Goal: Task Accomplishment & Management: Manage account settings

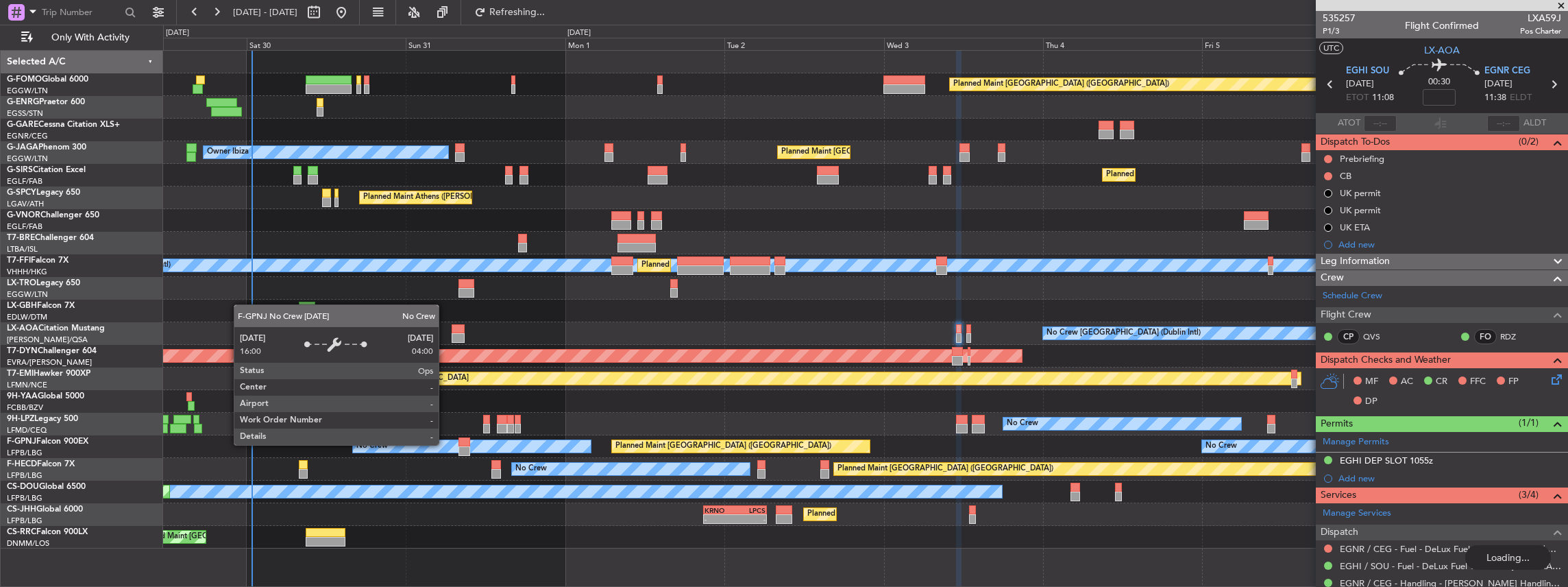
scroll to position [57, 0]
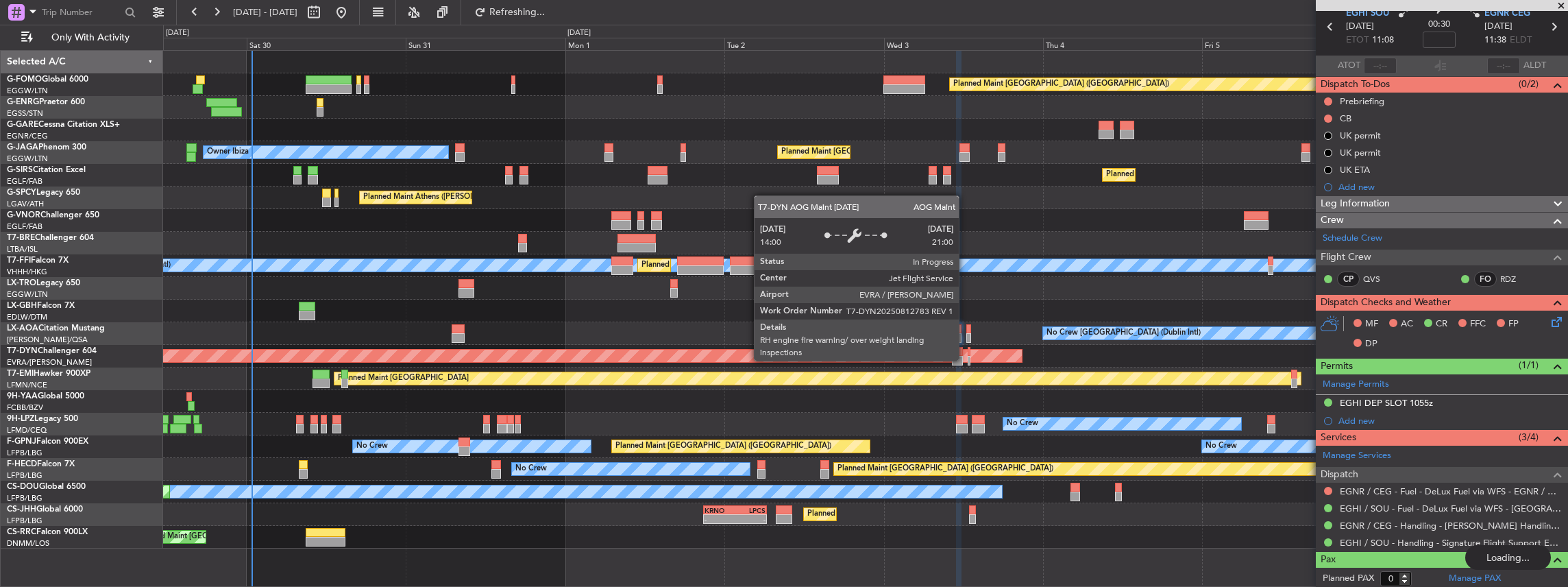
click at [566, 354] on div "AOG Maint Riga (Riga Intl)" at bounding box center [865, 357] width 1405 height 23
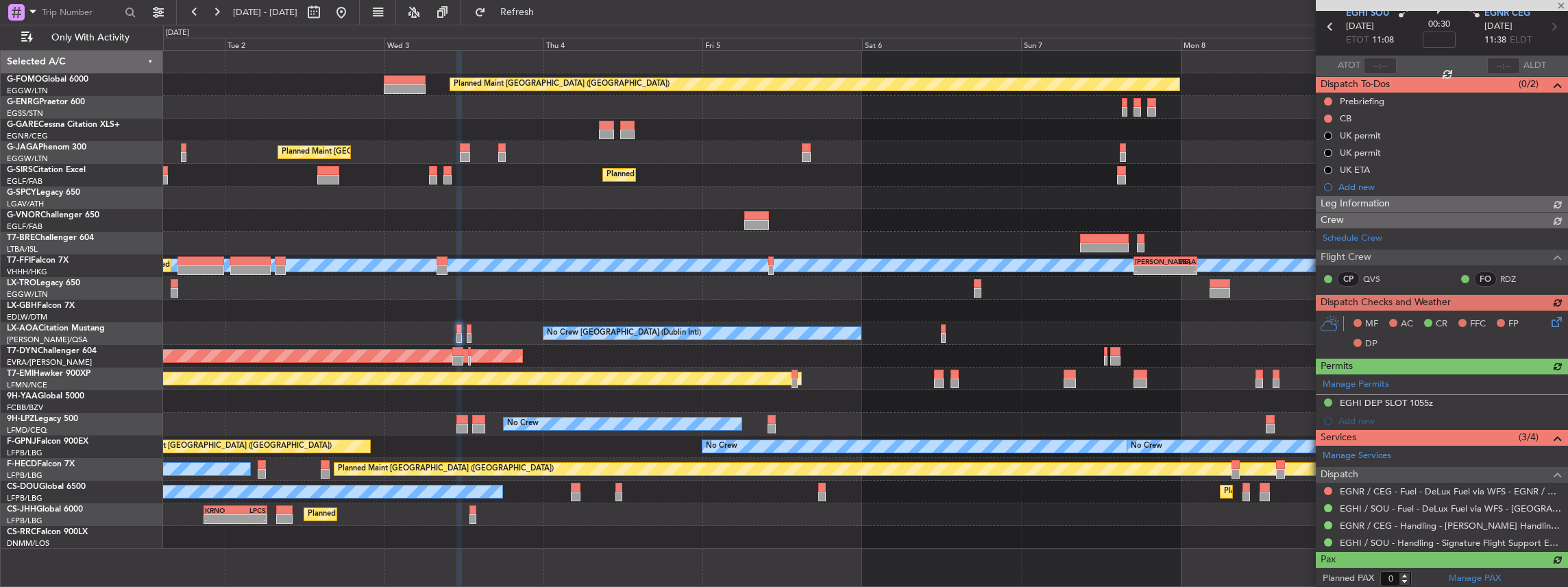
click at [412, 352] on div "AOG Maint Riga (Riga Intl)" at bounding box center [865, 357] width 1405 height 23
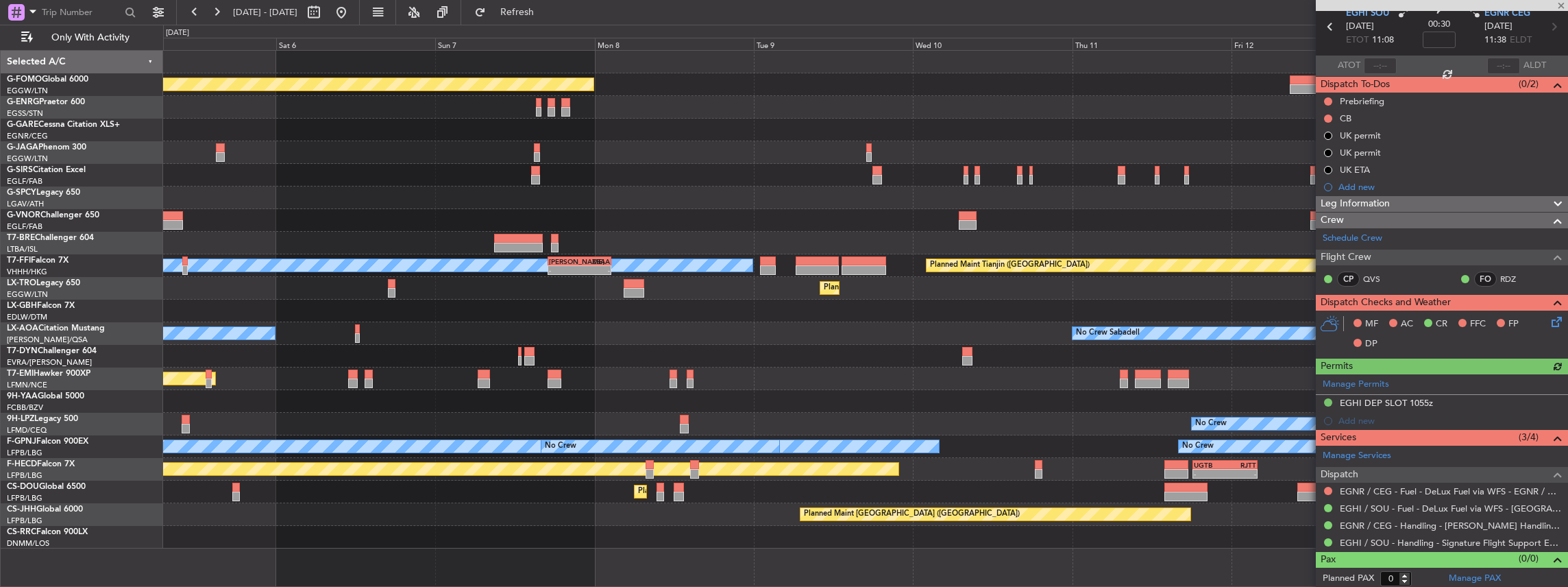
click at [534, 351] on div "AOG Maint Riga (Riga Intl)" at bounding box center [865, 357] width 1405 height 23
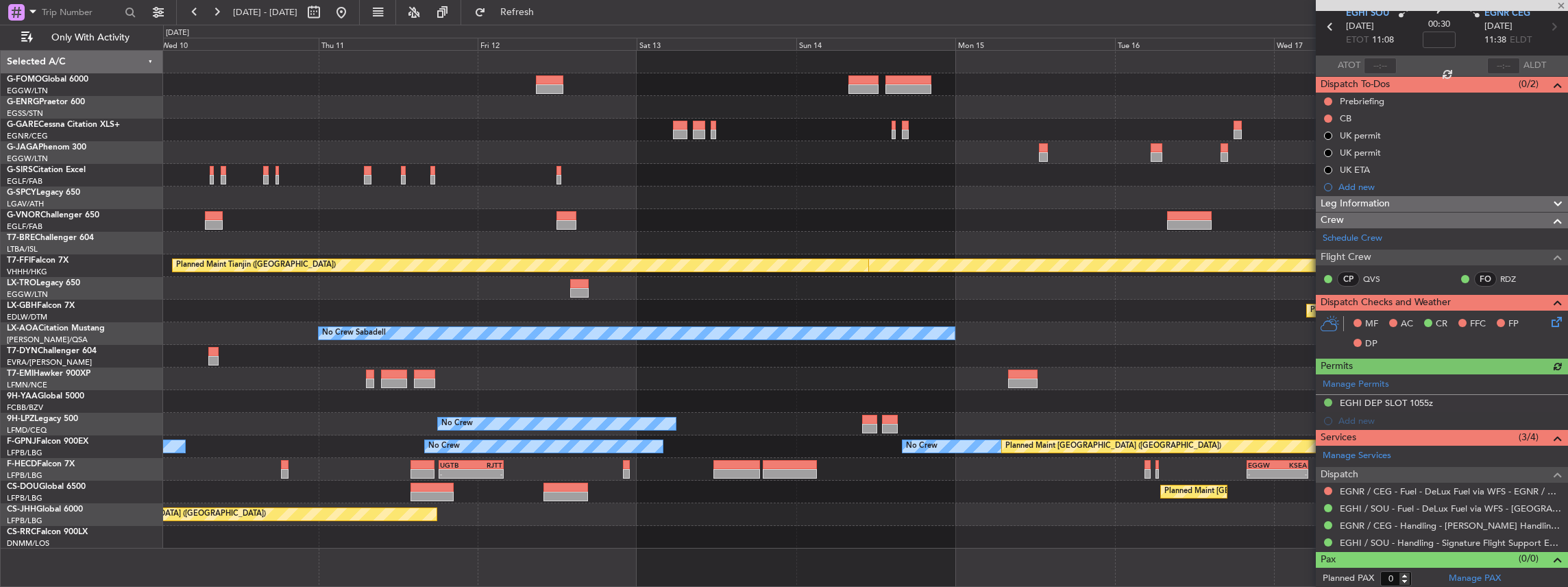
click at [499, 349] on div at bounding box center [865, 357] width 1405 height 23
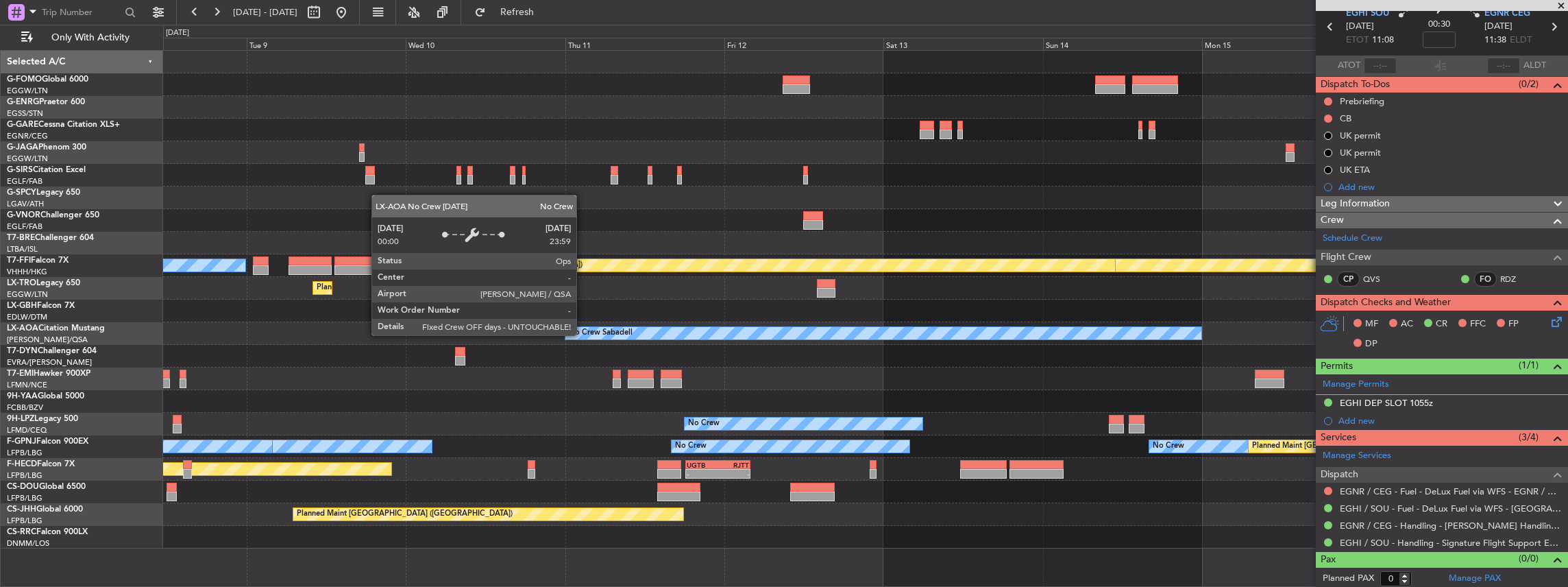
click at [895, 326] on div "No Crew Sabadell" at bounding box center [883, 333] width 637 height 14
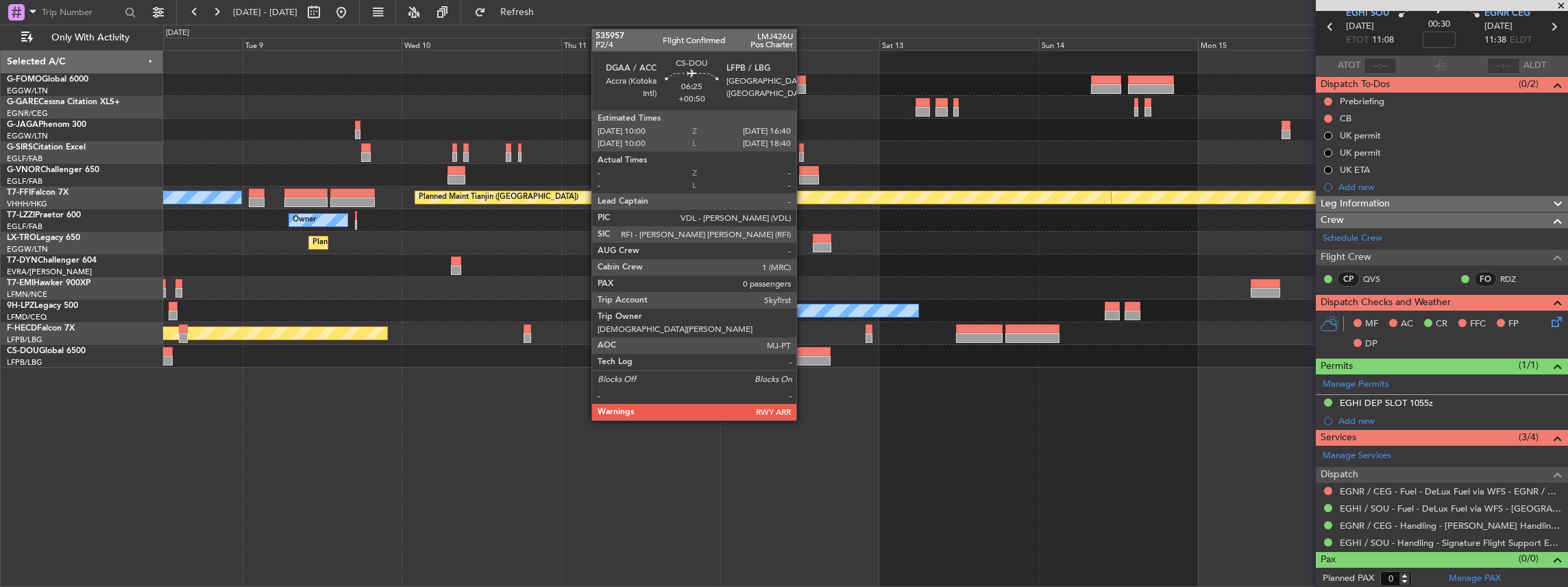
click at [803, 350] on div at bounding box center [808, 351] width 45 height 10
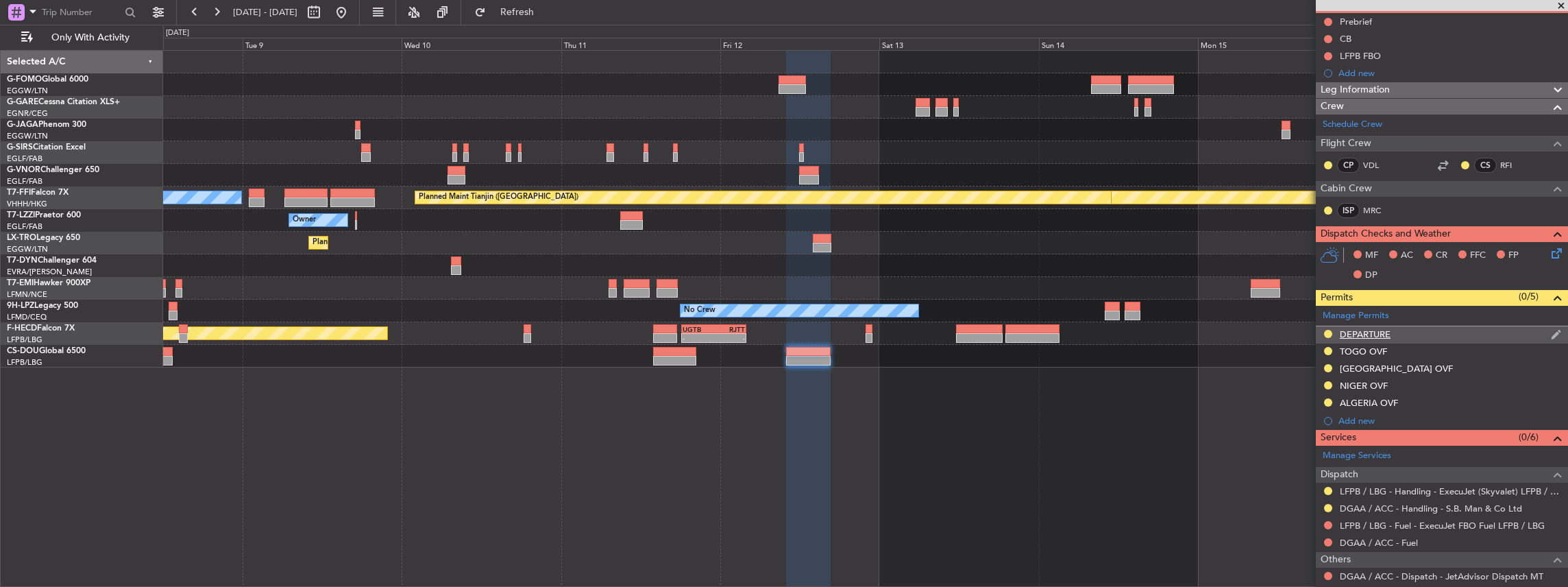
scroll to position [0, 0]
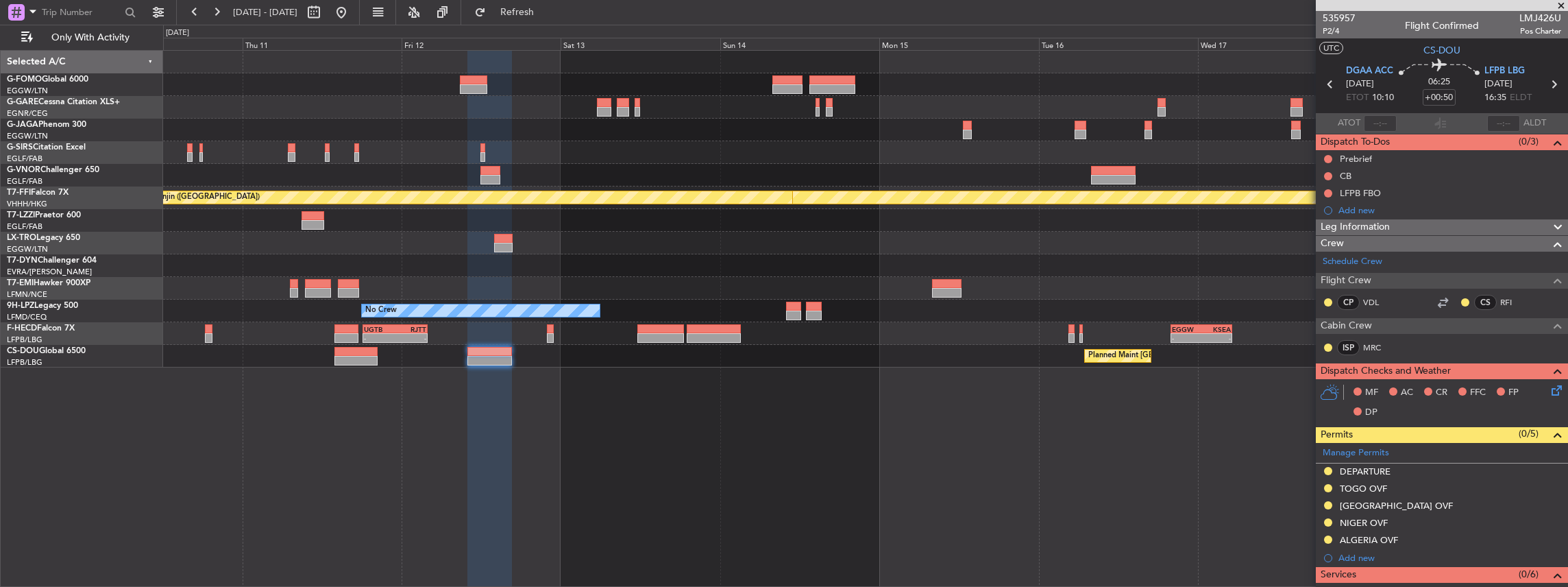
click at [729, 380] on div "Planned Maint Geneva (Cointrin) Planned Maint Tianjin ([GEOGRAPHIC_DATA]) [PERS…" at bounding box center [866, 319] width 1406 height 538
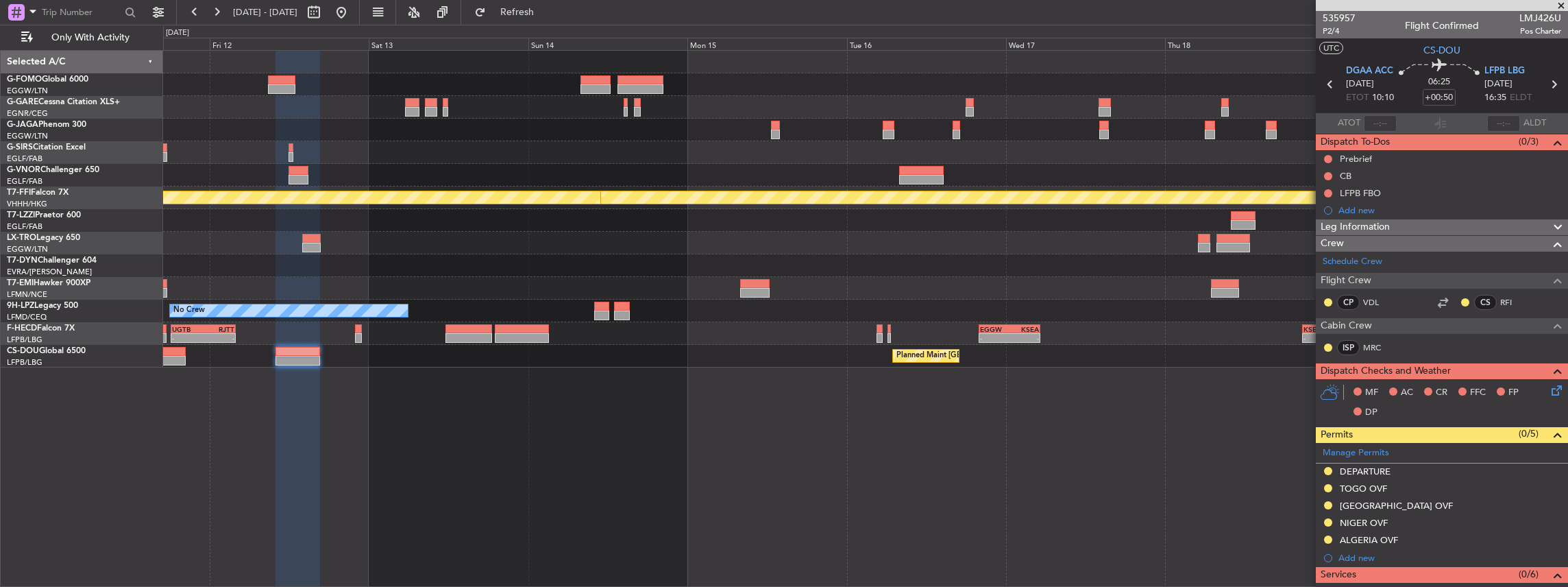
click at [941, 368] on div "Planned Maint Geneva (Cointrin) Planned Maint Tianjin ([GEOGRAPHIC_DATA]) Owner…" at bounding box center [866, 319] width 1406 height 538
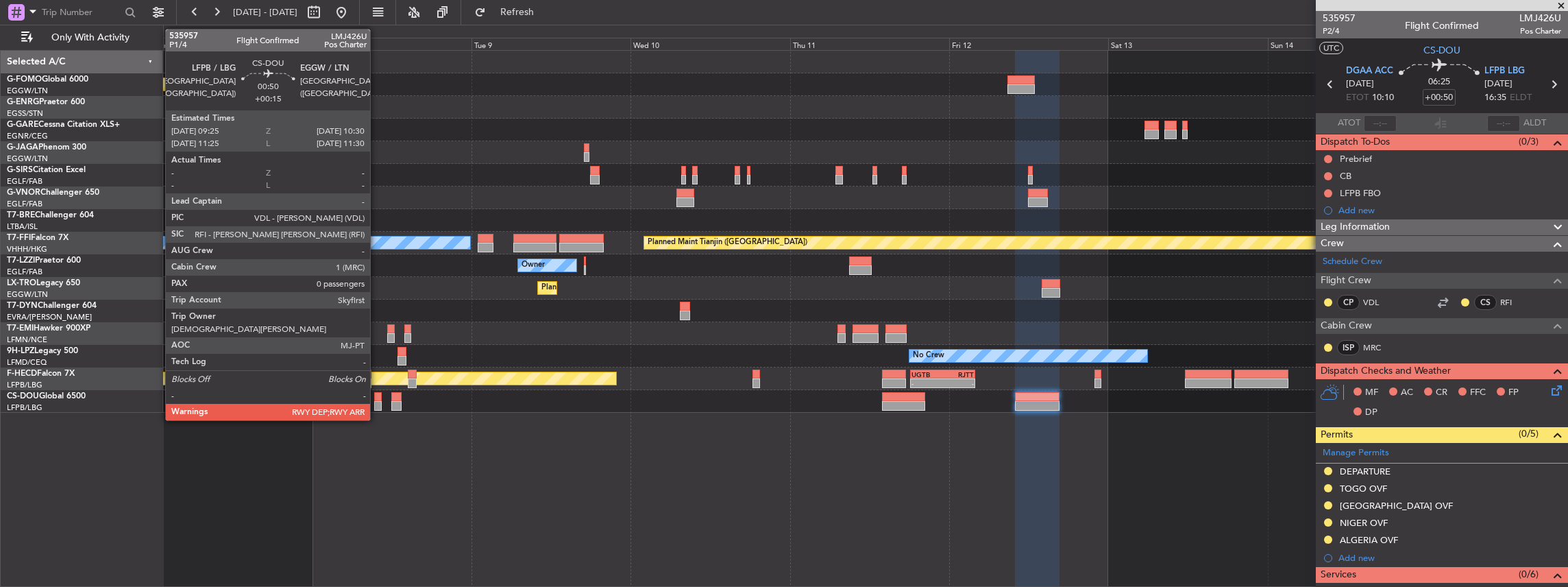
click at [377, 400] on div at bounding box center [378, 397] width 8 height 10
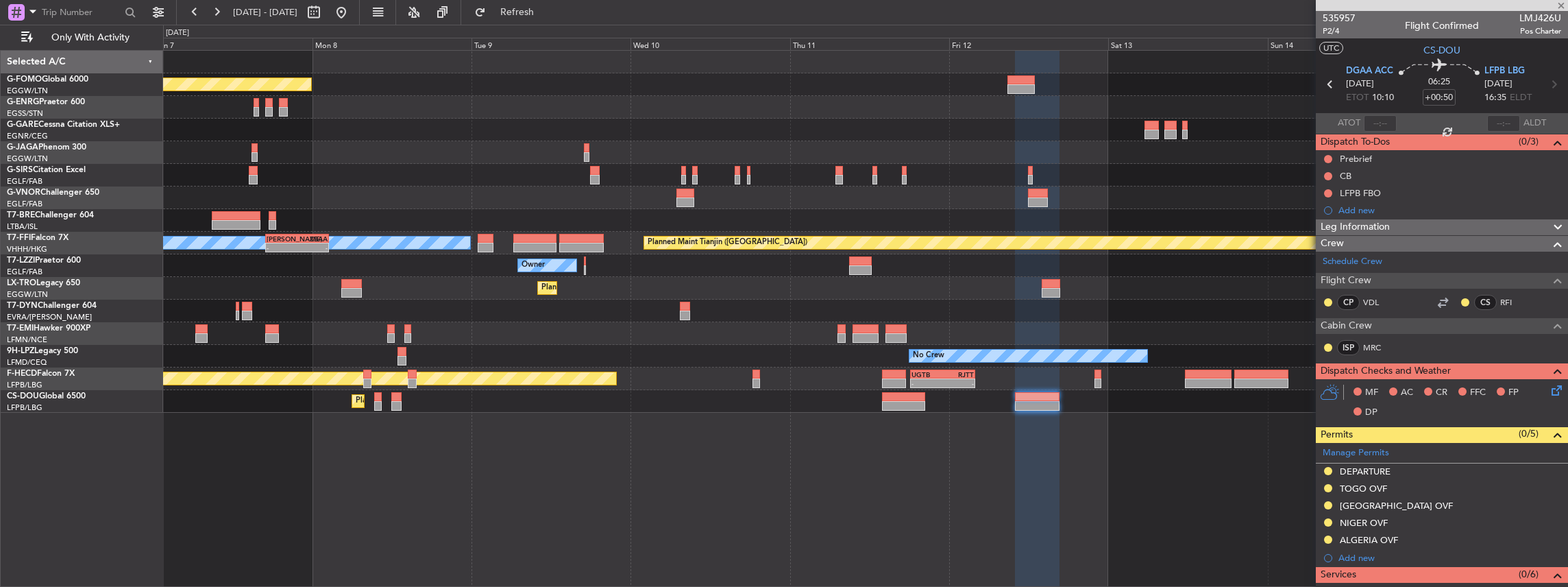
type input "+00:15"
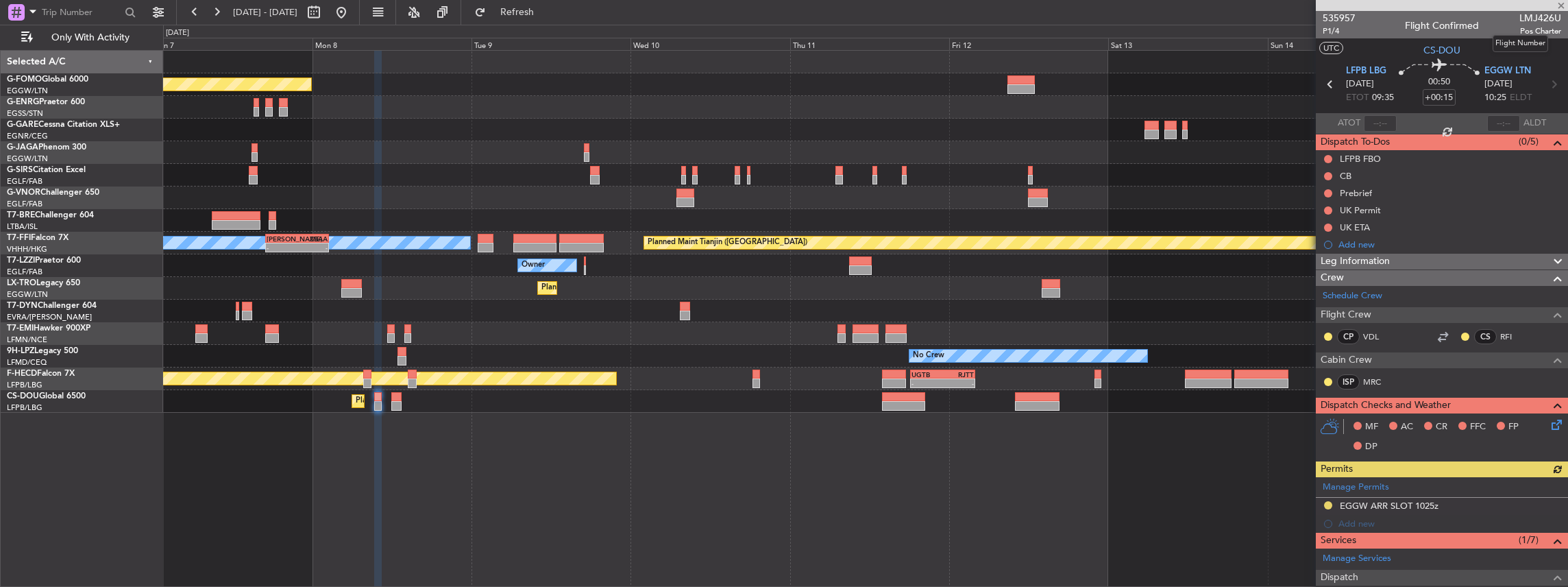
click at [1534, 17] on span "LMJ426U" at bounding box center [1540, 18] width 42 height 14
copy span "LMJ426U"
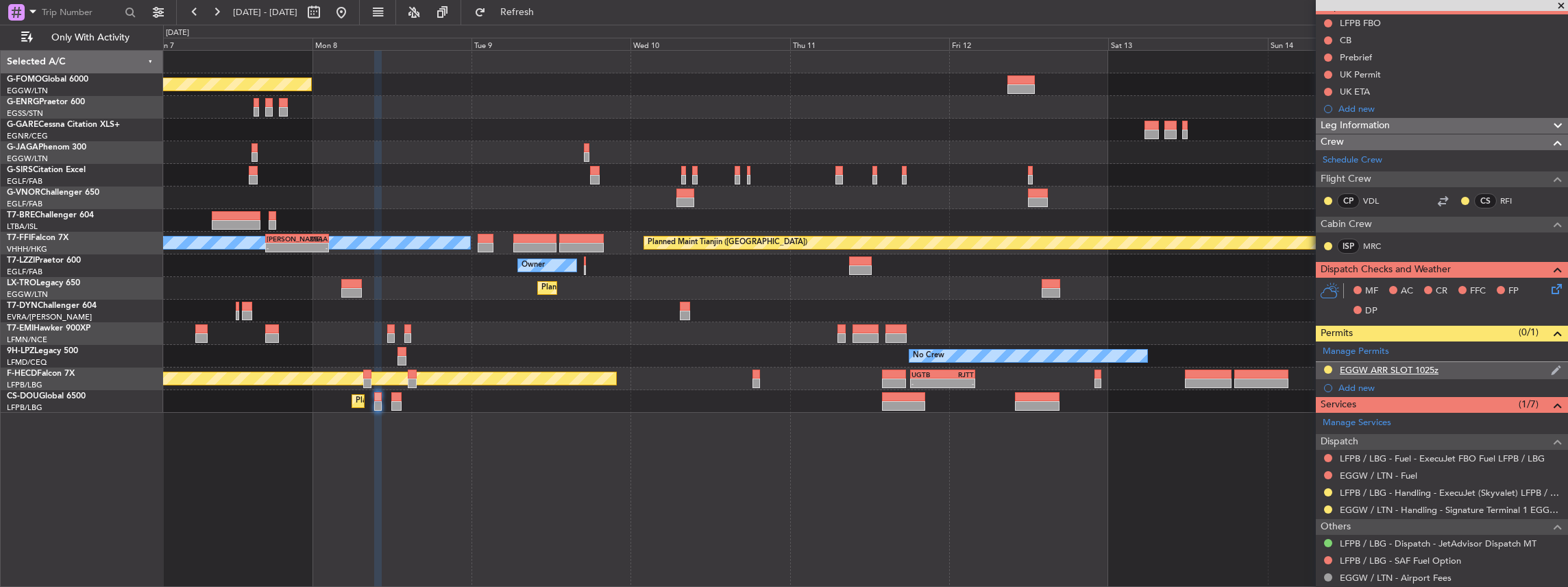
scroll to position [137, 0]
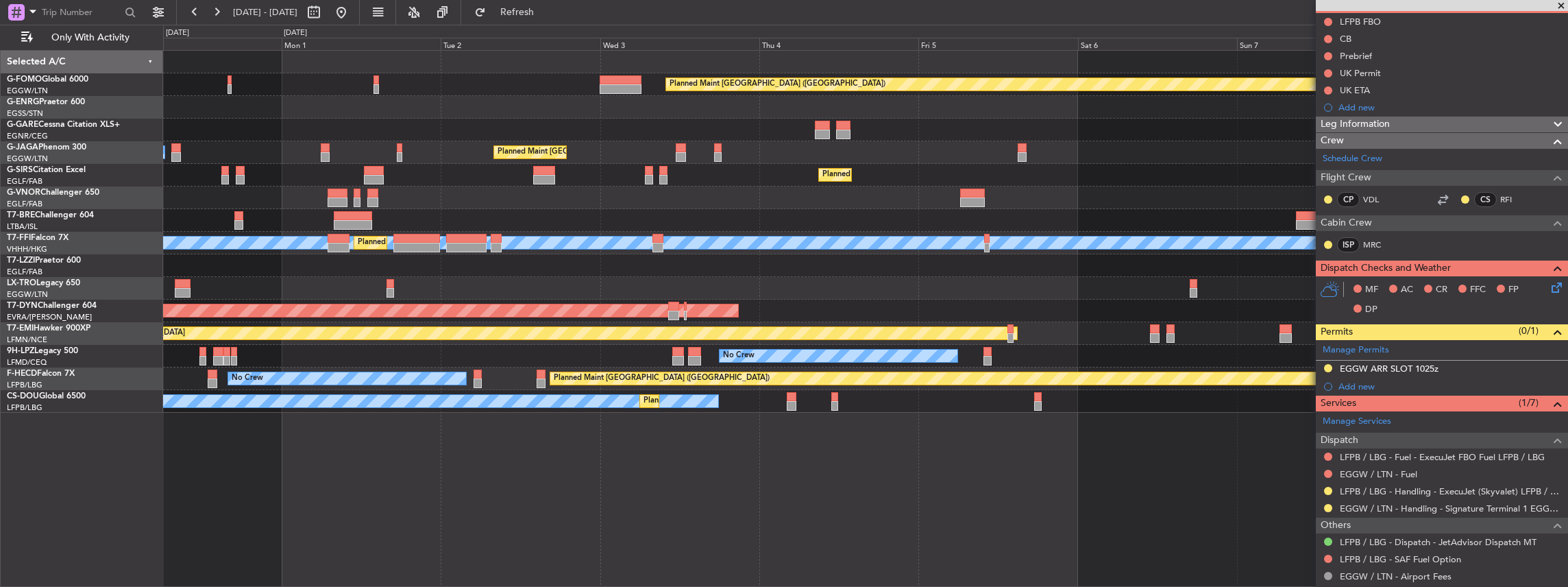
click at [1277, 326] on div "Planned Maint [GEOGRAPHIC_DATA] ([GEOGRAPHIC_DATA]) Planned Maint [GEOGRAPHIC_D…" at bounding box center [865, 231] width 1405 height 362
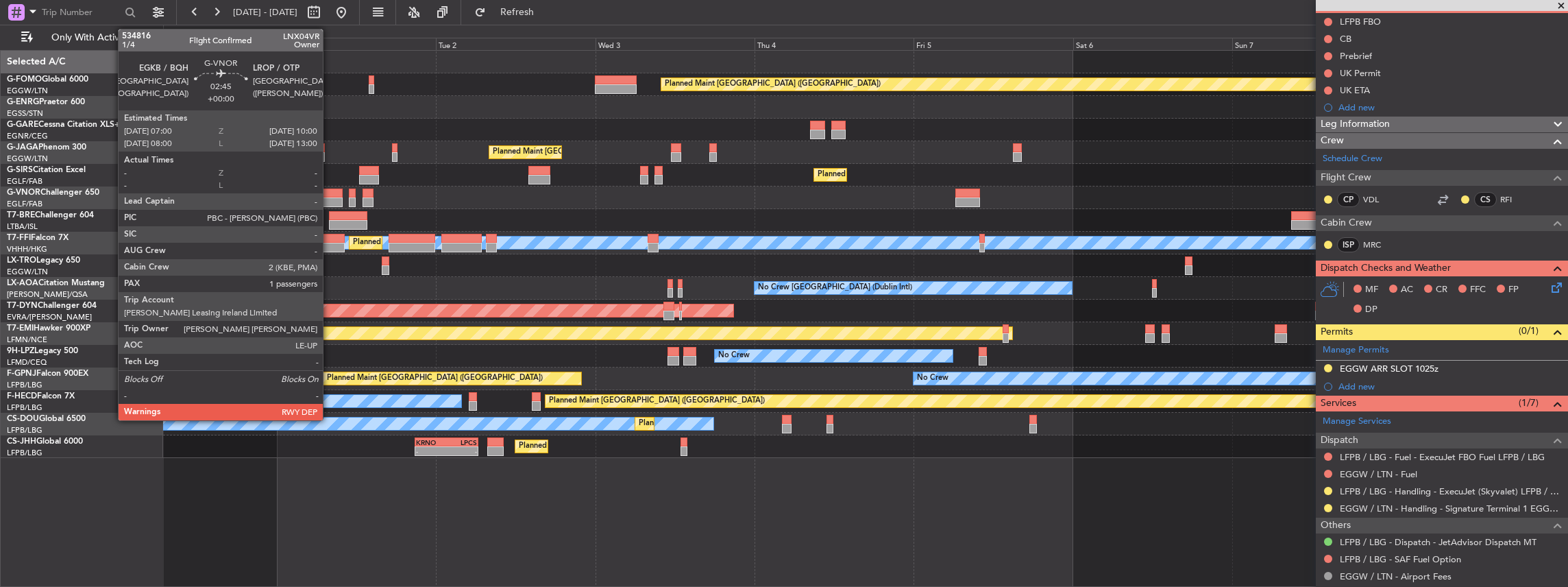
click at [330, 197] on div at bounding box center [333, 202] width 20 height 10
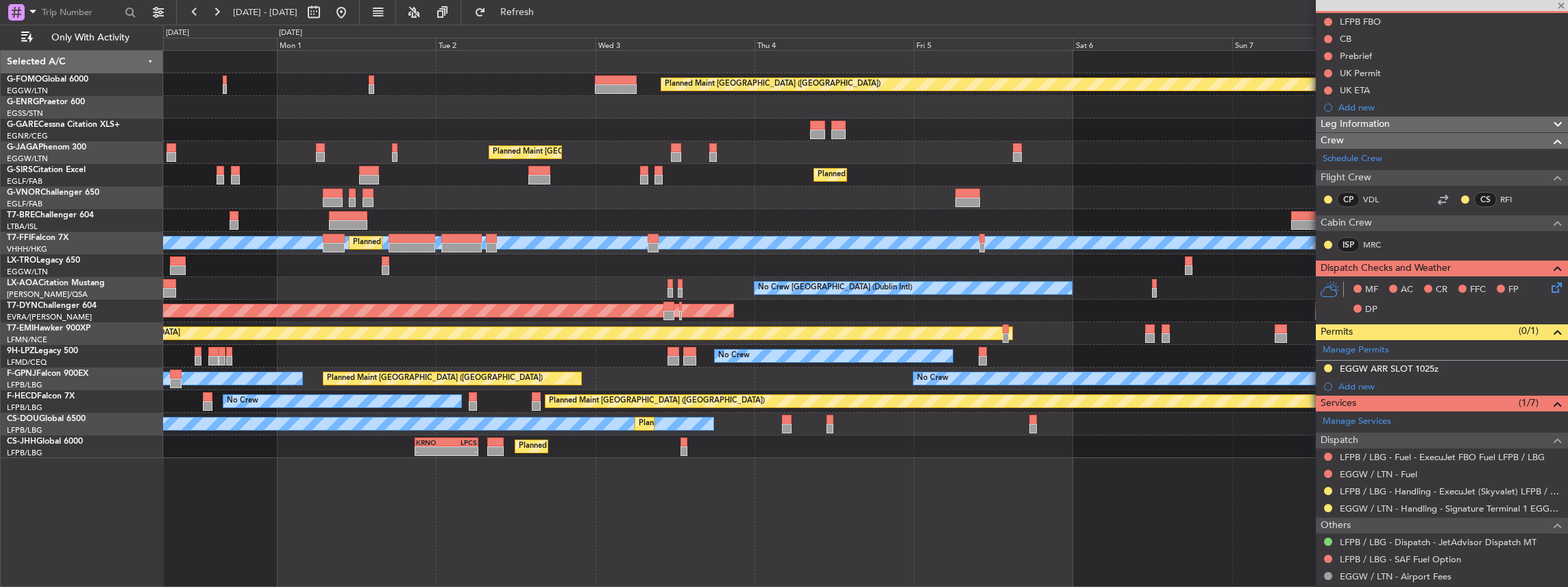
type input "1"
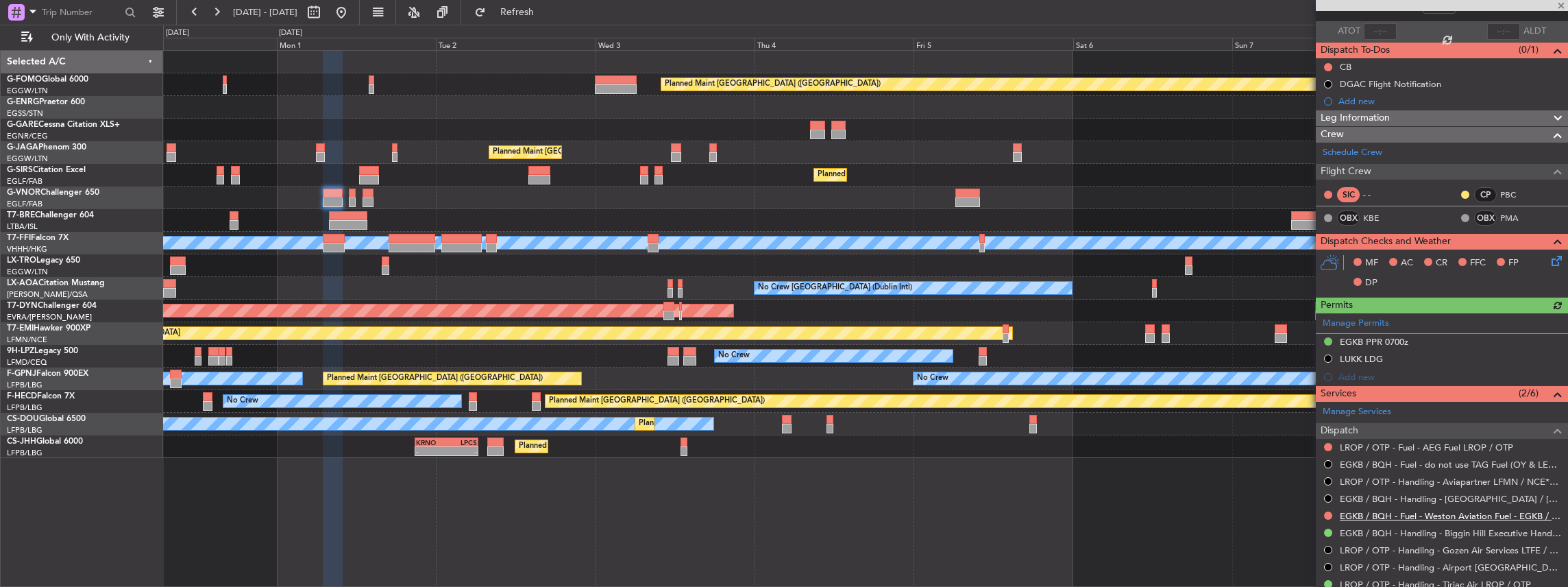
scroll to position [182, 0]
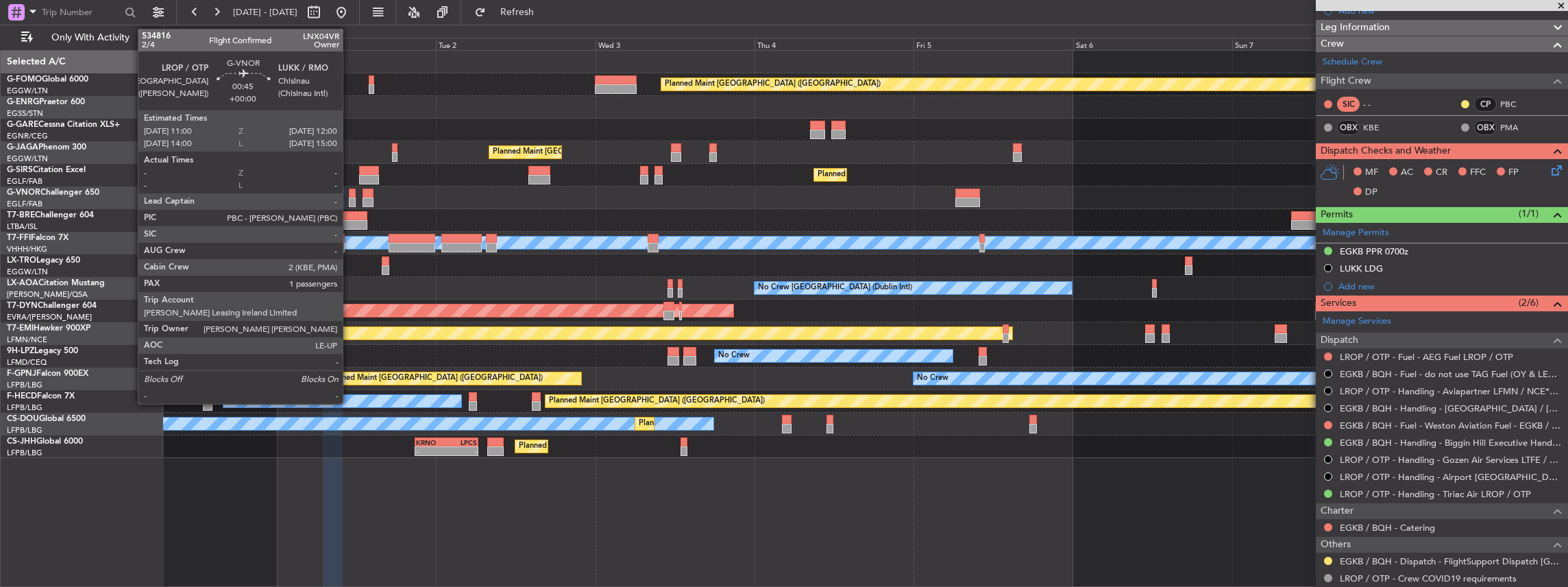
click at [350, 197] on div at bounding box center [352, 202] width 7 height 10
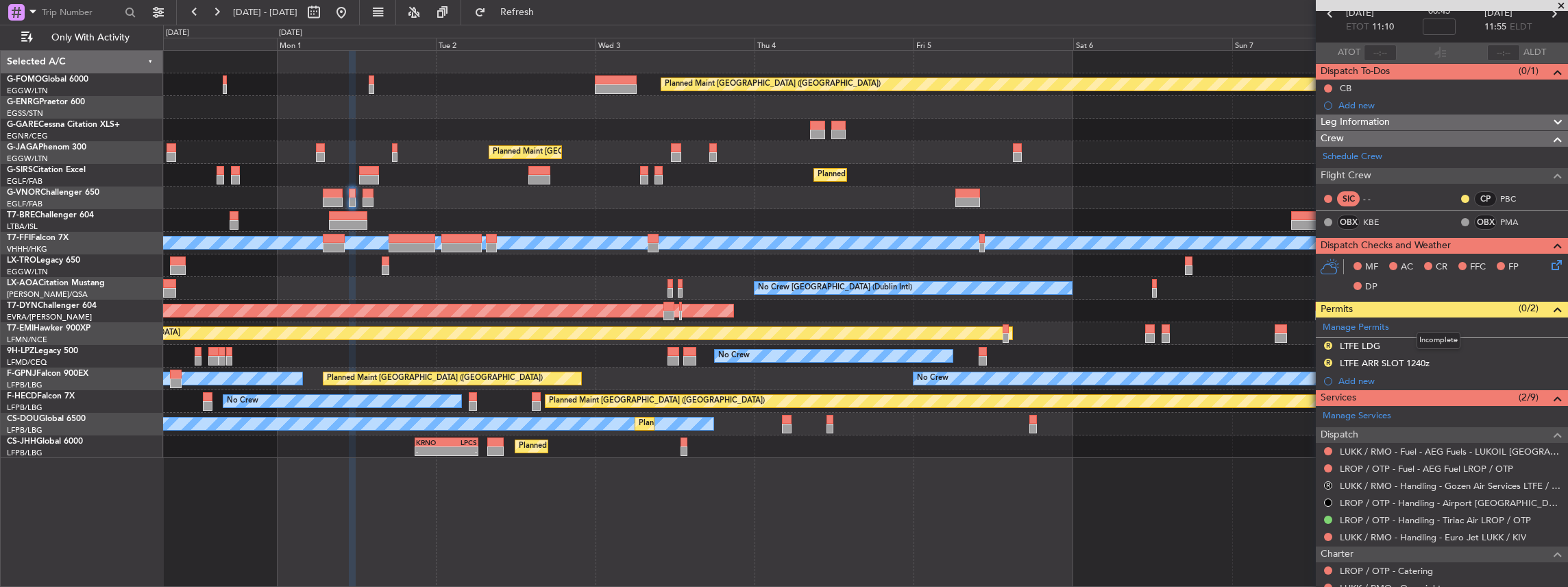
scroll to position [91, 0]
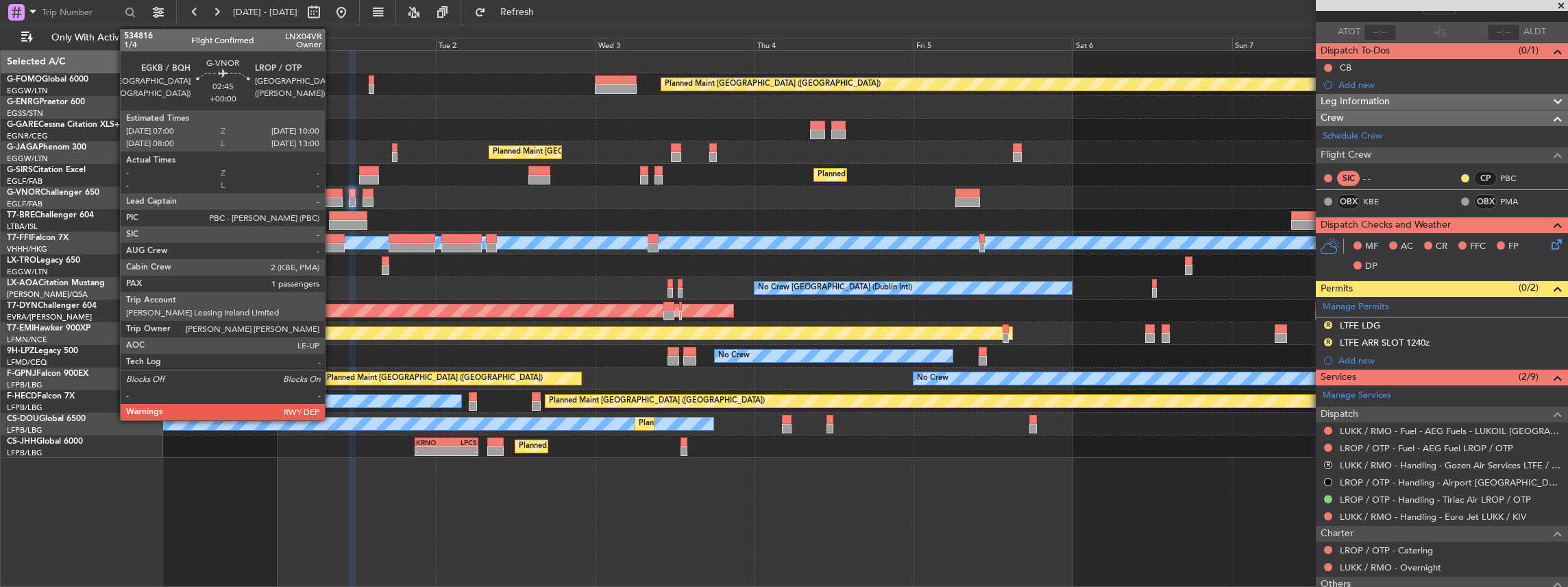
click at [331, 191] on div at bounding box center [333, 193] width 20 height 10
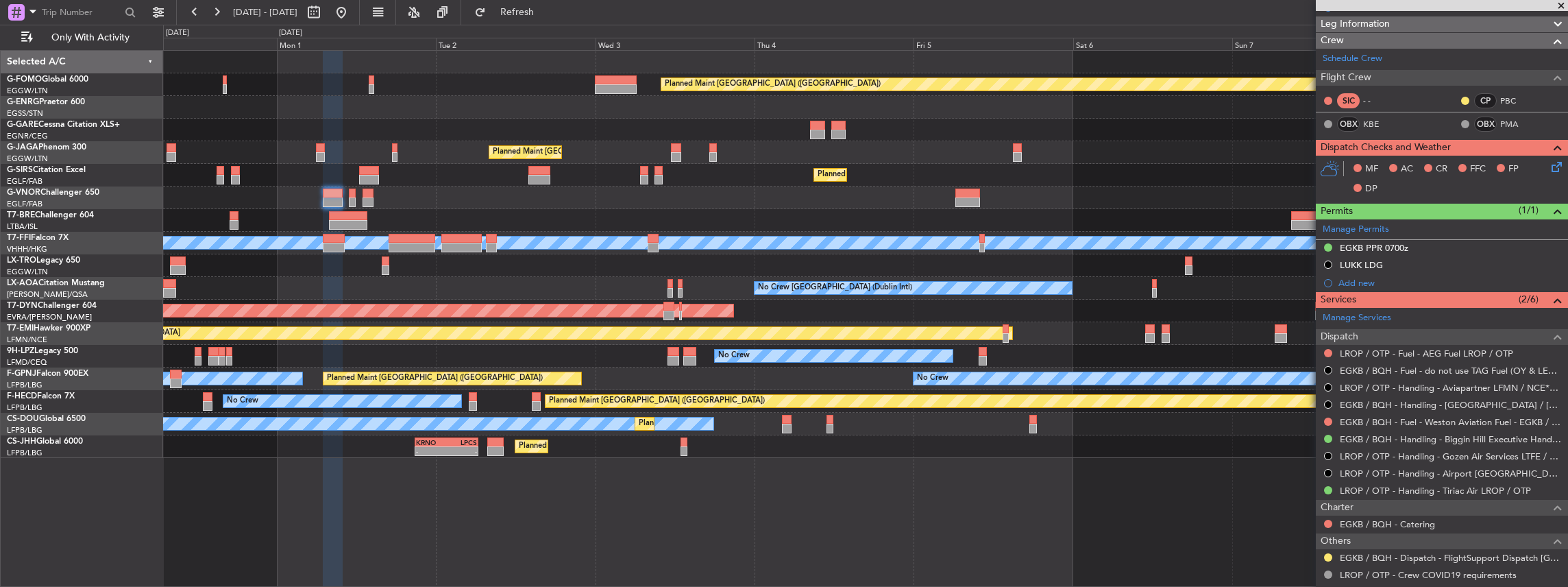
scroll to position [228, 0]
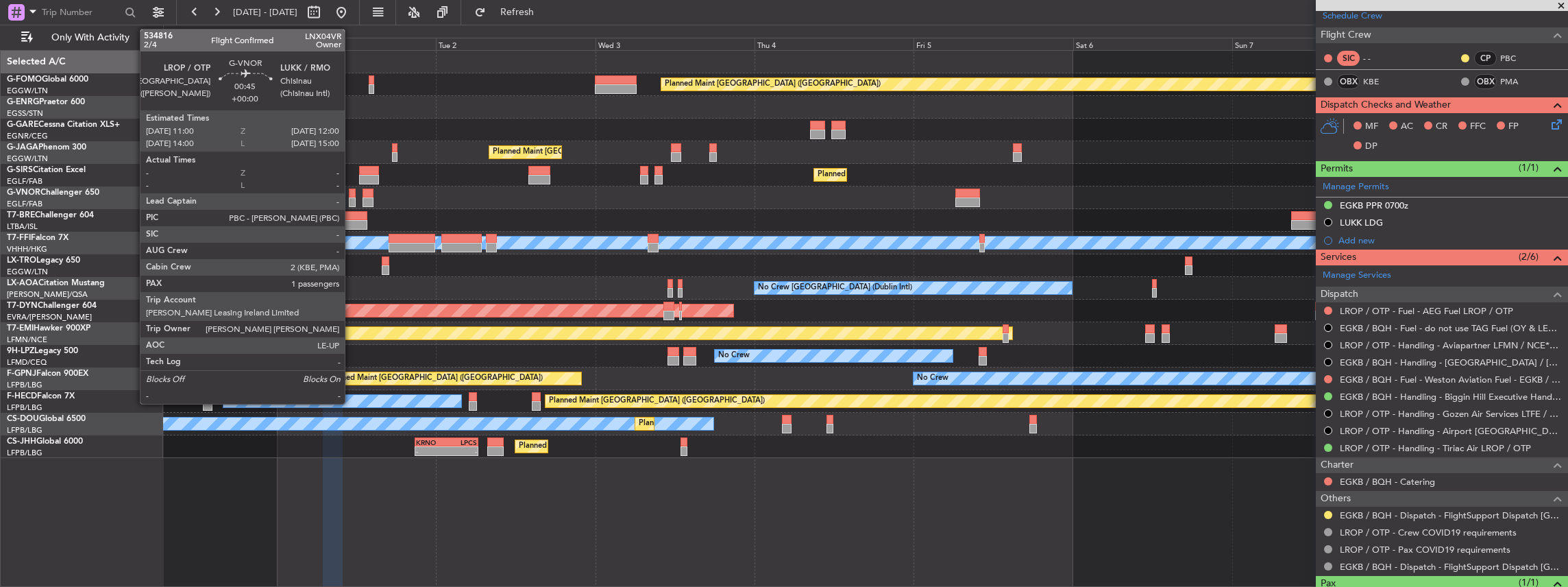
click at [352, 199] on div at bounding box center [352, 202] width 7 height 10
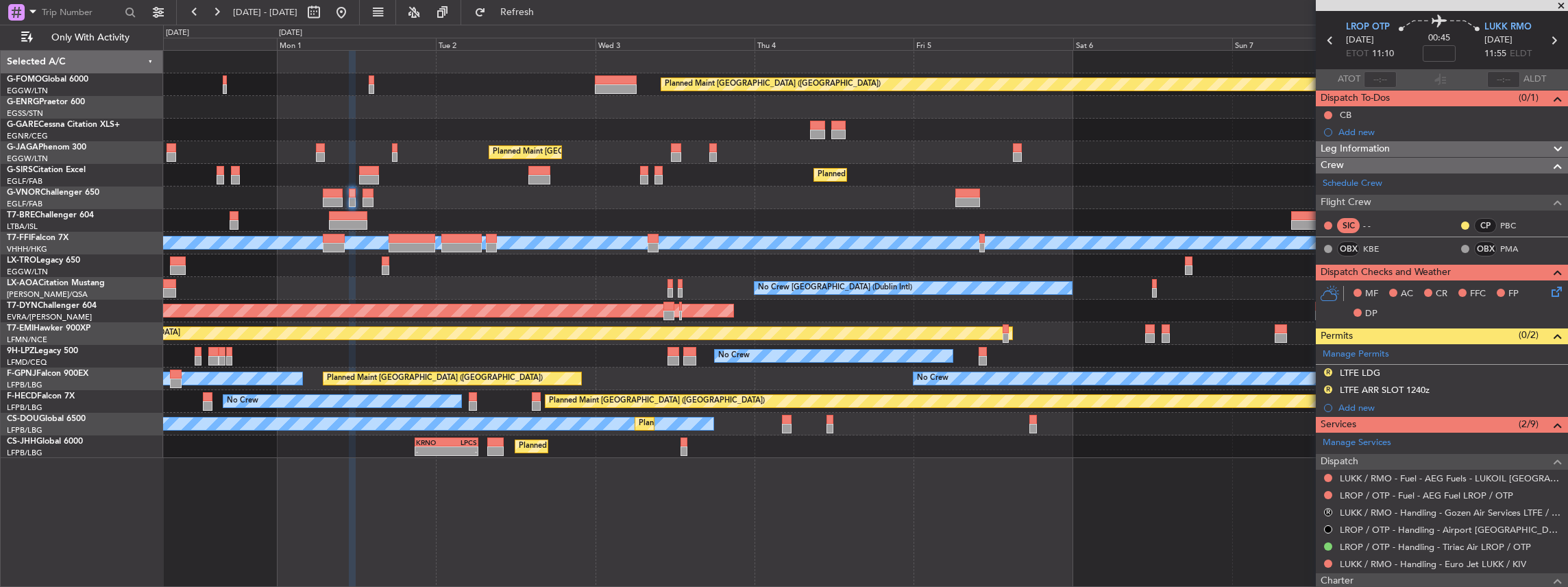
scroll to position [91, 0]
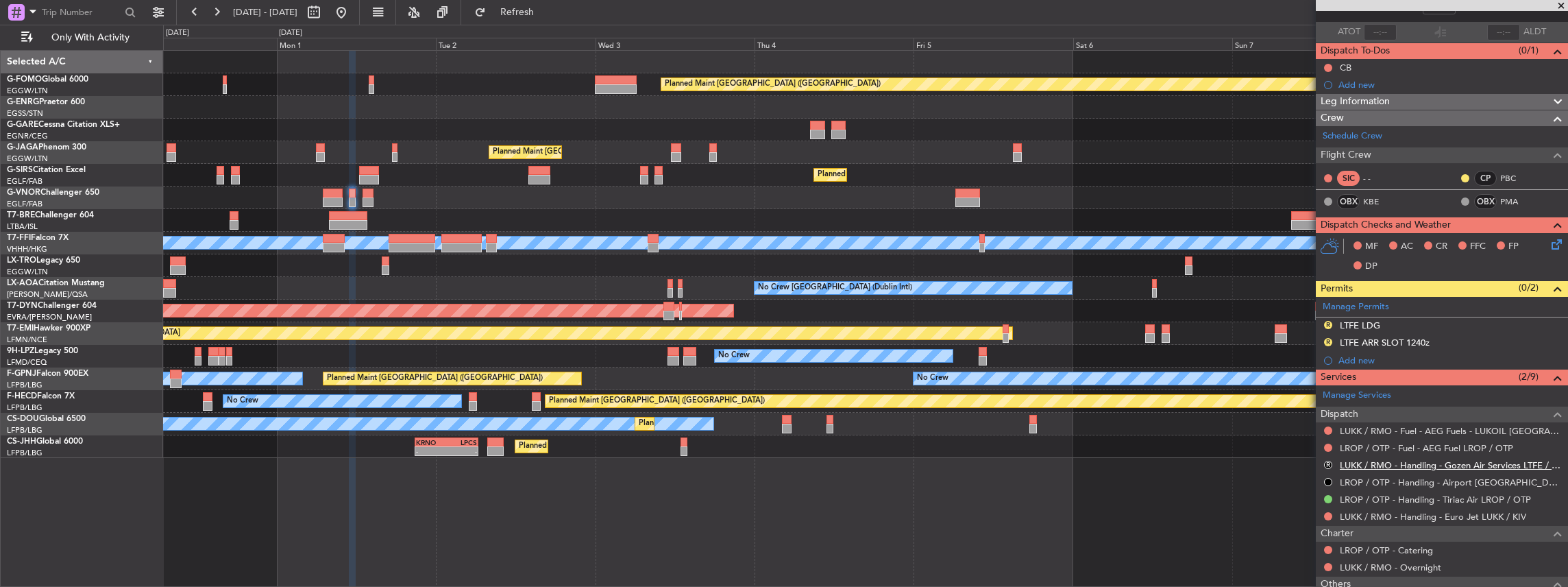
click at [1452, 461] on link "LUKK / RMO - Handling - Gozen Air Services LTFE / BJV" at bounding box center [1450, 465] width 221 height 11
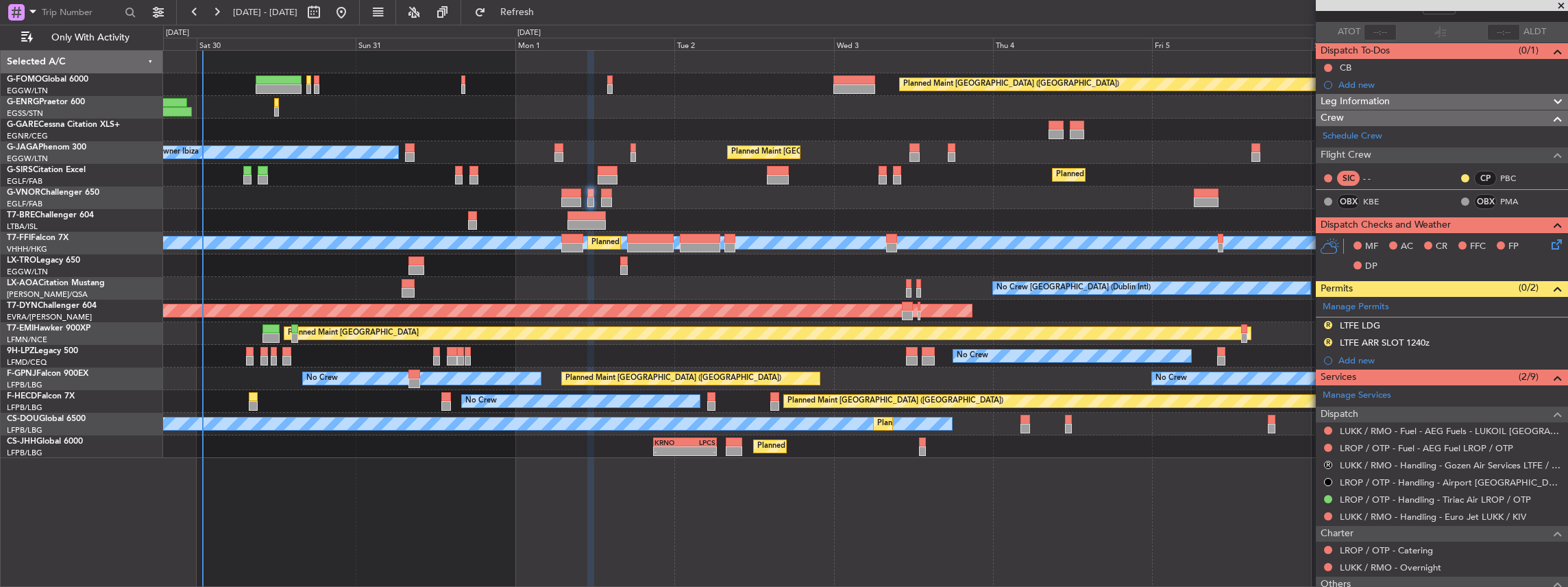
click at [887, 365] on div "Planned Maint [GEOGRAPHIC_DATA] ([GEOGRAPHIC_DATA]) Planned Maint [GEOGRAPHIC_D…" at bounding box center [865, 254] width 1405 height 407
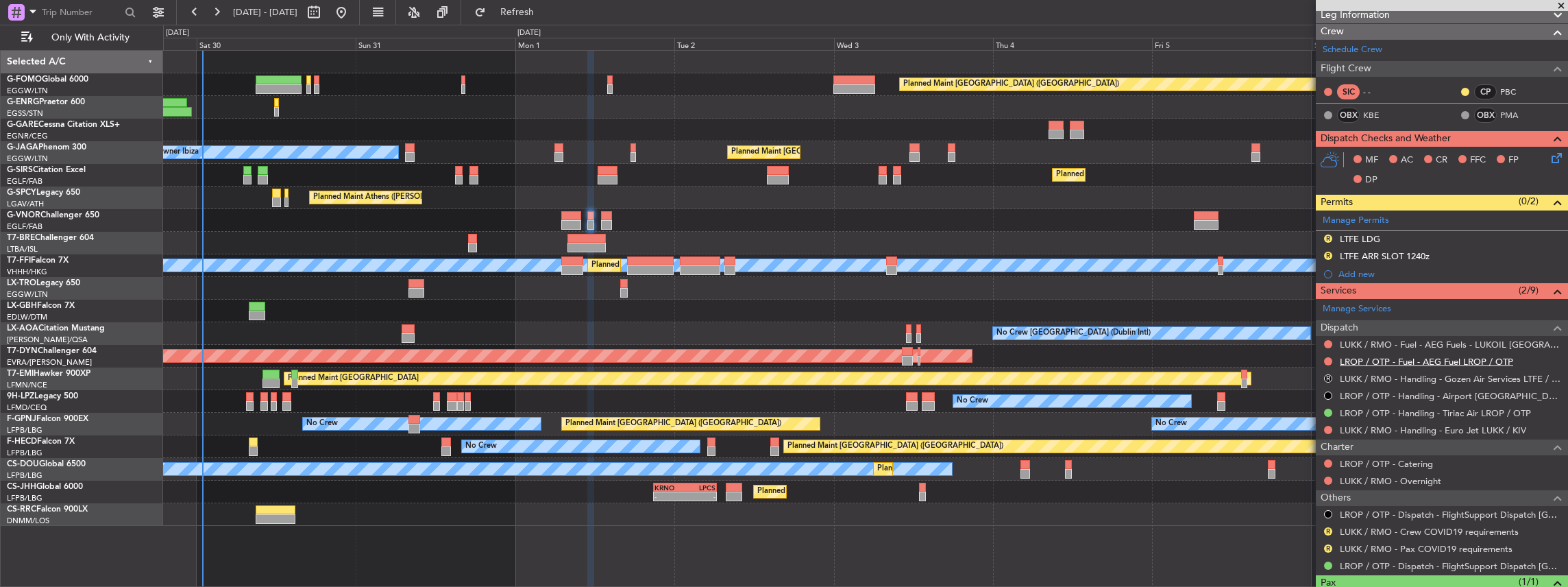
scroll to position [139, 0]
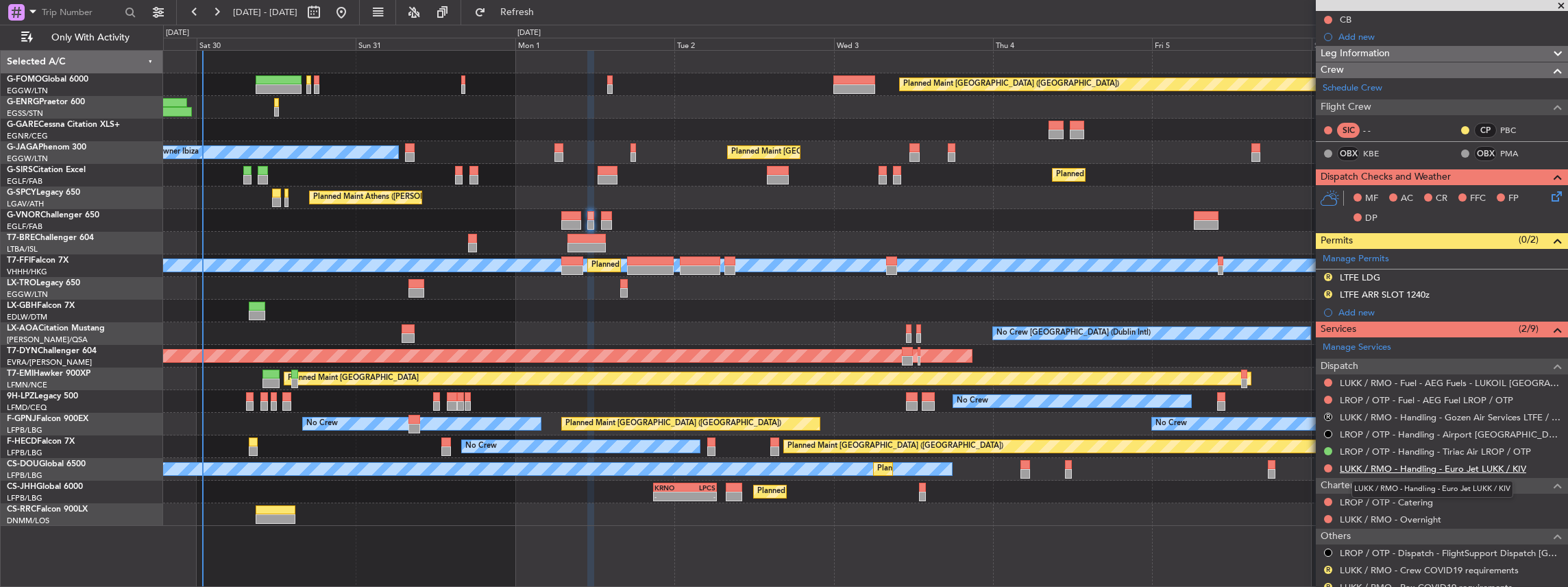
click at [1354, 466] on link "LUKK / RMO - Handling - Euro Jet LUKK / KIV" at bounding box center [1433, 468] width 186 height 11
click at [1368, 465] on link "LUKK / RMO - Handling - Euro Jet LUKK / KIV" at bounding box center [1433, 468] width 186 height 11
click at [1394, 446] on link "LROP / OTP - Handling - Tiriac Air LROP / OTP" at bounding box center [1435, 451] width 191 height 11
click at [547, 8] on span "Refresh" at bounding box center [517, 12] width 57 height 10
click at [550, 3] on button "Refresh" at bounding box center [509, 12] width 82 height 22
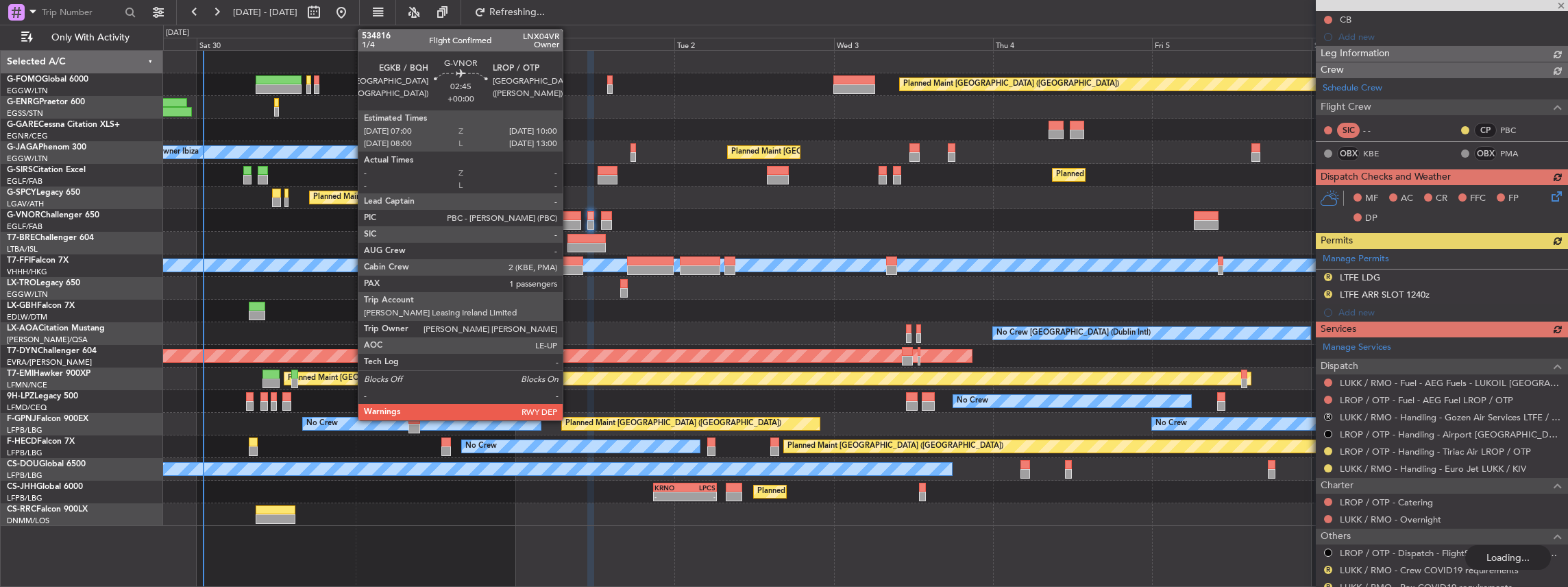
click at [569, 212] on div at bounding box center [571, 216] width 20 height 10
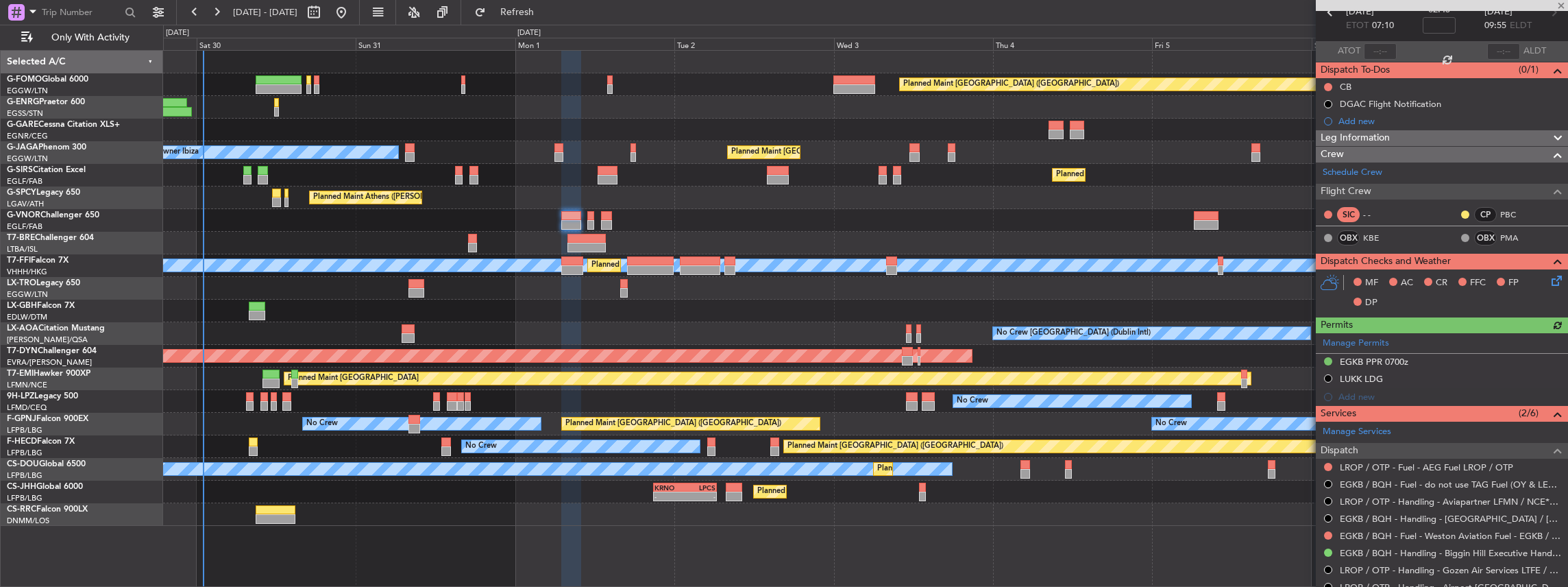
scroll to position [137, 0]
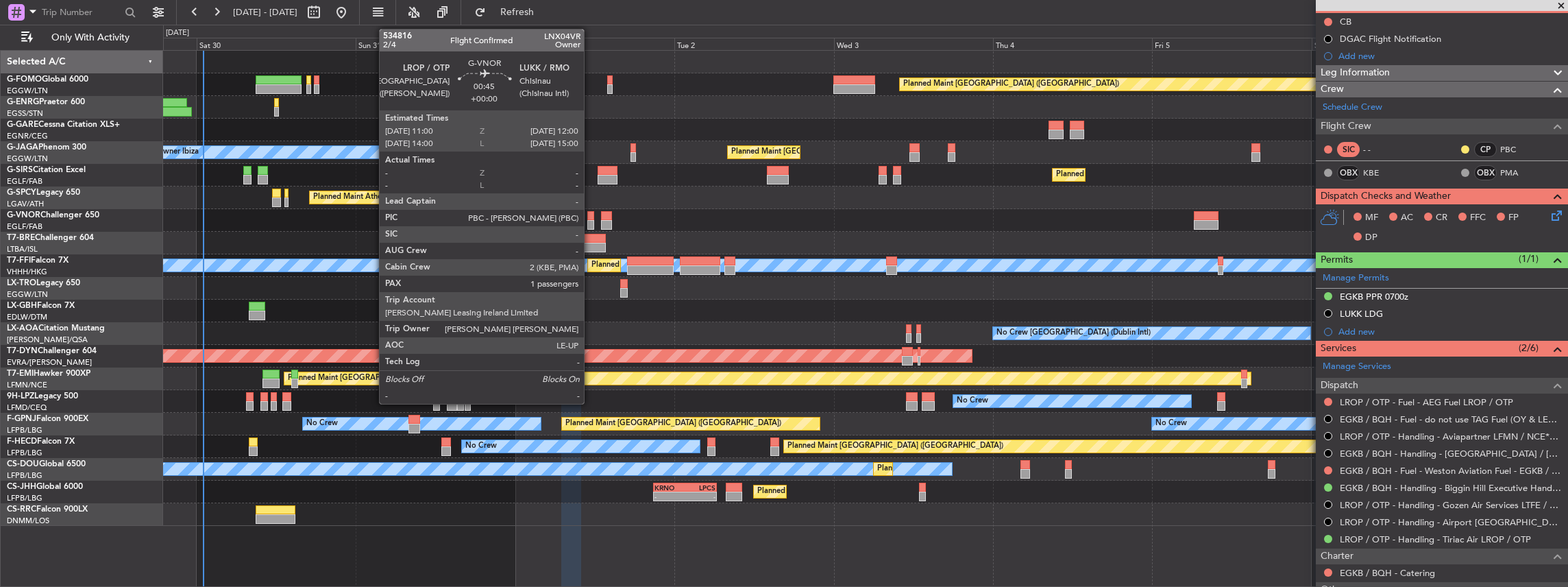
click at [591, 224] on div at bounding box center [590, 224] width 7 height 10
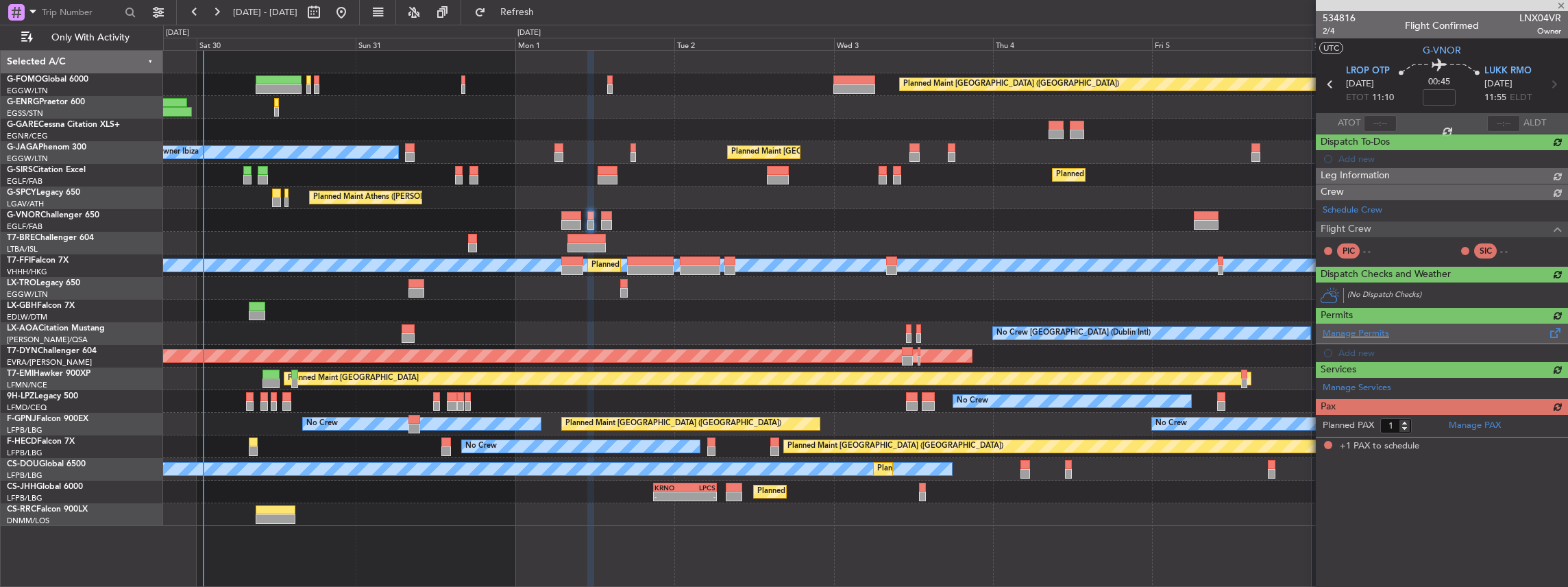
scroll to position [0, 0]
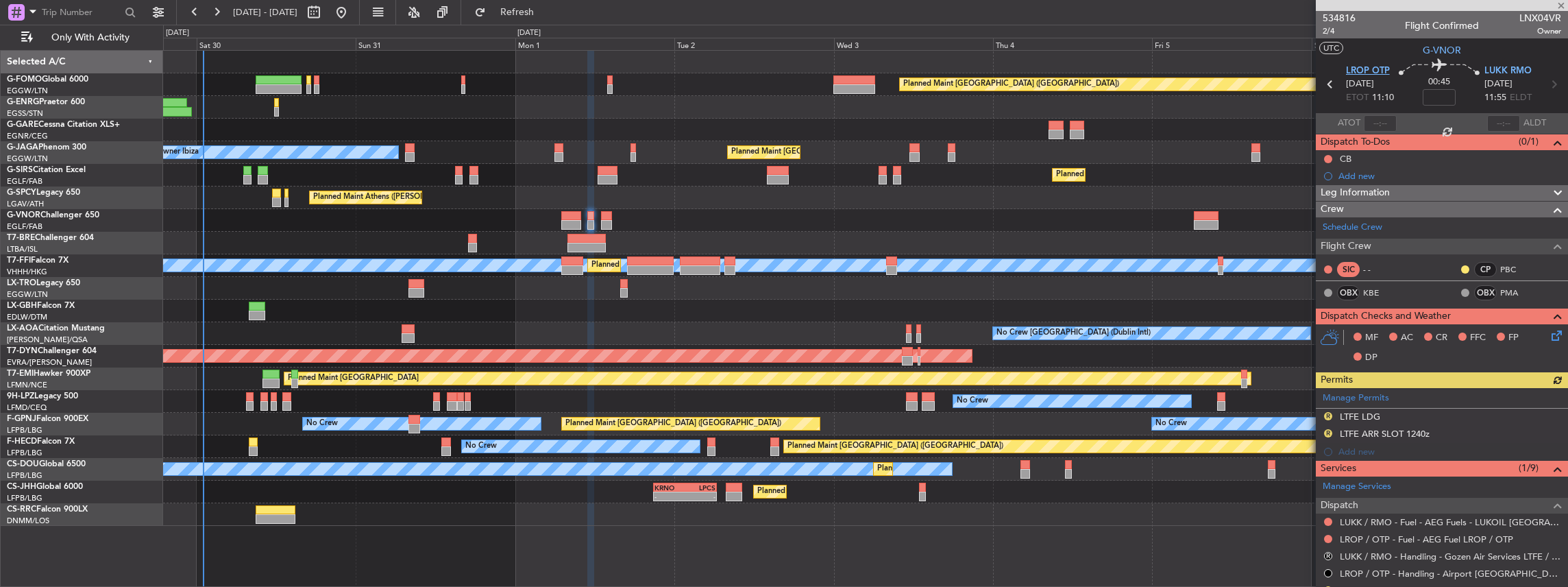
click at [1360, 74] on span "LROP OTP" at bounding box center [1368, 71] width 44 height 14
click at [1516, 73] on span "LUKK RMO" at bounding box center [1508, 71] width 48 height 14
click at [1552, 397] on span at bounding box center [1556, 395] width 17 height 11
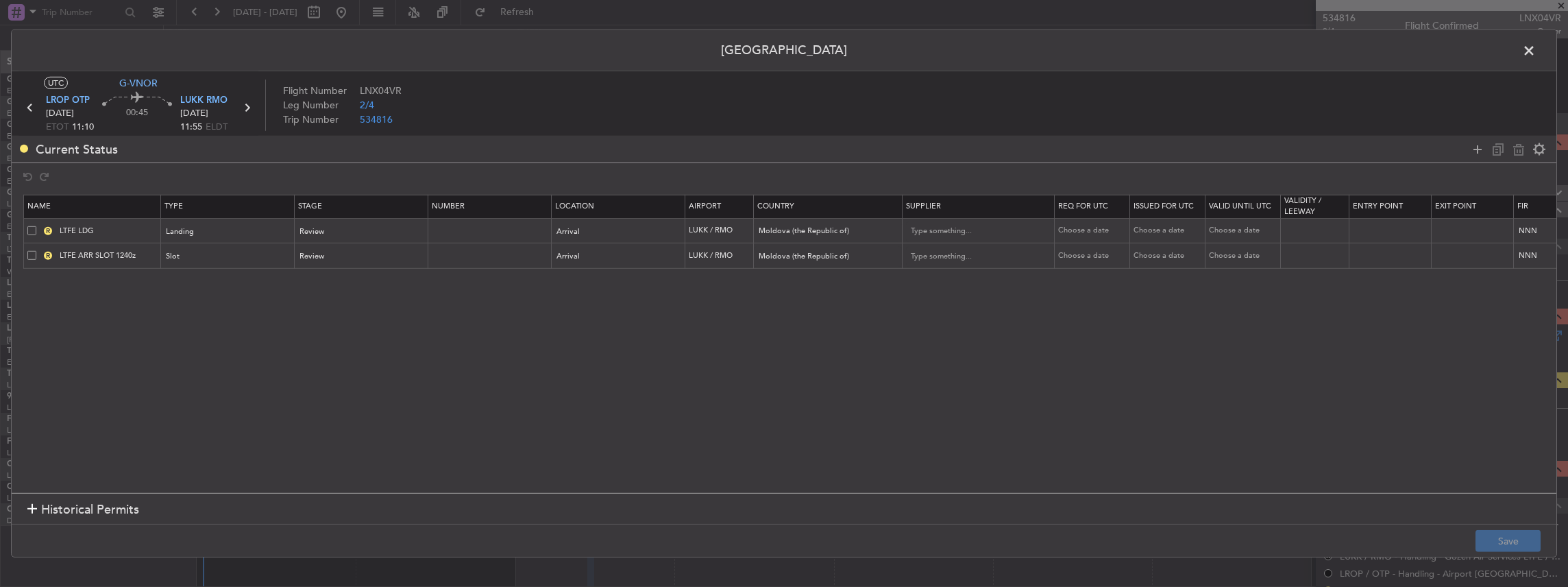
click at [1536, 49] on span at bounding box center [1536, 54] width 0 height 27
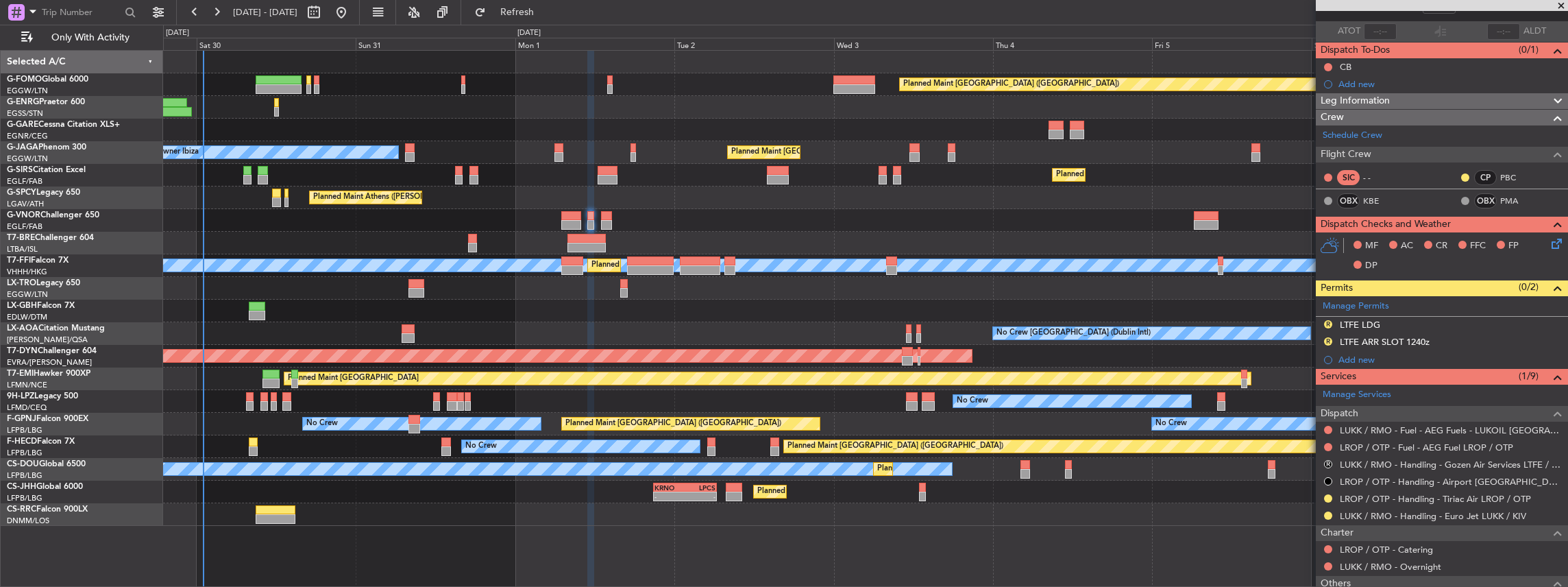
scroll to position [91, 0]
click at [1549, 302] on span at bounding box center [1556, 304] width 17 height 11
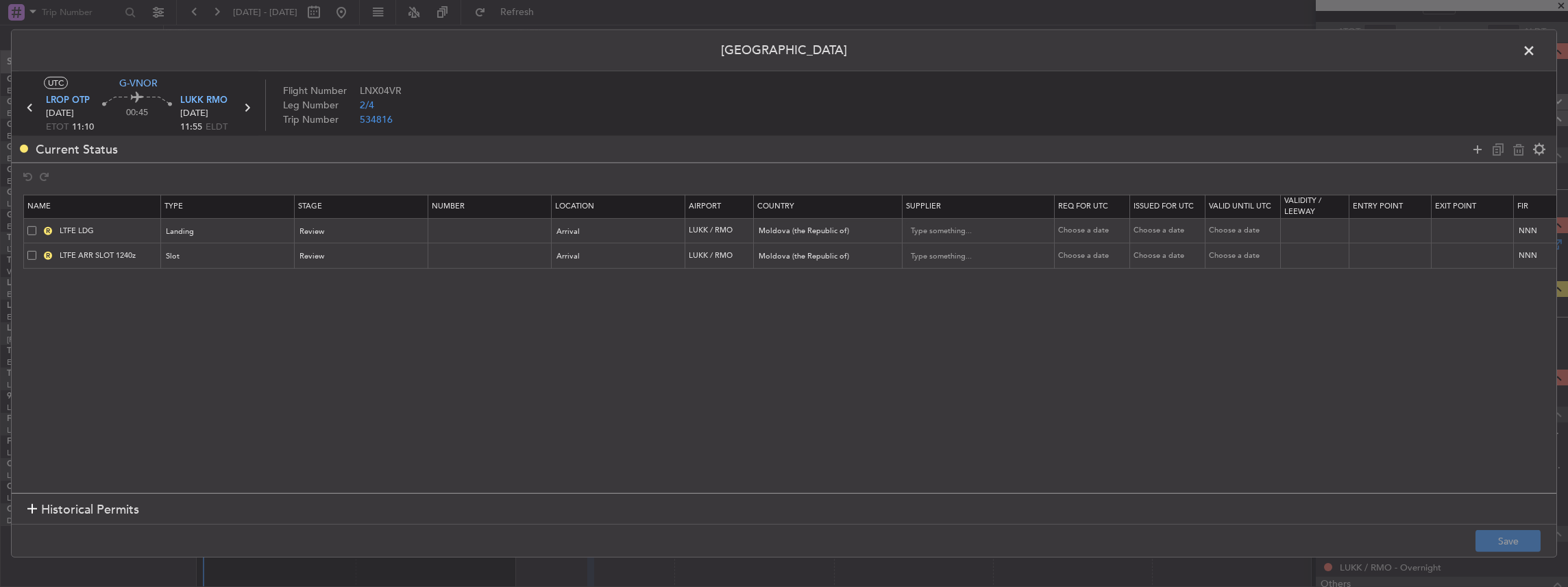
click at [32, 227] on span at bounding box center [32, 230] width 9 height 9
click at [37, 226] on input "checkbox" at bounding box center [37, 226] width 0 height 0
click at [34, 257] on span at bounding box center [32, 255] width 9 height 9
click at [37, 251] on input "checkbox" at bounding box center [37, 251] width 0 height 0
click at [1517, 152] on icon at bounding box center [1519, 149] width 17 height 17
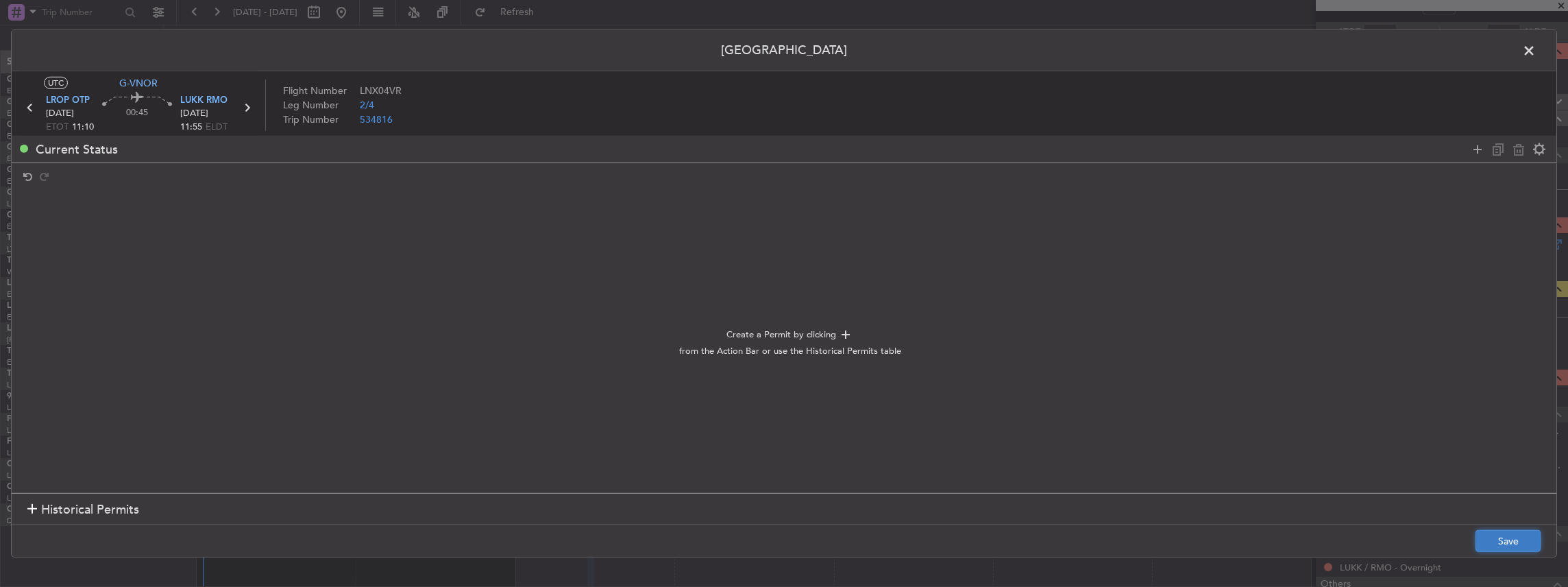
click at [1501, 540] on button "Save" at bounding box center [1508, 541] width 65 height 22
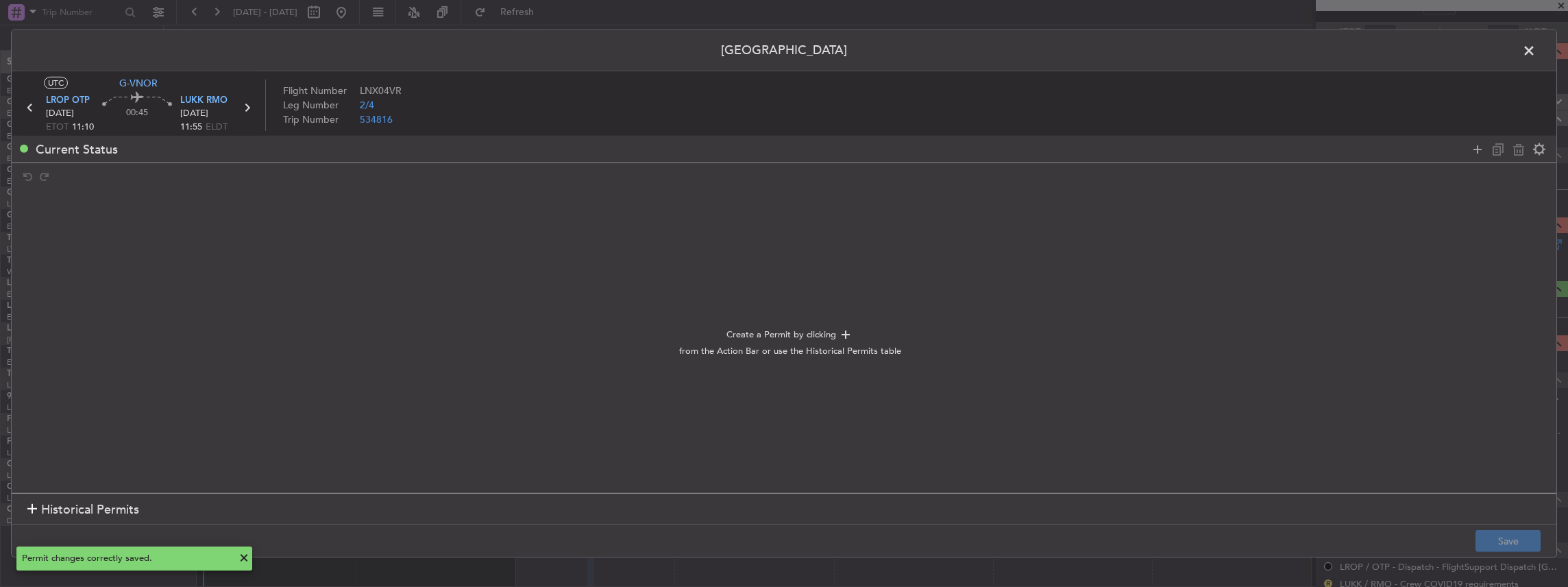
click at [1536, 43] on span at bounding box center [1536, 54] width 0 height 27
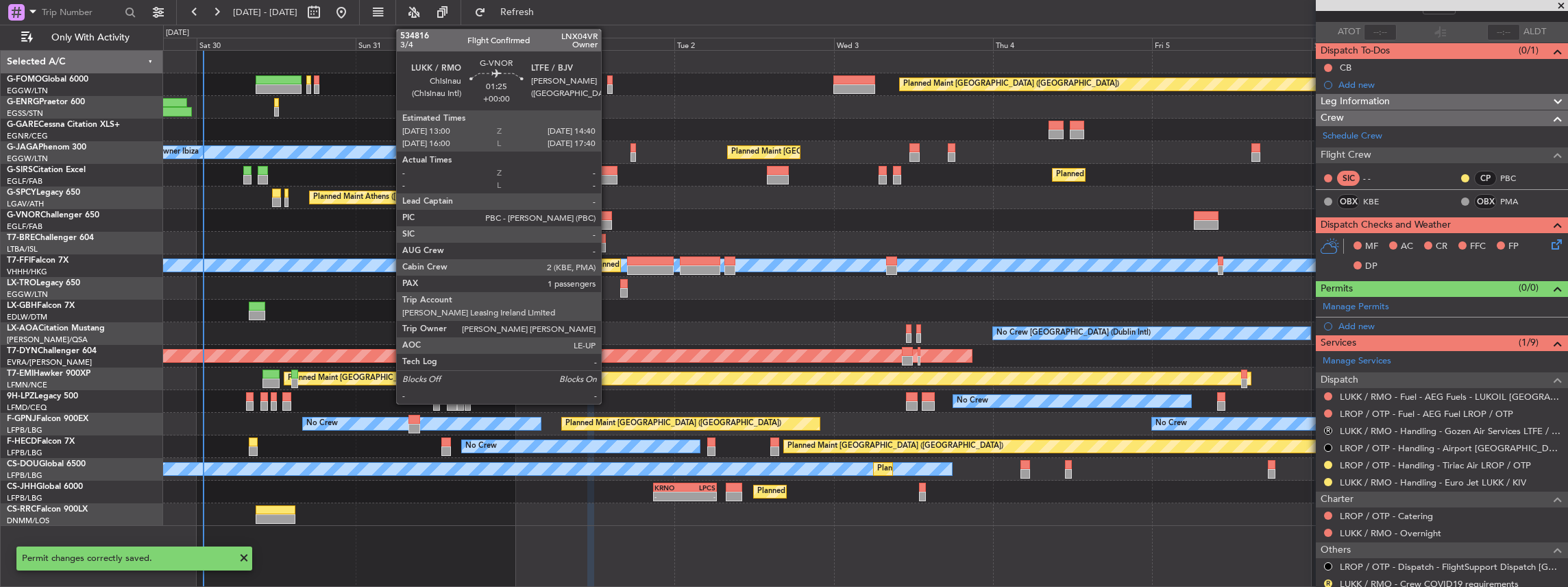
click at [608, 221] on div at bounding box center [606, 224] width 11 height 10
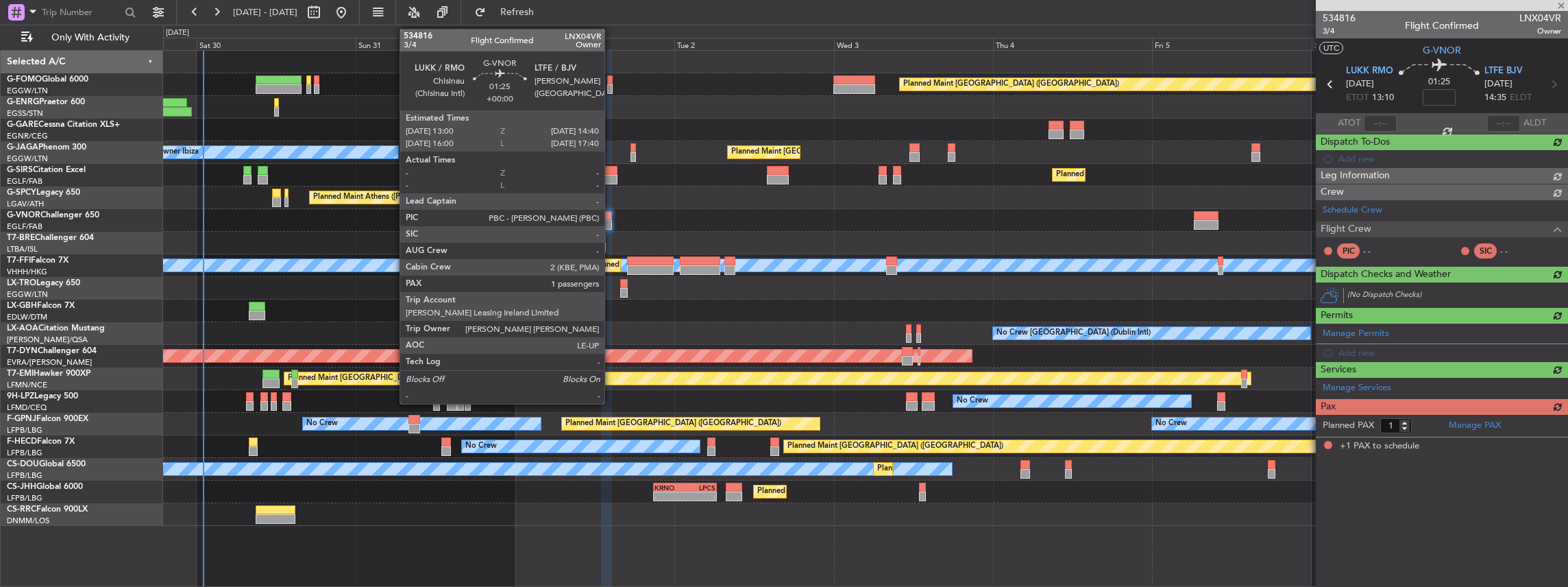
scroll to position [0, 0]
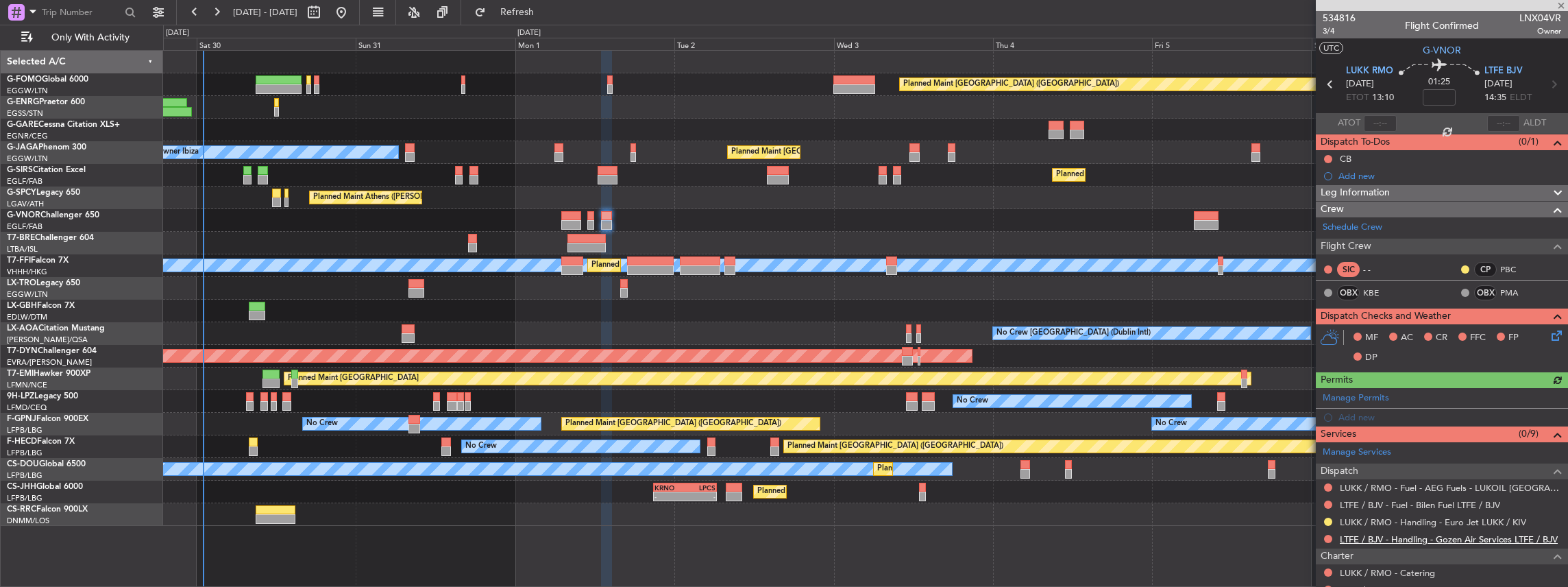
click at [1363, 534] on link "LTFE / BJV - Handling - Gozen Air Services LTFE / BJV" at bounding box center [1449, 539] width 218 height 11
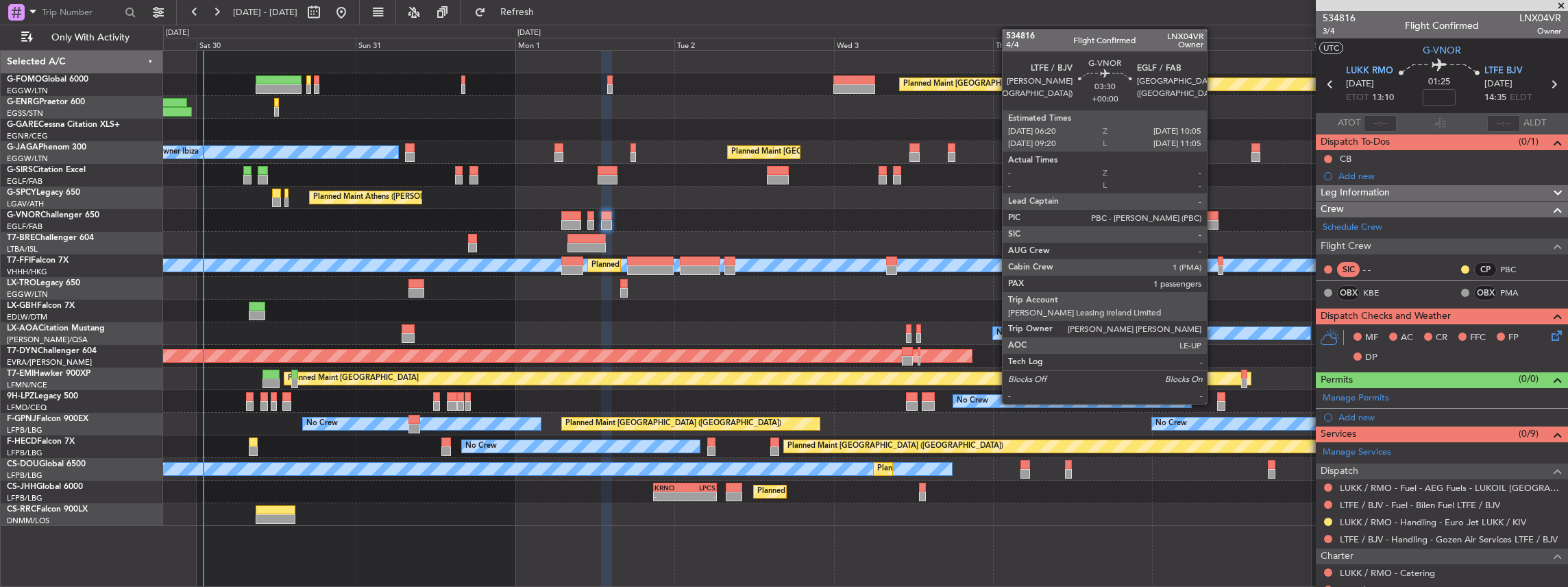
click at [1214, 218] on div at bounding box center [1207, 216] width 26 height 10
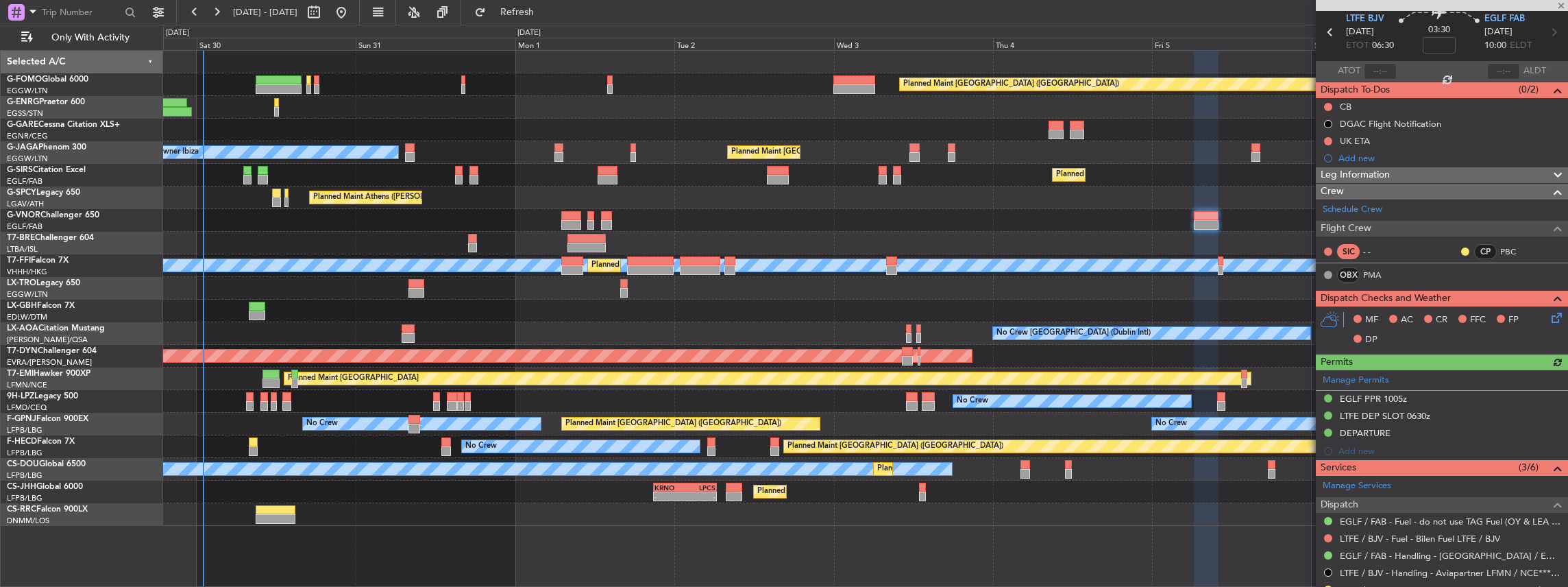
scroll to position [137, 0]
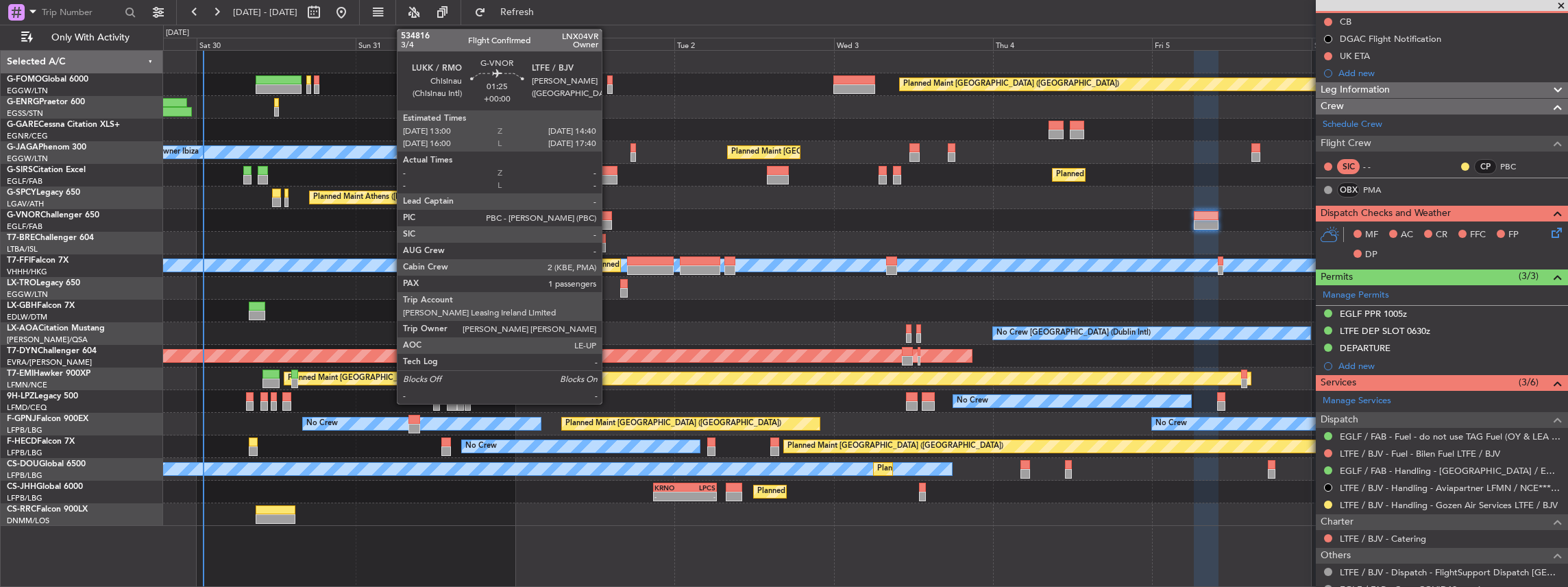
click at [607, 217] on div at bounding box center [606, 216] width 11 height 10
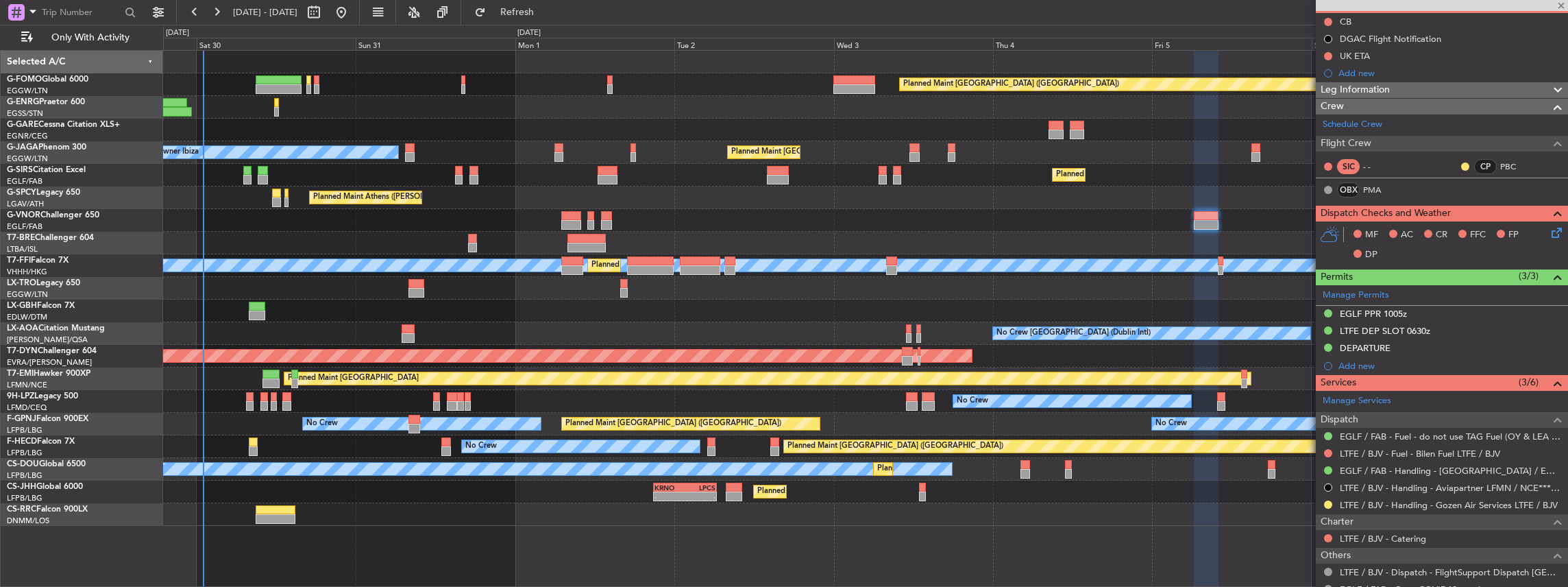
scroll to position [0, 0]
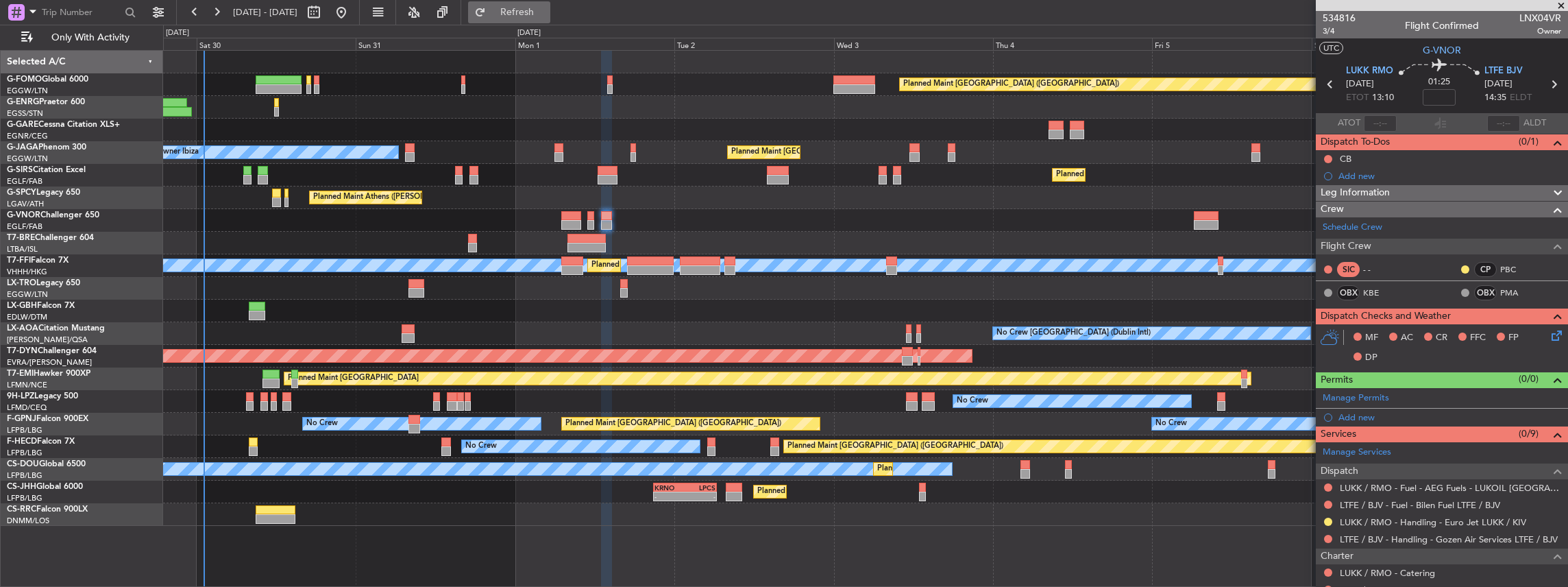
click at [547, 8] on span "Refresh" at bounding box center [517, 12] width 57 height 10
click at [1548, 395] on span at bounding box center [1556, 395] width 17 height 11
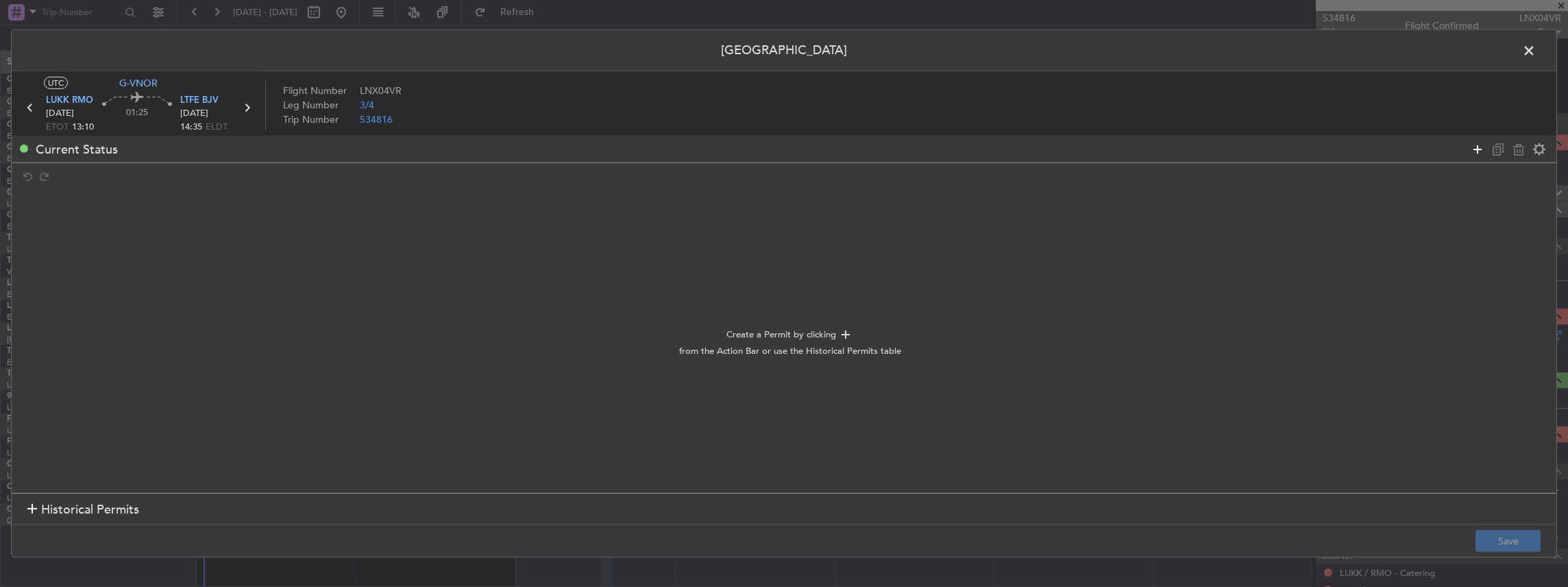
click at [1479, 152] on icon at bounding box center [1477, 149] width 17 height 17
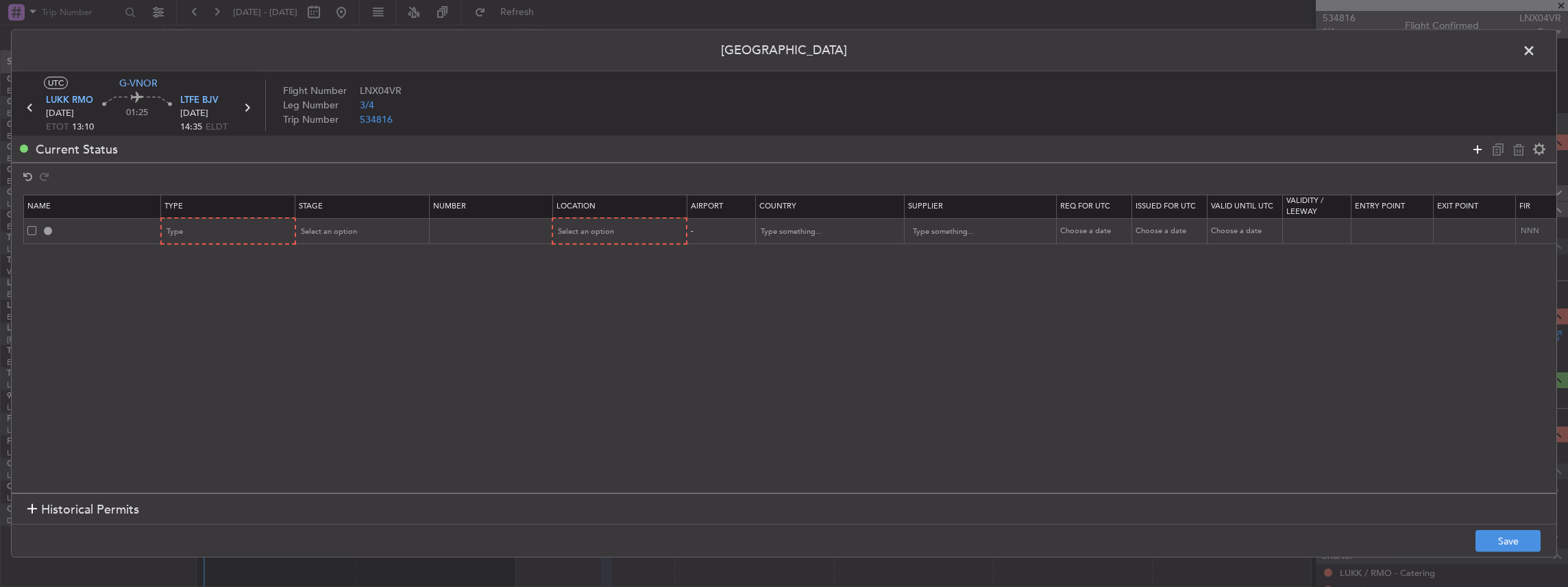
click at [1477, 153] on div at bounding box center [1508, 149] width 82 height 20
click at [1476, 150] on icon at bounding box center [1477, 149] width 17 height 17
click at [190, 97] on span "LTFE BJV" at bounding box center [199, 100] width 39 height 14
click at [205, 224] on div "Type" at bounding box center [224, 231] width 114 height 20
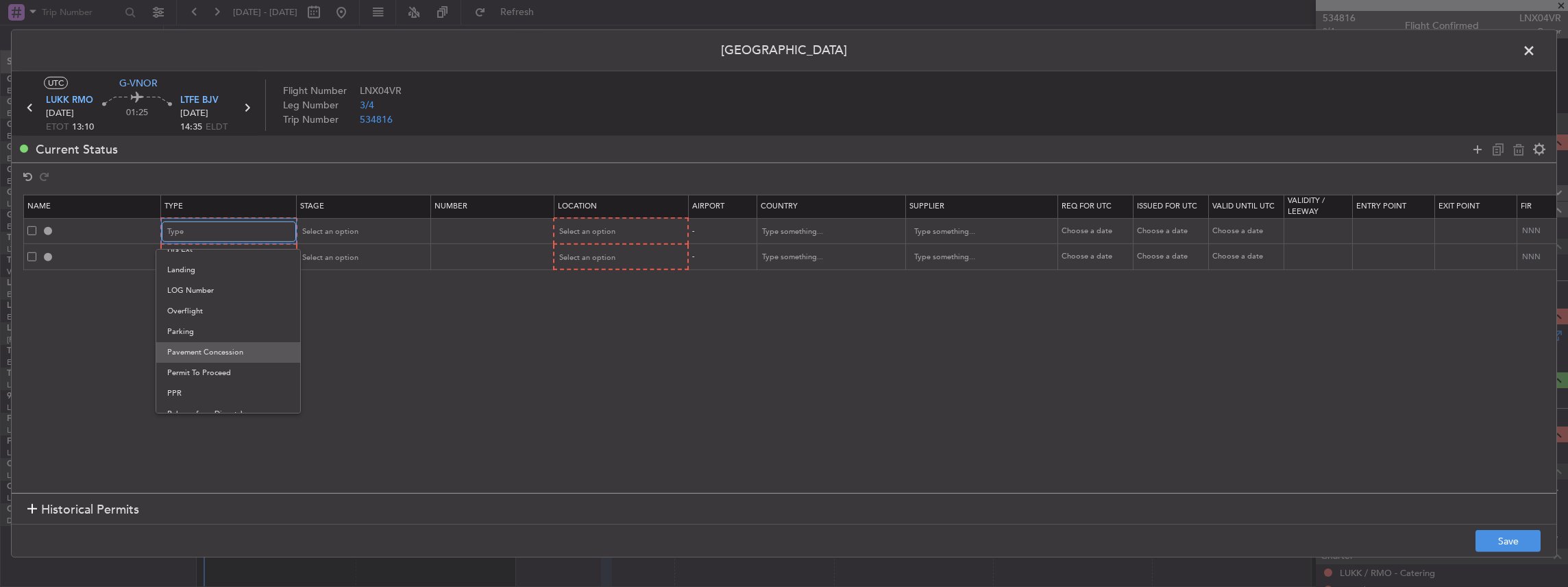
scroll to position [320, 0]
click at [202, 270] on span "Landing" at bounding box center [229, 269] width 122 height 20
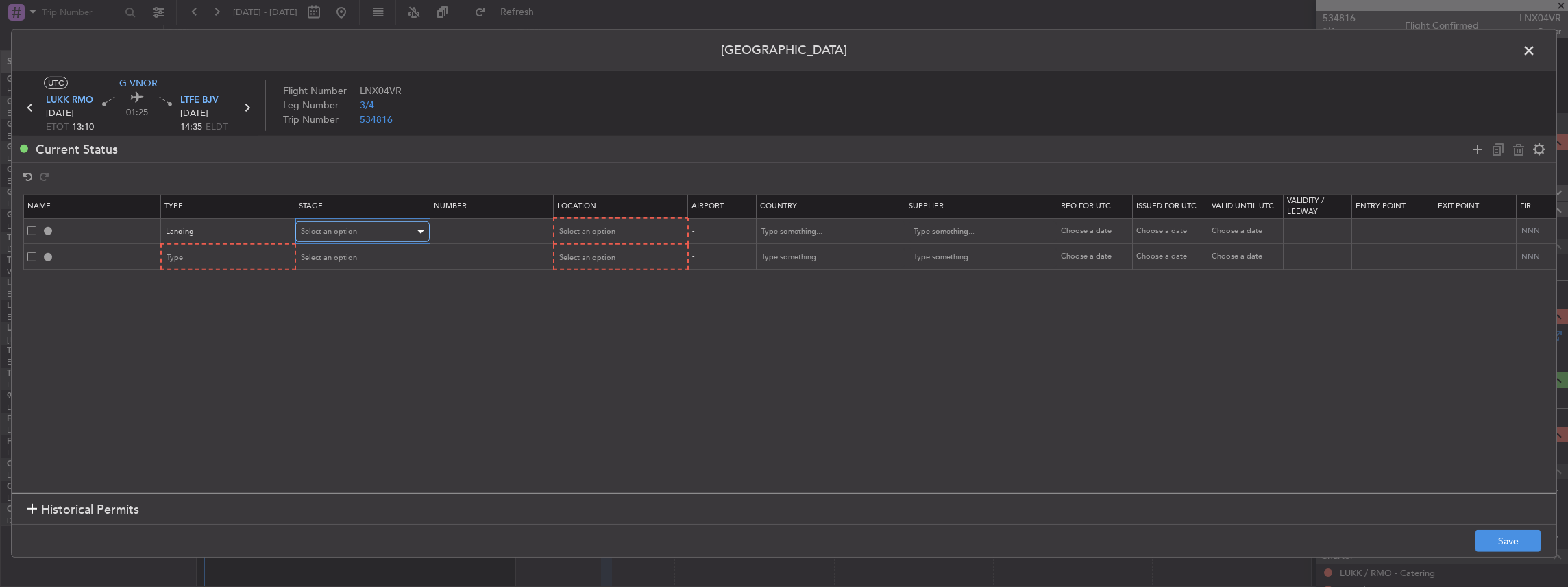
click at [307, 229] on span "Select an option" at bounding box center [329, 232] width 56 height 11
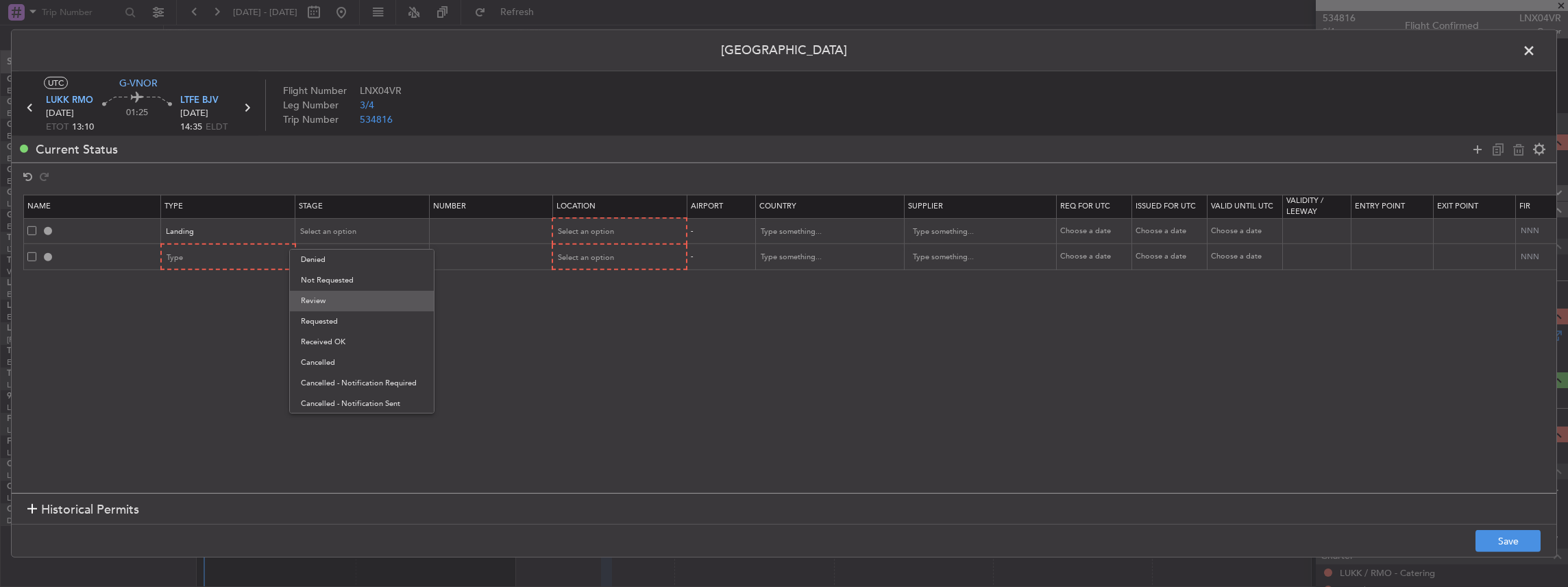
click at [330, 302] on span "Review" at bounding box center [362, 301] width 122 height 20
click at [345, 230] on div "Review" at bounding box center [358, 231] width 114 height 20
drag, startPoint x: 346, startPoint y: 281, endPoint x: 432, endPoint y: 231, distance: 99.5
click at [346, 280] on span "Not Requested" at bounding box center [362, 280] width 122 height 20
click at [587, 227] on span "Select an option" at bounding box center [587, 232] width 56 height 11
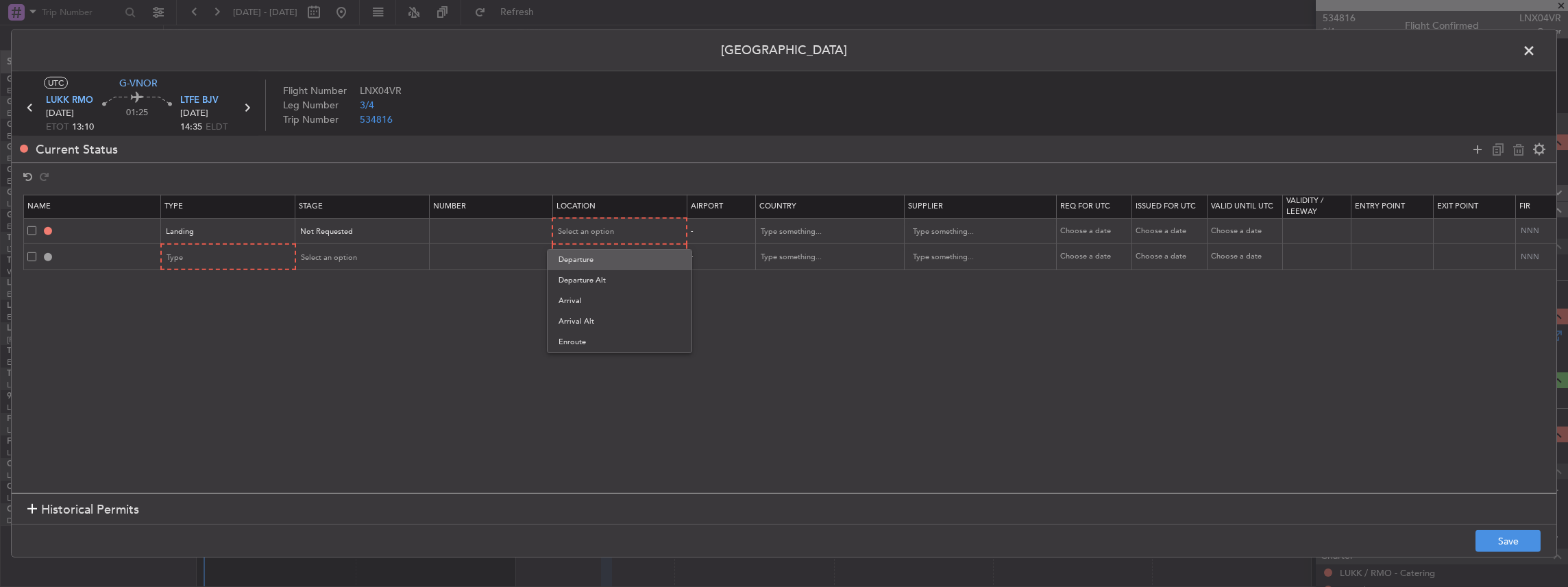
click at [578, 264] on span "Departure" at bounding box center [620, 259] width 122 height 20
click at [593, 227] on div "Departure" at bounding box center [615, 231] width 114 height 20
click at [581, 301] on span "Arrival" at bounding box center [619, 300] width 122 height 20
click at [177, 250] on div "Type" at bounding box center [224, 257] width 114 height 20
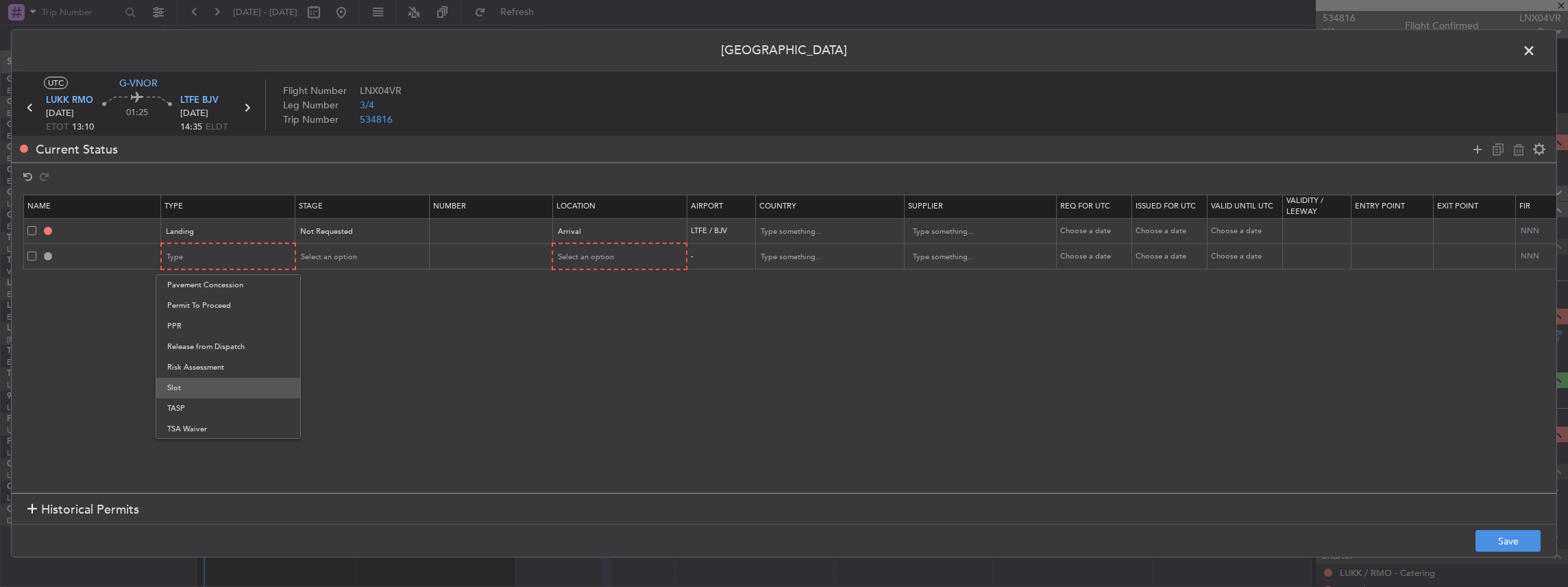
drag, startPoint x: 192, startPoint y: 385, endPoint x: 218, endPoint y: 325, distance: 65.4
click at [192, 385] on span "Slot" at bounding box center [229, 388] width 122 height 20
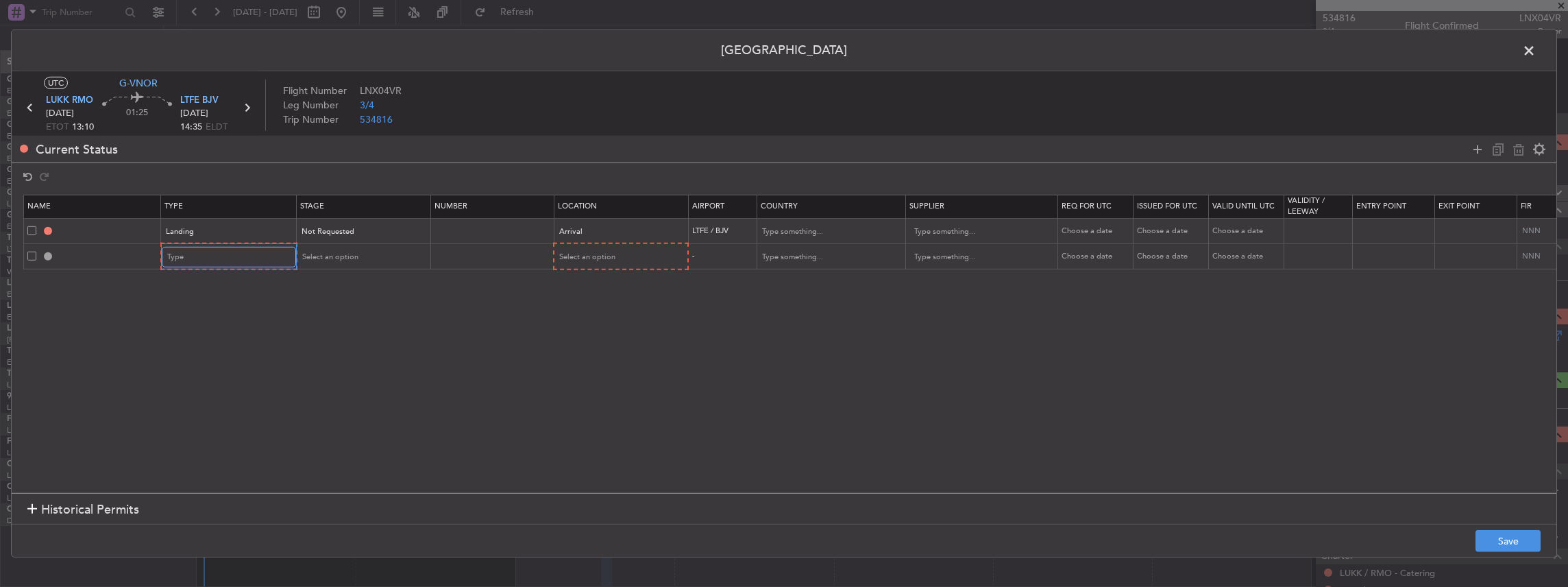
scroll to position [412, 0]
click at [332, 257] on span "Select an option" at bounding box center [328, 257] width 56 height 11
click at [328, 347] on span "Requested" at bounding box center [362, 347] width 122 height 20
click at [559, 258] on span "Select an option" at bounding box center [586, 257] width 56 height 11
click at [583, 328] on span "Arrival" at bounding box center [618, 326] width 122 height 20
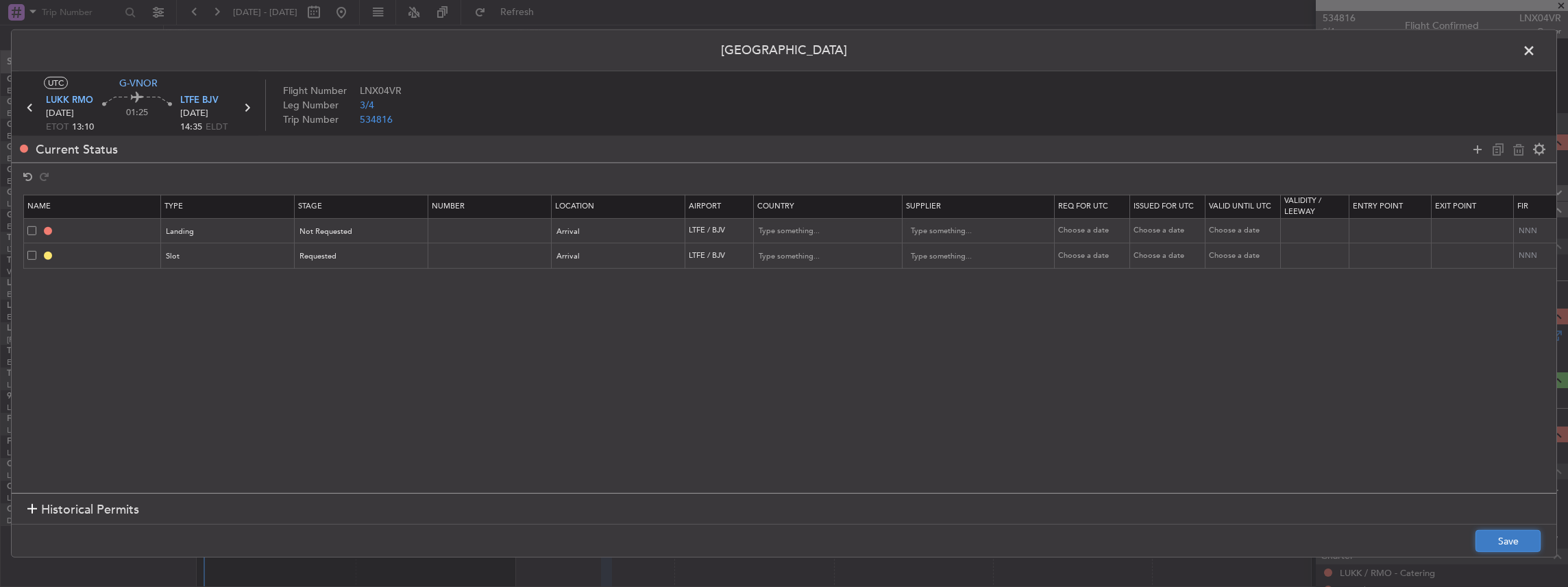
click at [1508, 536] on button "Save" at bounding box center [1508, 541] width 65 height 22
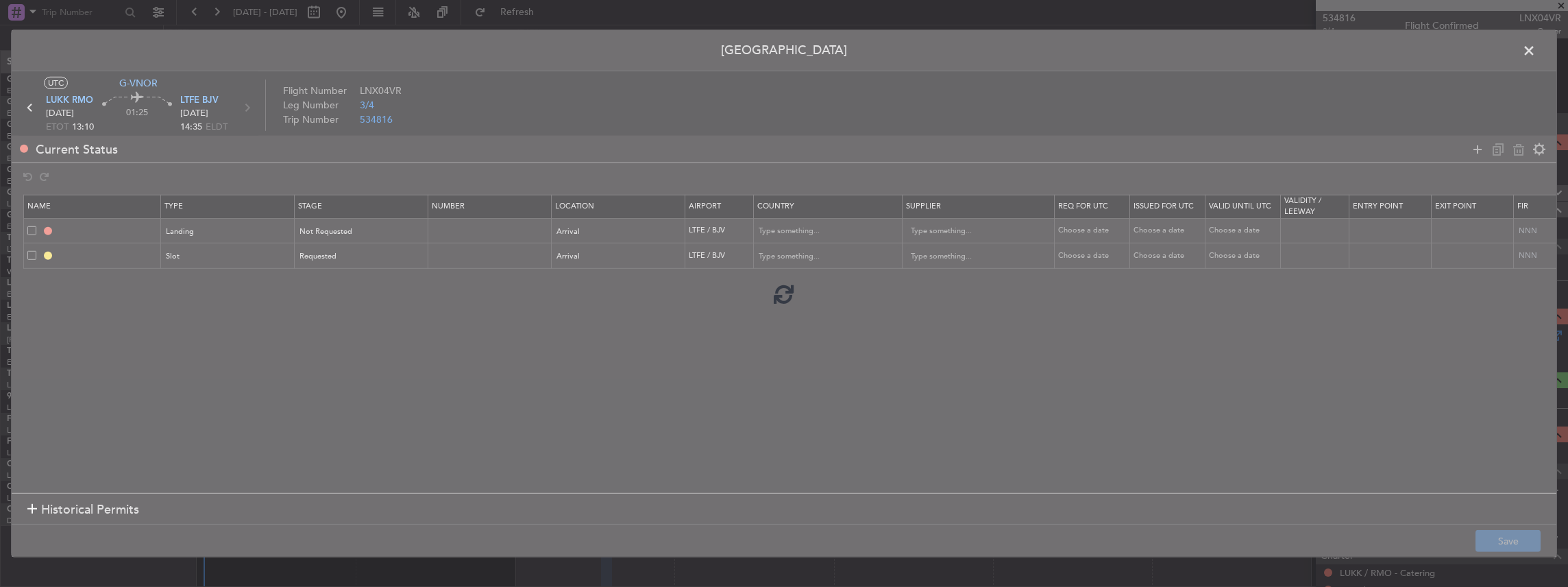
type input "LTFE LDG"
type input "[GEOGRAPHIC_DATA]"
type input "NNN"
type input "LTFE ARR SLOT"
type input "[GEOGRAPHIC_DATA]"
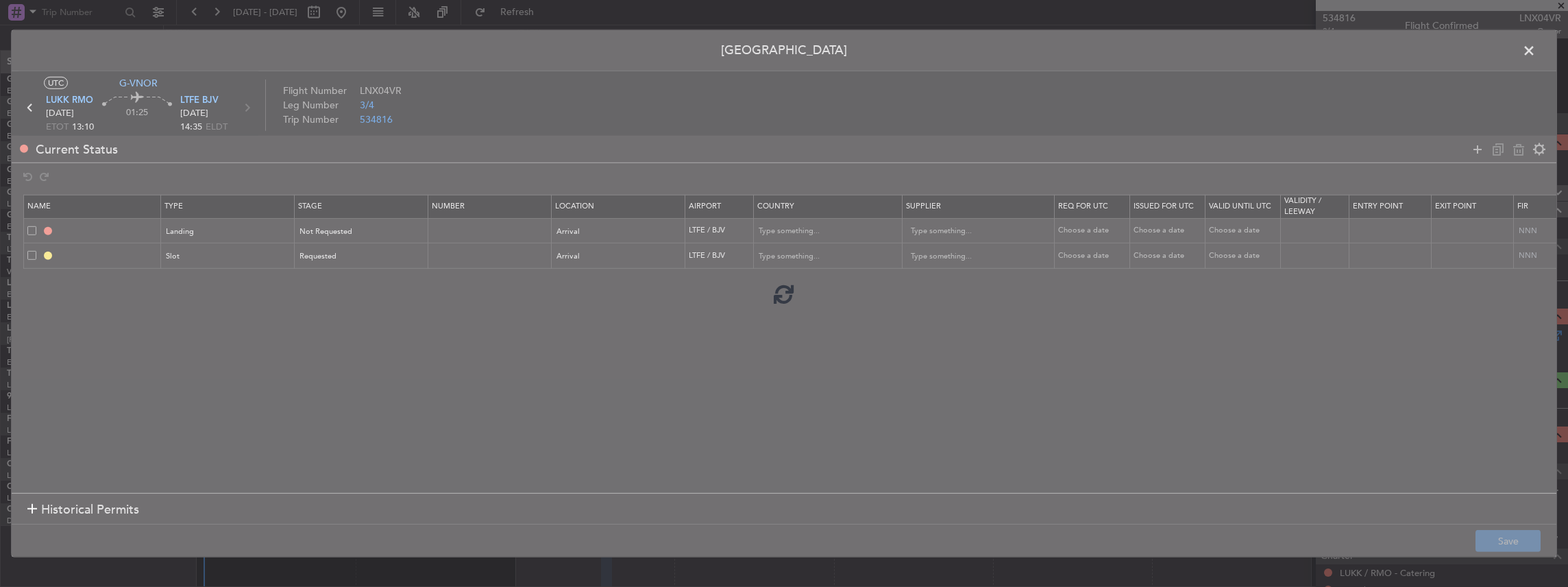
type input "NNN"
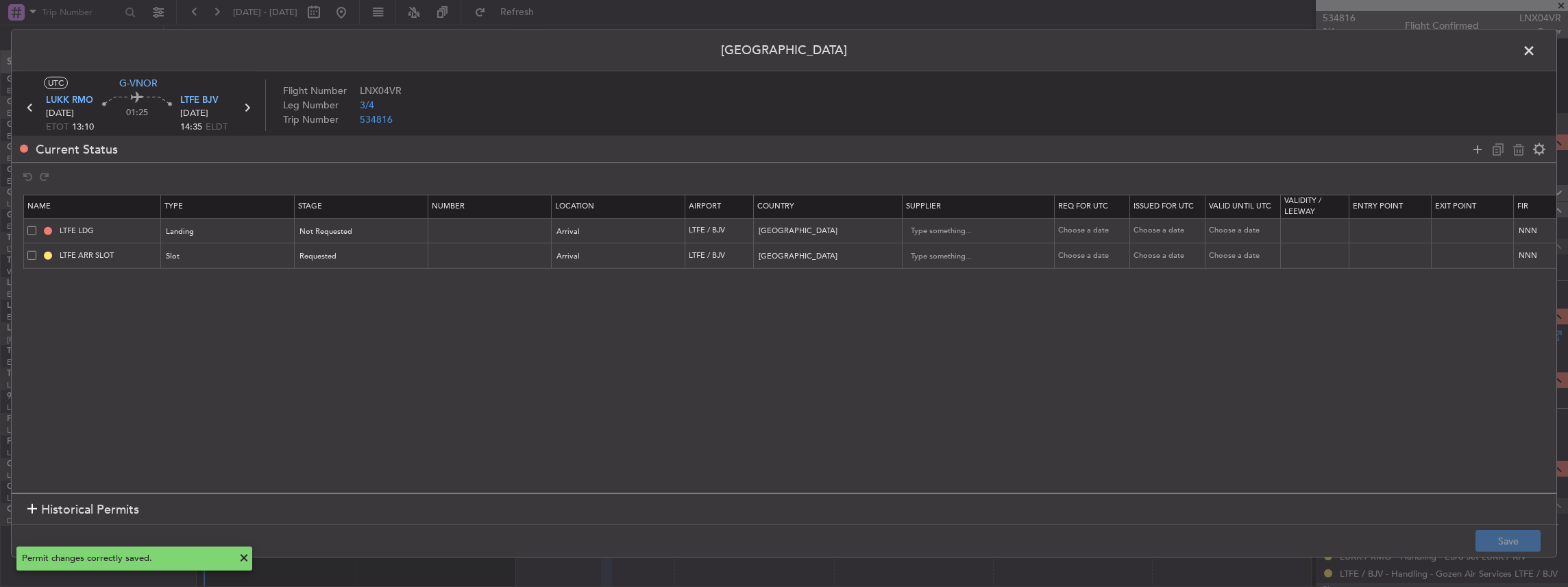
click at [1536, 51] on span at bounding box center [1536, 54] width 0 height 27
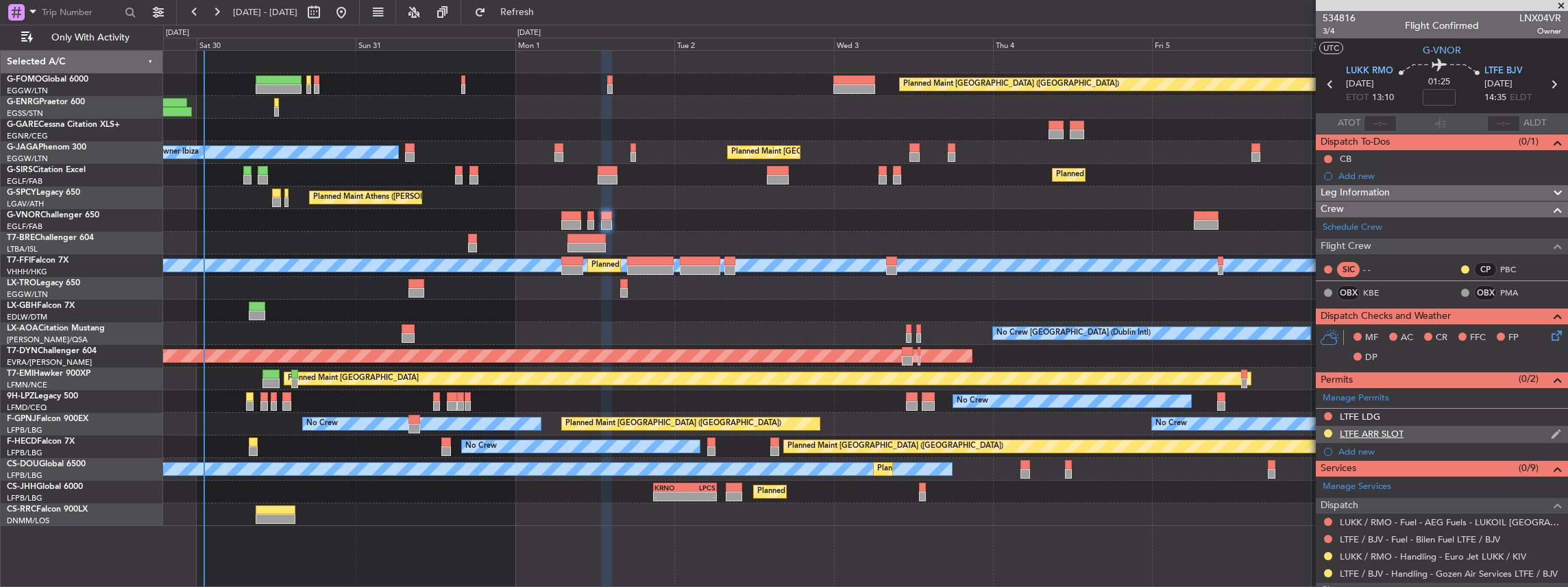
click at [1467, 435] on div "LTFE ARR SLOT" at bounding box center [1442, 434] width 252 height 17
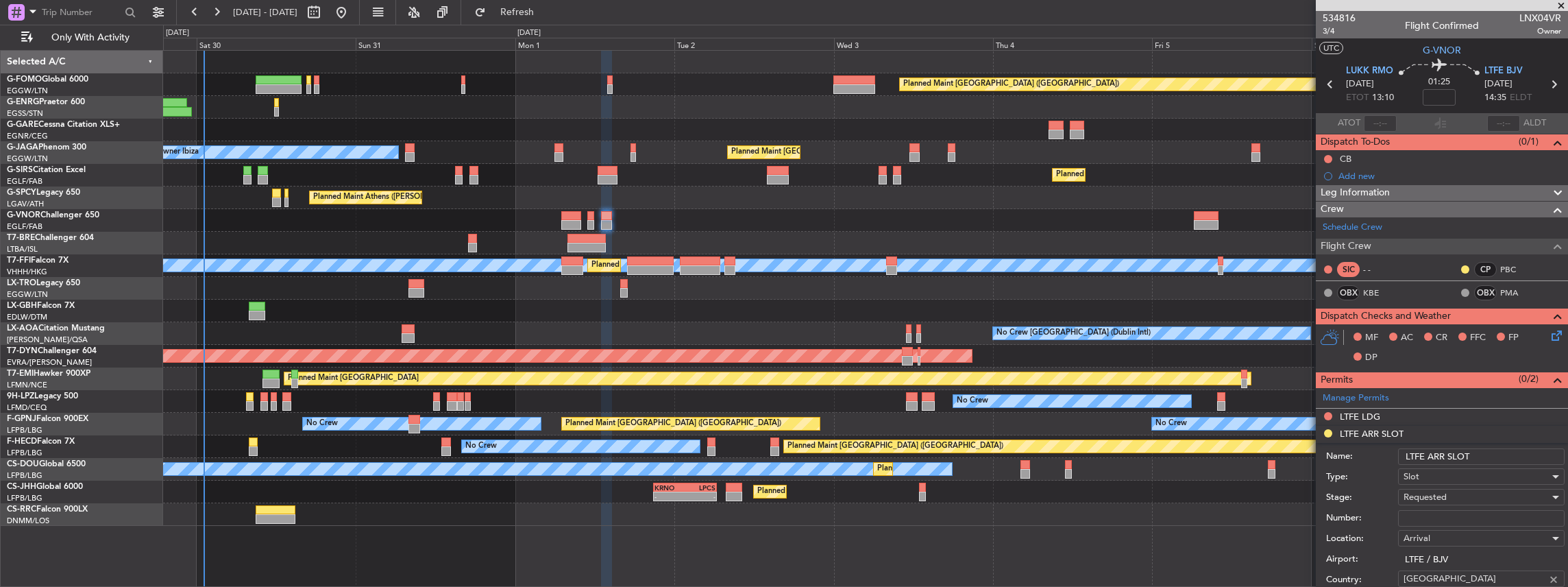
click at [1477, 451] on input "LTFE ARR SLOT" at bounding box center [1481, 457] width 167 height 17
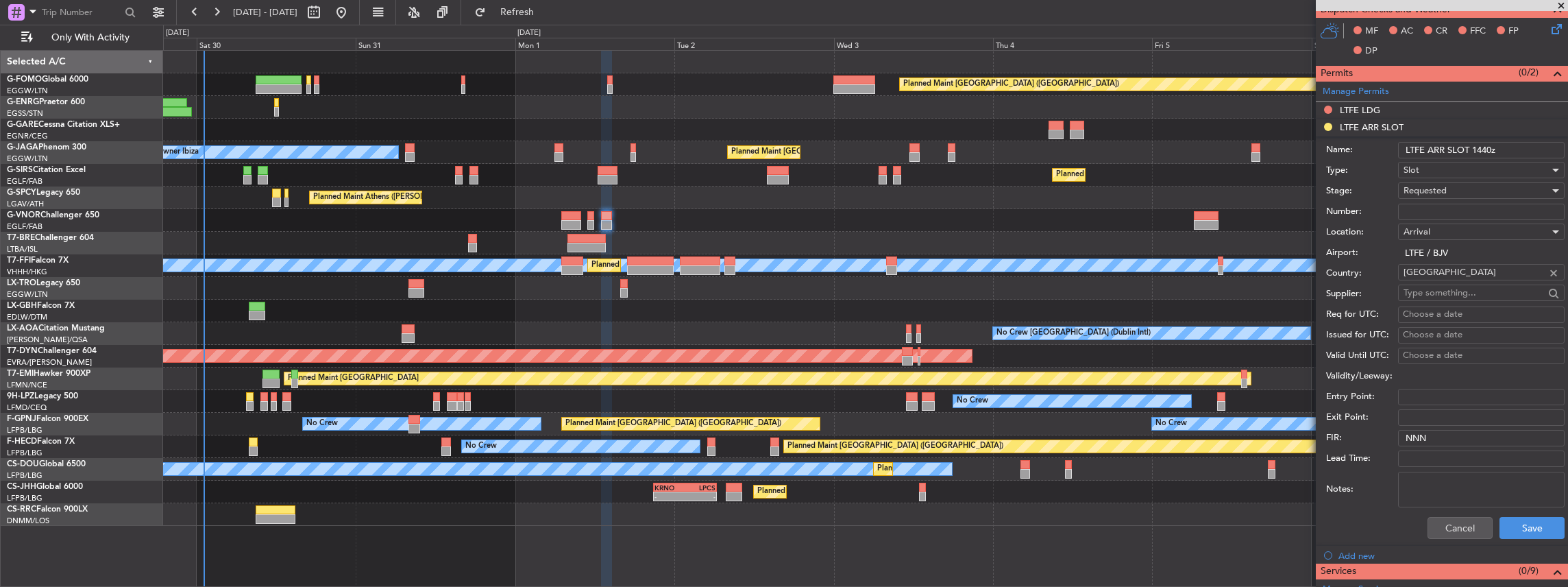
scroll to position [320, 0]
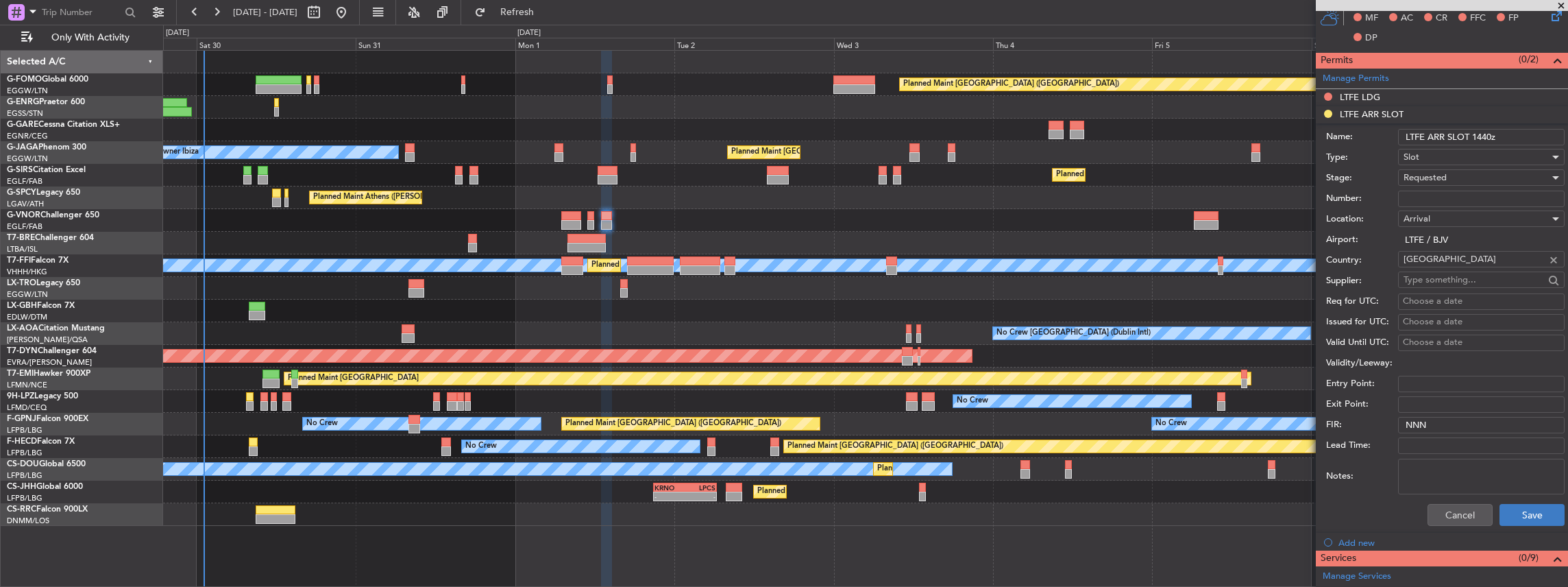
type input "LTFE ARR SLOT 1440z"
click at [1536, 514] on button "Save" at bounding box center [1532, 514] width 65 height 22
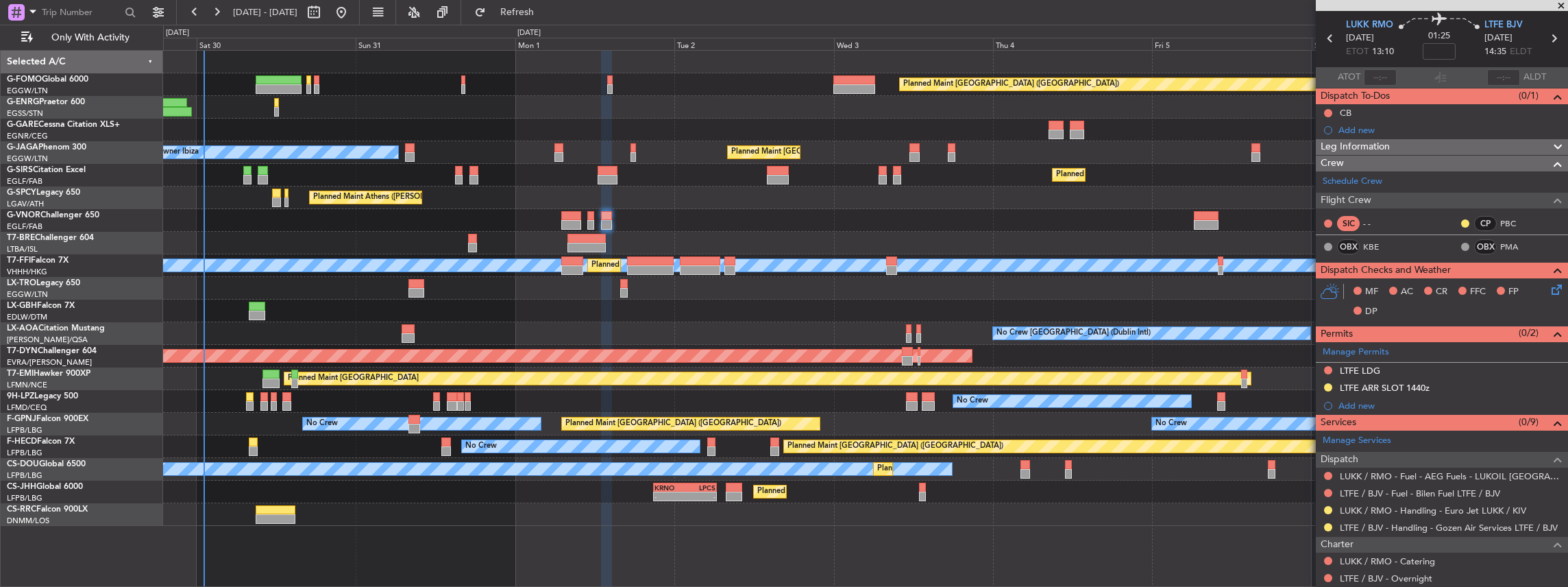
scroll to position [0, 0]
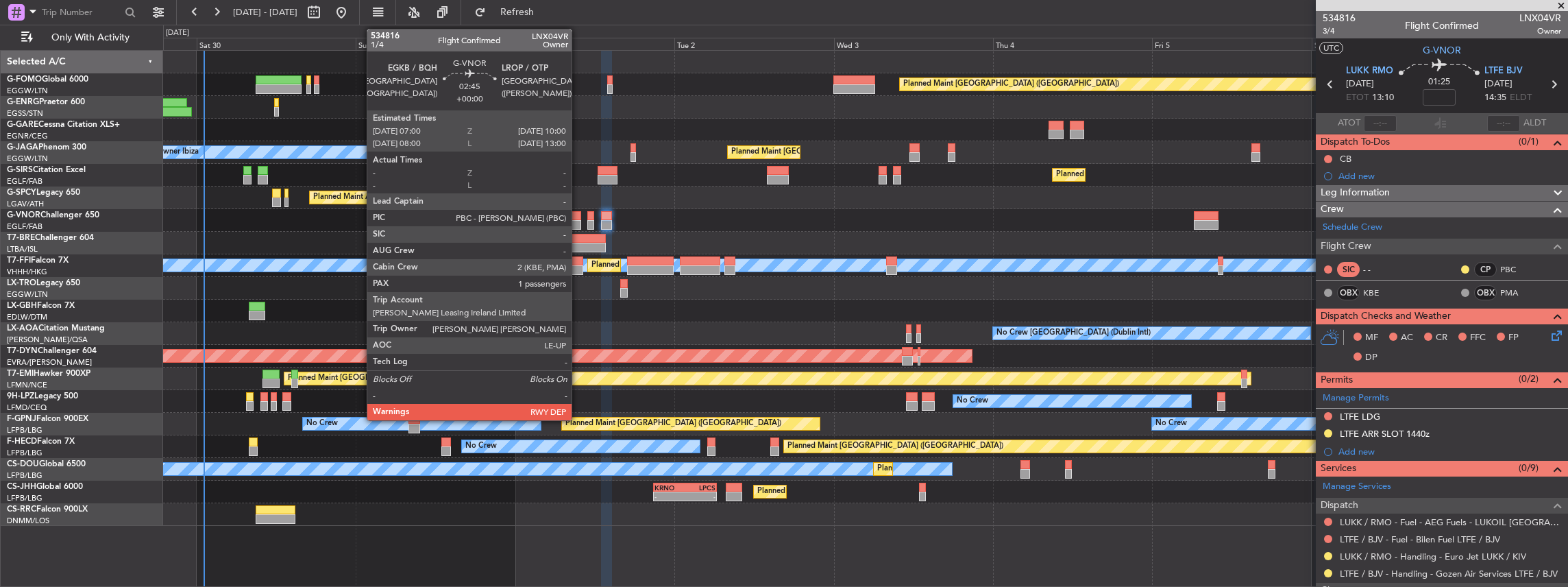
click at [578, 217] on div at bounding box center [571, 216] width 20 height 10
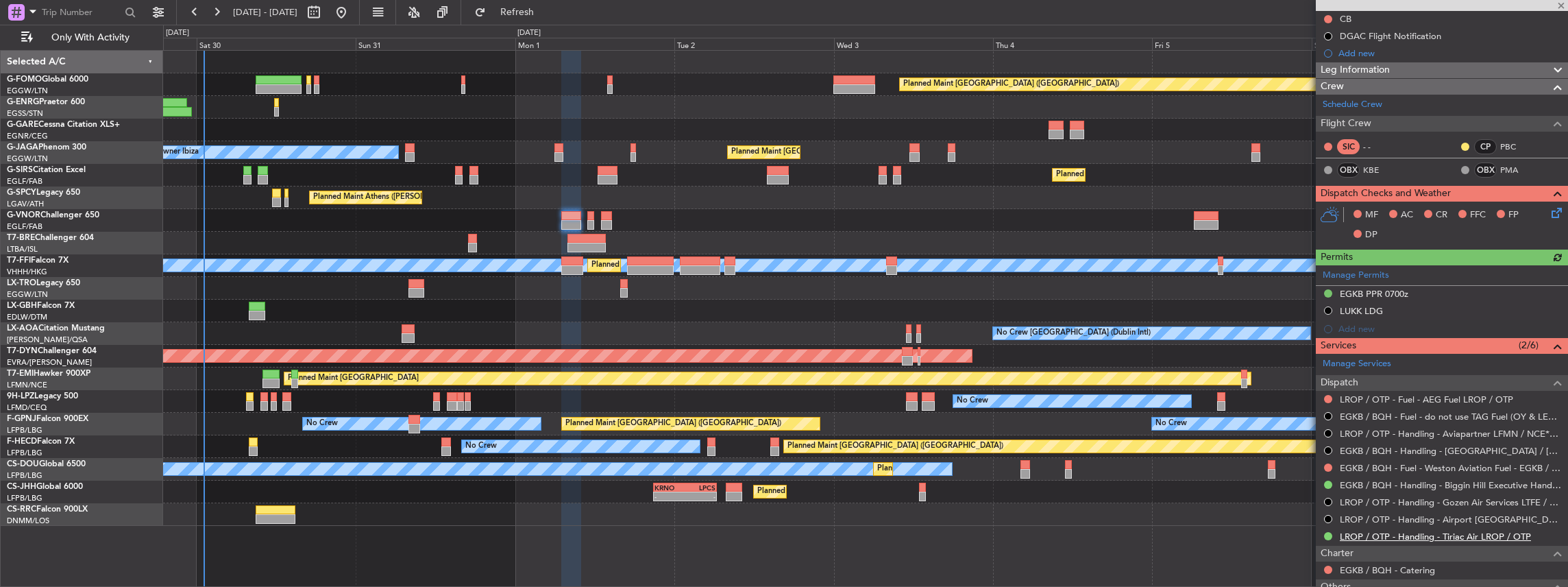
scroll to position [182, 0]
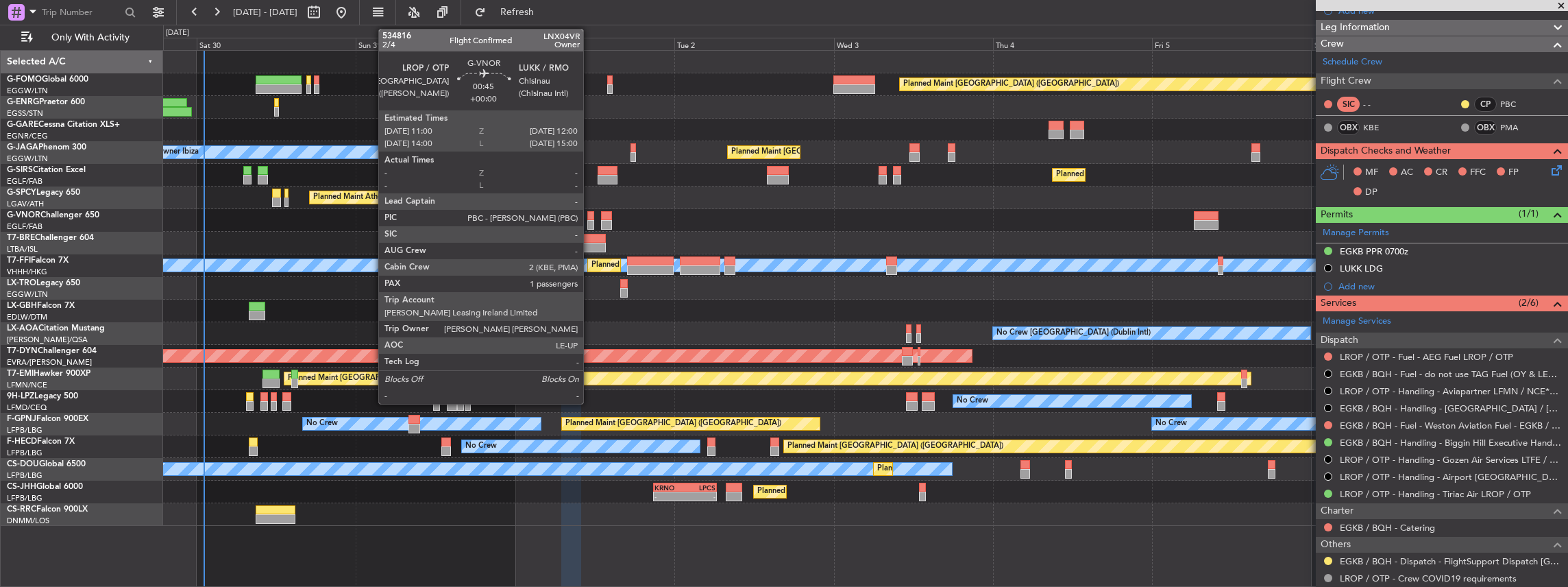
click at [590, 220] on div at bounding box center [590, 224] width 7 height 10
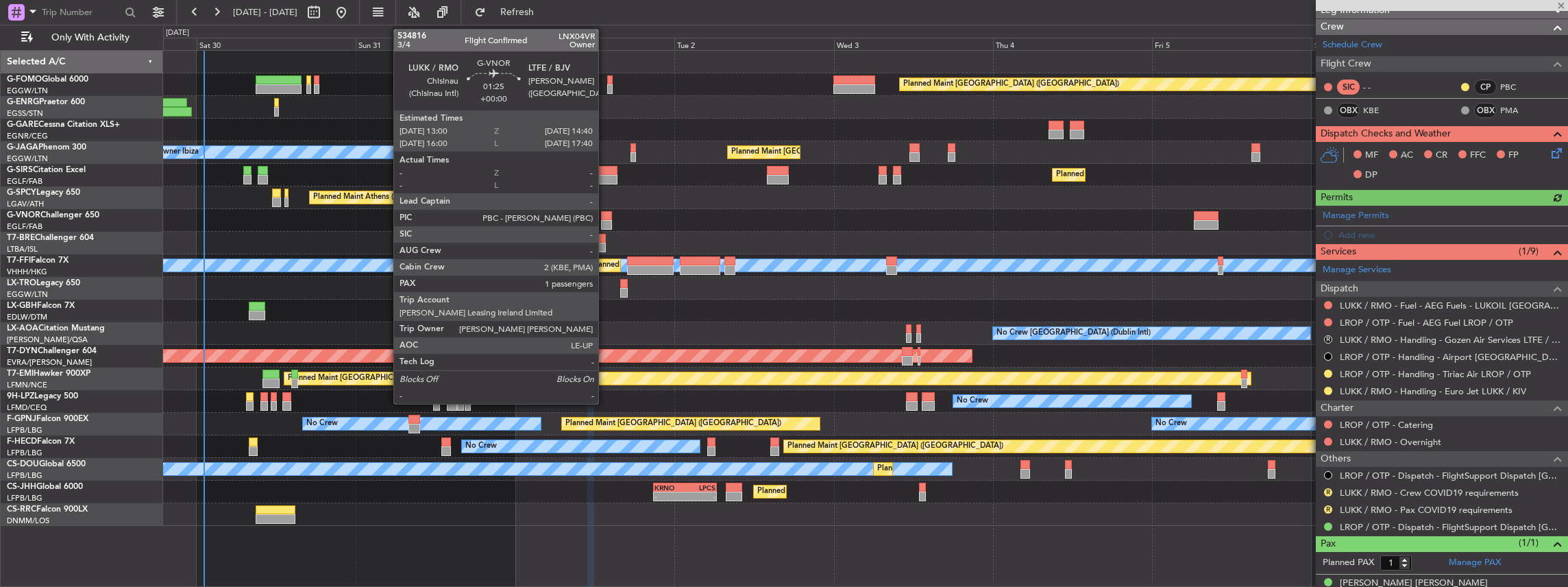
click at [605, 219] on div at bounding box center [606, 216] width 11 height 10
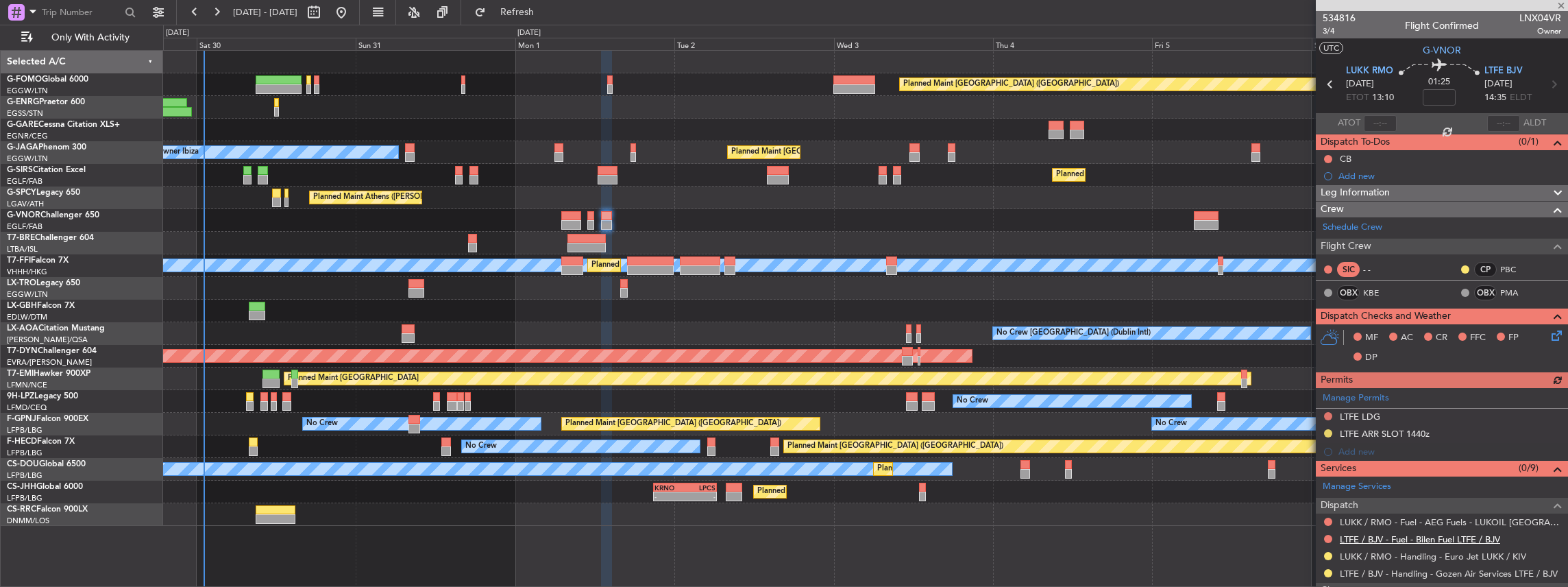
scroll to position [91, 0]
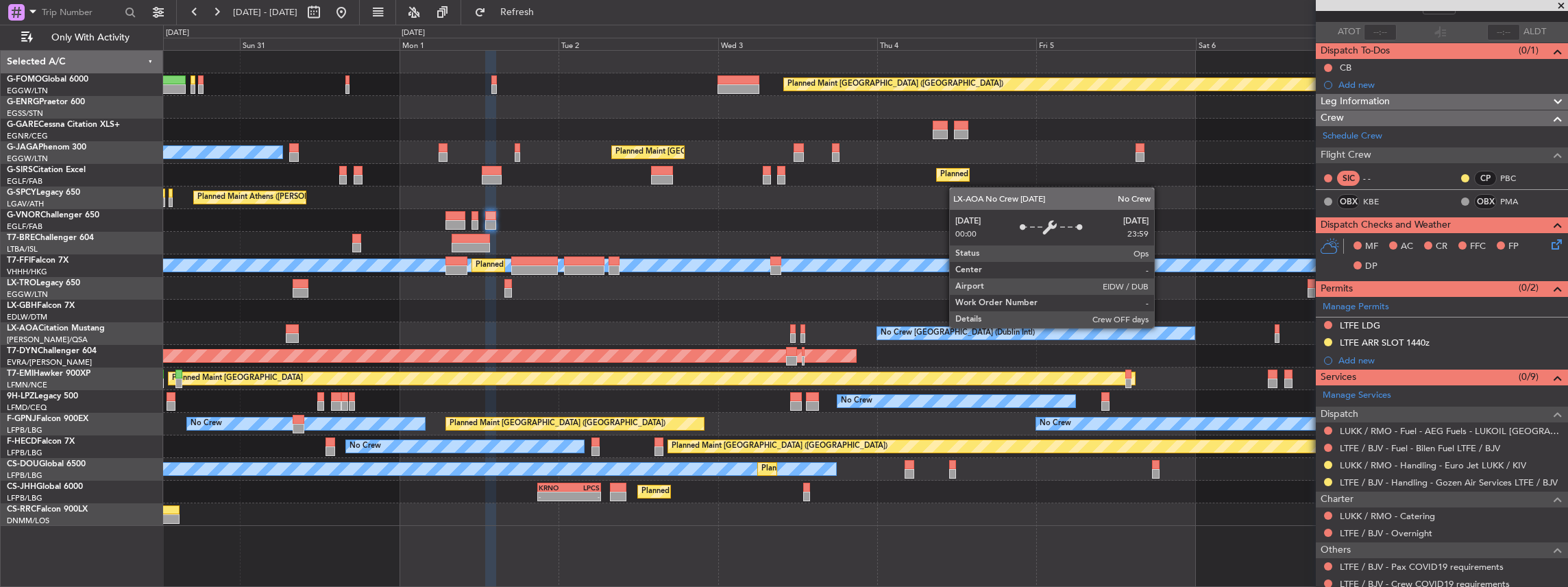
click at [1046, 327] on div "No Crew [GEOGRAPHIC_DATA] (Dublin Intl)" at bounding box center [1036, 333] width 317 height 12
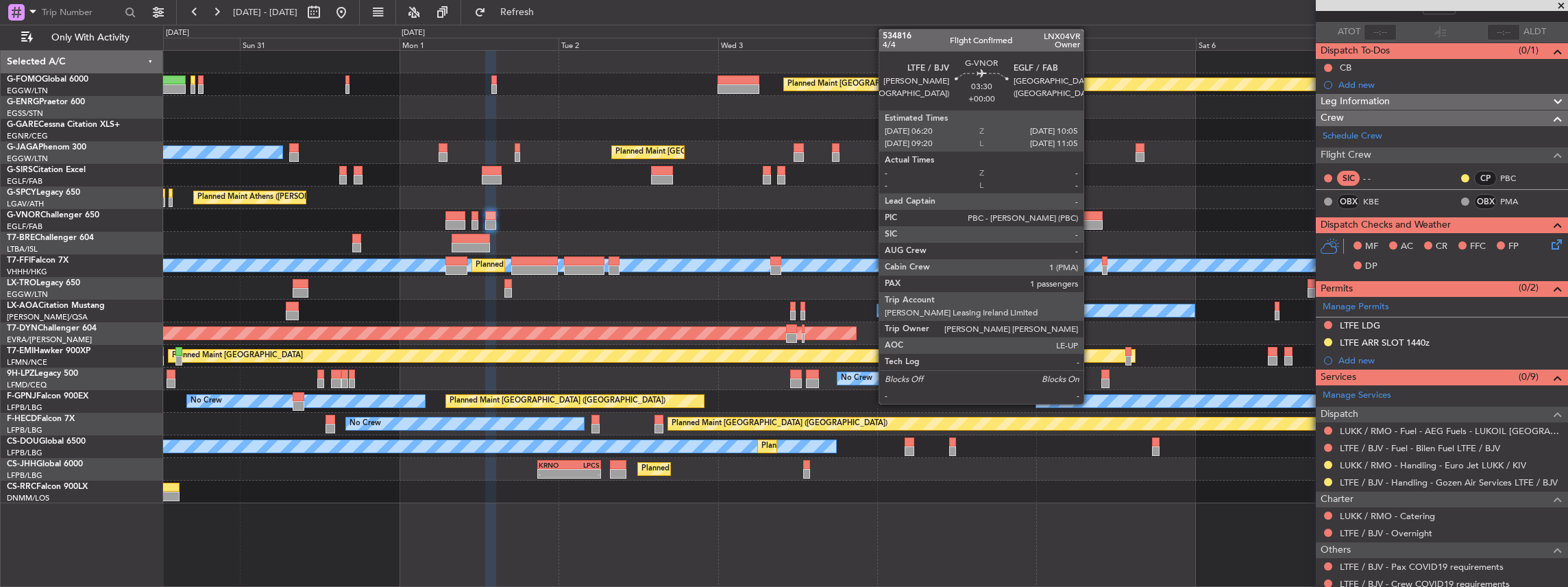
click at [1090, 218] on div at bounding box center [1091, 216] width 26 height 10
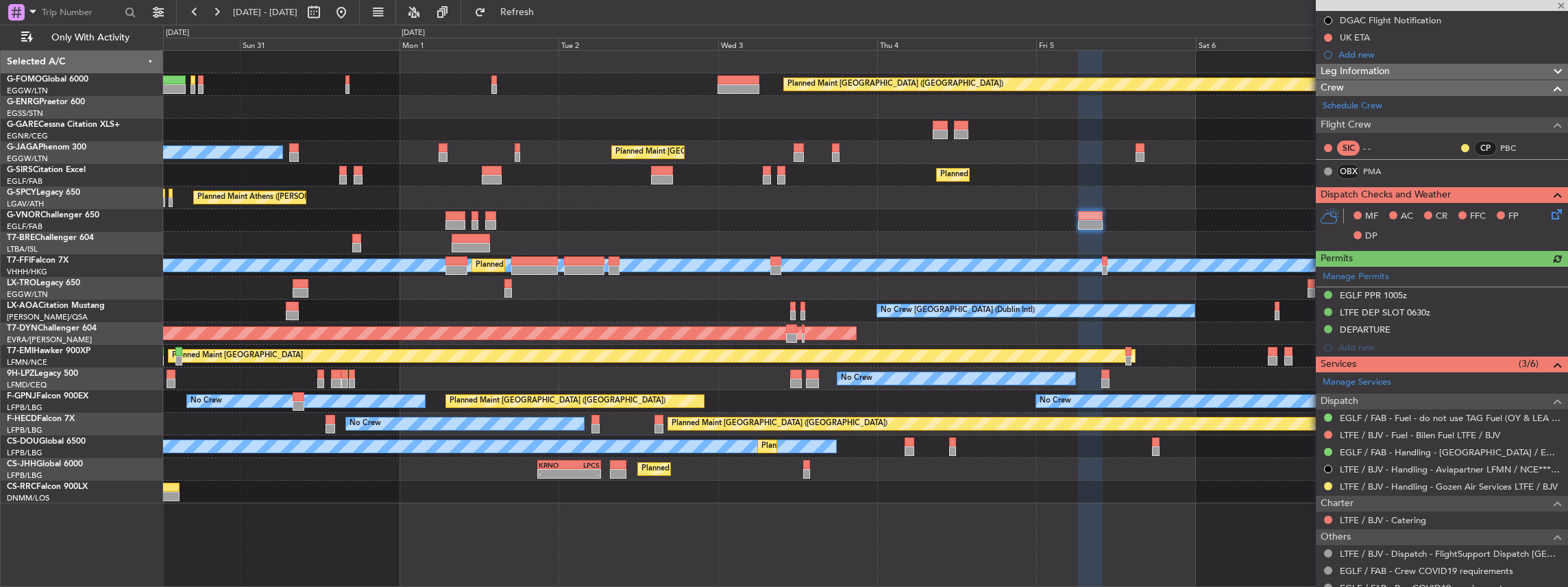
scroll to position [182, 0]
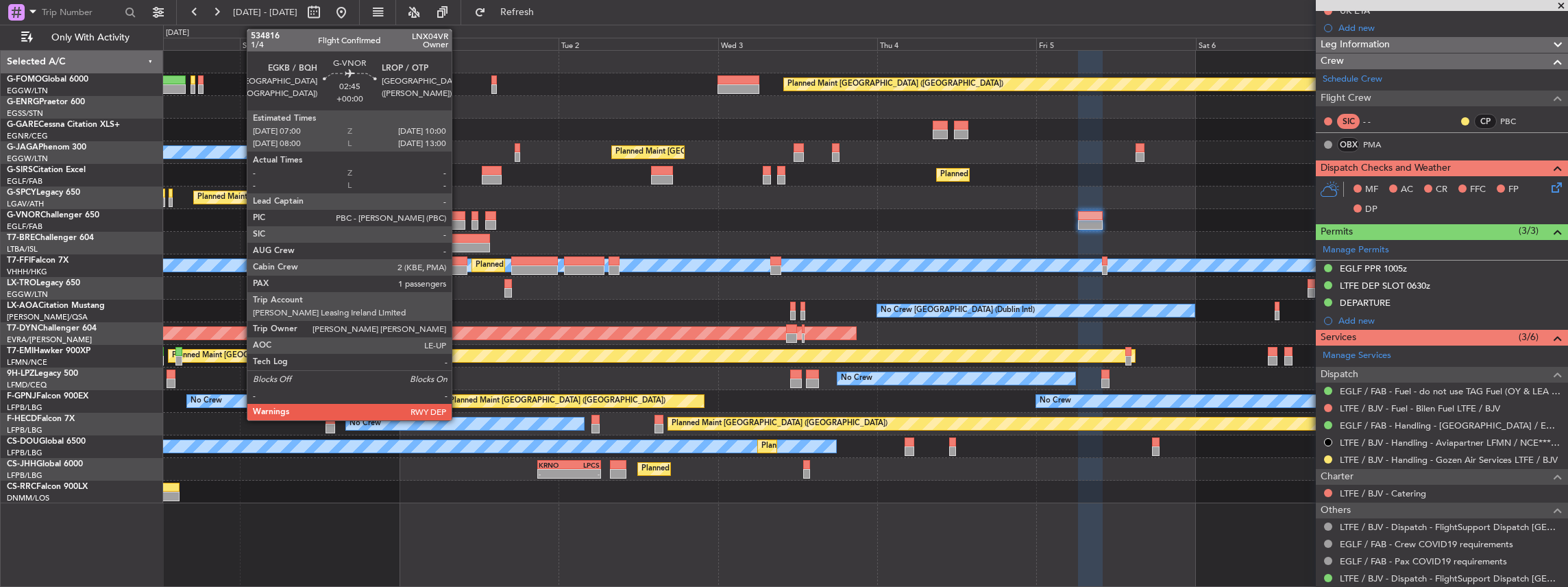
click at [458, 222] on div at bounding box center [455, 224] width 20 height 10
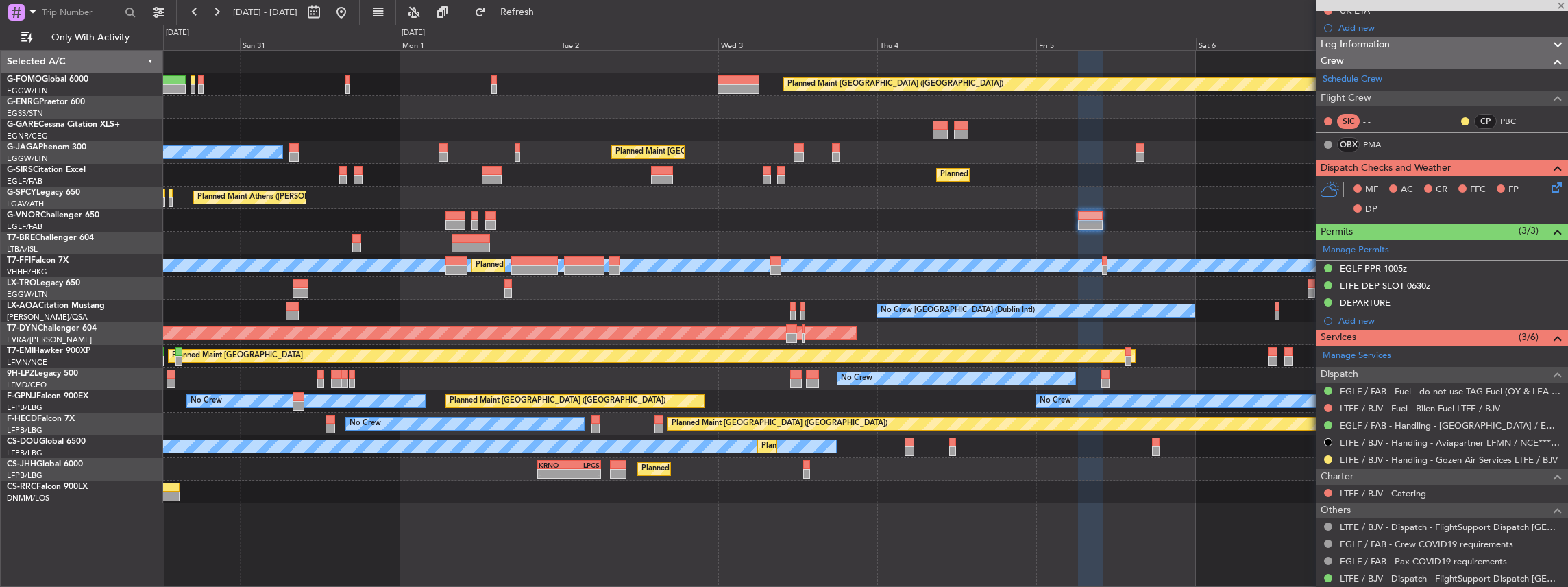
scroll to position [0, 0]
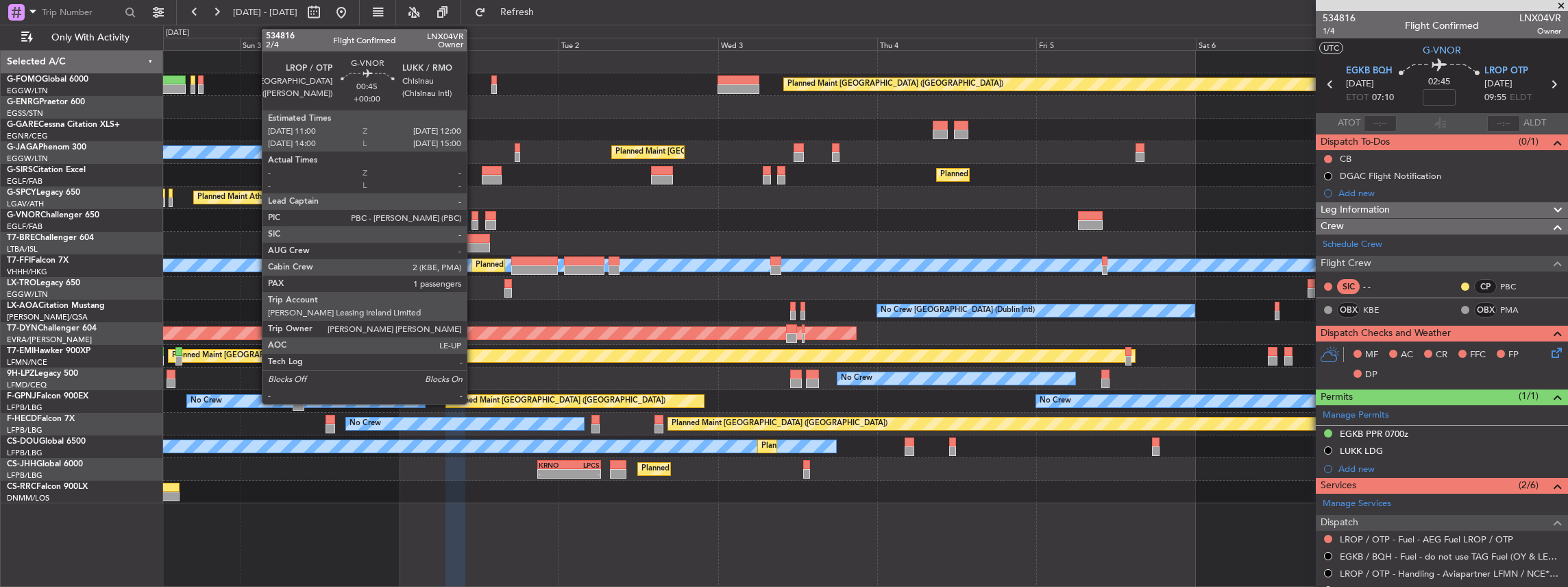
click at [473, 216] on div at bounding box center [475, 216] width 7 height 10
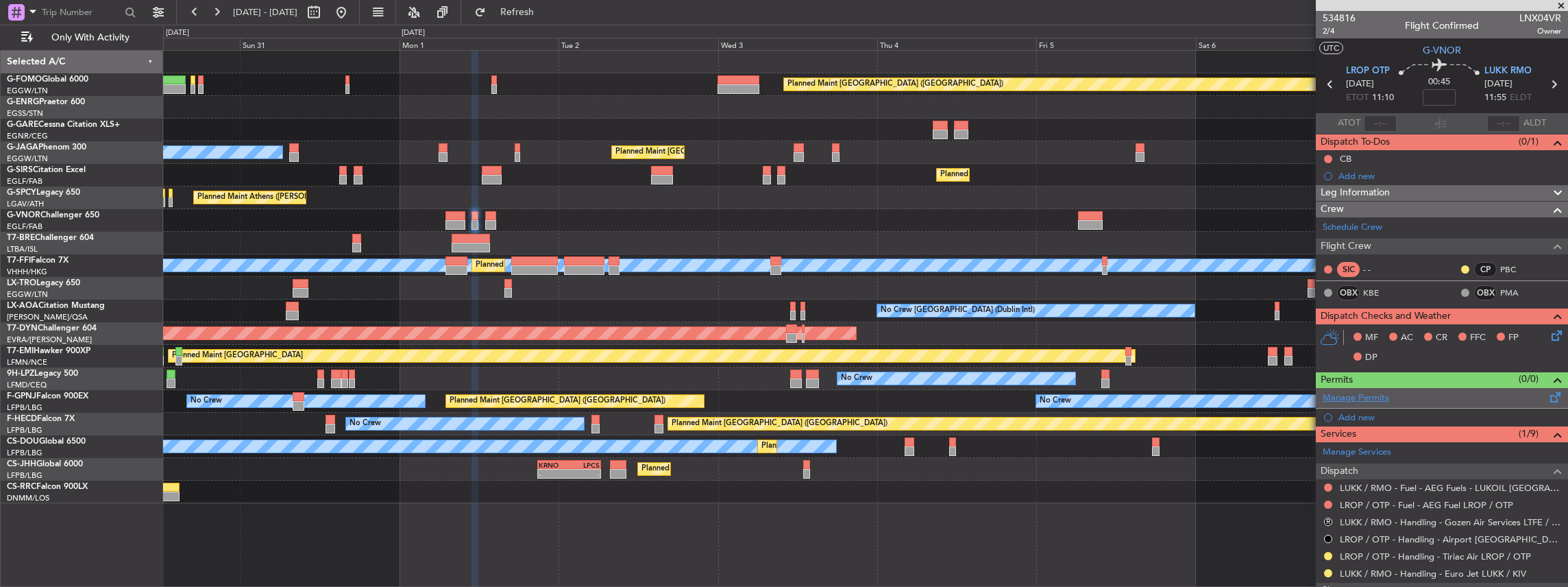
click at [1373, 393] on link "Manage Permits" at bounding box center [1356, 398] width 66 height 14
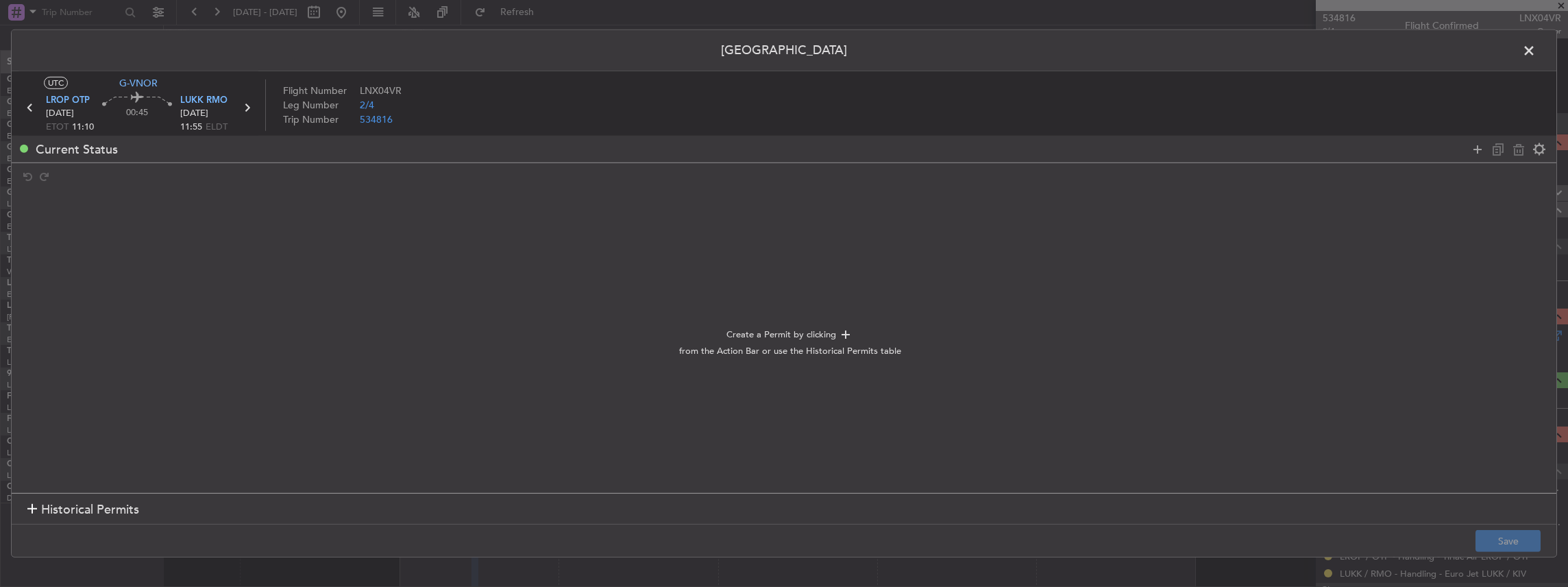
click at [1536, 48] on span at bounding box center [1536, 54] width 0 height 27
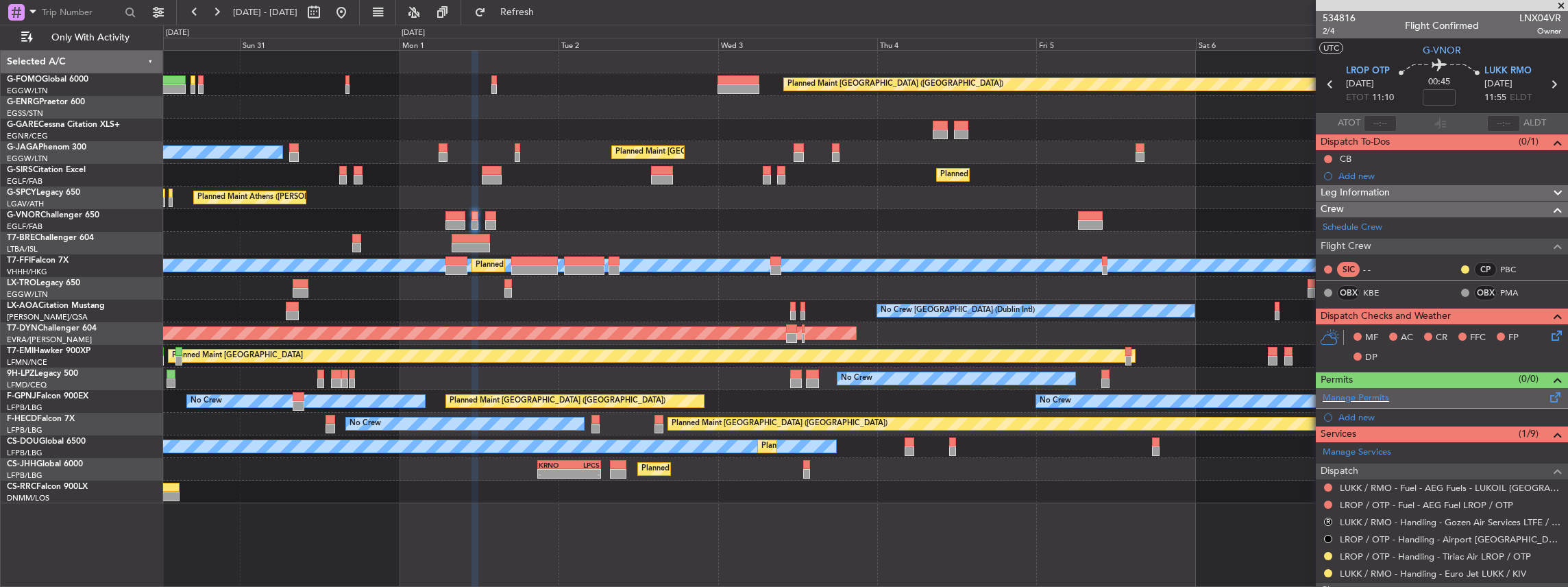
click at [1452, 389] on div "Manage Permits" at bounding box center [1442, 398] width 252 height 20
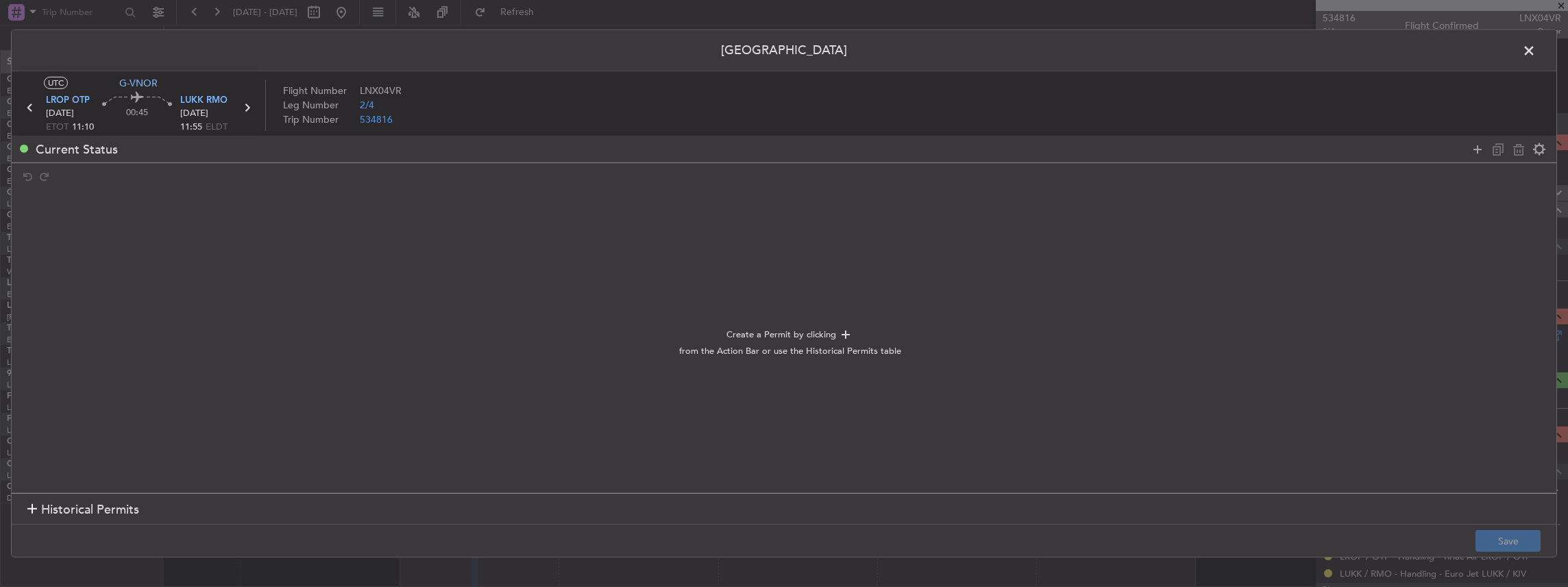
click at [1476, 158] on mat-tooltip-component "Add permit" at bounding box center [1478, 175] width 64 height 36
click at [1477, 151] on icon at bounding box center [1477, 149] width 17 height 17
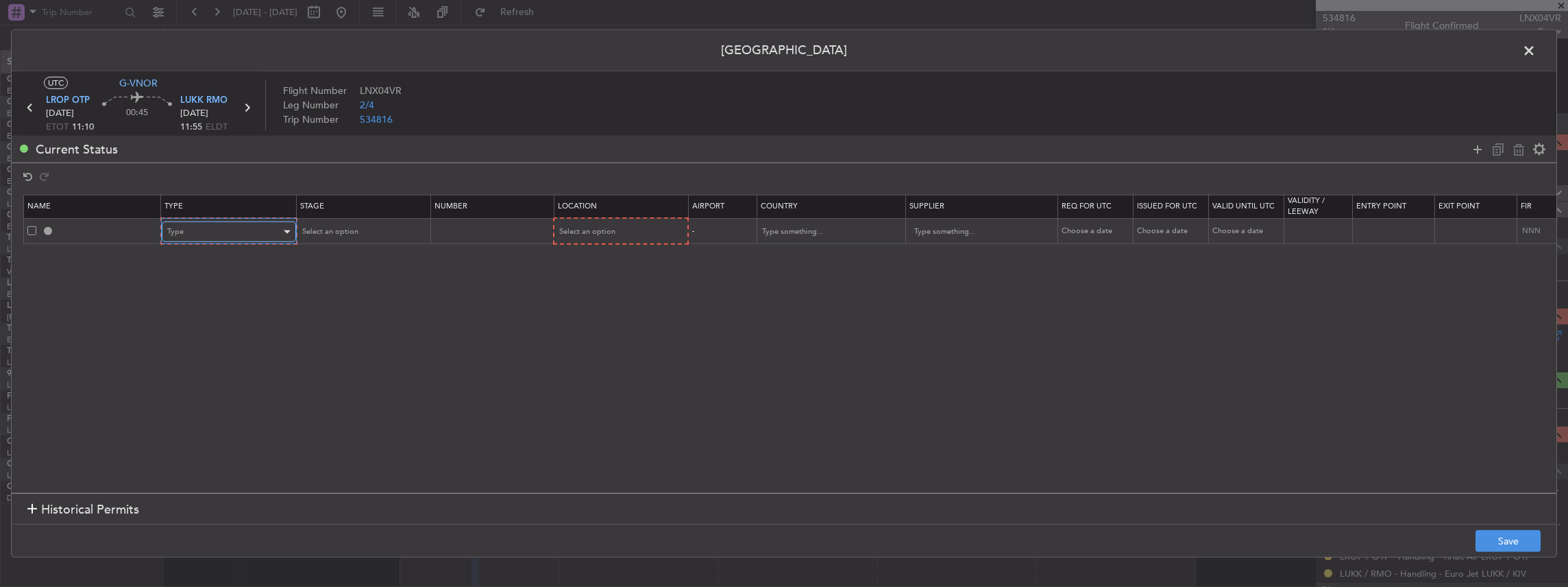
click at [233, 232] on div "Type" at bounding box center [224, 231] width 114 height 20
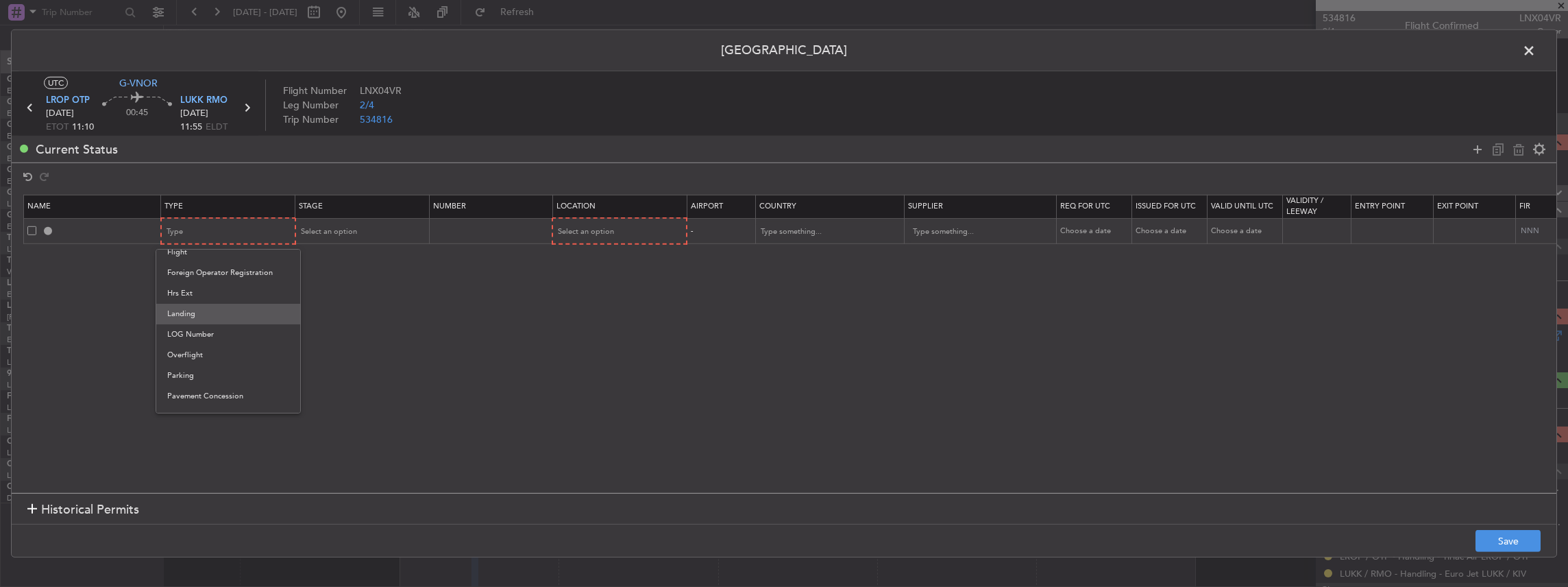
click at [209, 310] on span "Landing" at bounding box center [229, 314] width 122 height 20
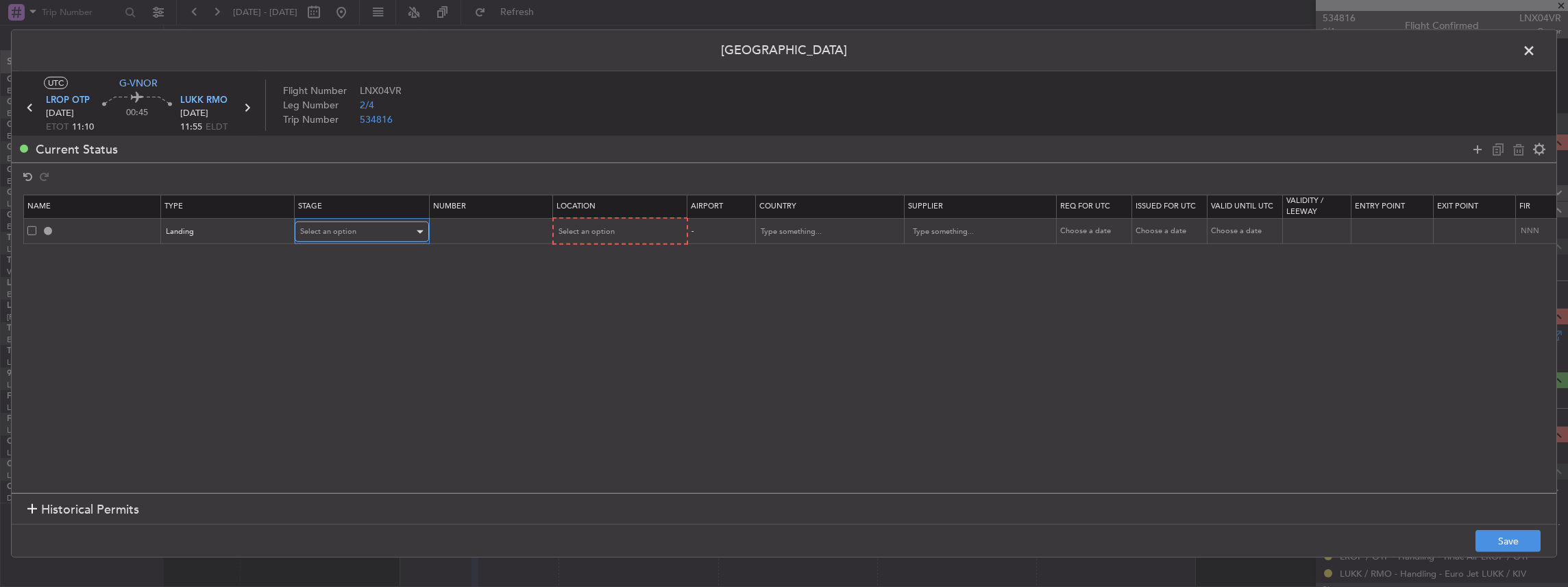
click at [333, 228] on span "Select an option" at bounding box center [328, 232] width 56 height 11
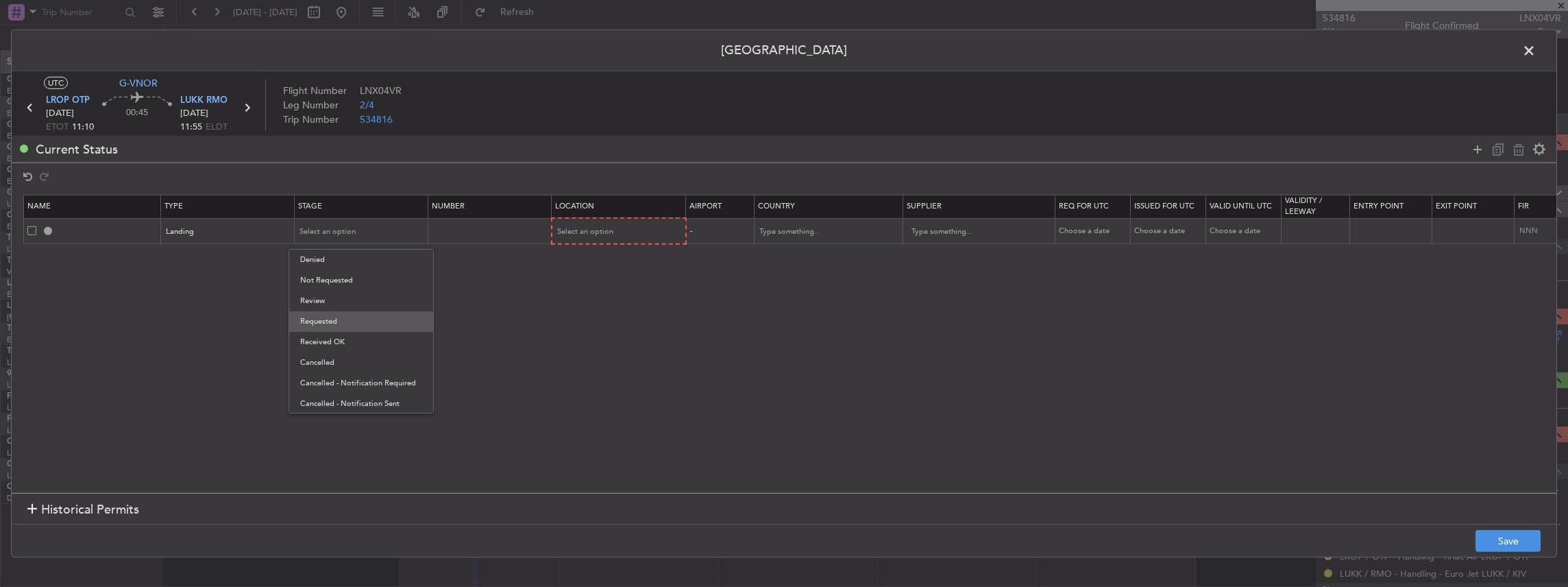
click at [322, 317] on span "Requested" at bounding box center [362, 321] width 122 height 20
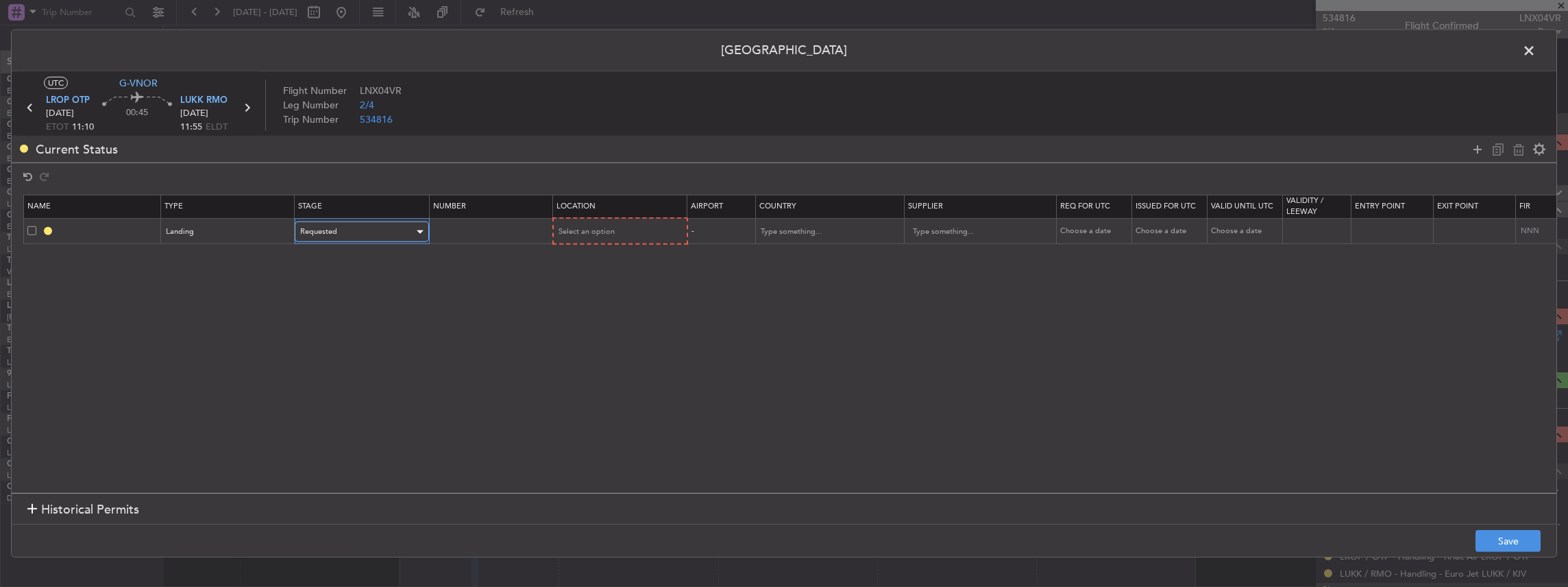
click at [381, 231] on div "Requested" at bounding box center [357, 231] width 114 height 20
click at [599, 234] on div at bounding box center [784, 293] width 1568 height 587
click at [584, 235] on span "Select an option" at bounding box center [586, 232] width 56 height 11
click at [611, 298] on span "Arrival" at bounding box center [618, 301] width 122 height 20
click at [1502, 540] on button "Save" at bounding box center [1508, 541] width 65 height 22
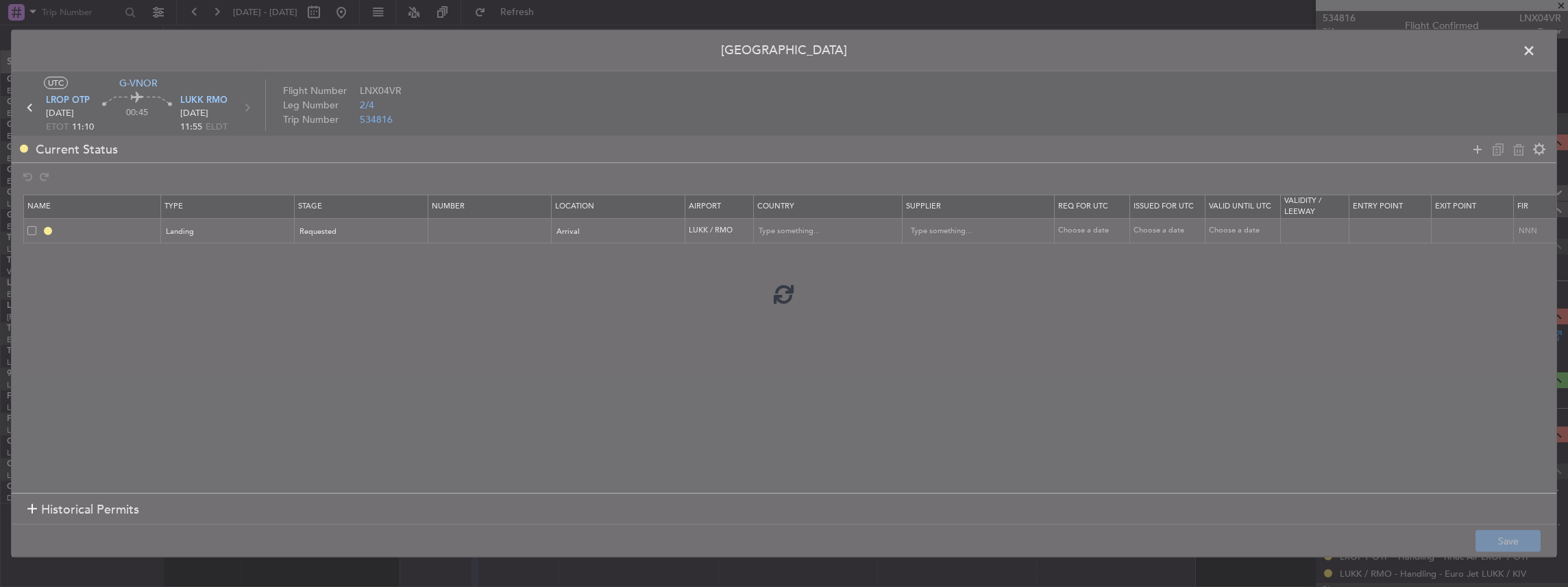
type input "LUKK LDG"
type input "Moldova (the Republic of)"
type input "NNN"
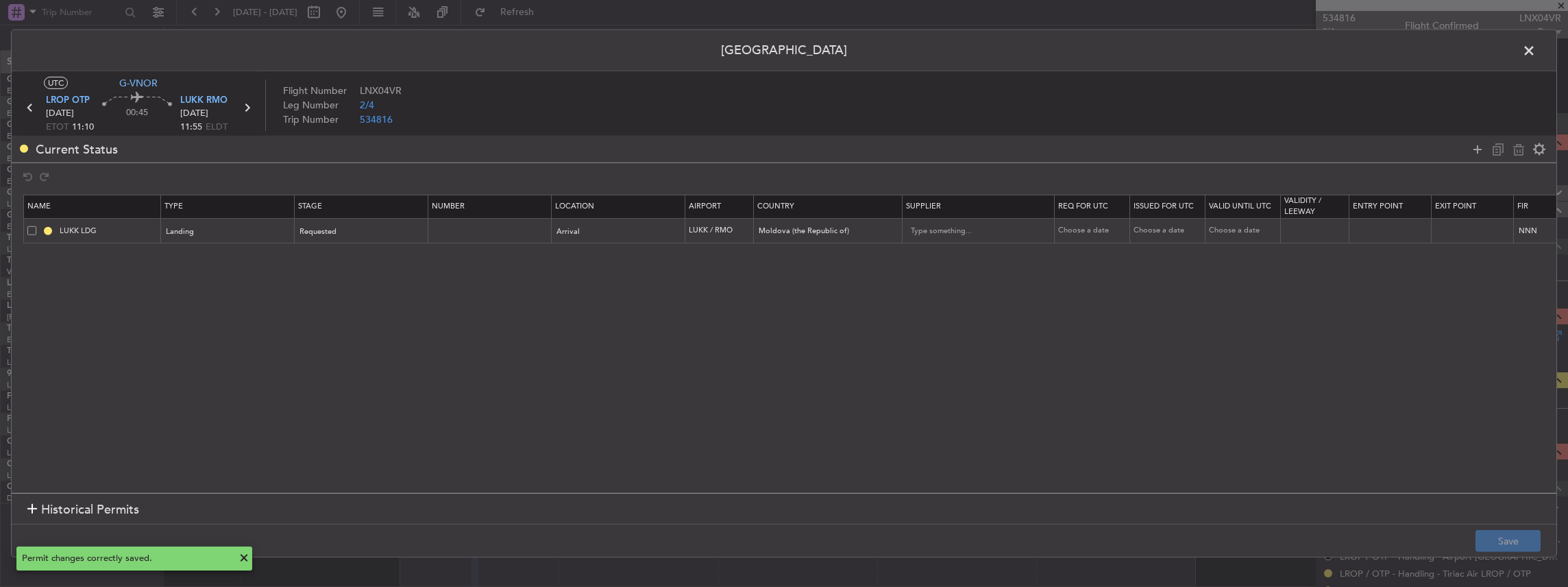
click at [1536, 49] on span at bounding box center [1536, 54] width 0 height 27
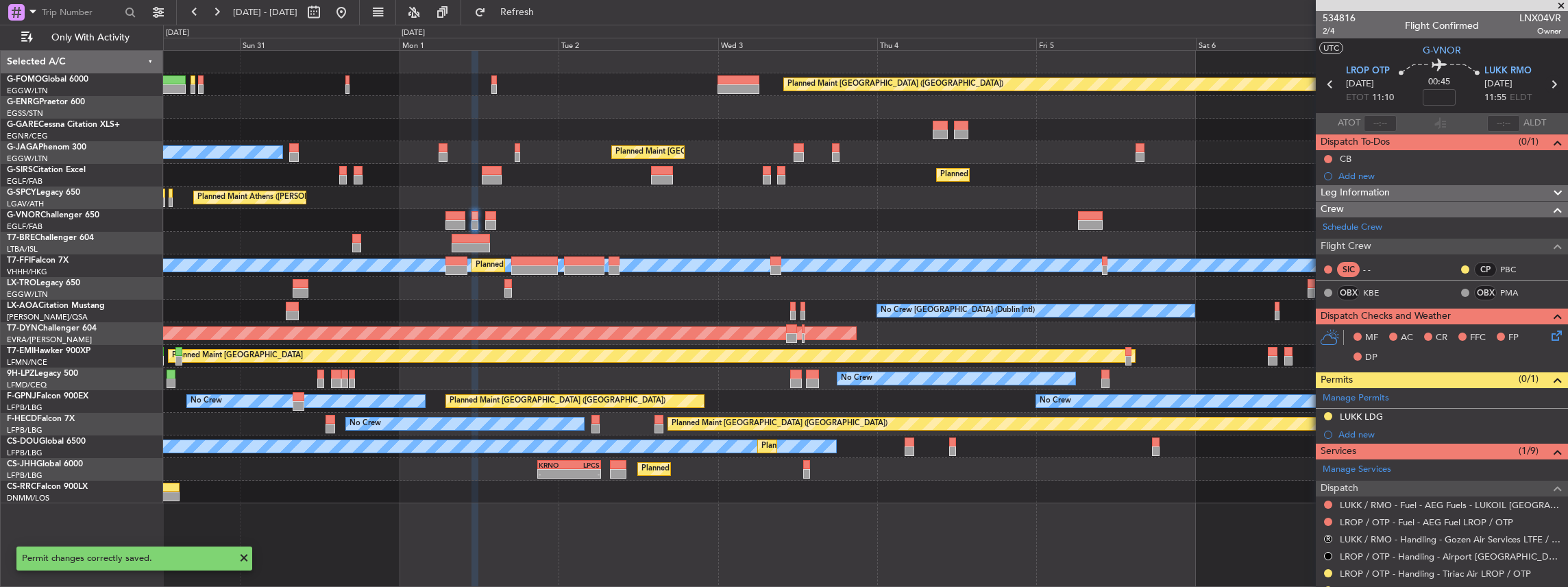
click at [1548, 85] on icon at bounding box center [1554, 85] width 18 height 18
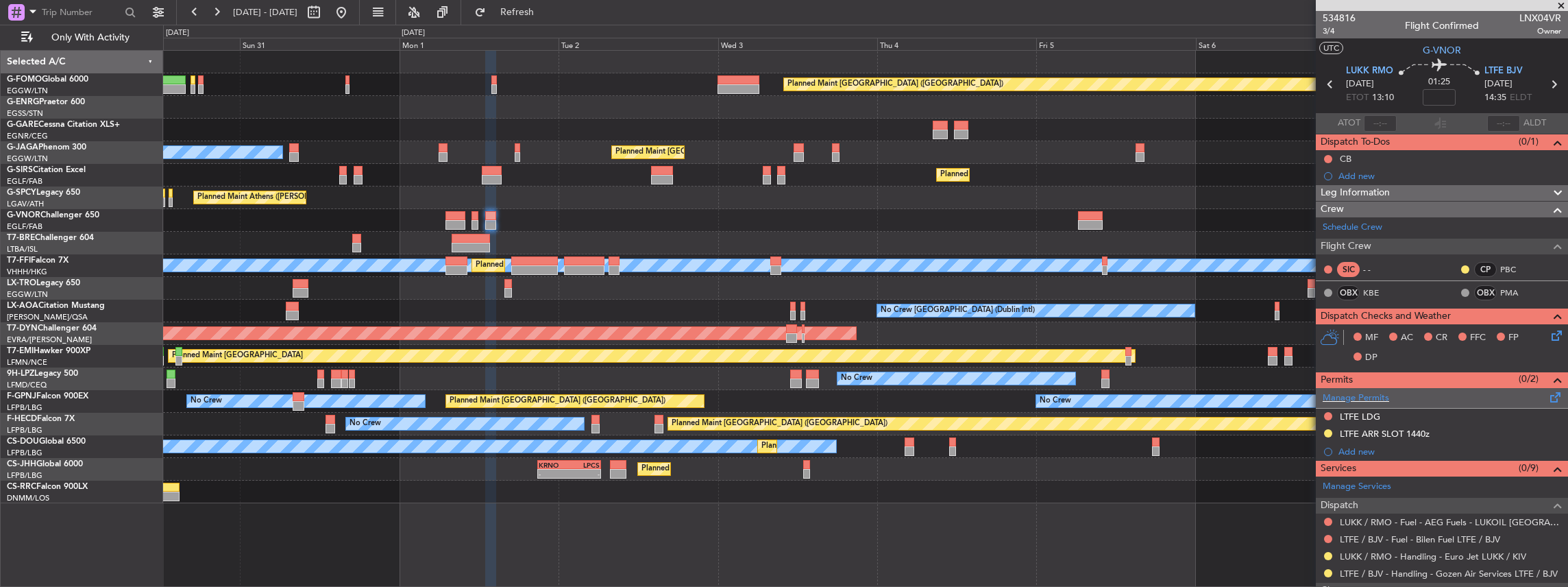
click at [1548, 394] on span at bounding box center [1556, 395] width 17 height 11
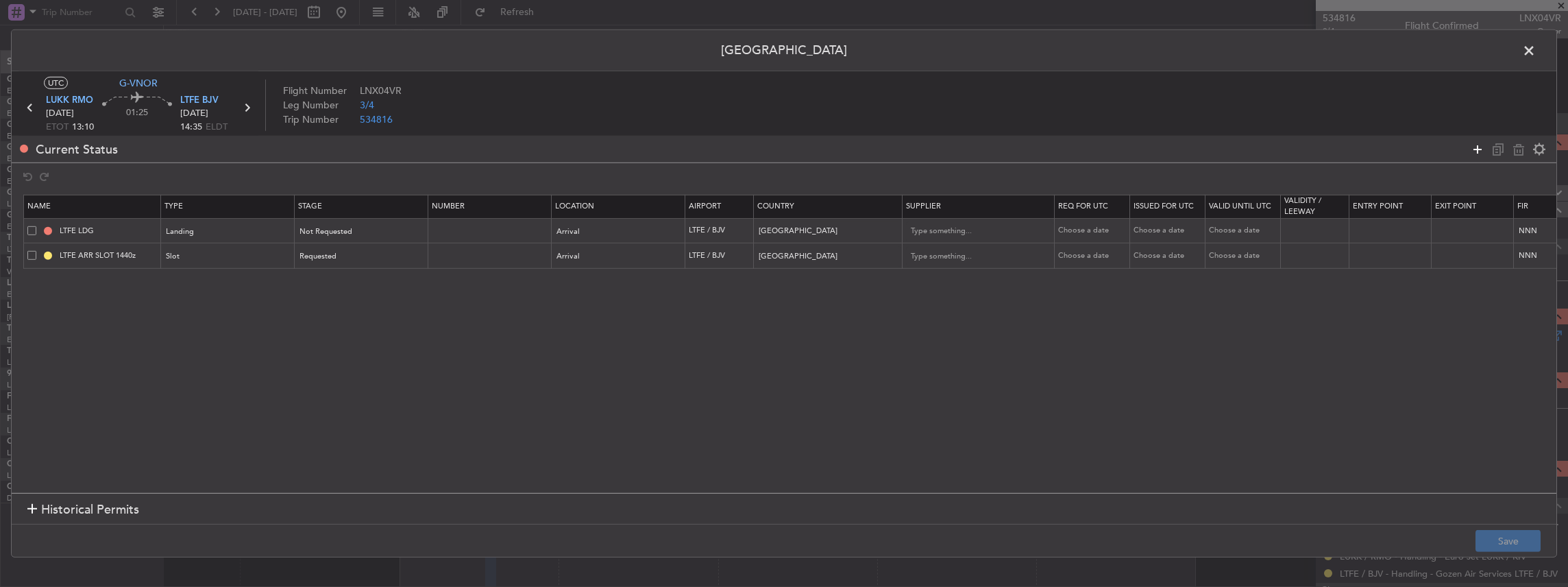
click at [1477, 143] on icon at bounding box center [1477, 149] width 17 height 17
click at [221, 292] on td "Type" at bounding box center [228, 282] width 134 height 26
click at [226, 280] on div "Type" at bounding box center [224, 282] width 114 height 20
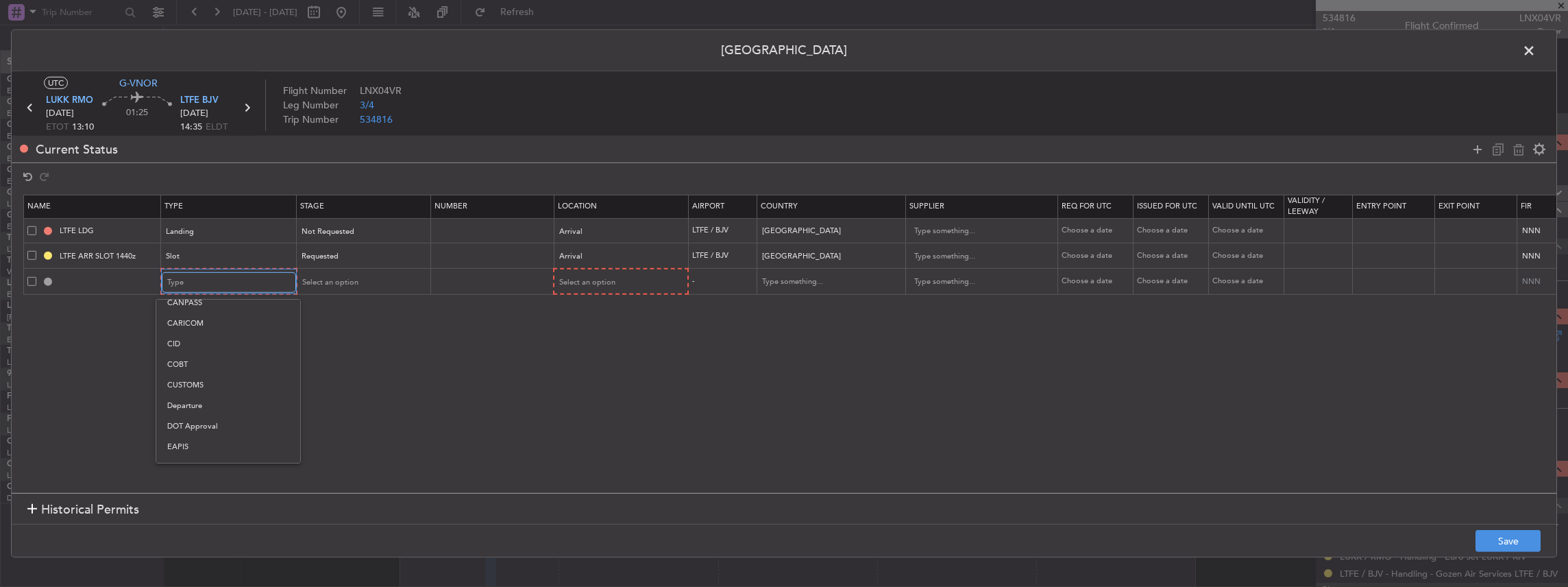
scroll to position [45, 0]
click at [196, 425] on span "Departure" at bounding box center [229, 429] width 122 height 20
click at [340, 280] on span "Select an option" at bounding box center [328, 283] width 56 height 11
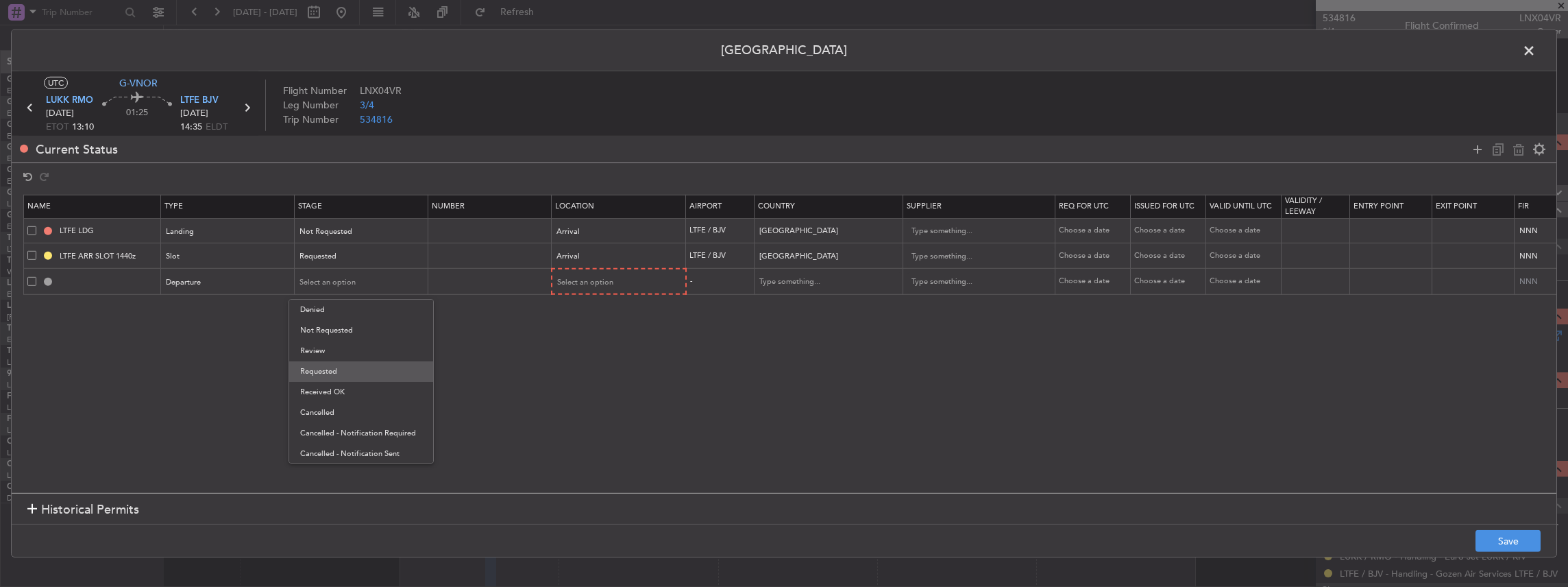
click at [325, 364] on span "Requested" at bounding box center [362, 371] width 122 height 20
click at [553, 289] on div "Select an option" at bounding box center [619, 281] width 133 height 20
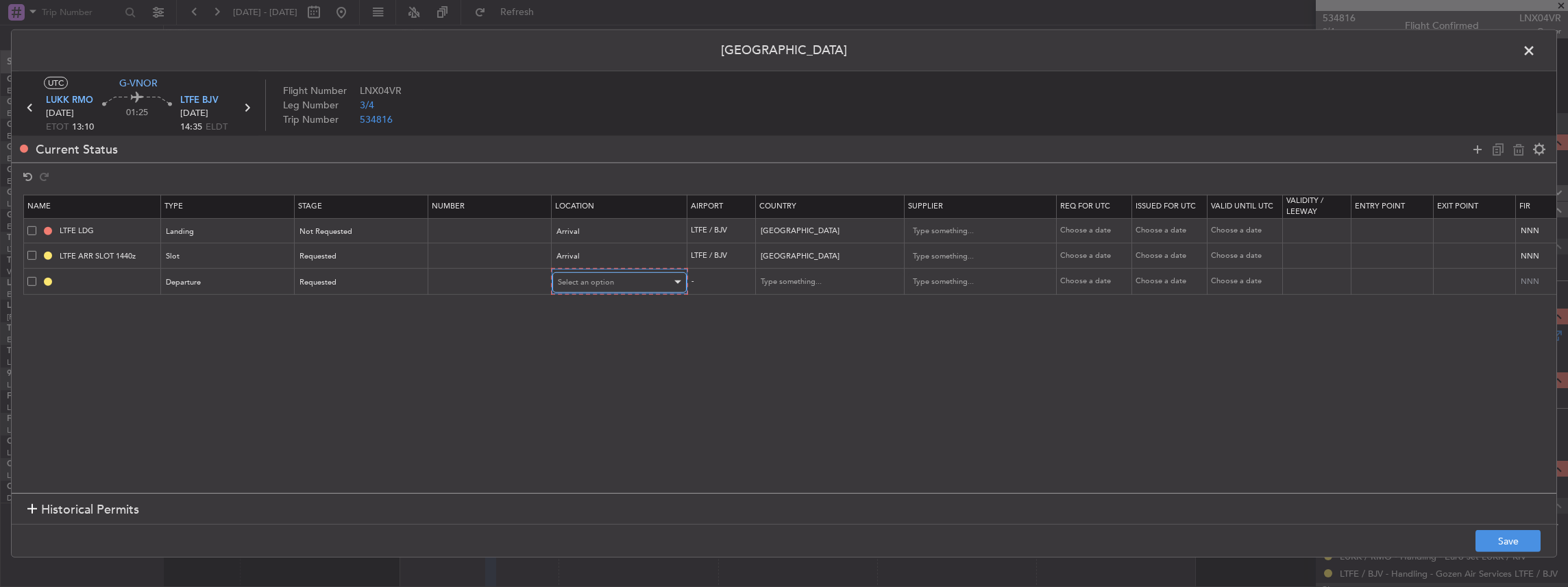
click at [578, 286] on span "Select an option" at bounding box center [586, 283] width 56 height 11
click at [578, 310] on span "Departure" at bounding box center [618, 310] width 122 height 20
click at [1520, 540] on button "Save" at bounding box center [1508, 541] width 65 height 22
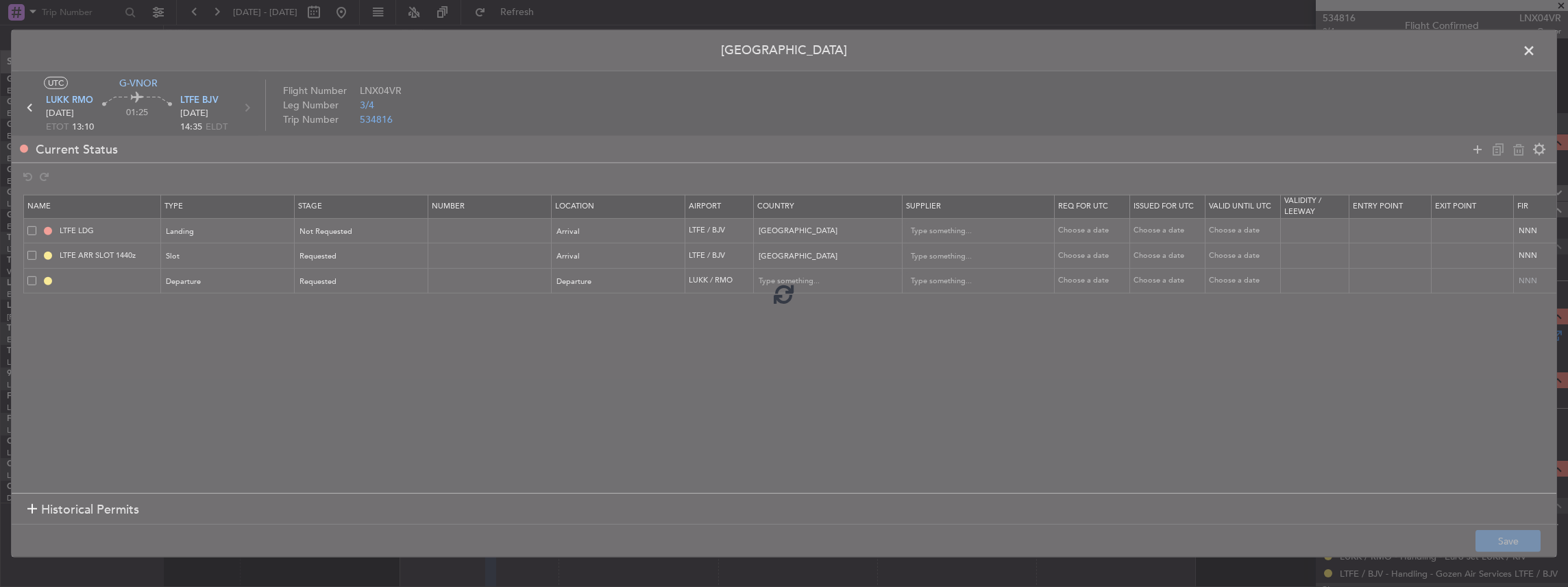
type input "DEPARTURE"
type input "Moldova (the Republic of)"
type input "NNN"
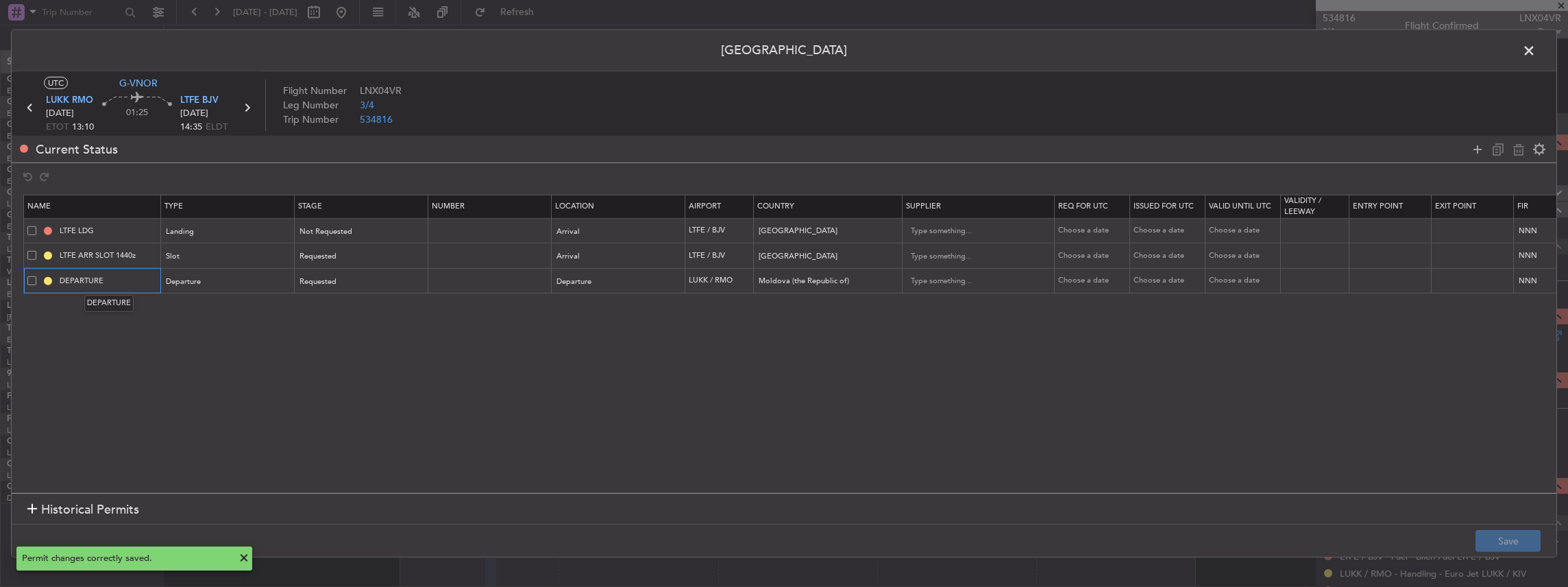
click at [128, 284] on input "DEPARTURE" at bounding box center [108, 280] width 103 height 11
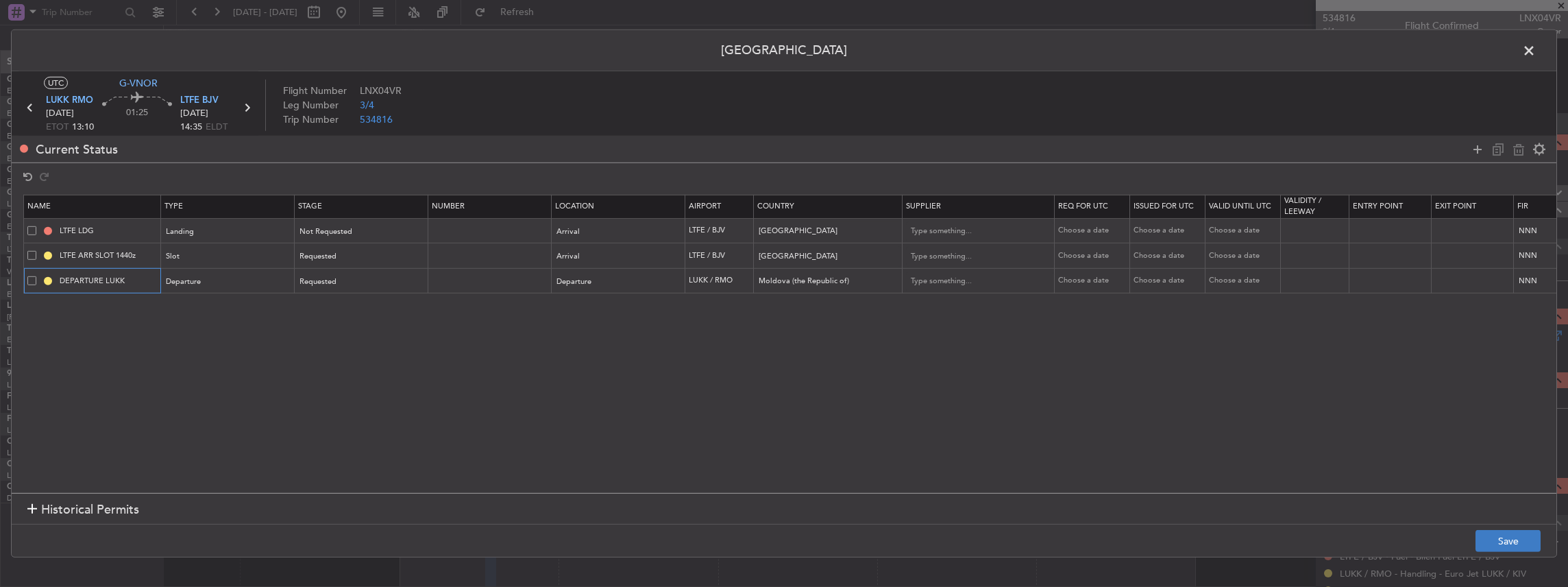
type input "DEPARTURE LUKK"
click at [1510, 537] on button "Save" at bounding box center [1508, 541] width 65 height 22
click at [1536, 49] on span at bounding box center [1536, 54] width 0 height 27
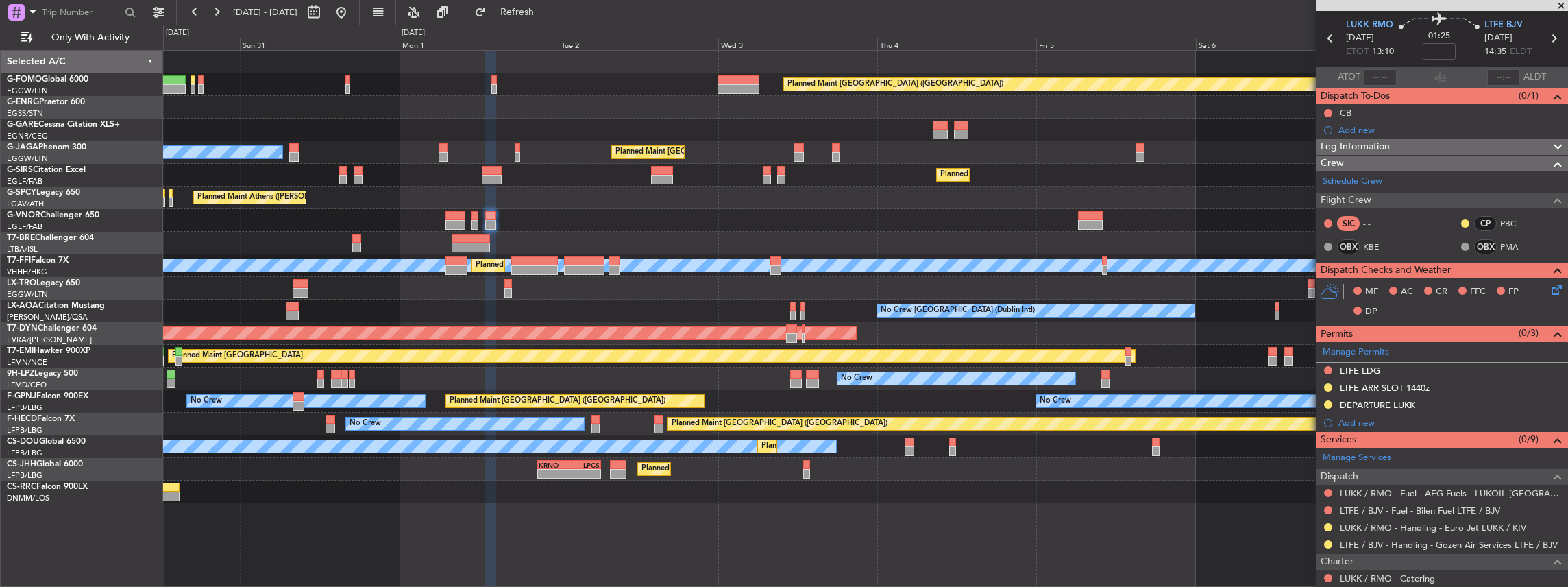
scroll to position [0, 0]
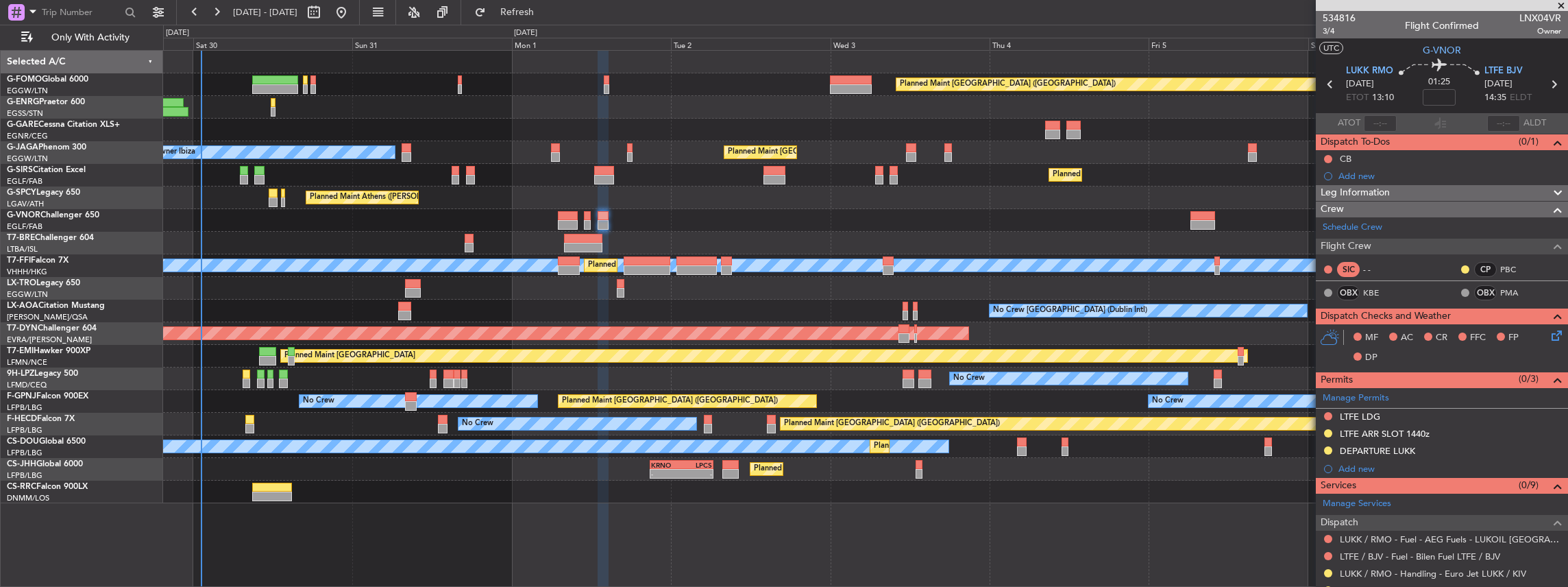
click at [848, 465] on div "Planned Maint [GEOGRAPHIC_DATA] ([GEOGRAPHIC_DATA]) Owner Ibiza Planned Maint […" at bounding box center [865, 277] width 1405 height 453
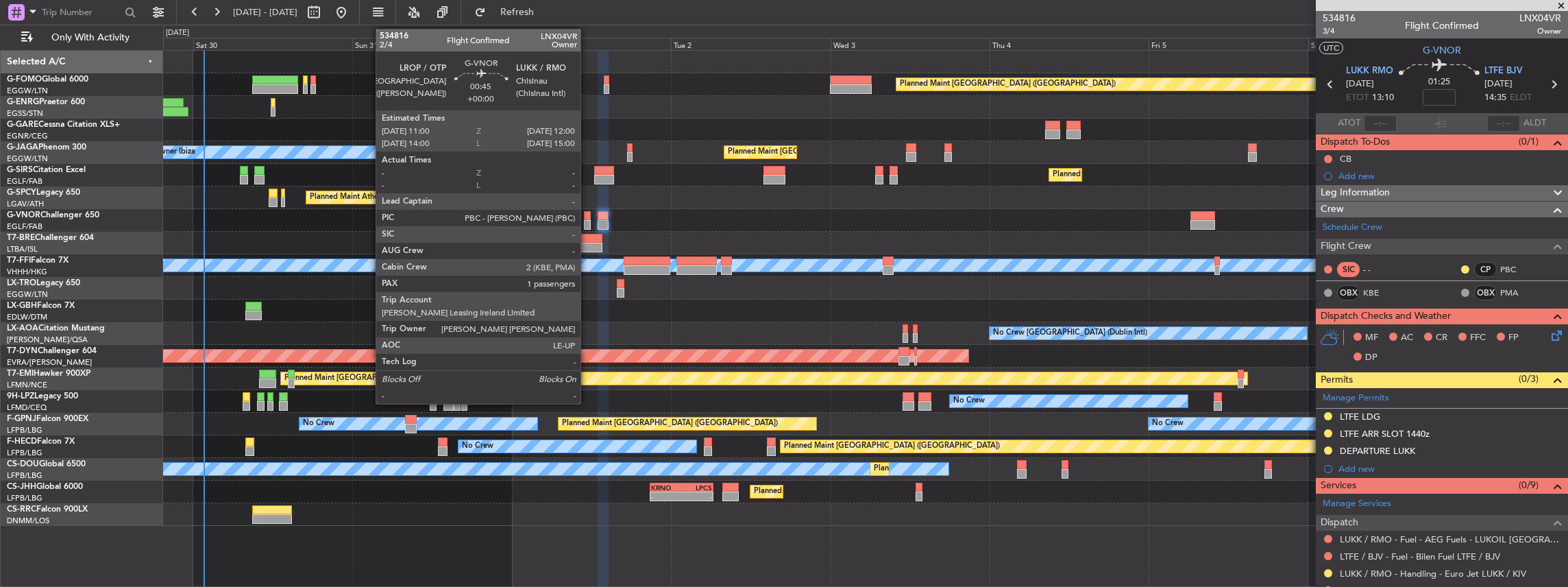
click at [587, 219] on div at bounding box center [587, 216] width 7 height 10
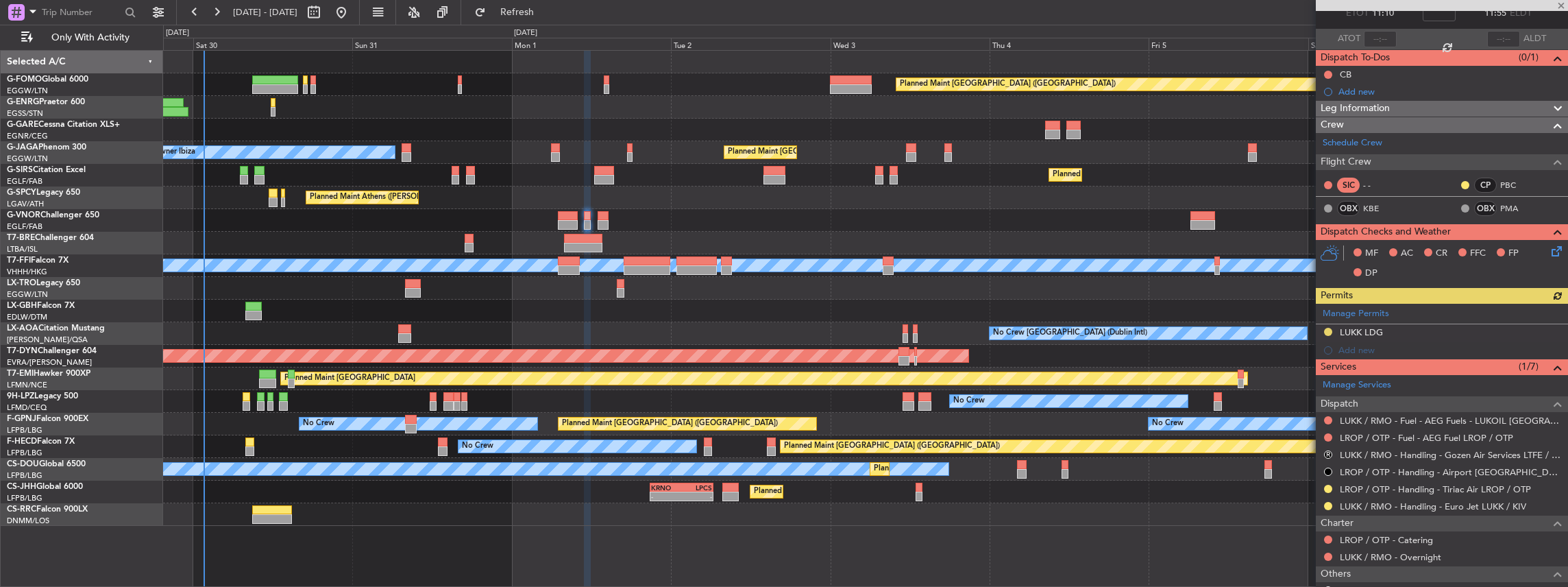
scroll to position [214, 0]
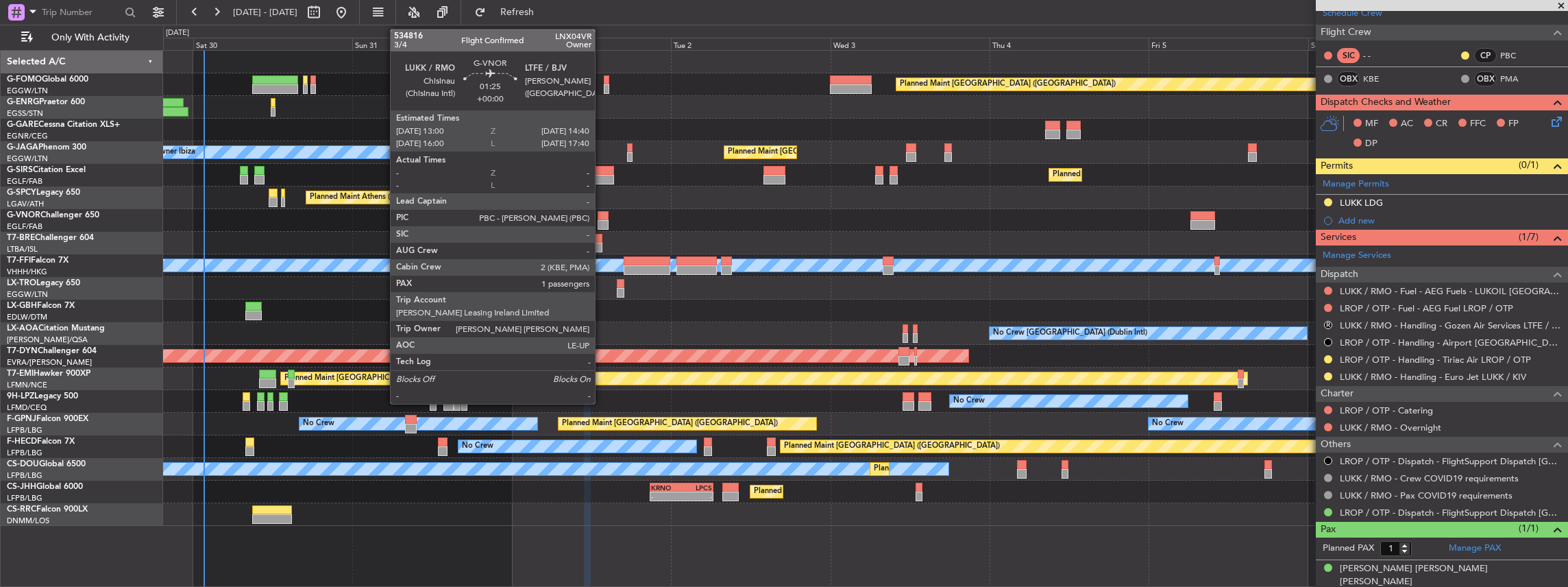
click at [602, 221] on div at bounding box center [603, 224] width 11 height 10
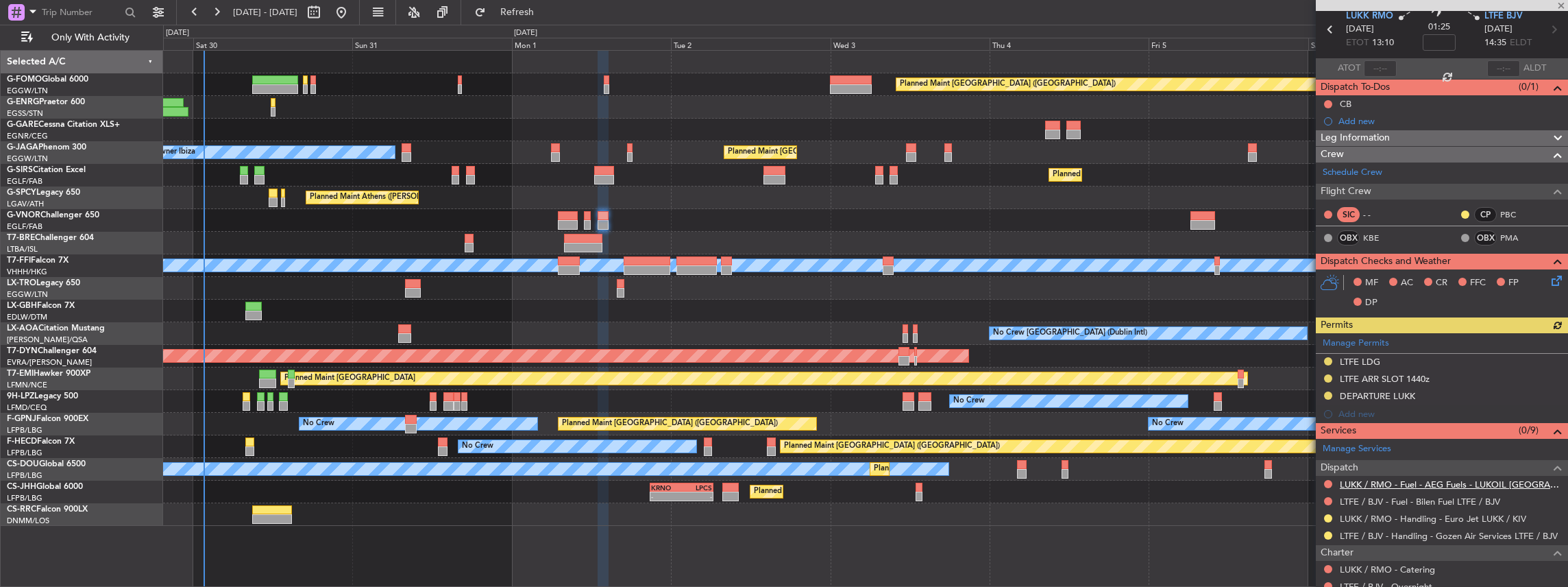
scroll to position [196, 0]
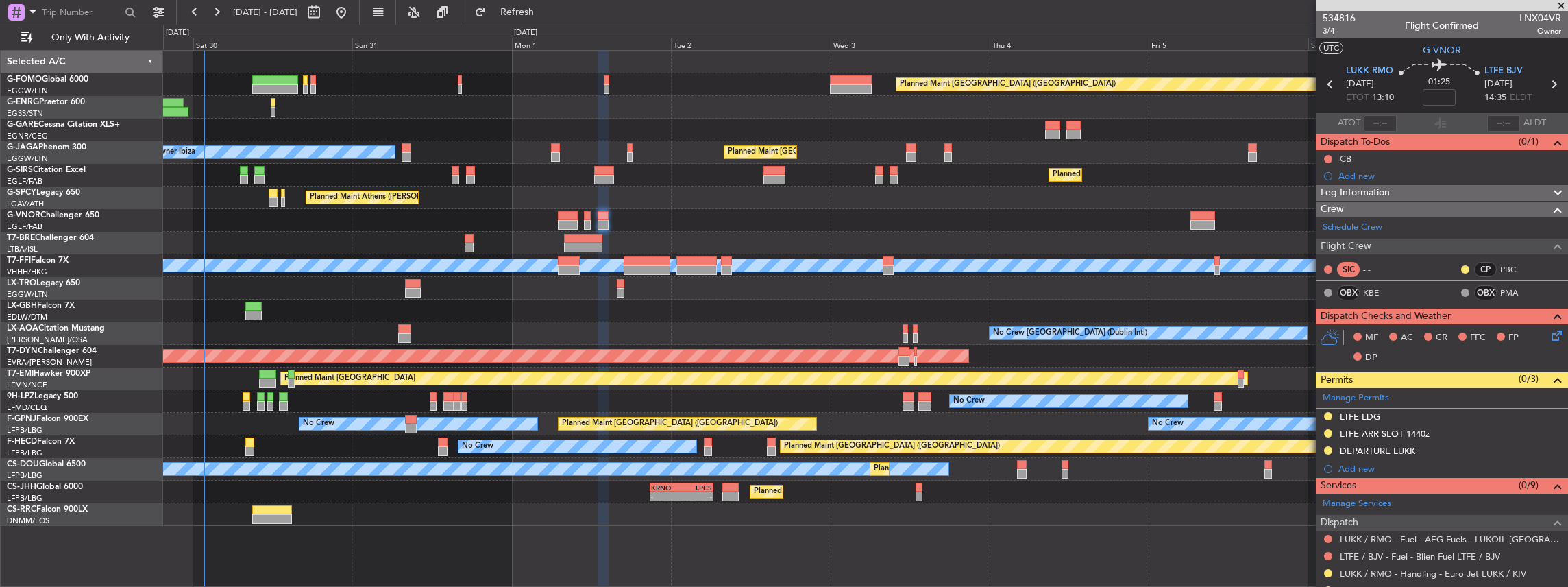
scroll to position [196, 0]
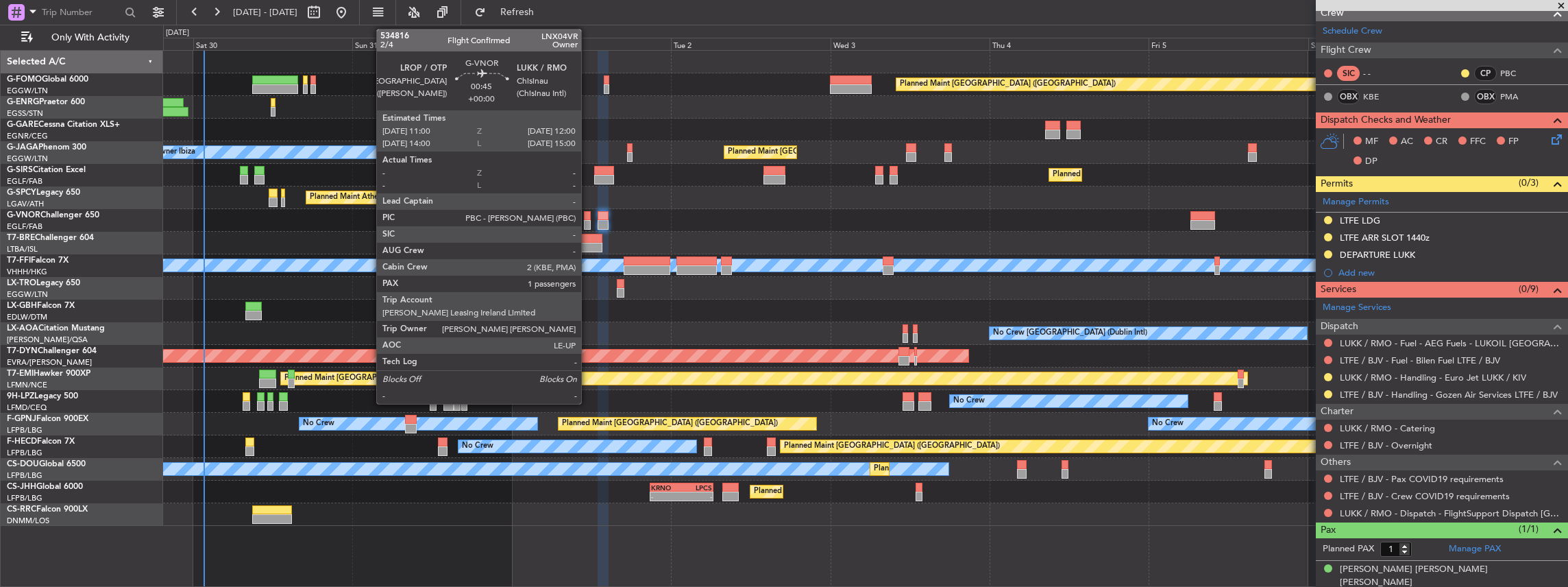
click at [588, 224] on div at bounding box center [587, 224] width 7 height 10
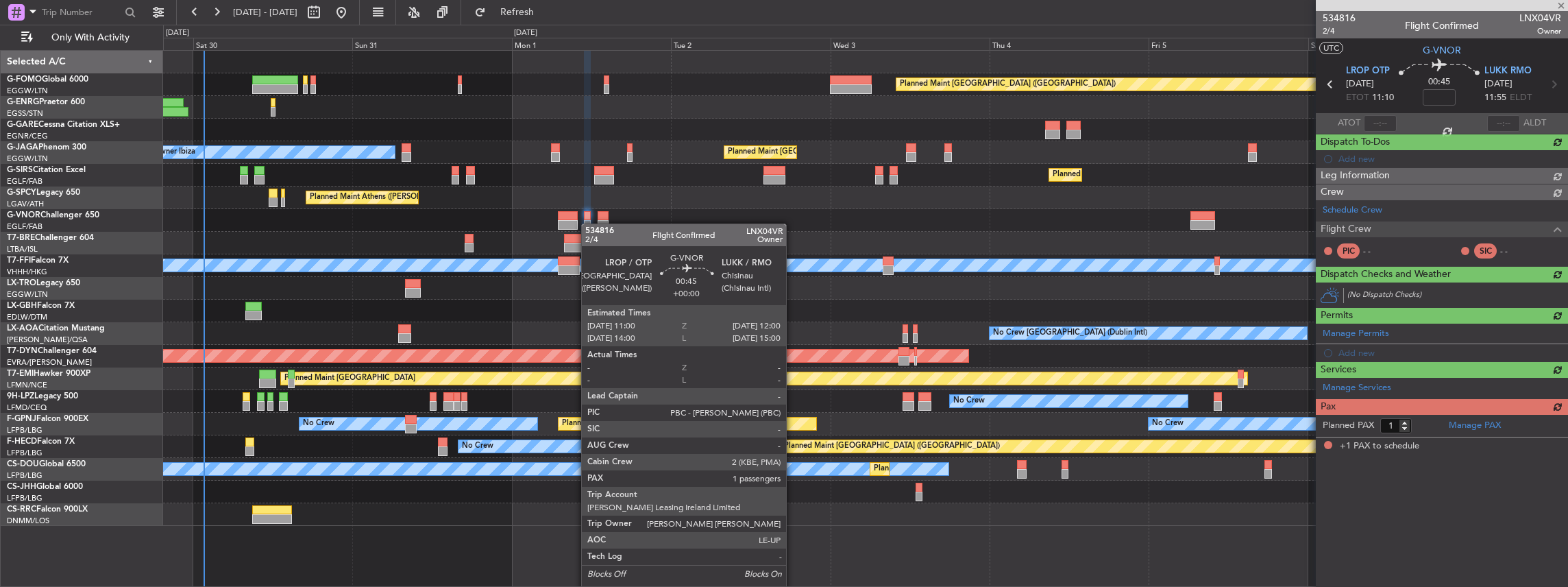
scroll to position [0, 0]
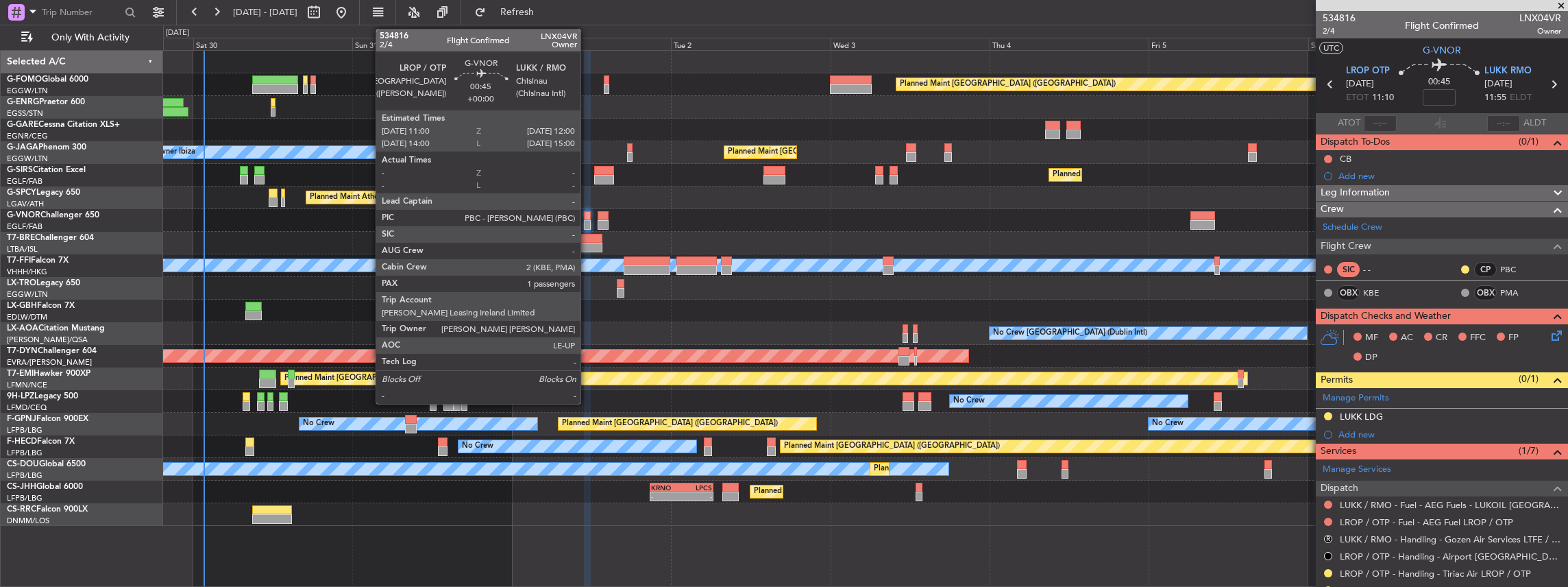
click at [587, 220] on div at bounding box center [587, 224] width 7 height 10
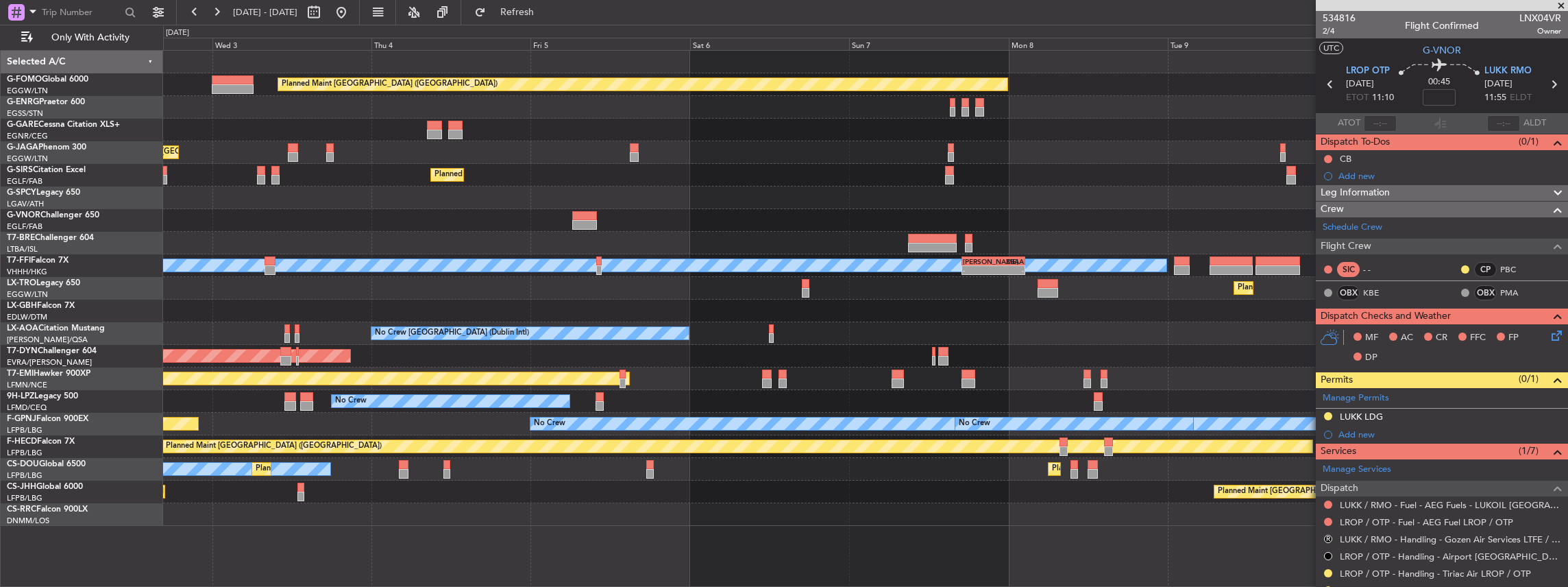
click at [582, 357] on div "AOG Maint Riga (Riga Intl)" at bounding box center [865, 357] width 1405 height 23
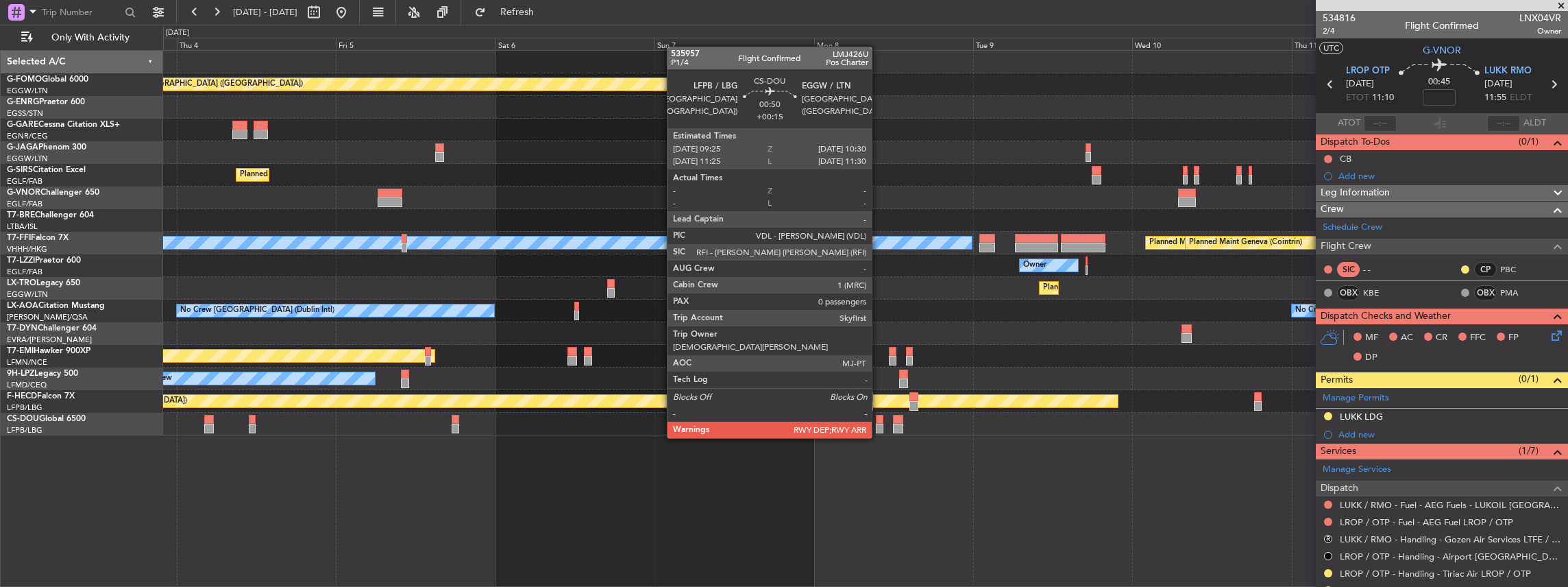
click at [879, 425] on div at bounding box center [879, 428] width 8 height 10
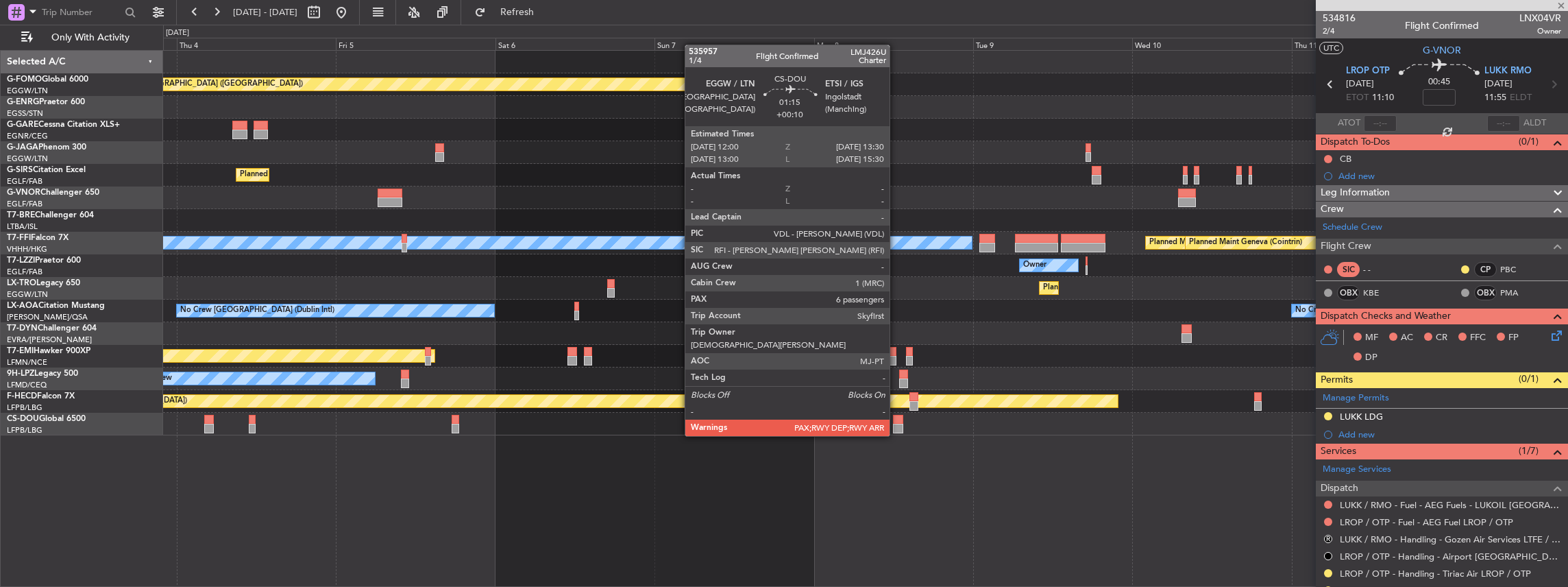
type input "+00:15"
type input "0"
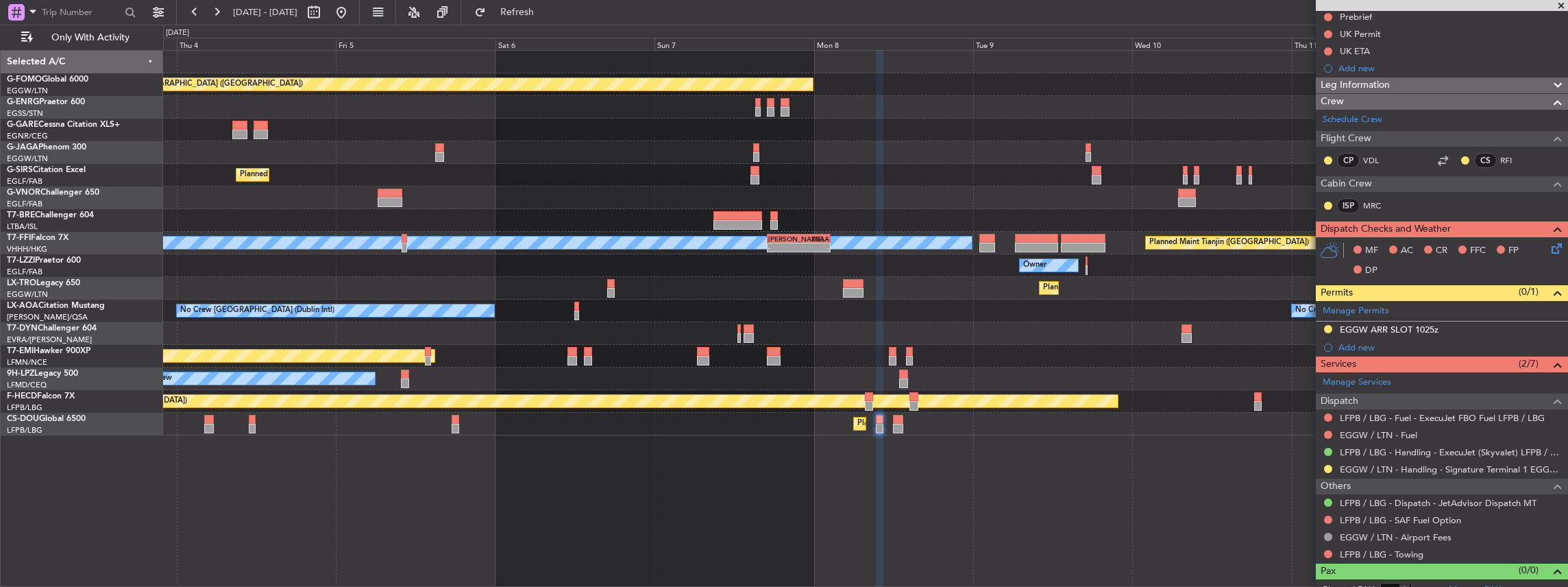
scroll to position [182, 0]
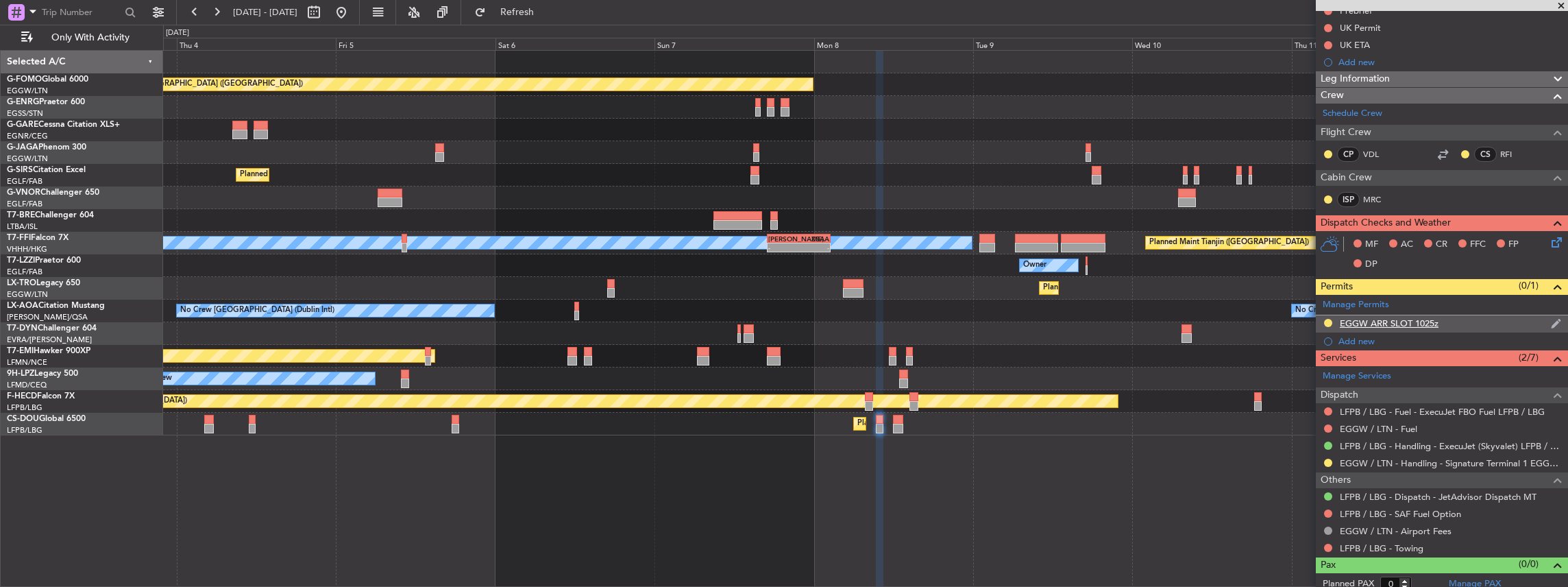
click at [1462, 322] on div "EGGW ARR SLOT 1025z" at bounding box center [1442, 324] width 252 height 17
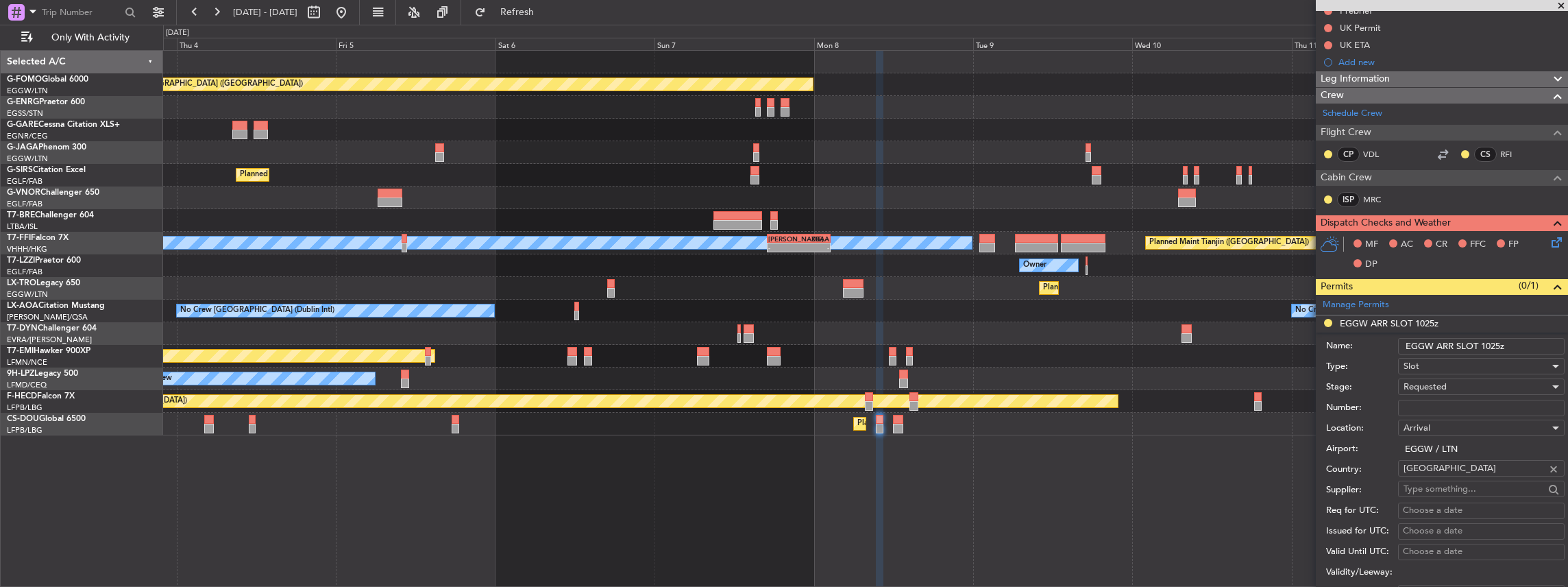
drag, startPoint x: 1499, startPoint y: 341, endPoint x: 1491, endPoint y: 346, distance: 9.4
click at [1491, 346] on input "EGGW ARR SLOT 1025z" at bounding box center [1481, 347] width 167 height 17
type input "EGGW ARR SLOT 1030z"
click at [1450, 381] on div "Requested" at bounding box center [1476, 386] width 146 height 20
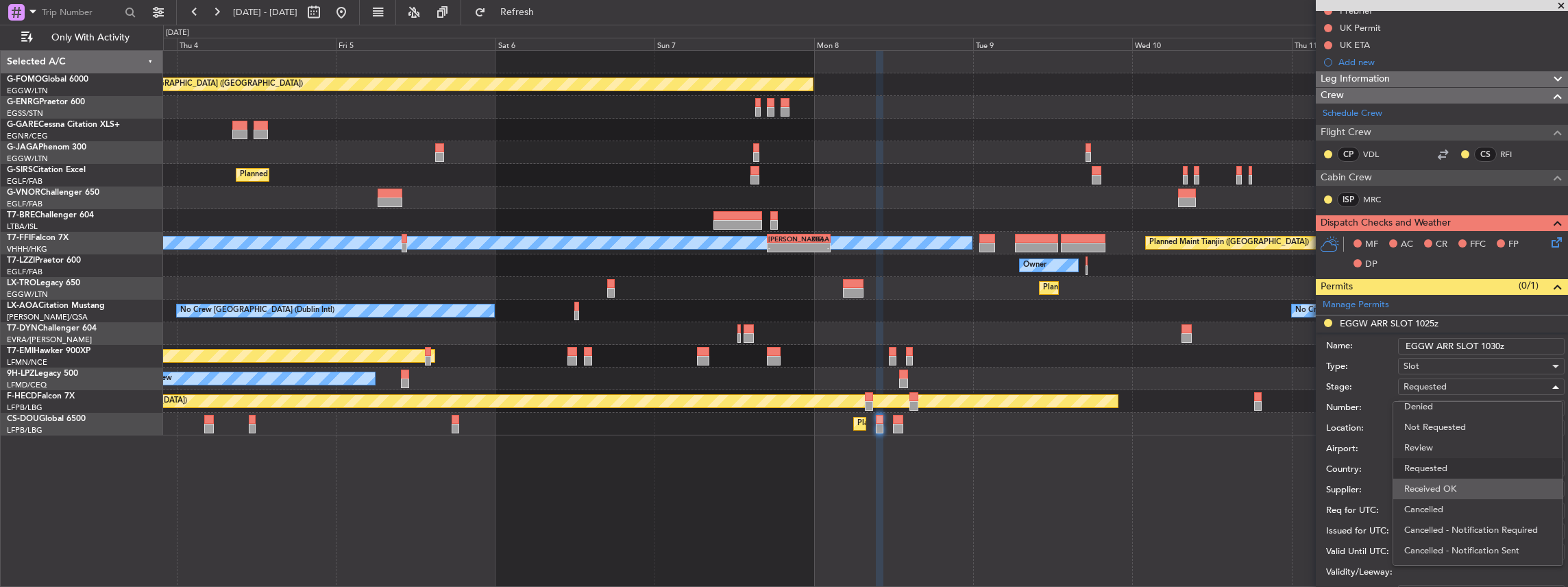
click at [1452, 486] on span "Received OK" at bounding box center [1478, 489] width 148 height 20
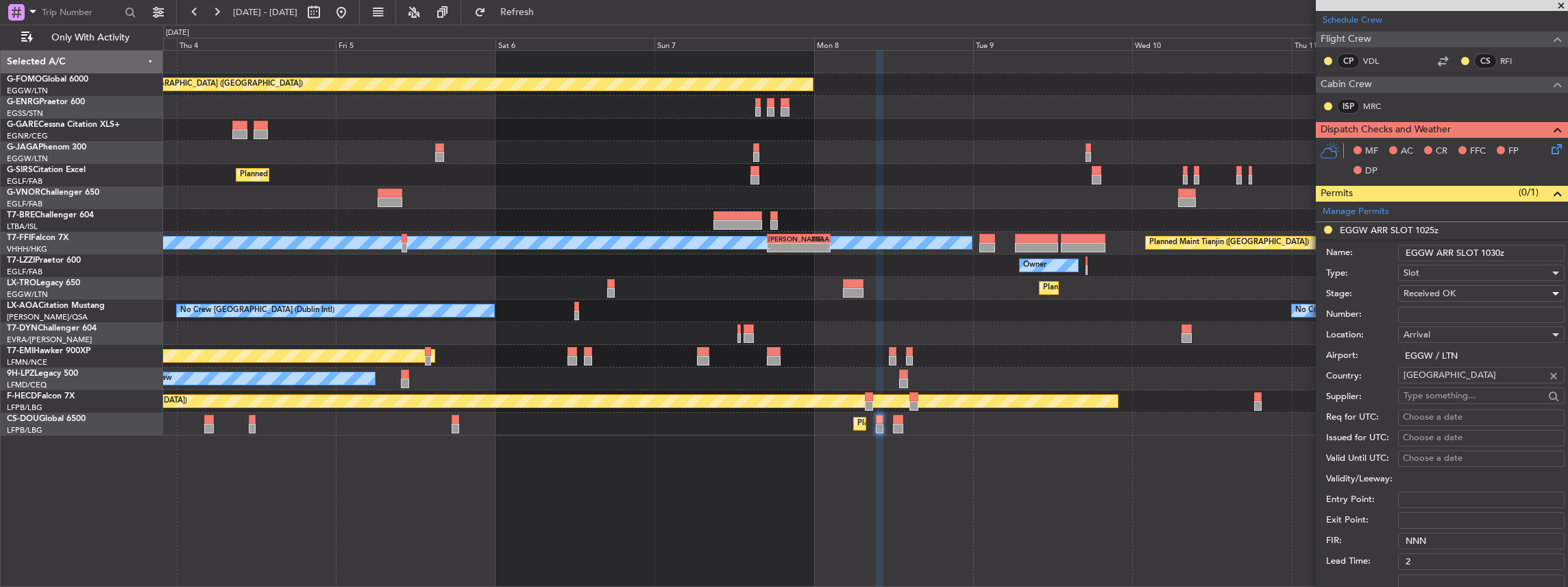
scroll to position [366, 0]
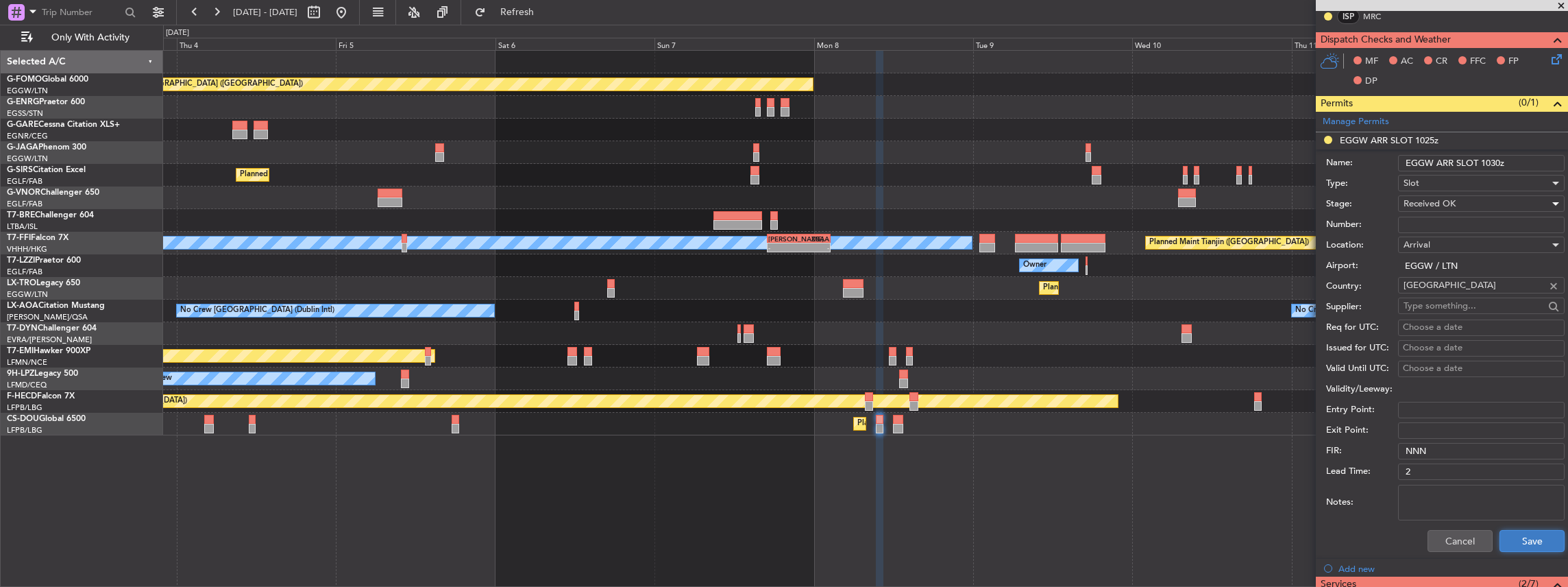
click at [1514, 536] on button "Save" at bounding box center [1532, 541] width 65 height 22
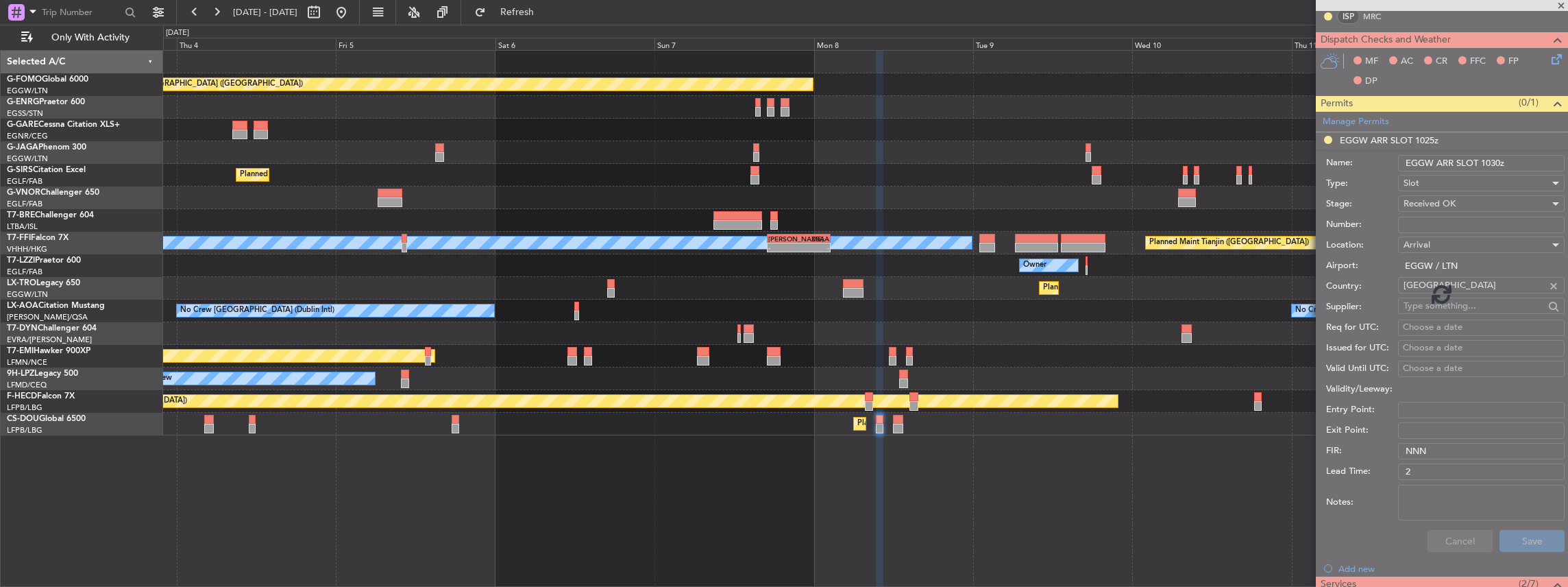
scroll to position [187, 0]
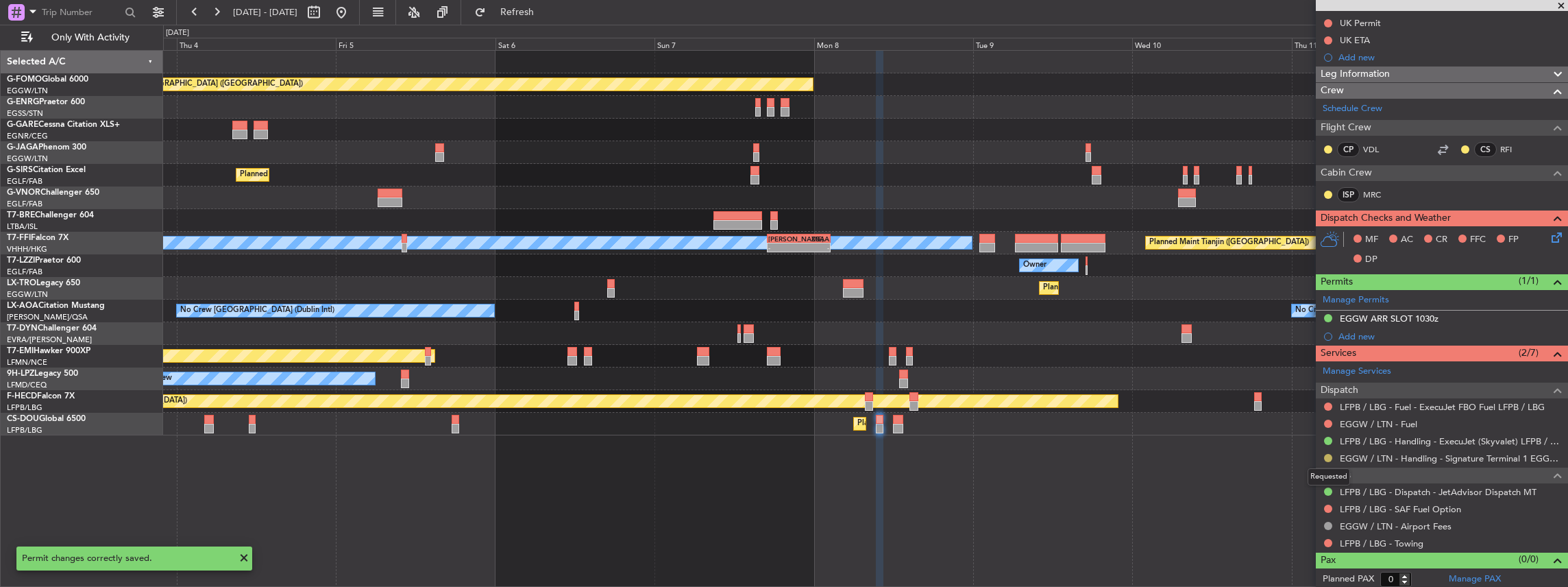
click at [1329, 454] on button at bounding box center [1328, 458] width 8 height 8
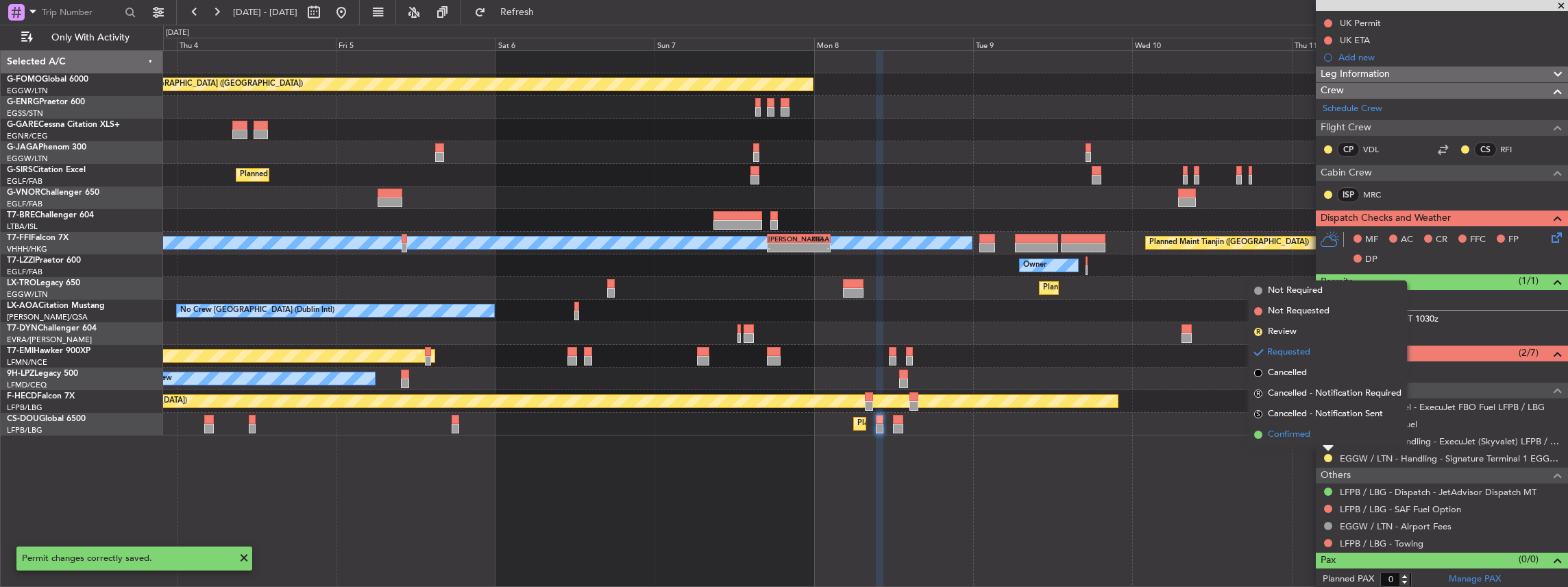
click at [1298, 434] on span "Confirmed" at bounding box center [1289, 435] width 42 height 14
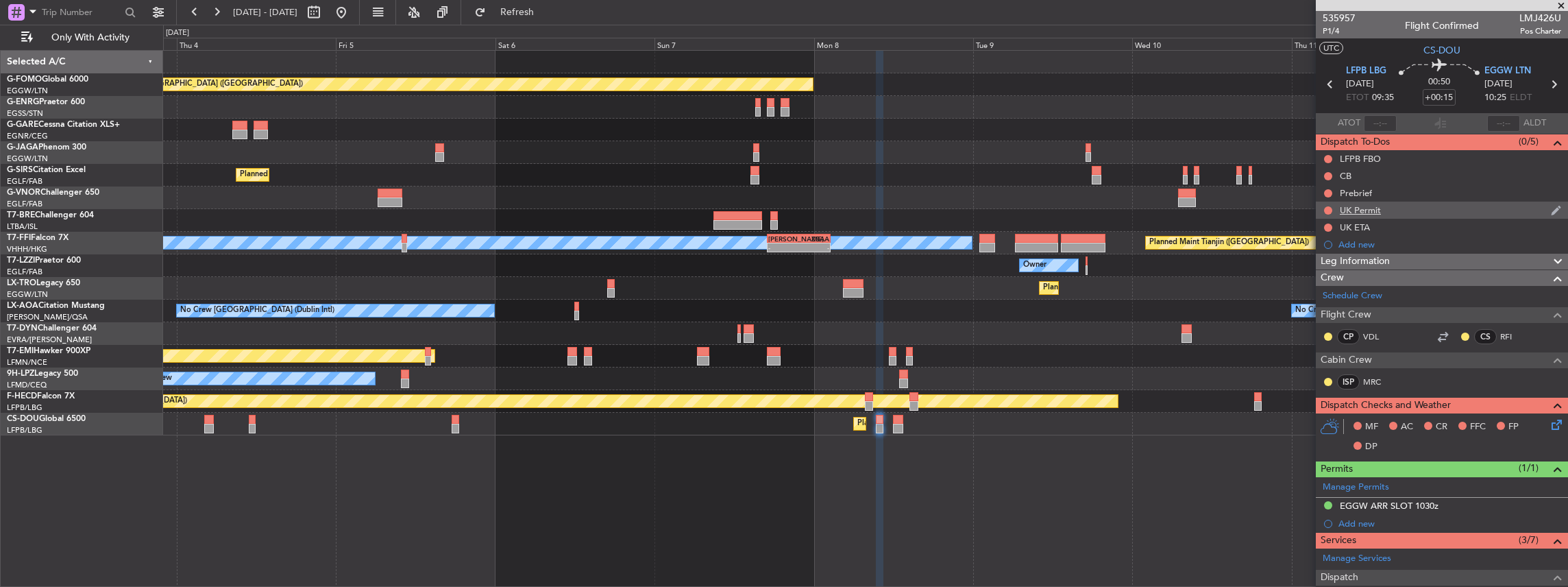
scroll to position [0, 0]
click at [1547, 79] on icon at bounding box center [1554, 85] width 18 height 18
type input "+00:10"
type input "6"
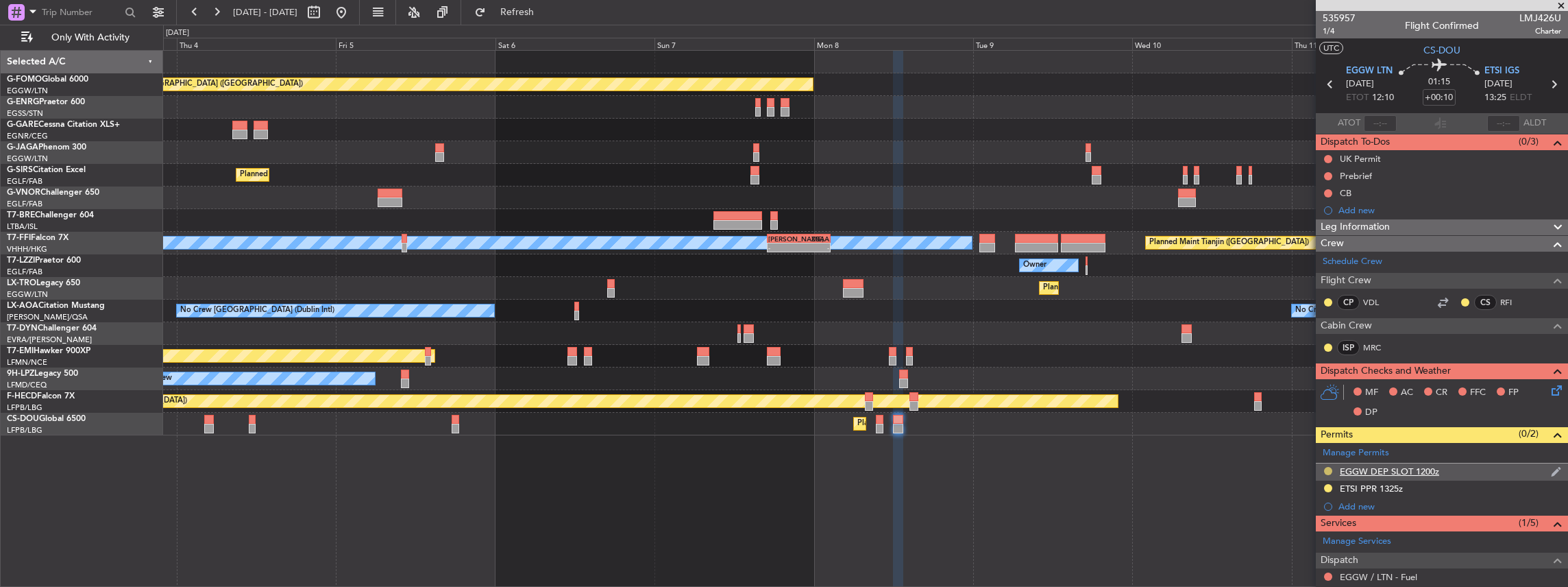
click at [1328, 468] on button at bounding box center [1328, 471] width 8 height 8
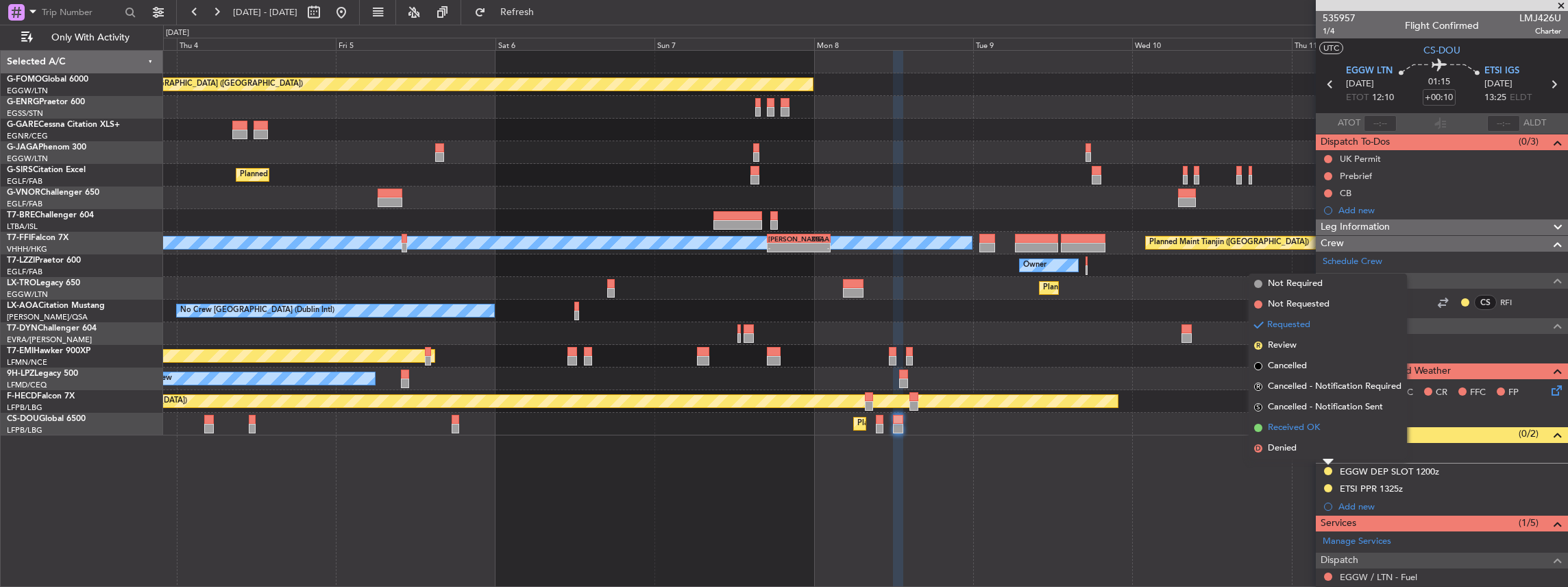
click at [1314, 428] on span "Received OK" at bounding box center [1294, 428] width 52 height 14
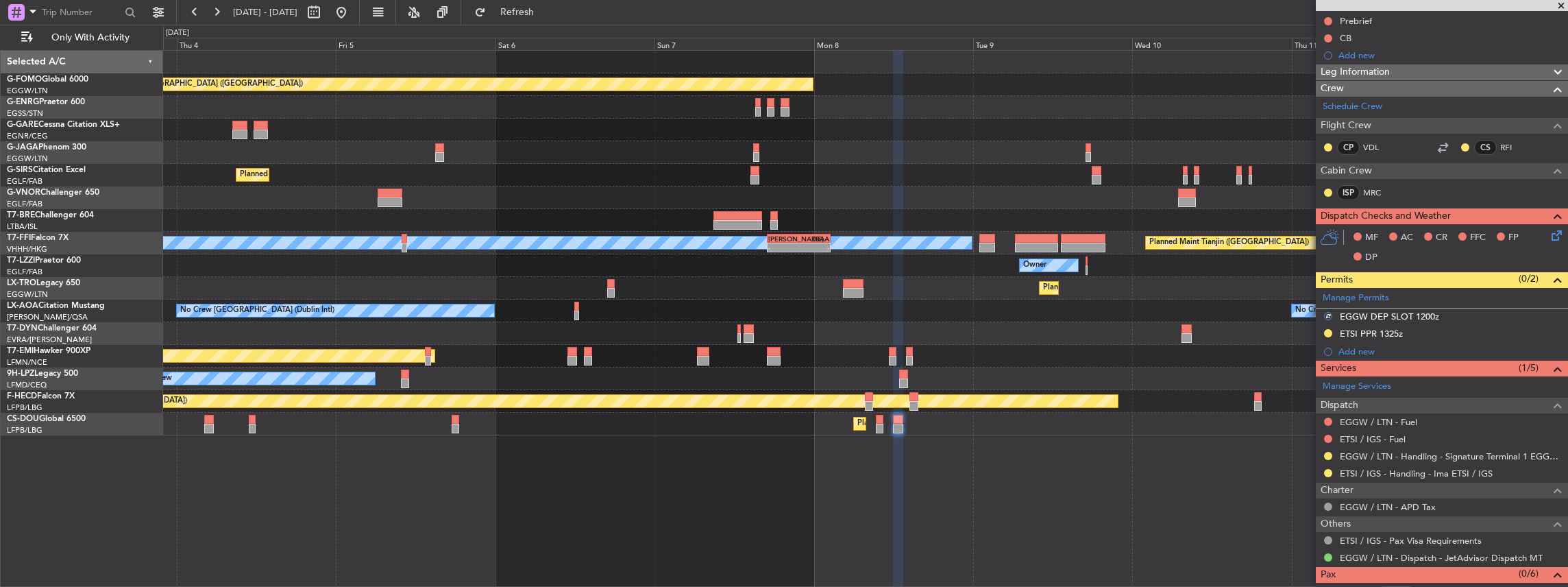
scroll to position [182, 0]
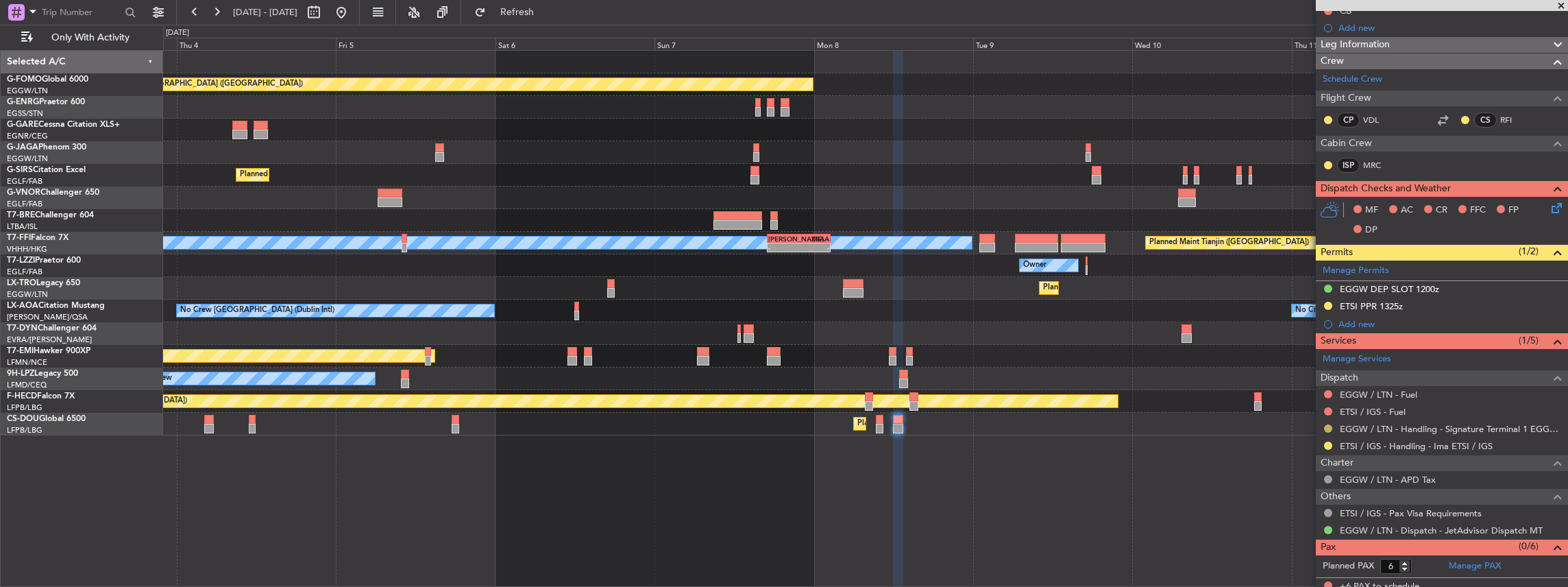
click at [1325, 425] on button at bounding box center [1328, 428] width 8 height 8
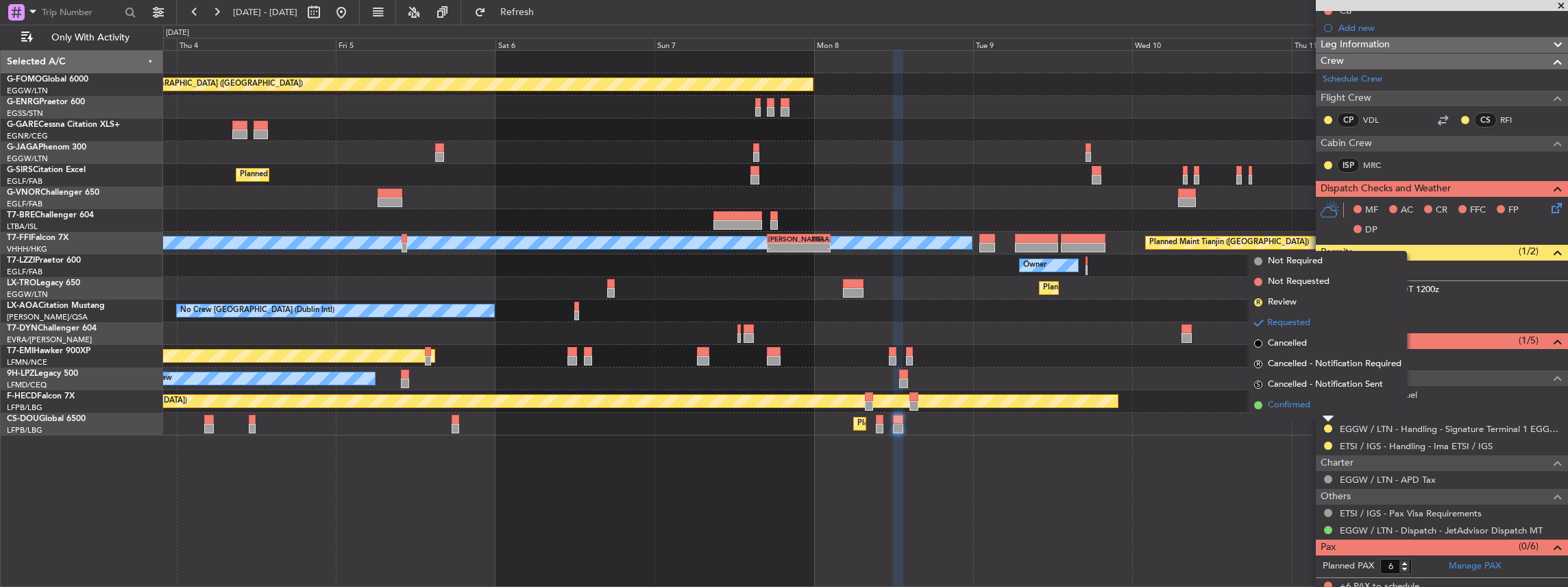
click at [1317, 407] on li "Confirmed" at bounding box center [1328, 405] width 159 height 20
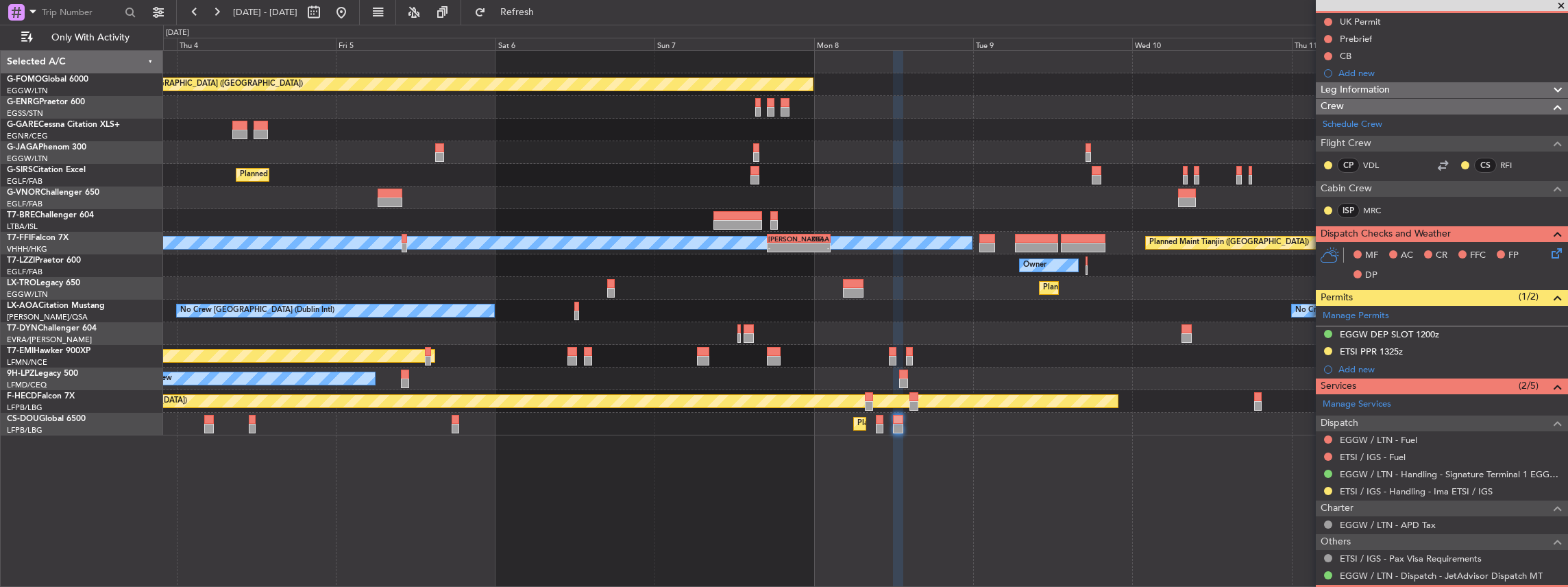
scroll to position [187, 0]
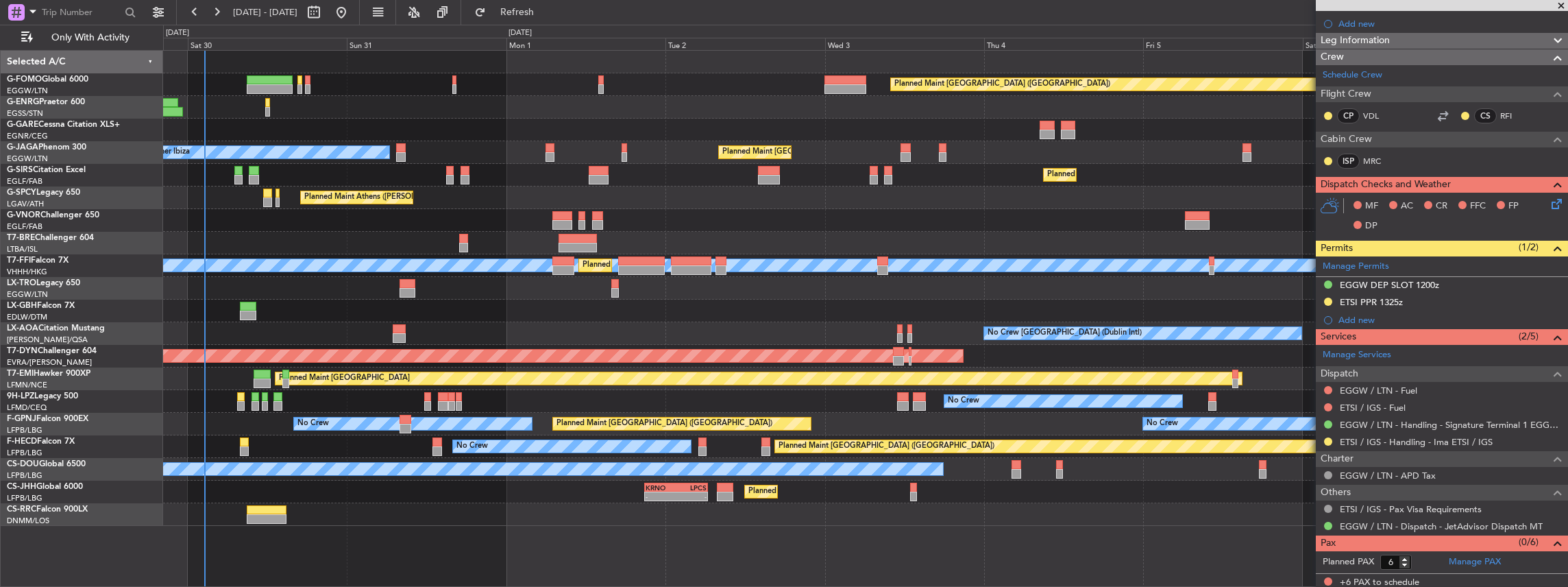
click at [698, 243] on div at bounding box center [865, 243] width 1405 height 23
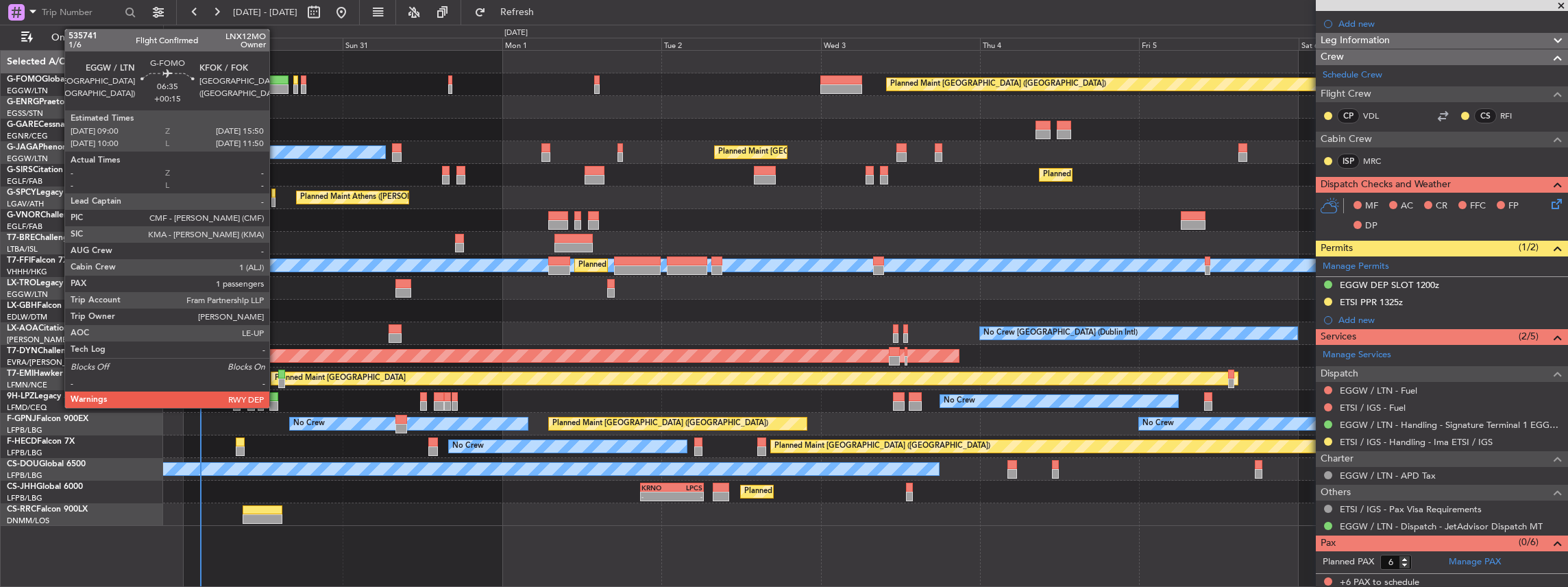
click at [276, 87] on div at bounding box center [265, 89] width 46 height 10
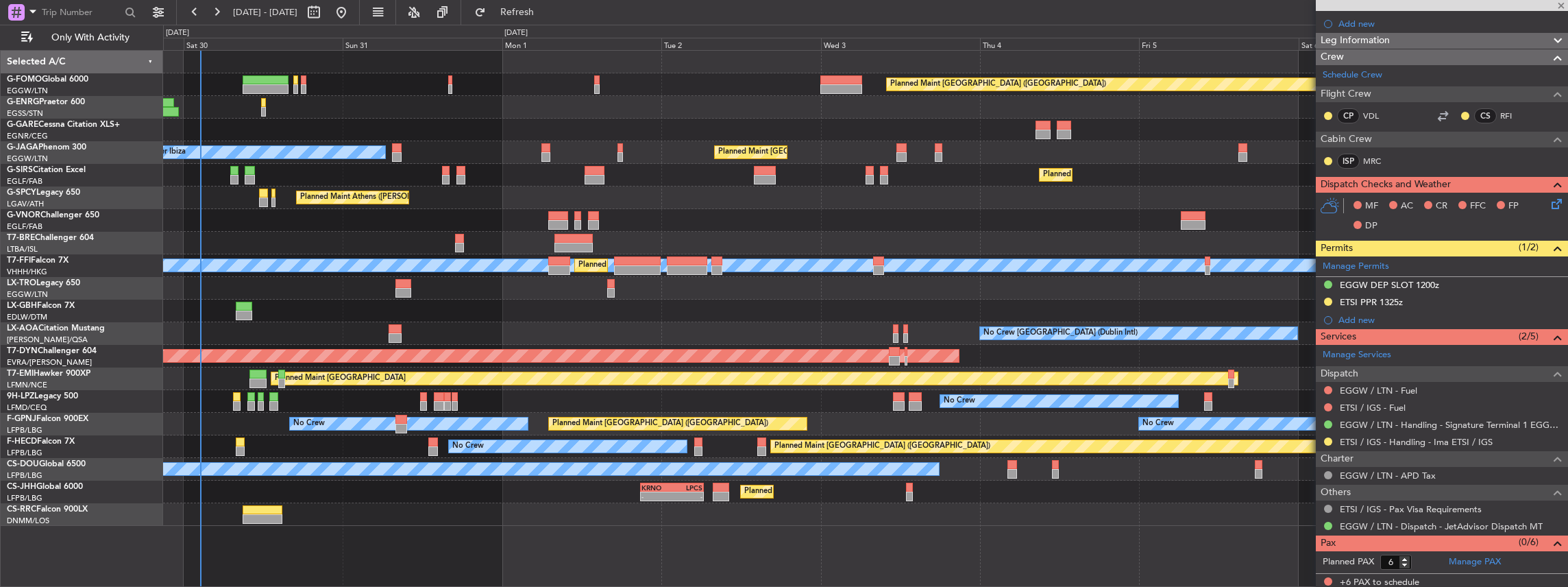
type input "+00:15"
type input "1"
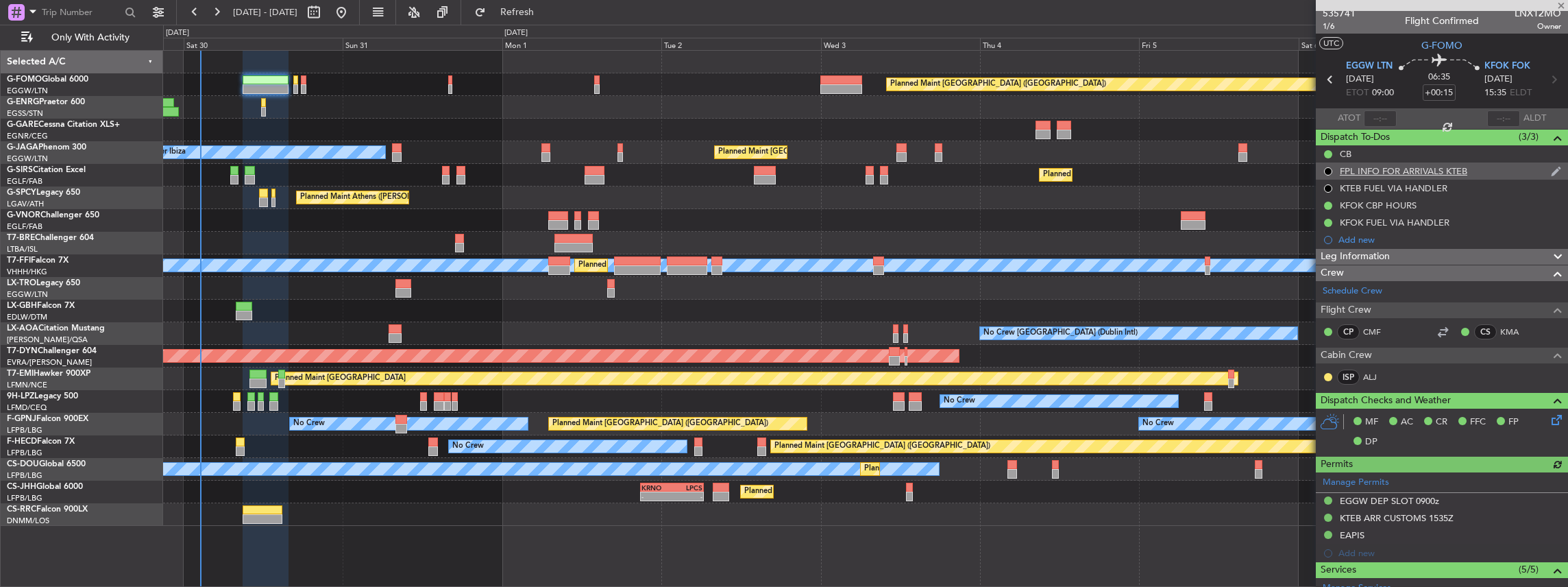
scroll to position [0, 0]
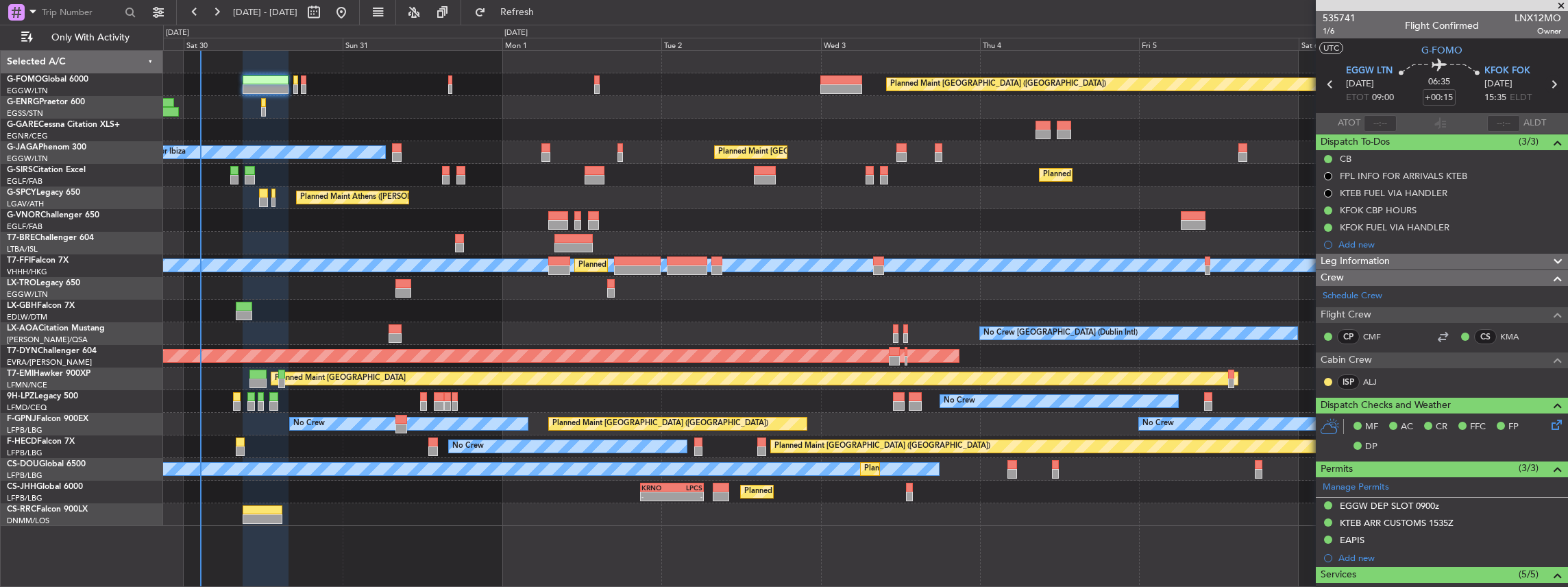
click at [1548, 84] on icon at bounding box center [1554, 85] width 18 height 18
type input "+00:05"
type input "0"
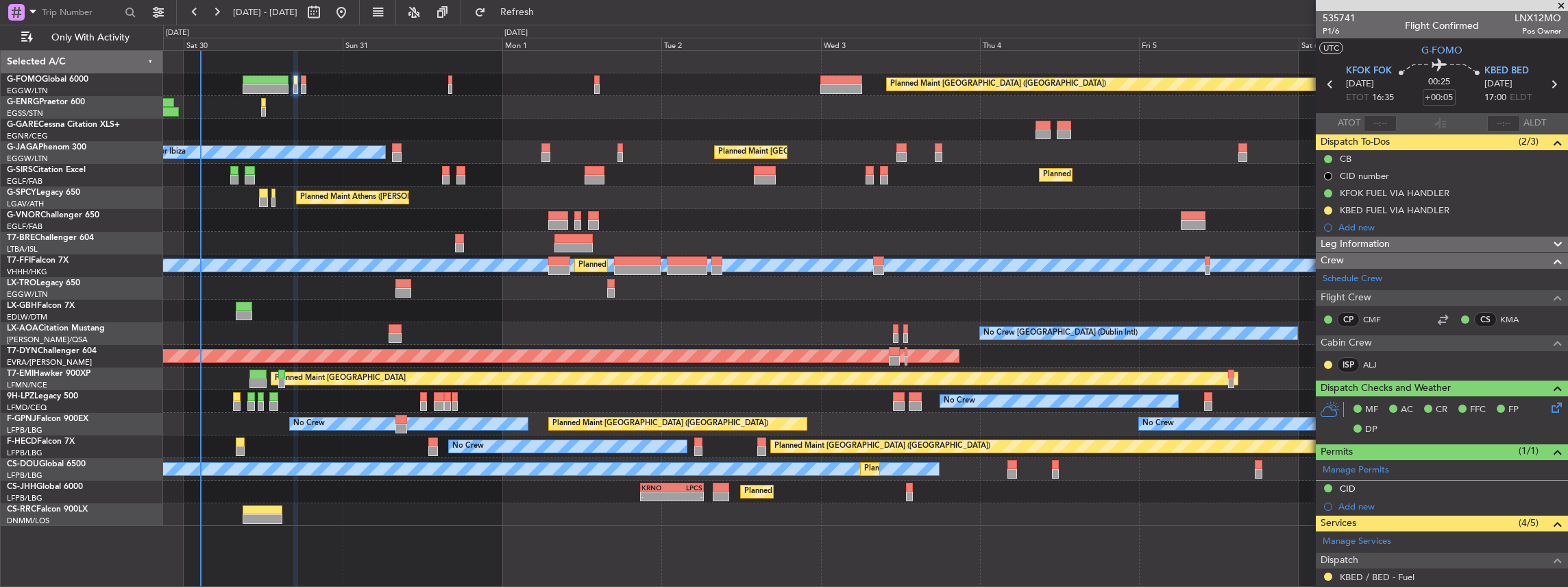
click at [1548, 83] on icon at bounding box center [1554, 85] width 18 height 18
type input "+00:10"
type input "3"
click at [1551, 83] on icon at bounding box center [1554, 85] width 18 height 18
type input "-00:15"
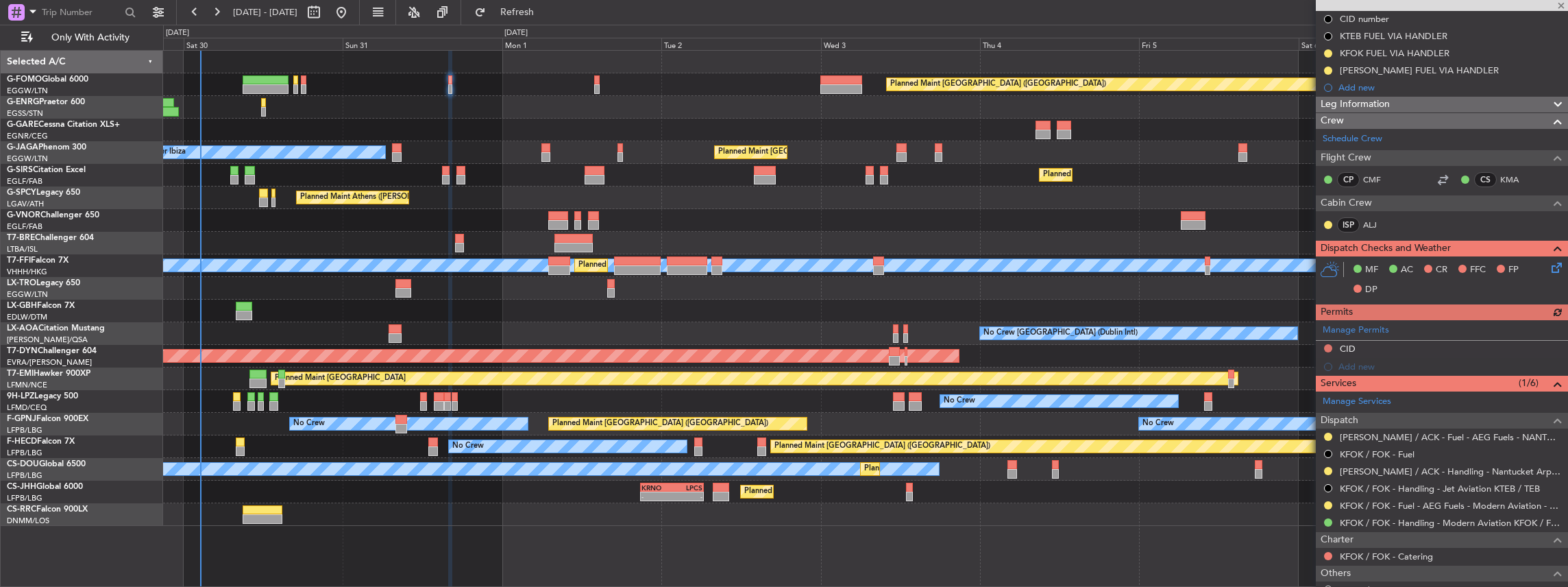
scroll to position [182, 0]
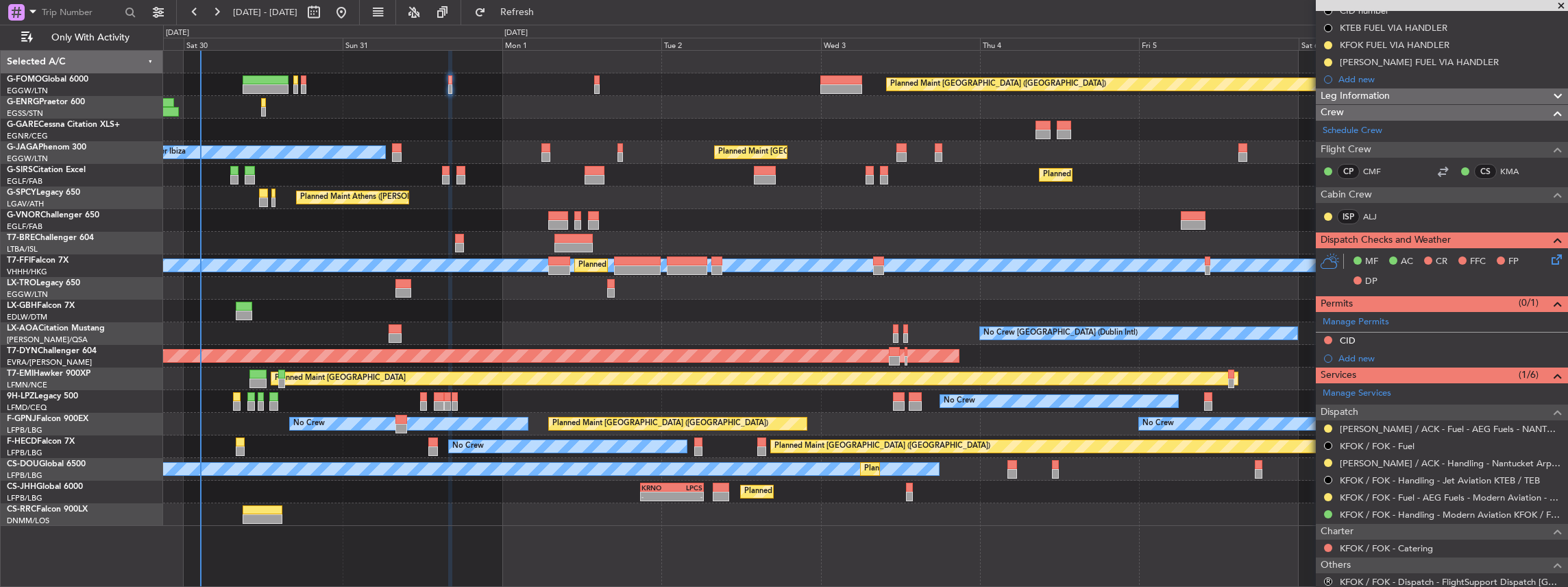
click at [259, 107] on div at bounding box center [865, 107] width 1405 height 23
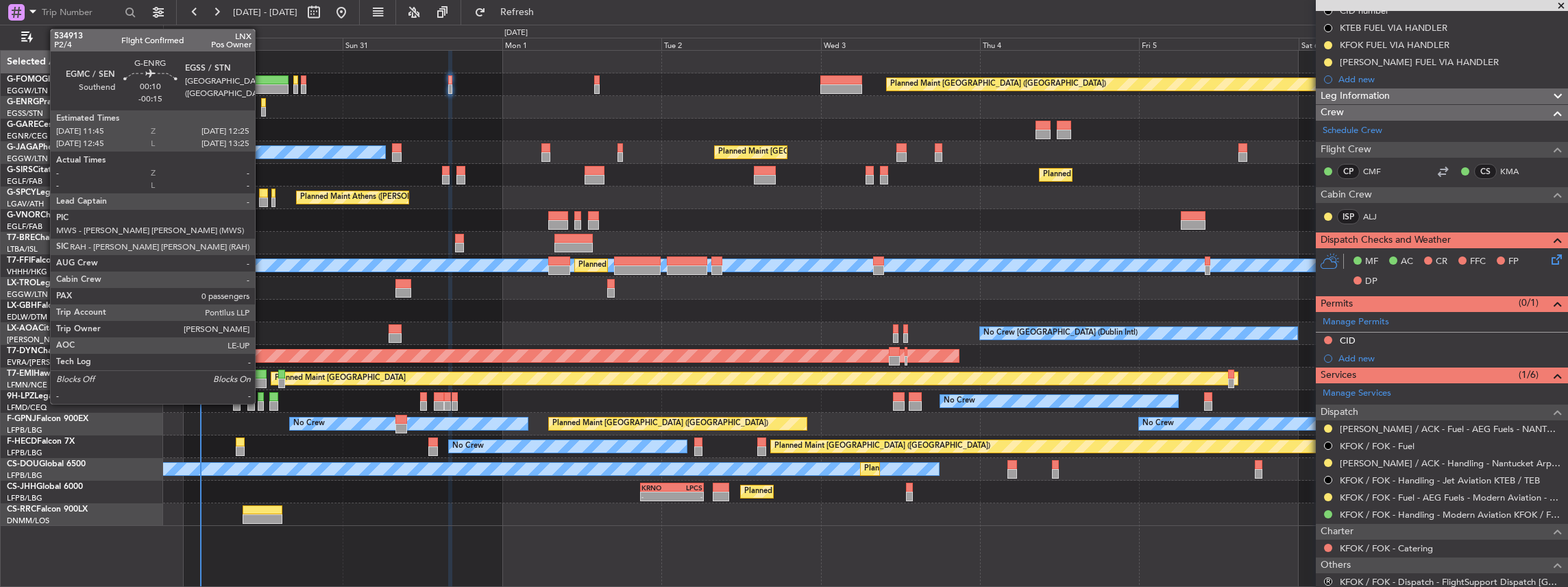
click at [262, 107] on div at bounding box center [263, 112] width 5 height 10
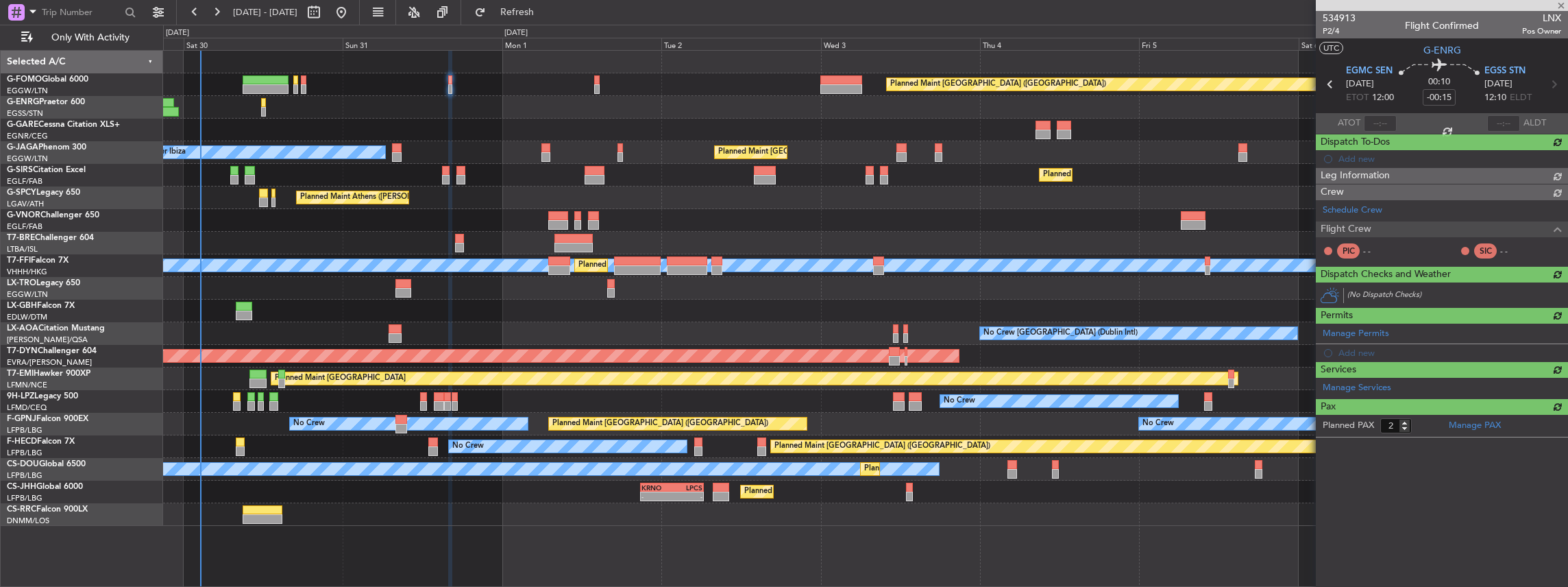
type input "0"
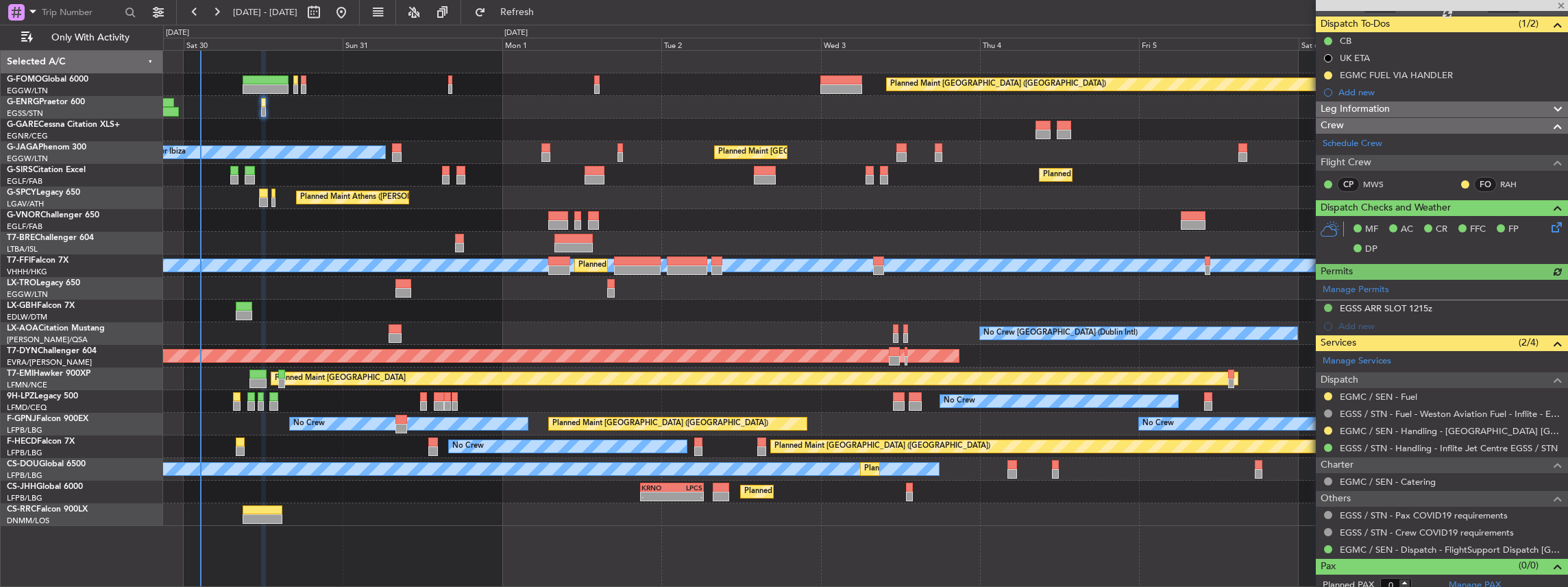
scroll to position [124, 0]
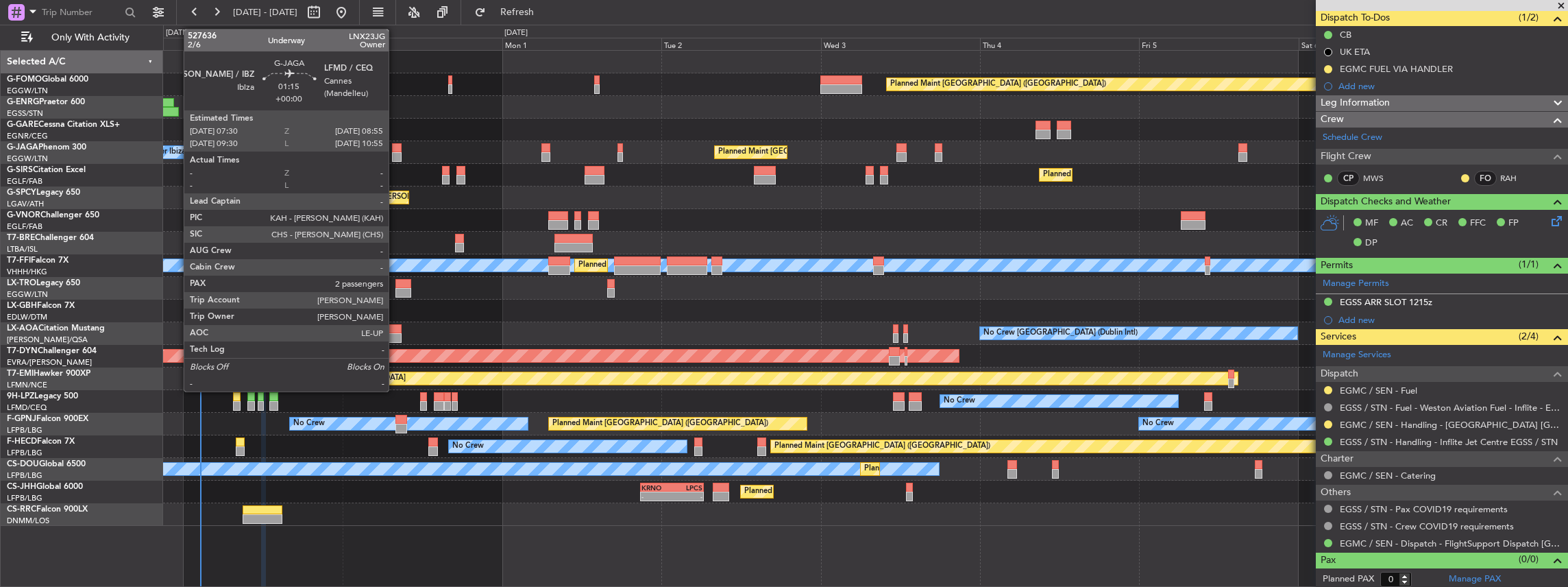
click at [396, 151] on div at bounding box center [396, 148] width 10 height 10
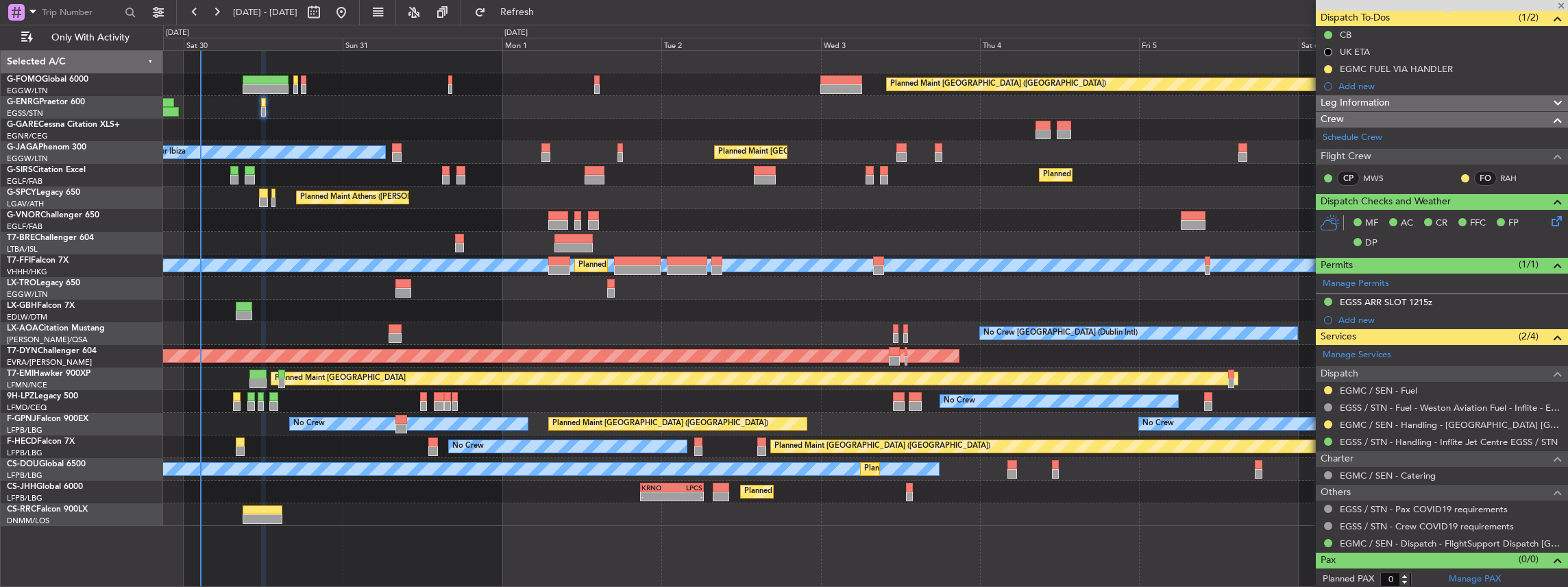
type input "2"
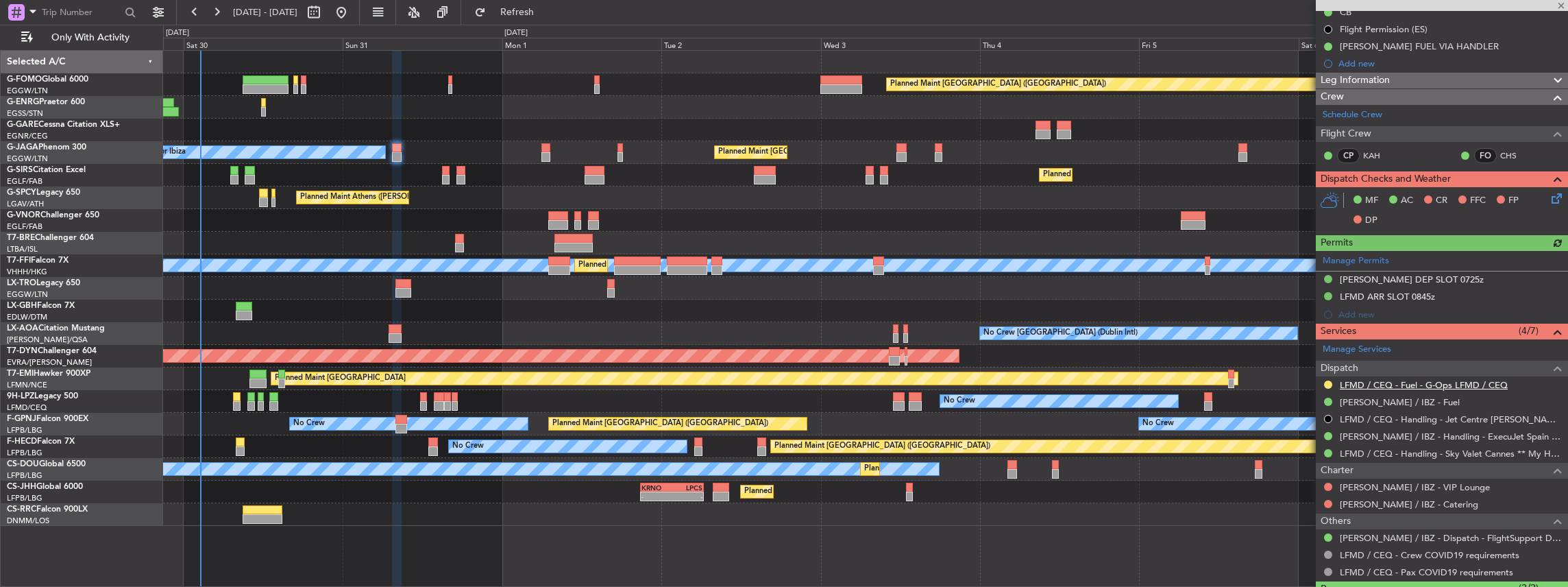
scroll to position [182, 0]
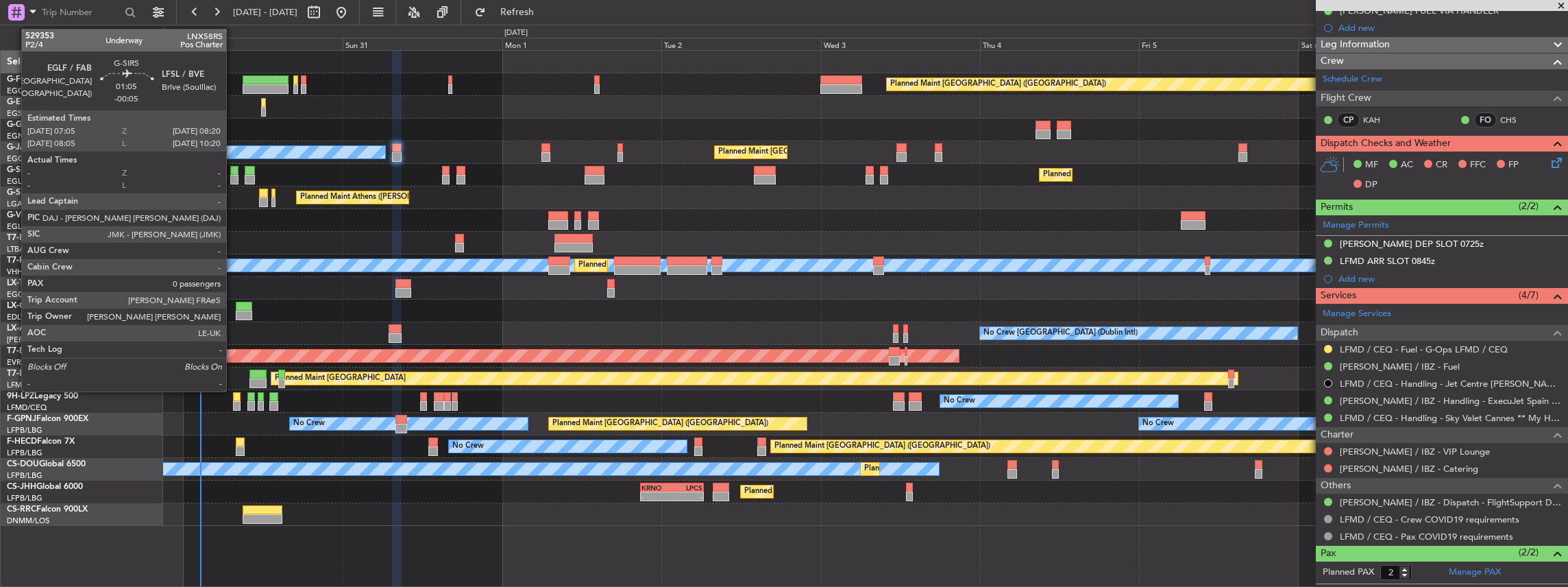
click at [233, 175] on div at bounding box center [235, 180] width 9 height 10
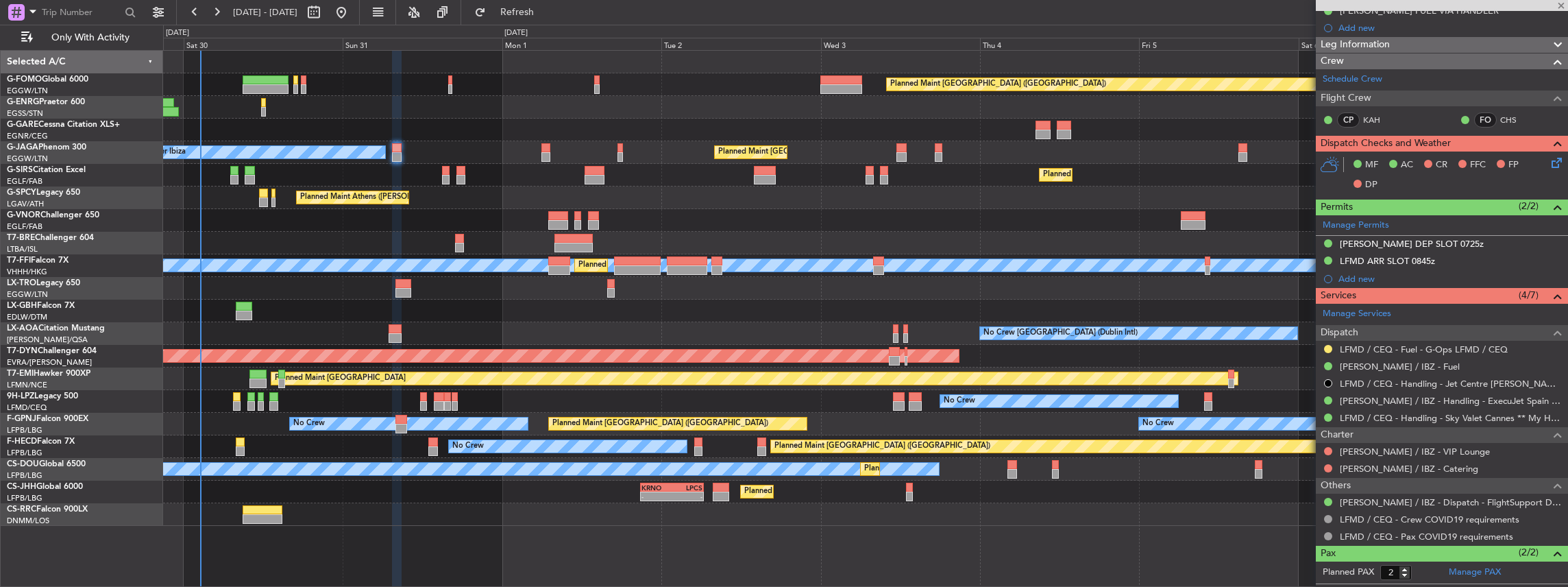
type input "-00:05"
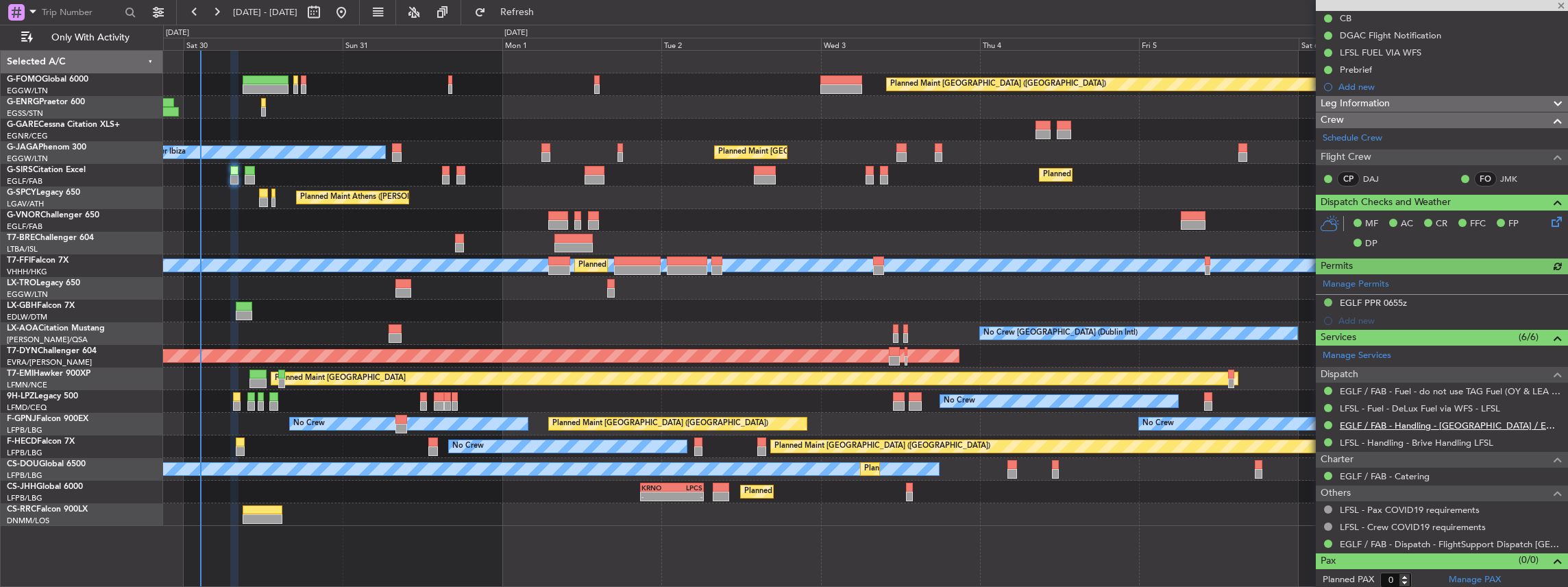
scroll to position [141, 0]
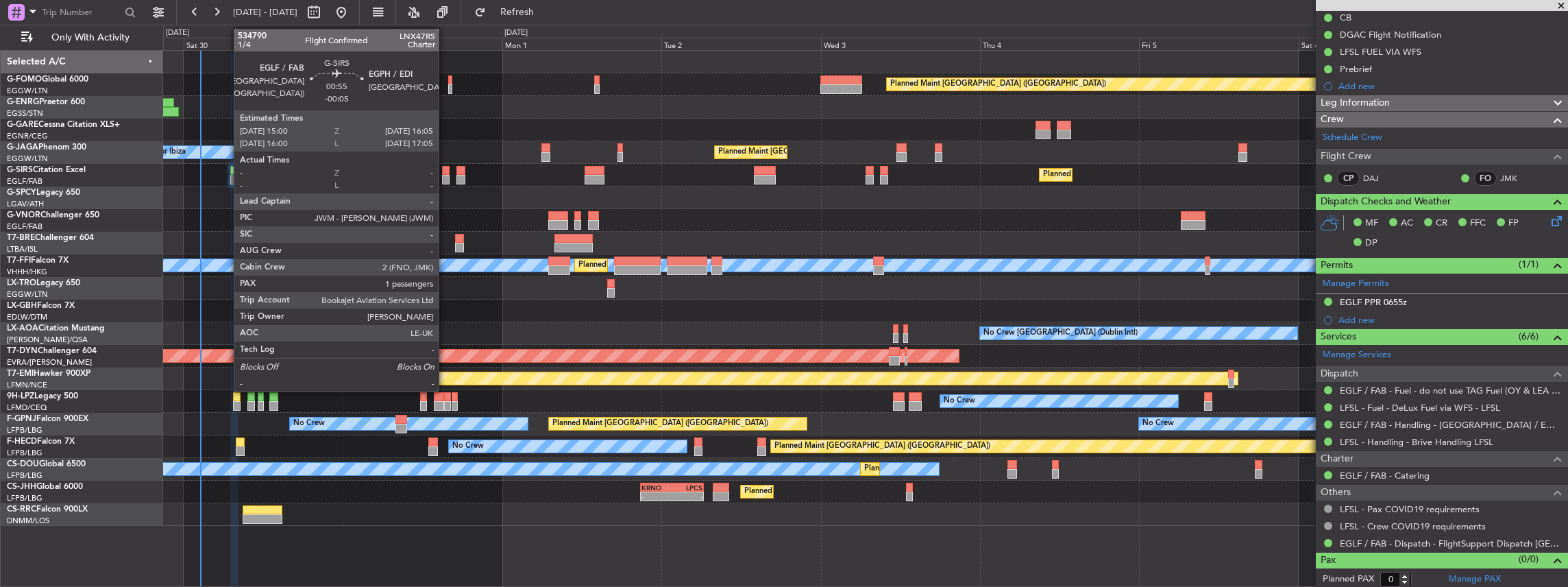
click at [445, 171] on div at bounding box center [446, 171] width 8 height 10
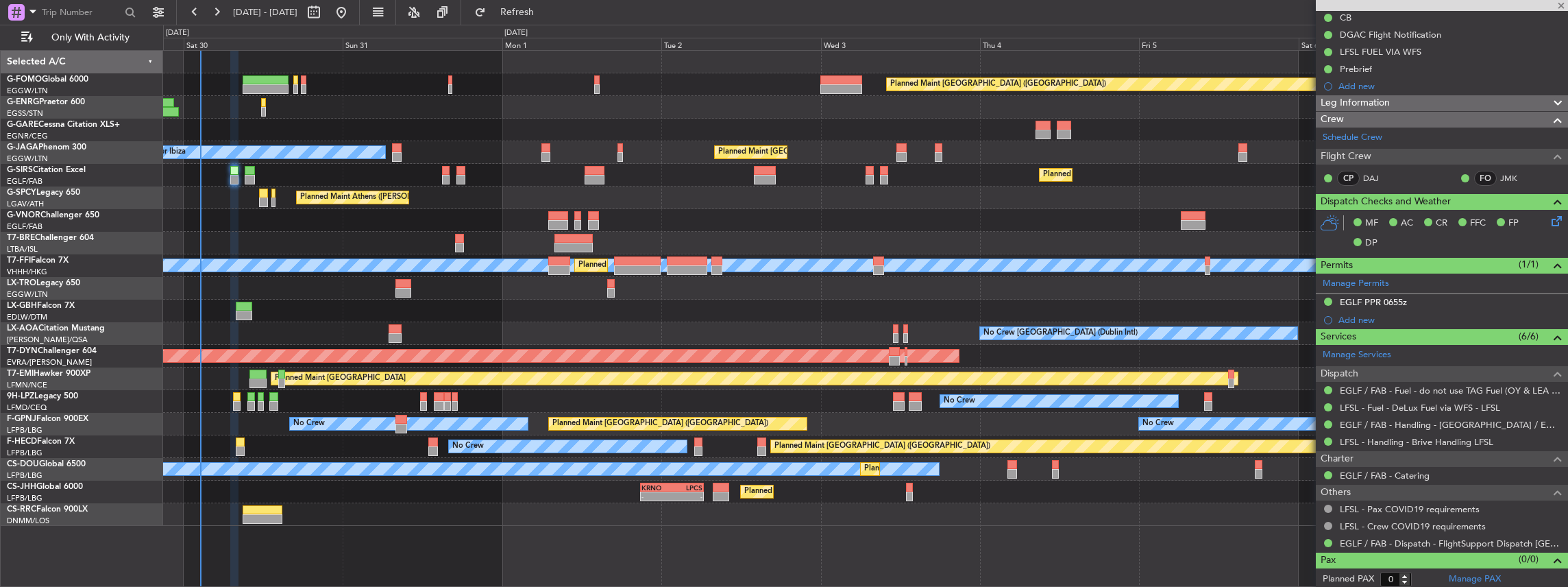
type input "1"
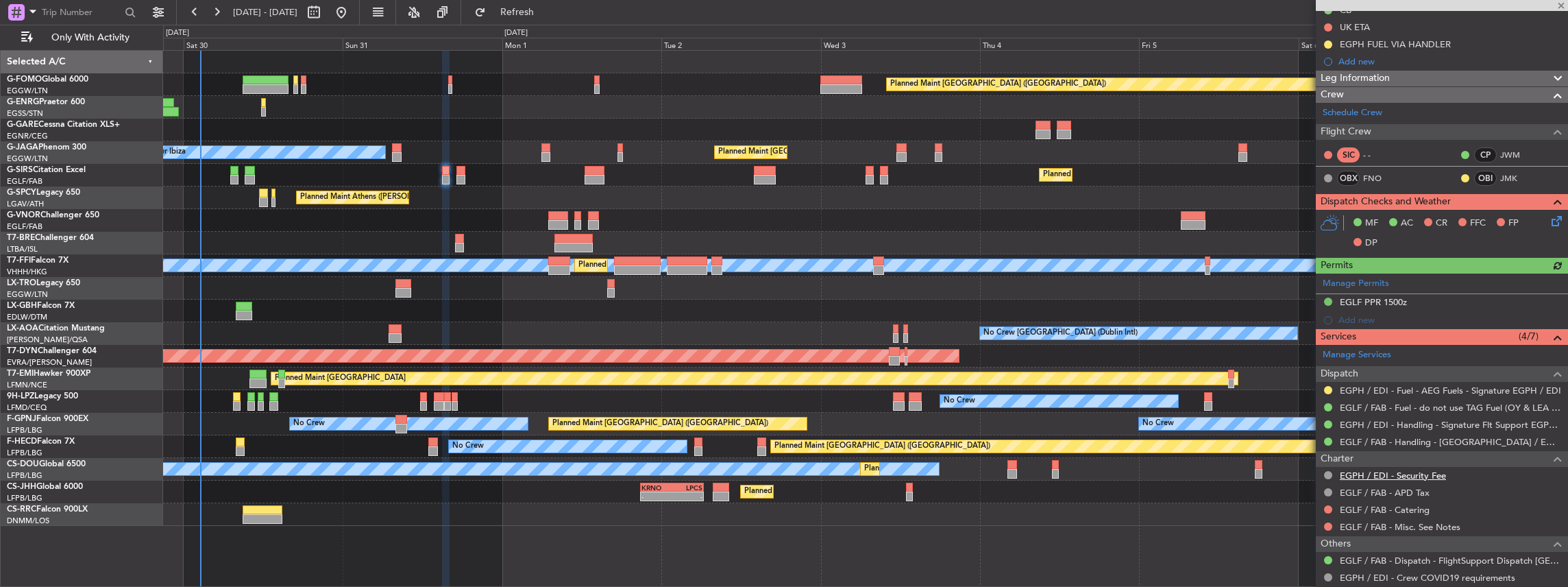
scroll to position [182, 0]
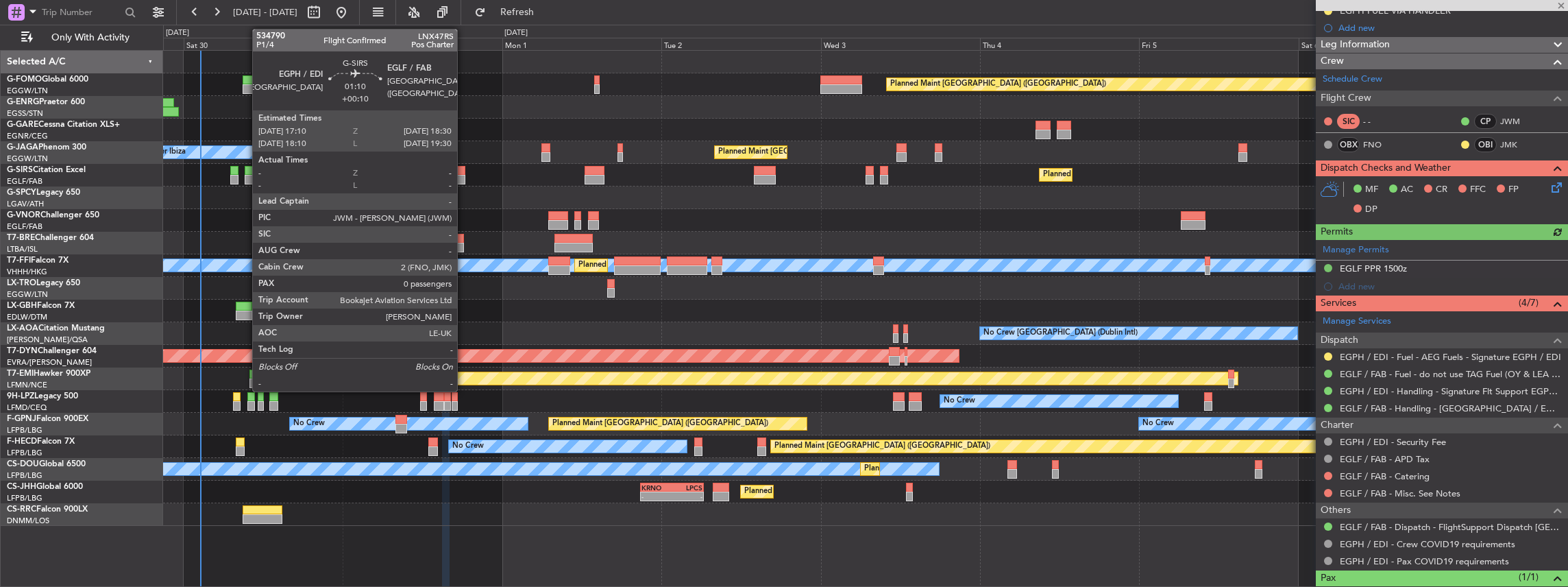
click at [464, 171] on div at bounding box center [461, 171] width 9 height 10
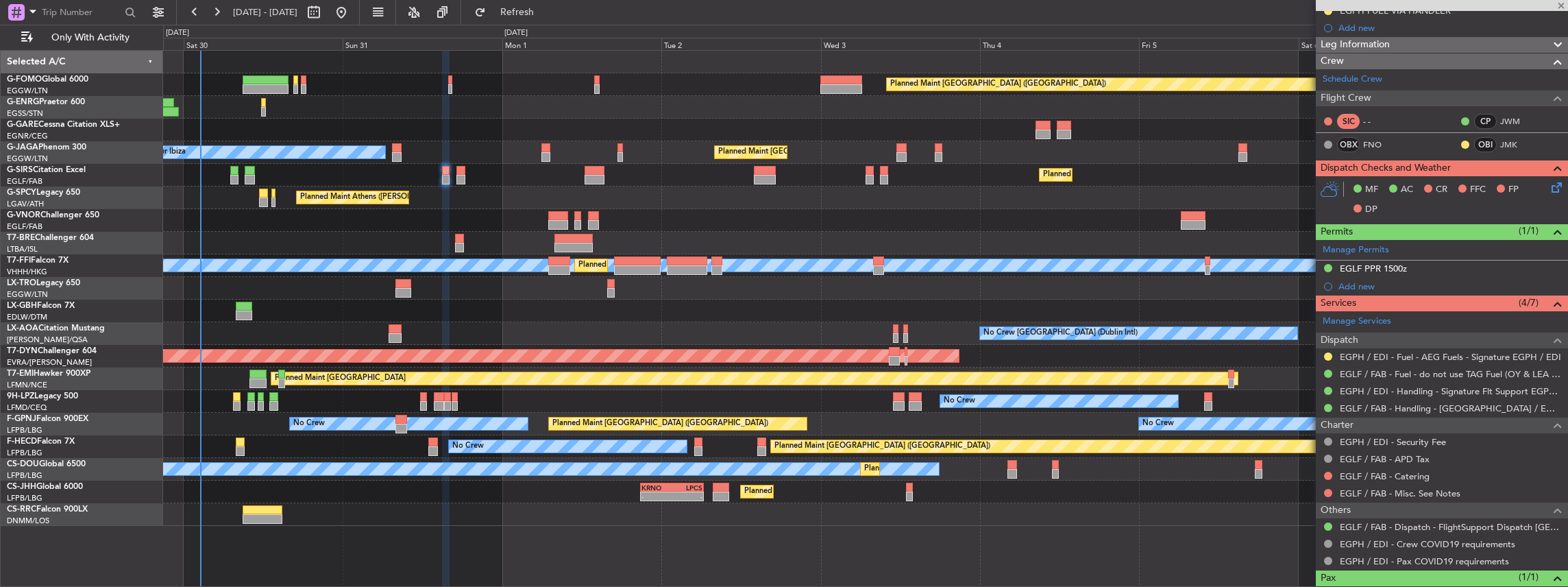
type input "+00:10"
type input "0"
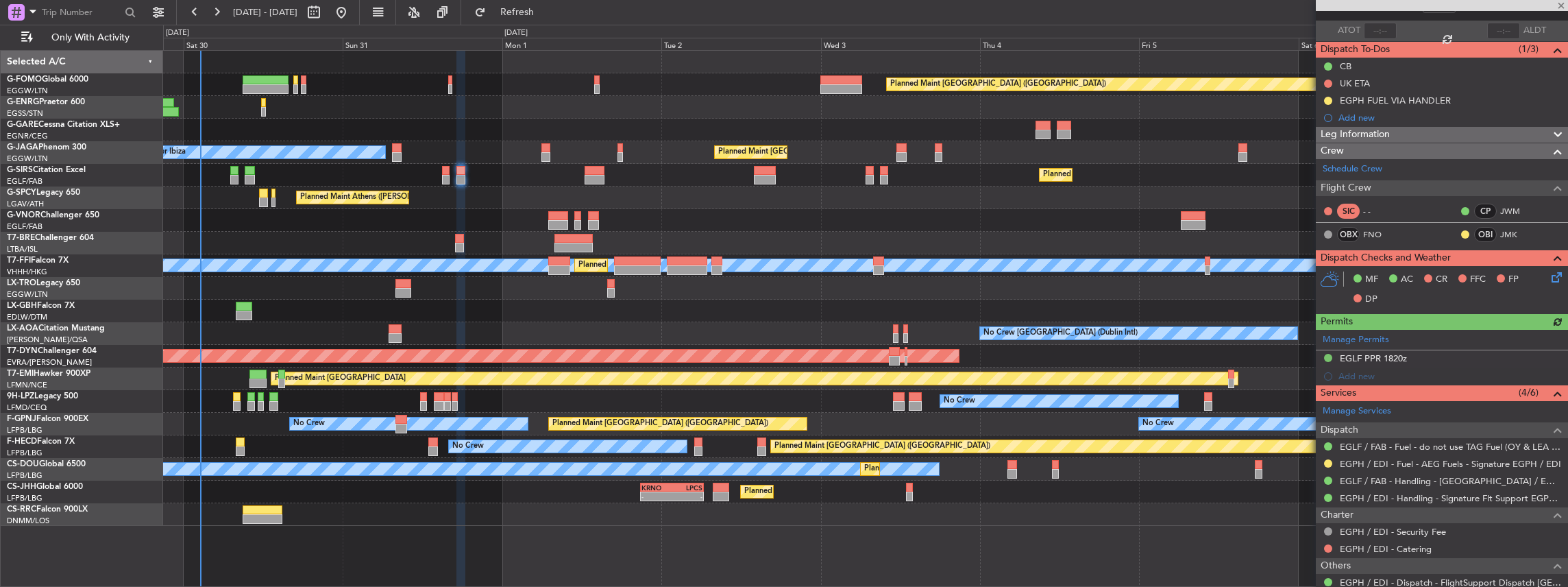
scroll to position [166, 0]
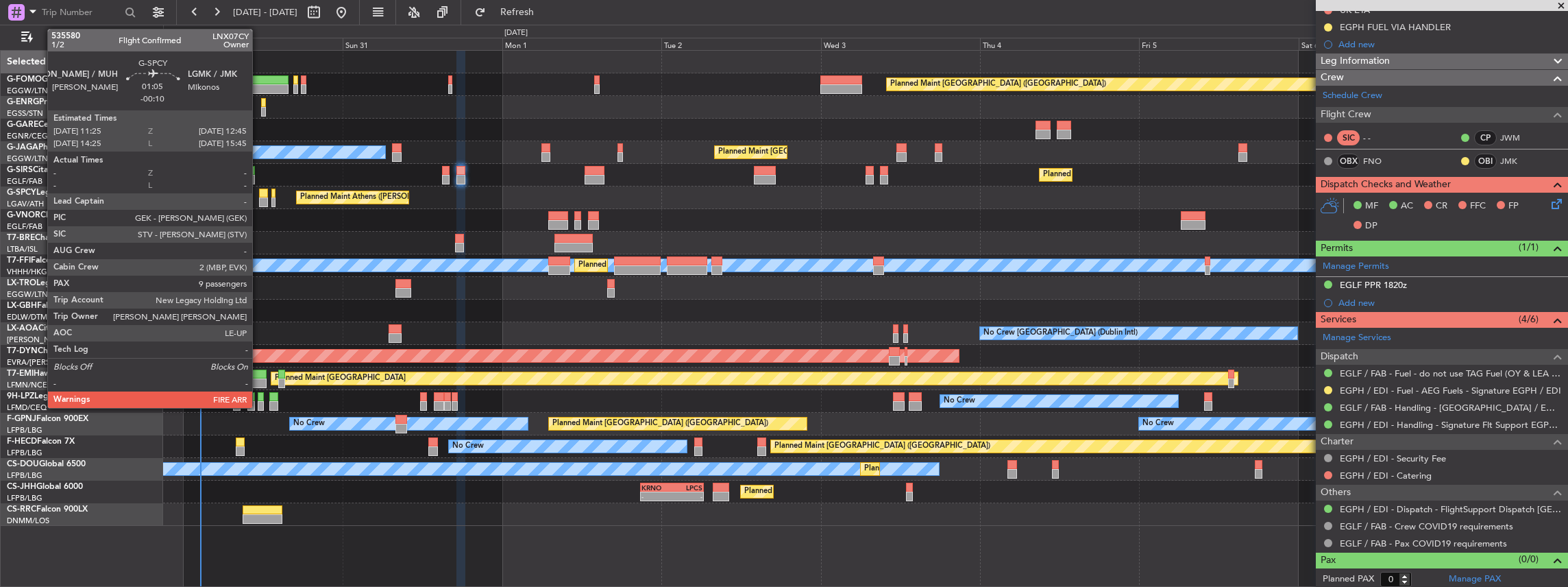
click at [260, 199] on div at bounding box center [263, 202] width 9 height 10
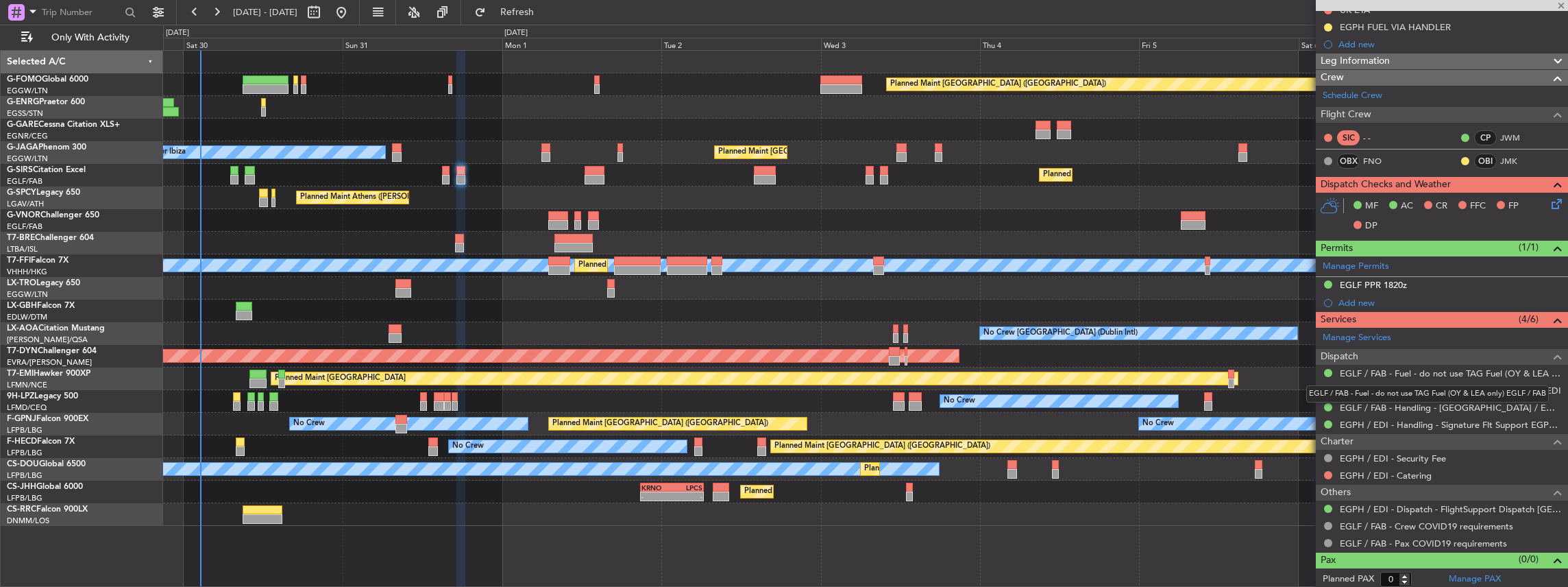
type input "-00:10"
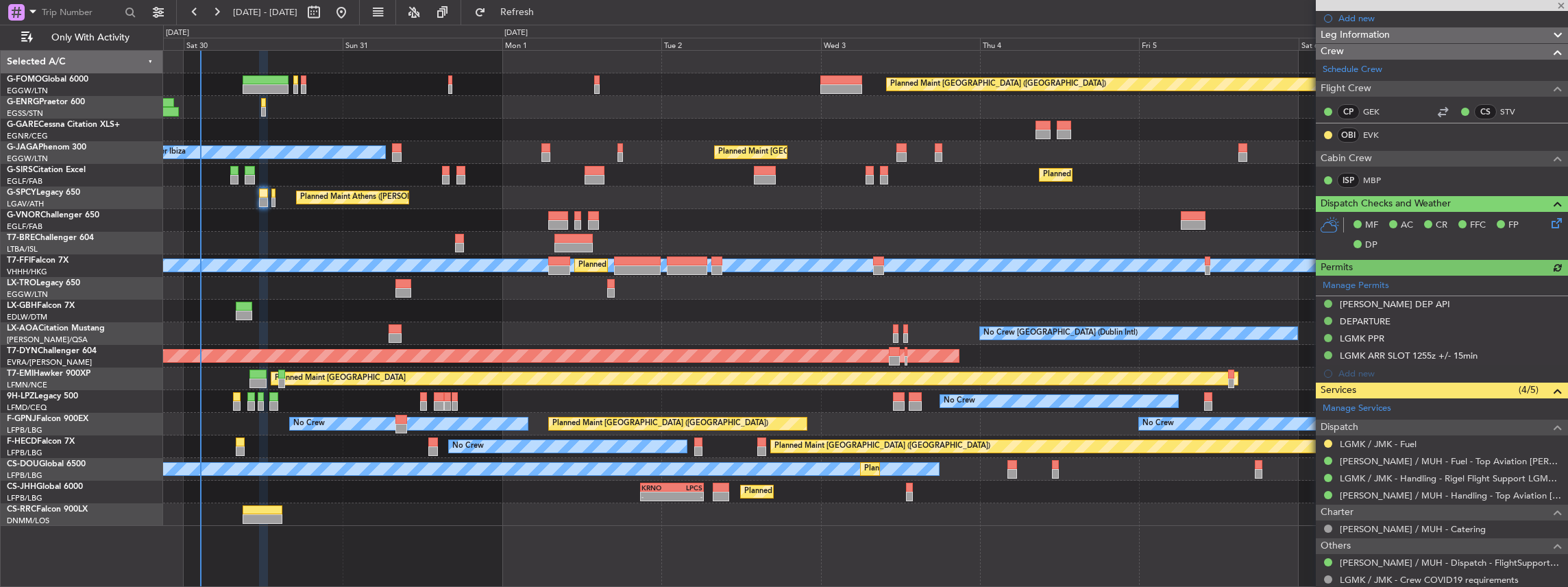
scroll to position [366, 0]
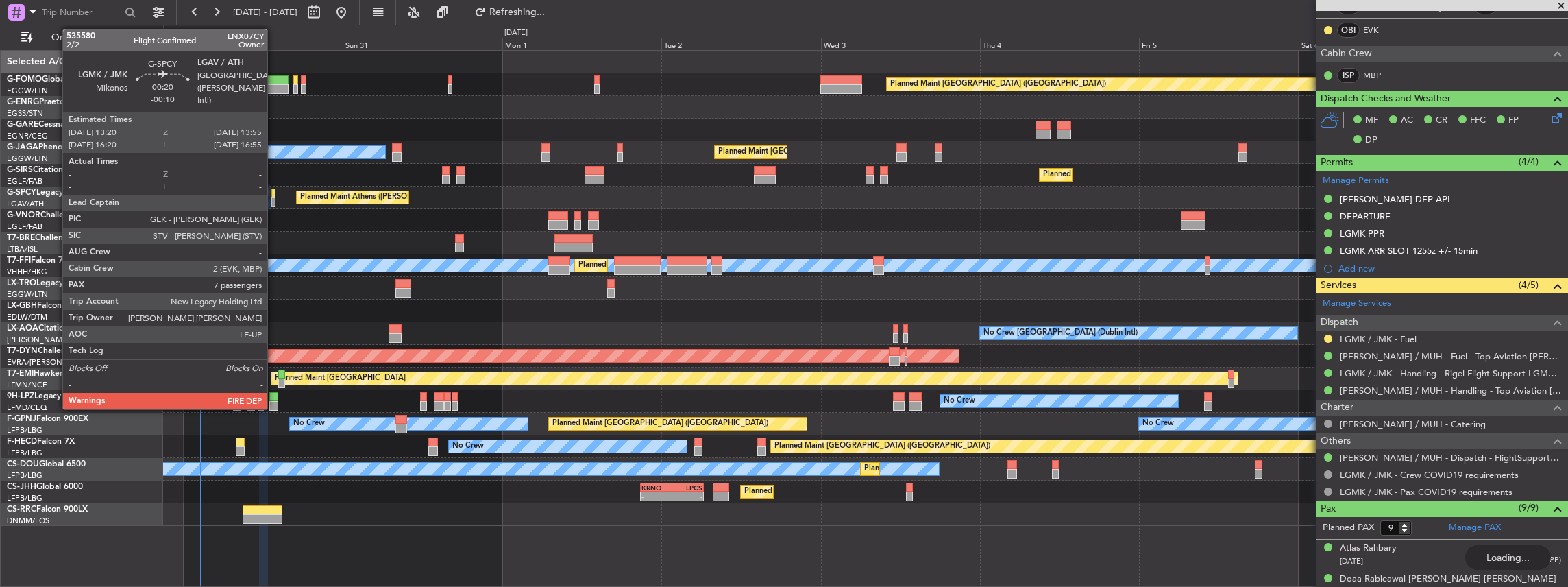
click at [274, 199] on div at bounding box center [273, 202] width 4 height 10
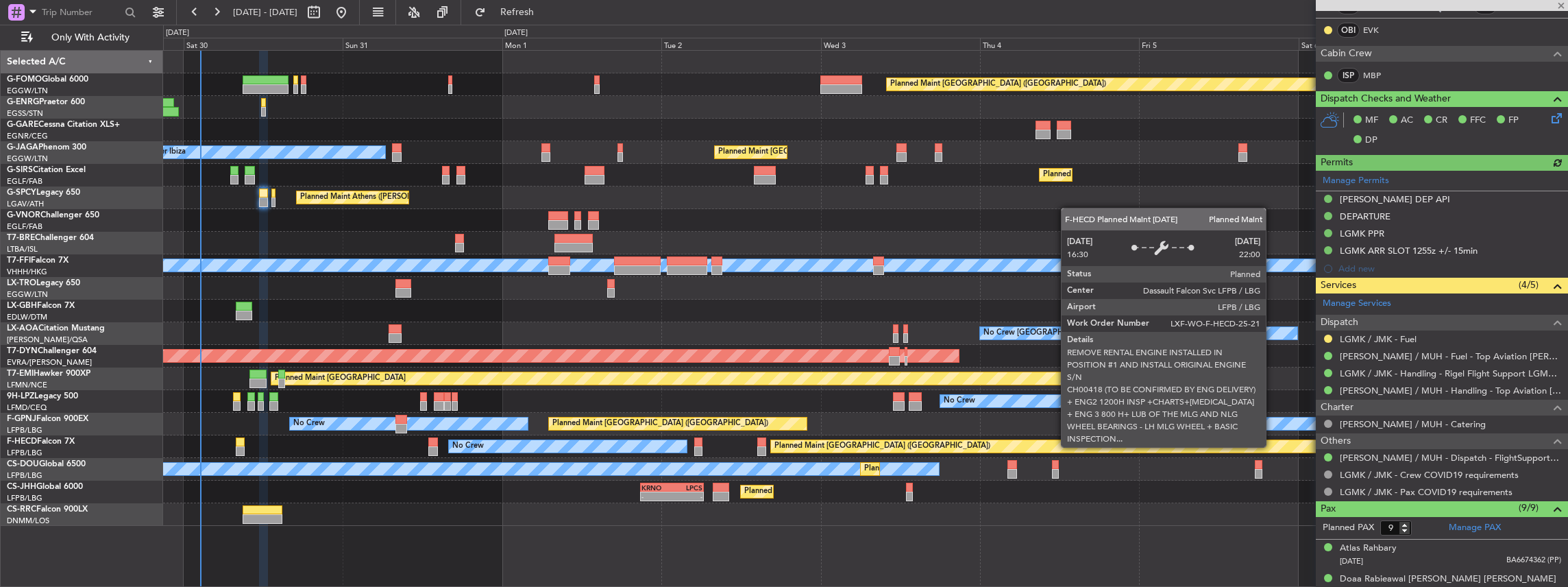
type input "7"
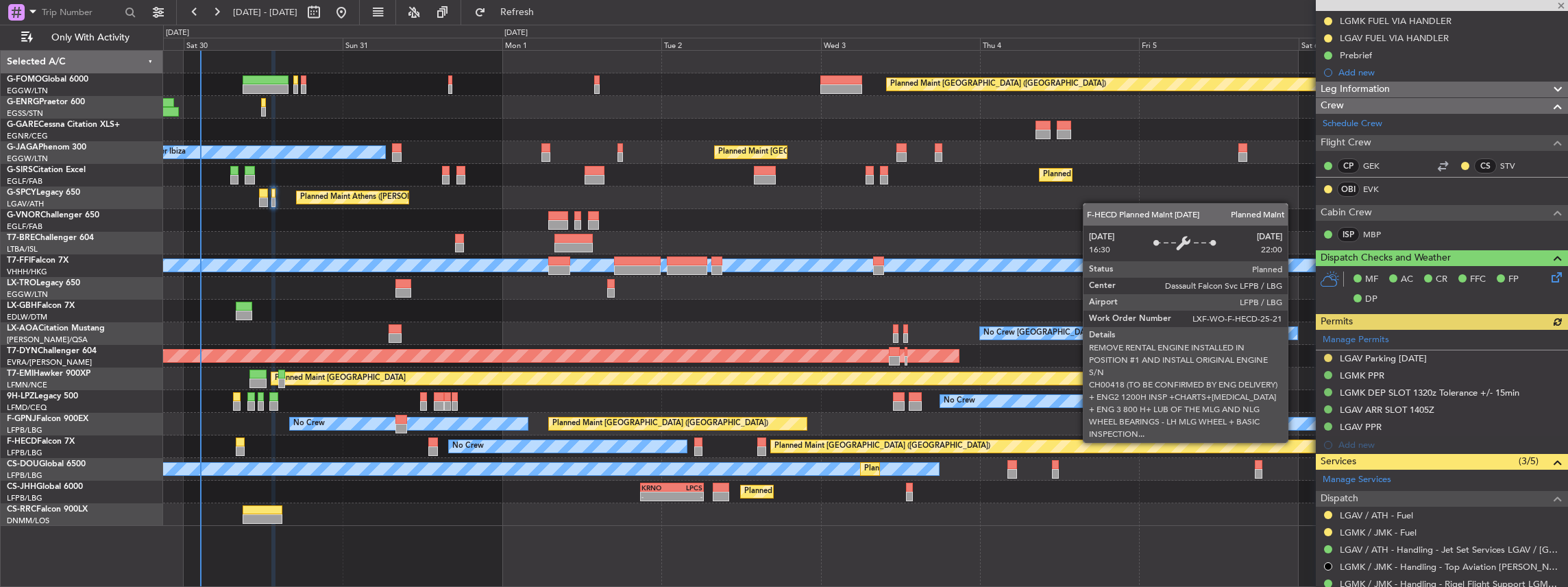
scroll to position [228, 0]
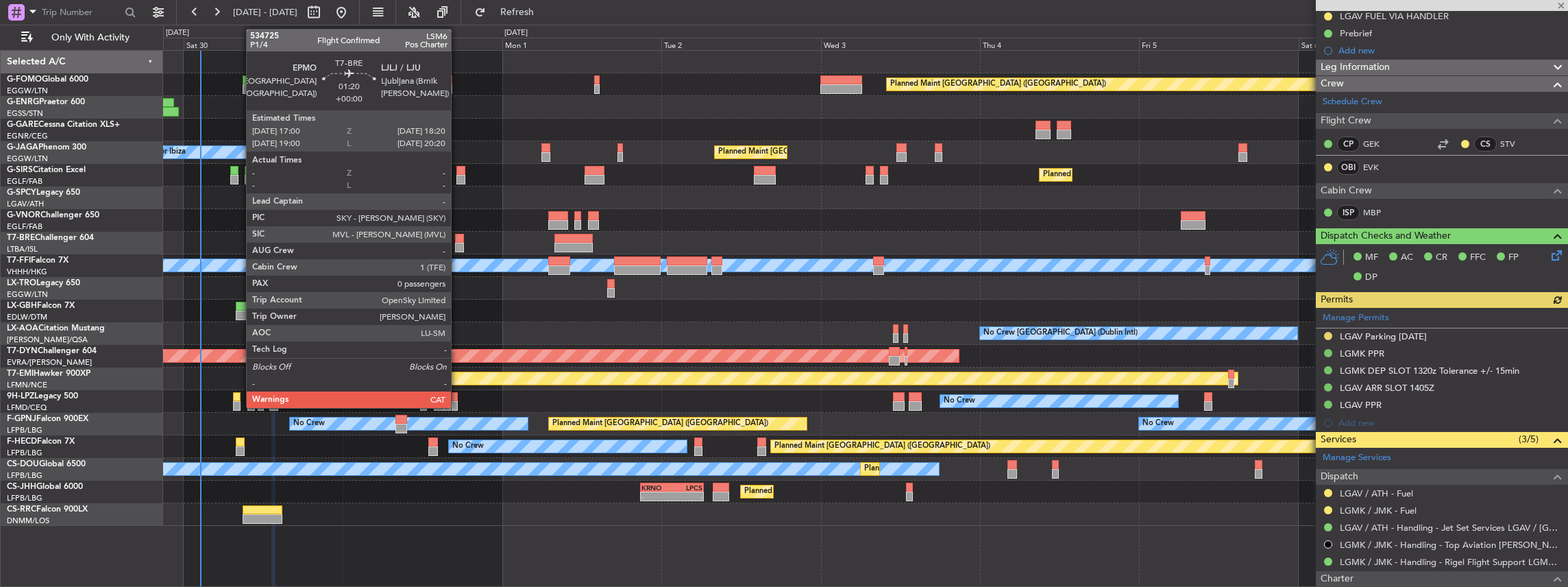
click at [457, 242] on div at bounding box center [460, 239] width 9 height 10
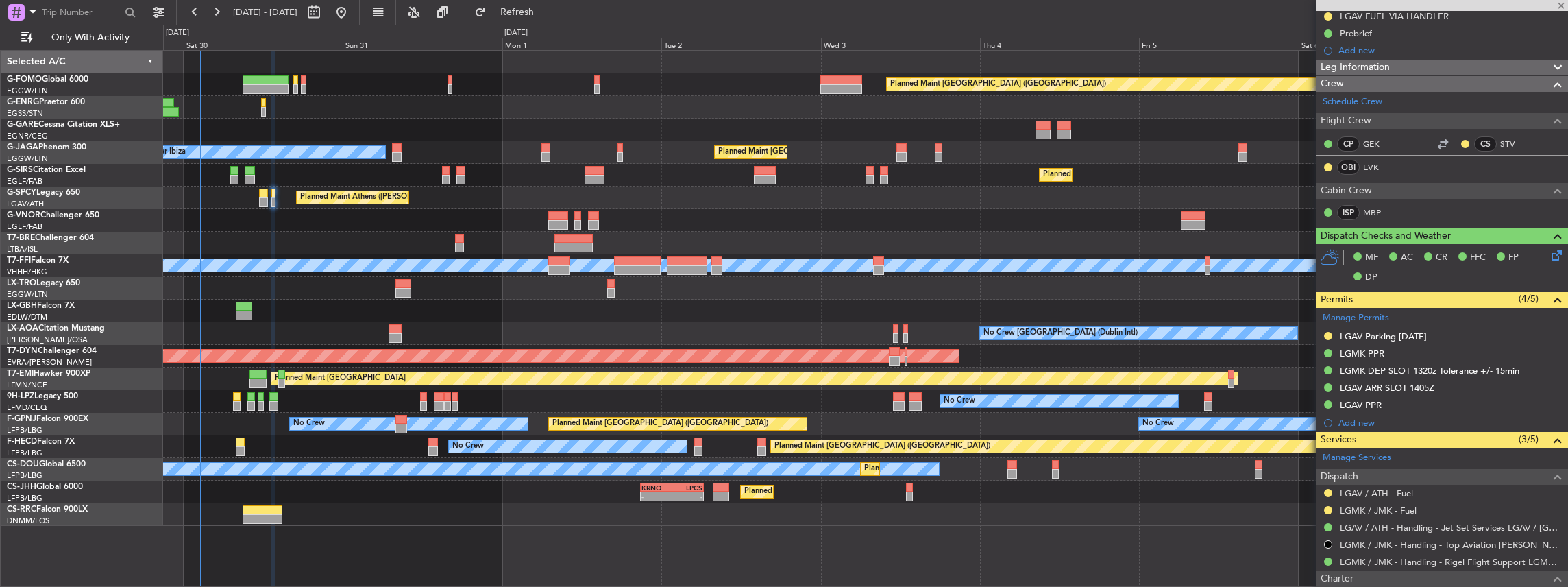
type input "0"
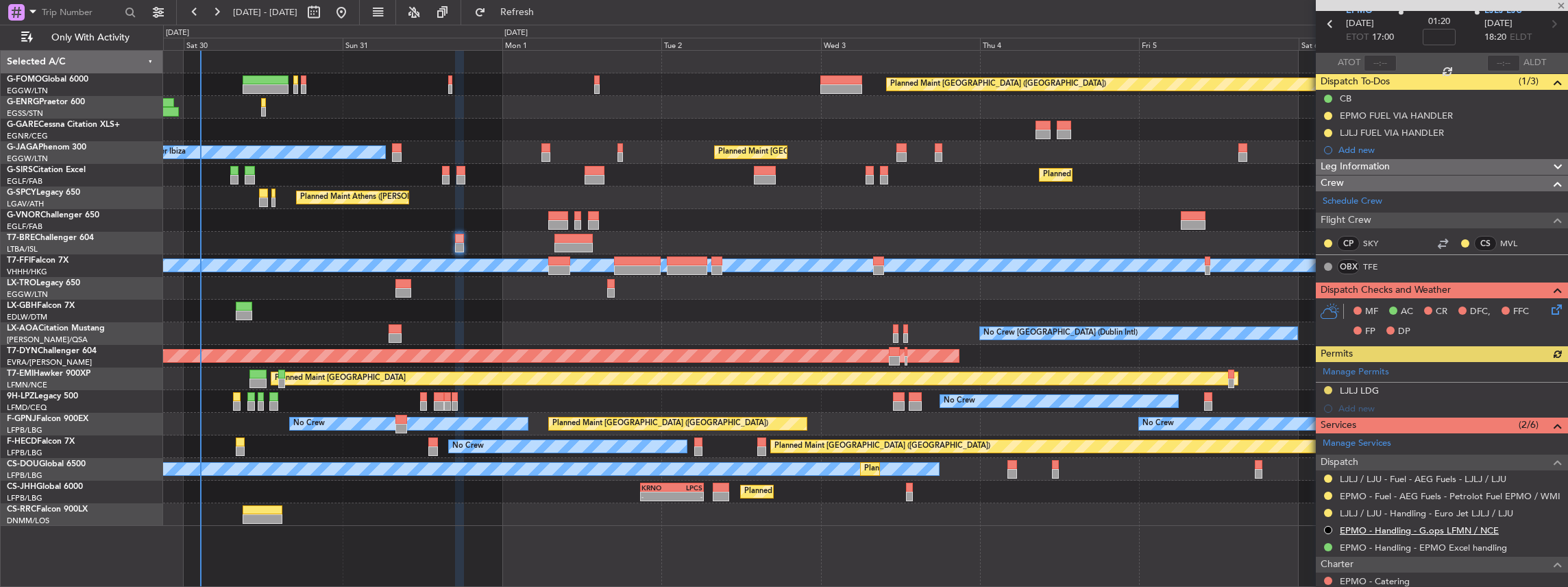
scroll to position [182, 0]
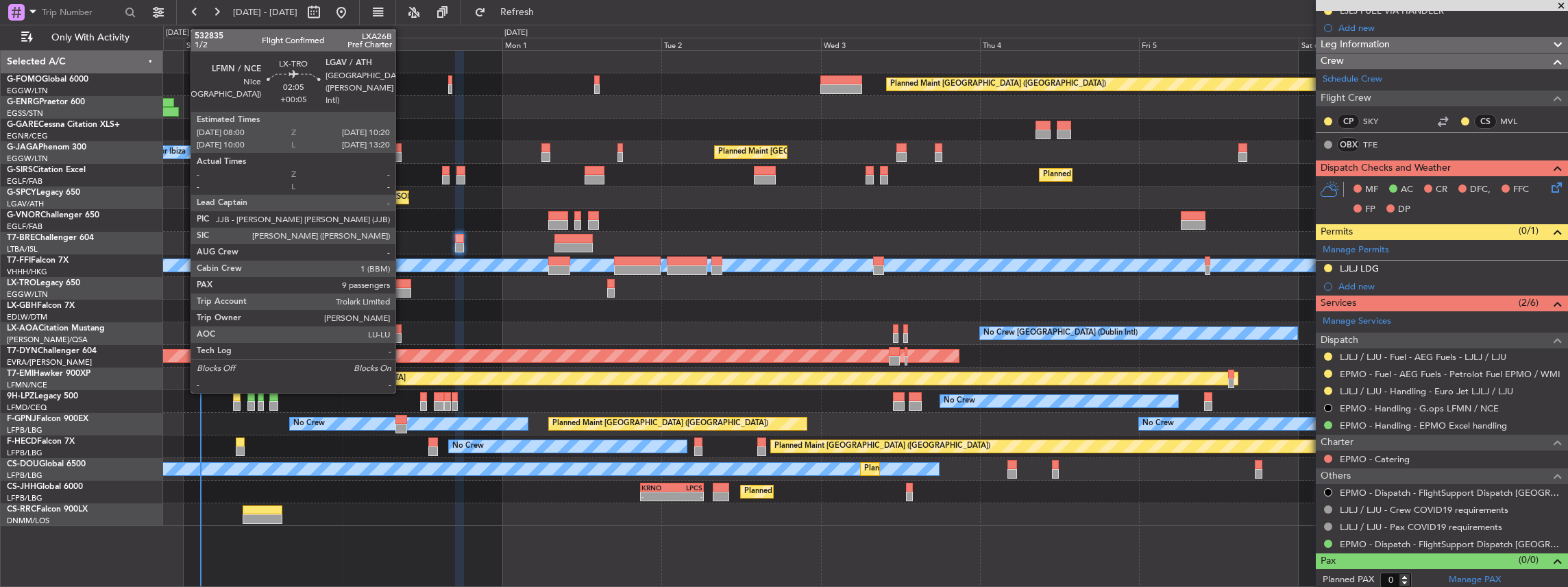
click at [402, 285] on div at bounding box center [403, 284] width 16 height 10
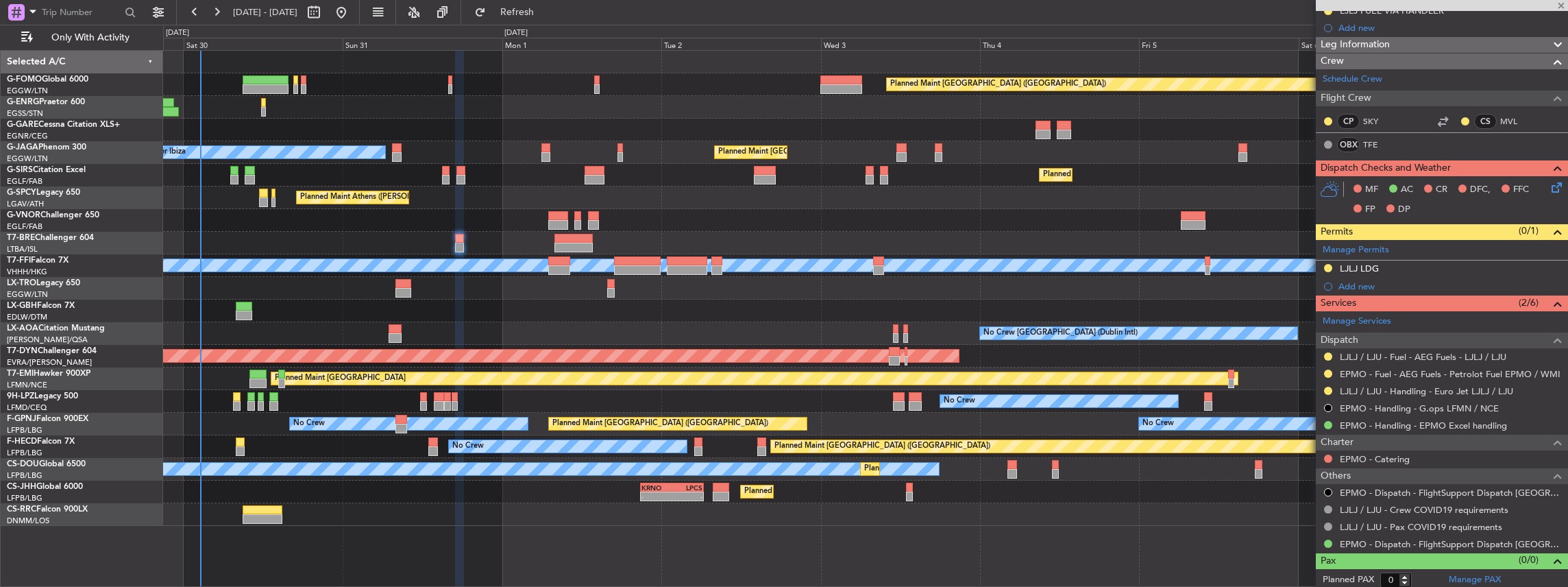
type input "+00:05"
type input "9"
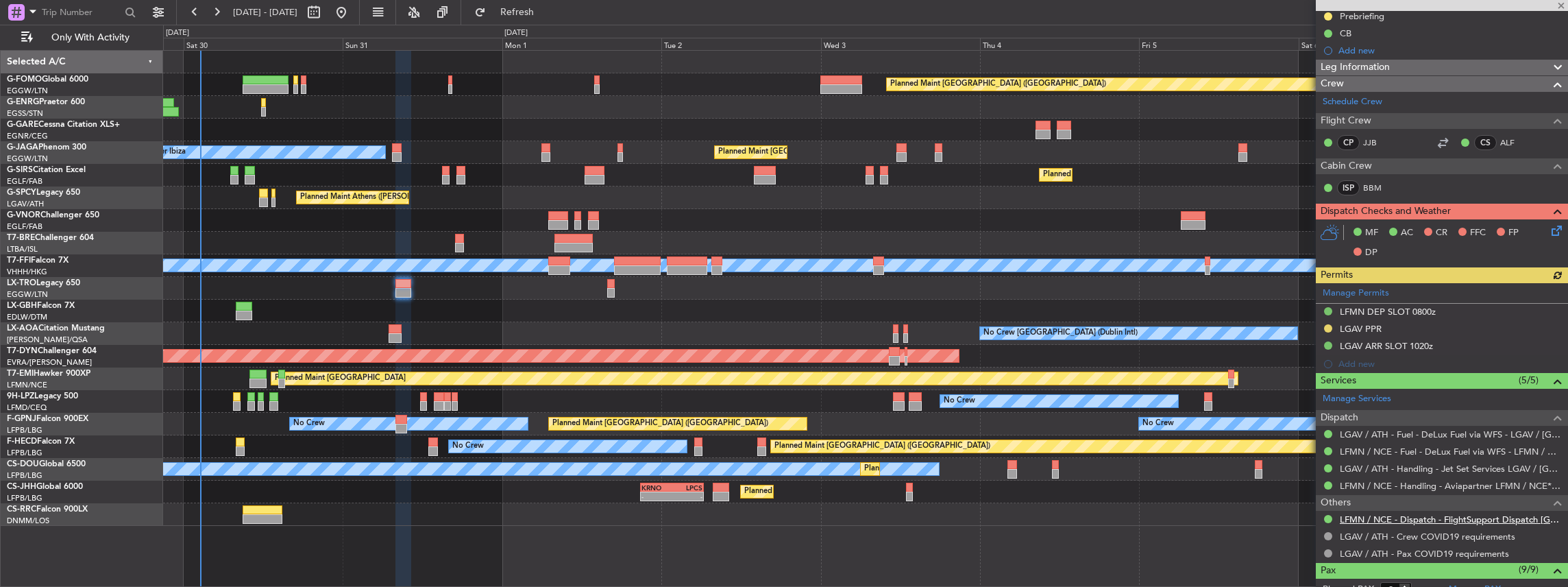
scroll to position [274, 0]
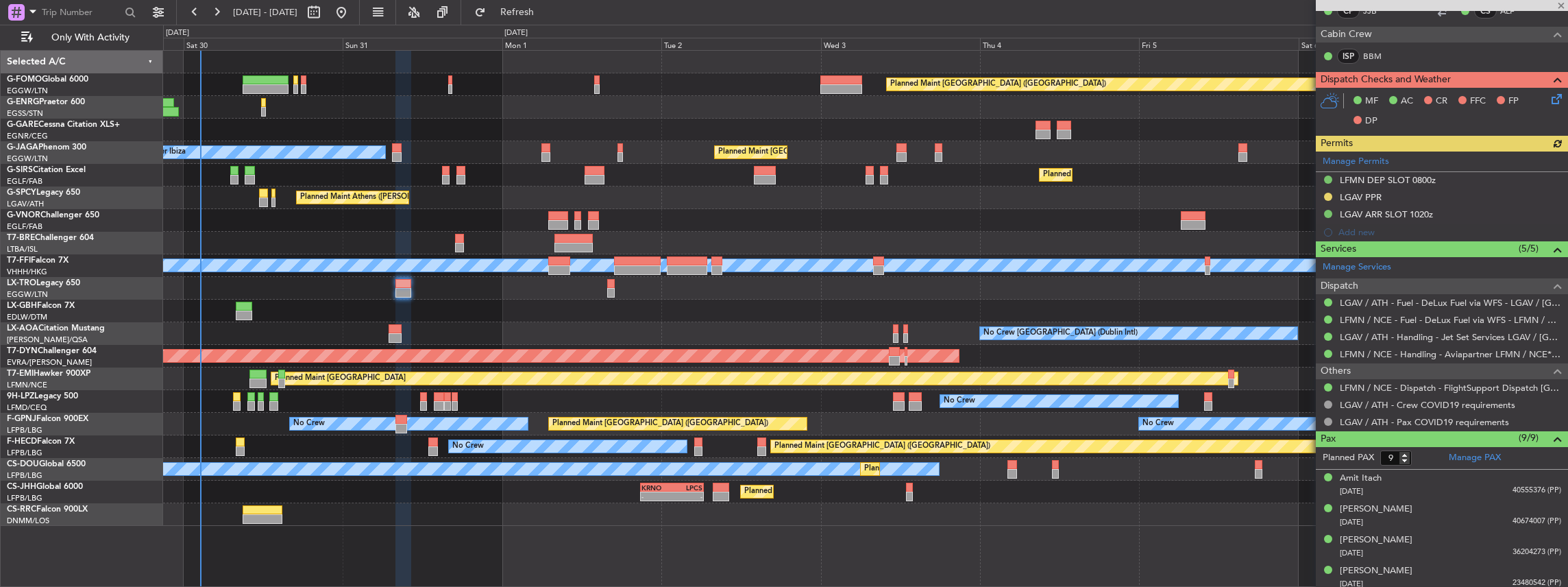
click at [387, 332] on div "No Crew [GEOGRAPHIC_DATA] (Dublin Intl)" at bounding box center [865, 334] width 1405 height 23
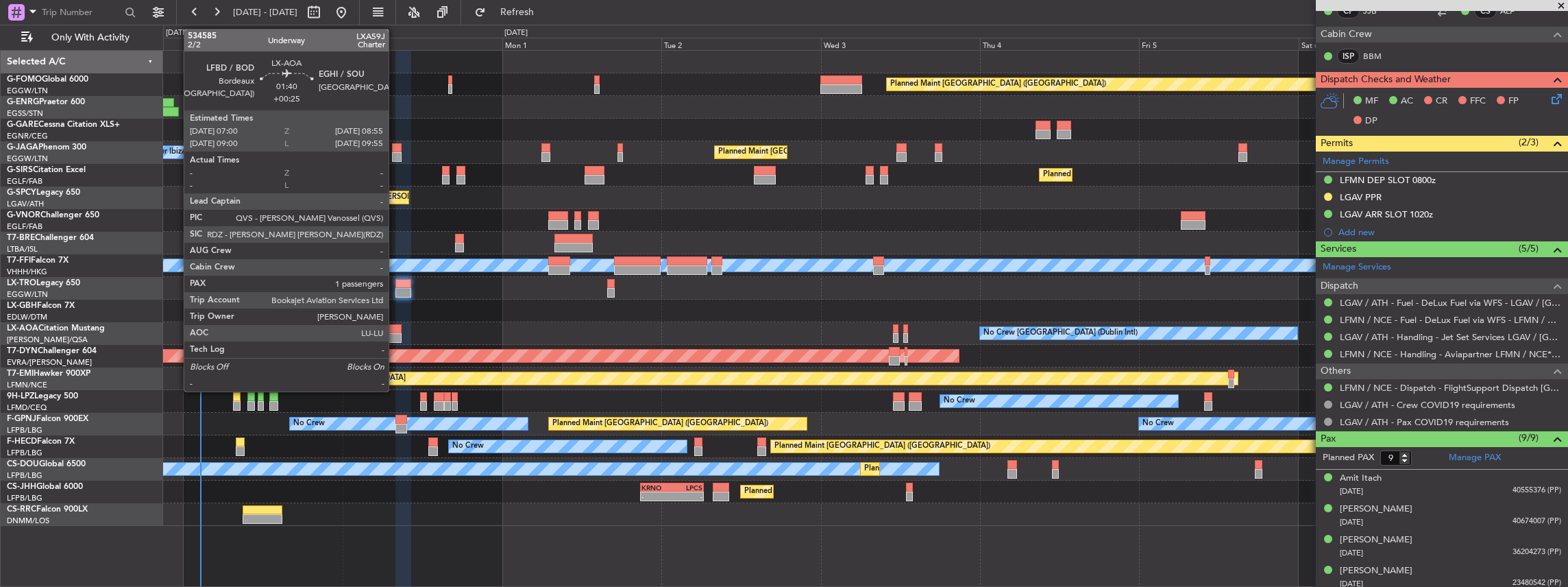
click at [396, 332] on div at bounding box center [395, 329] width 13 height 10
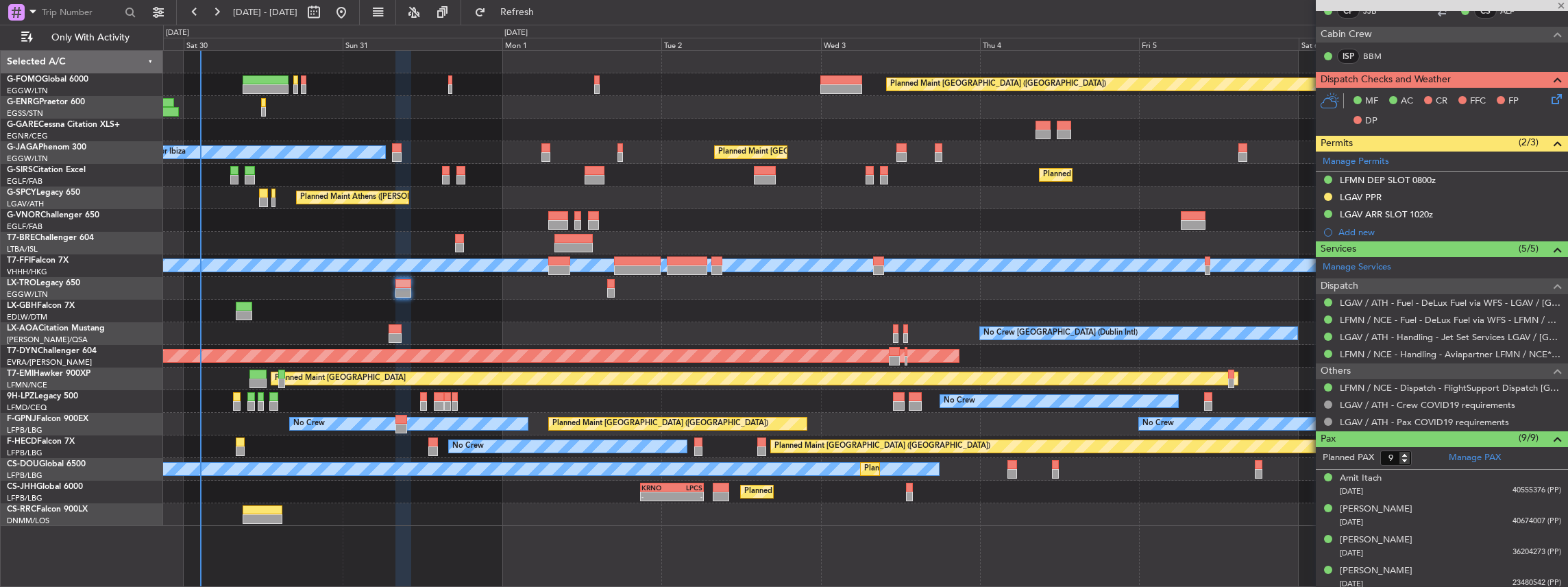
type input "+00:25"
type input "1"
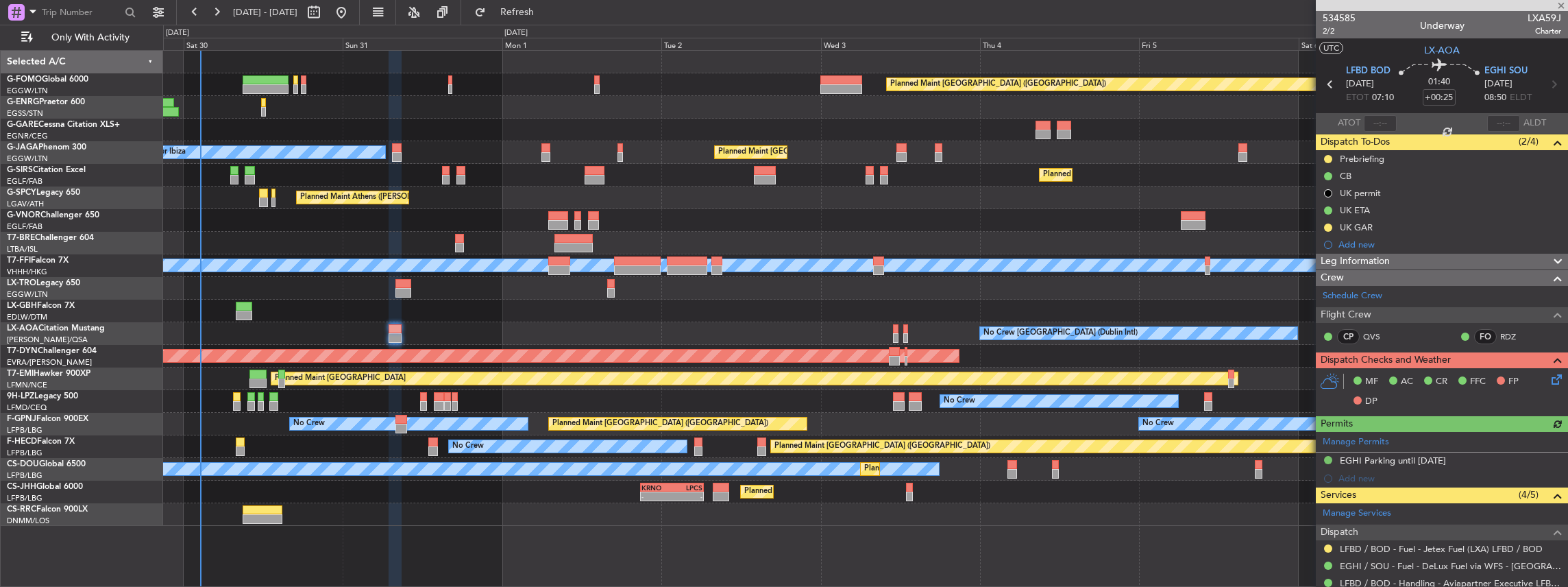
scroll to position [137, 0]
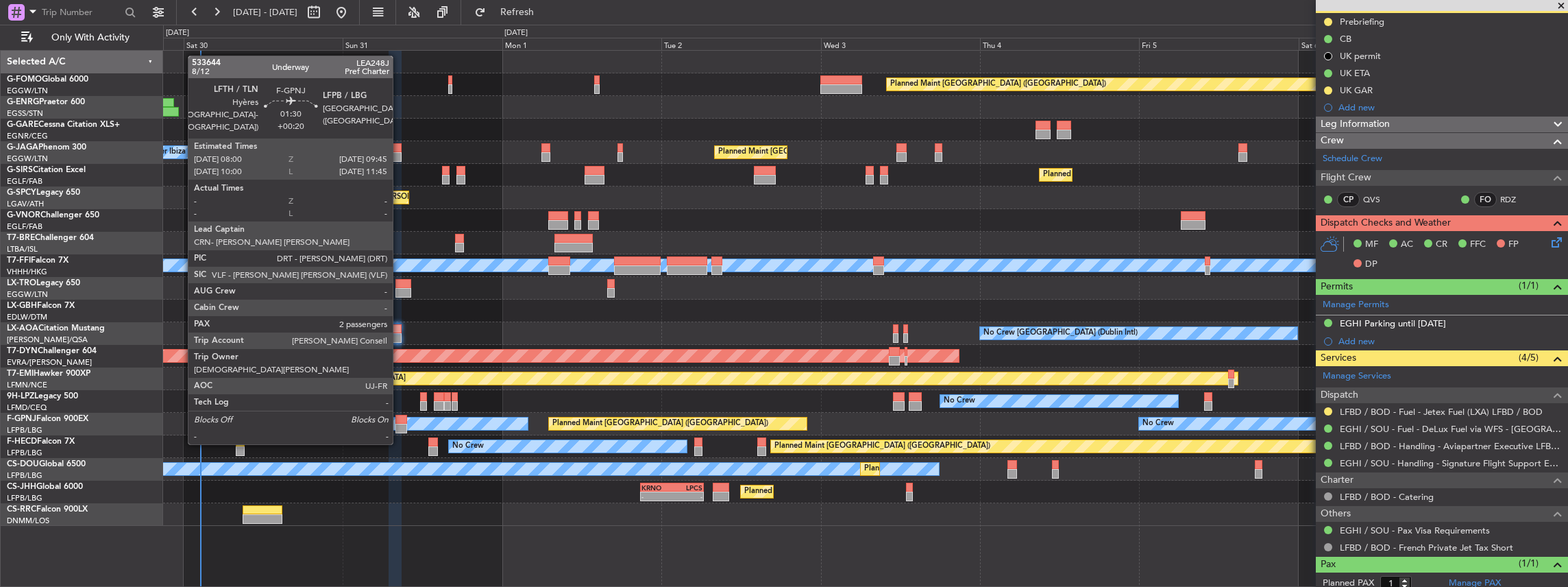
click at [399, 417] on div at bounding box center [401, 419] width 11 height 10
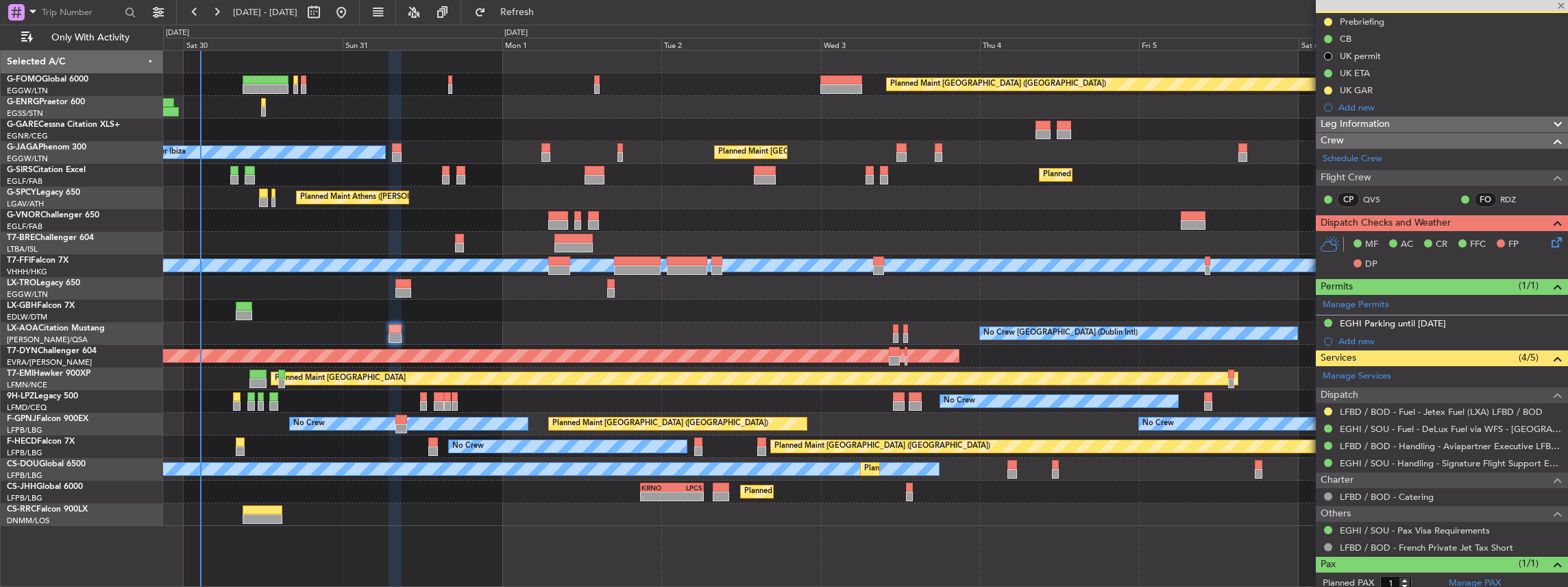
type input "+00:20"
type input "2"
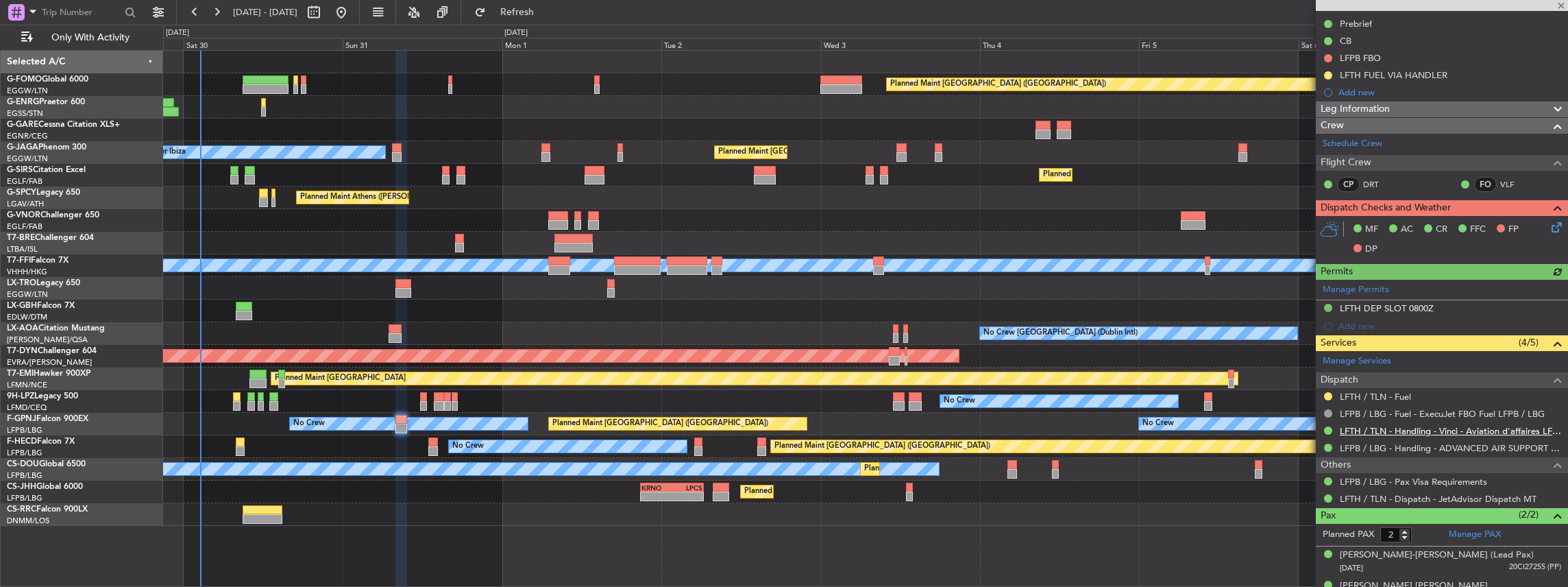
scroll to position [169, 0]
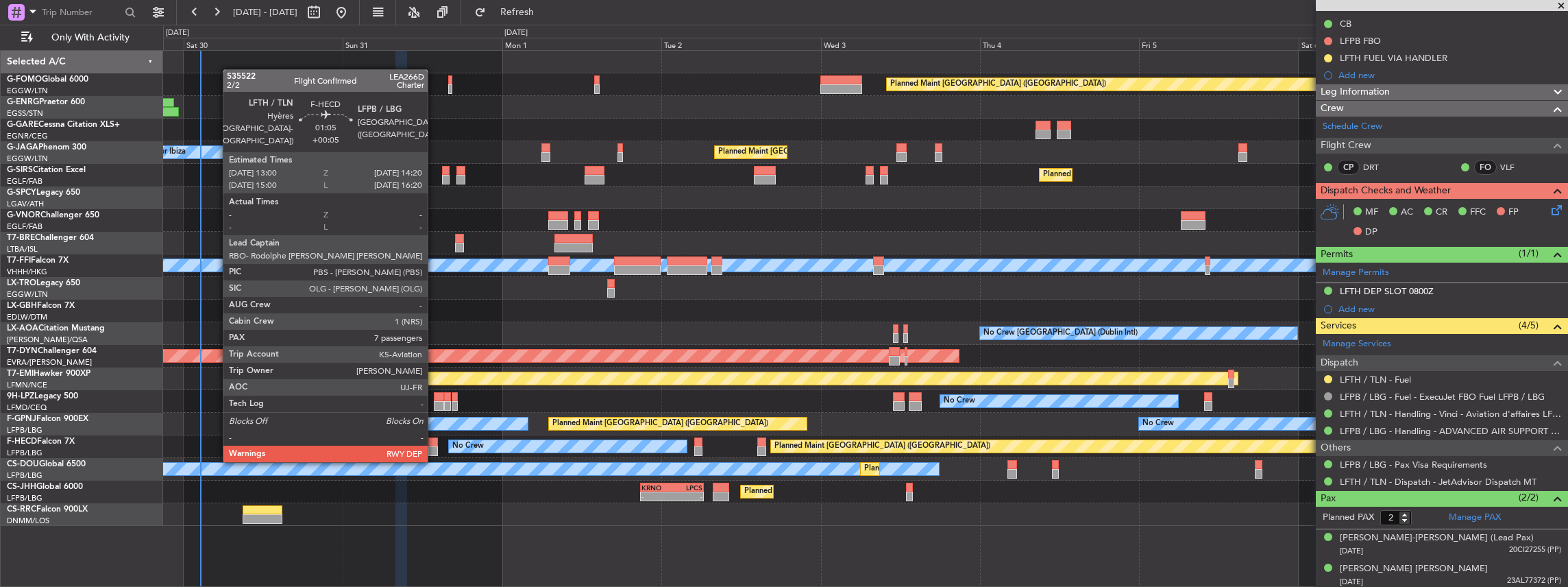
click at [435, 447] on div at bounding box center [433, 451] width 9 height 10
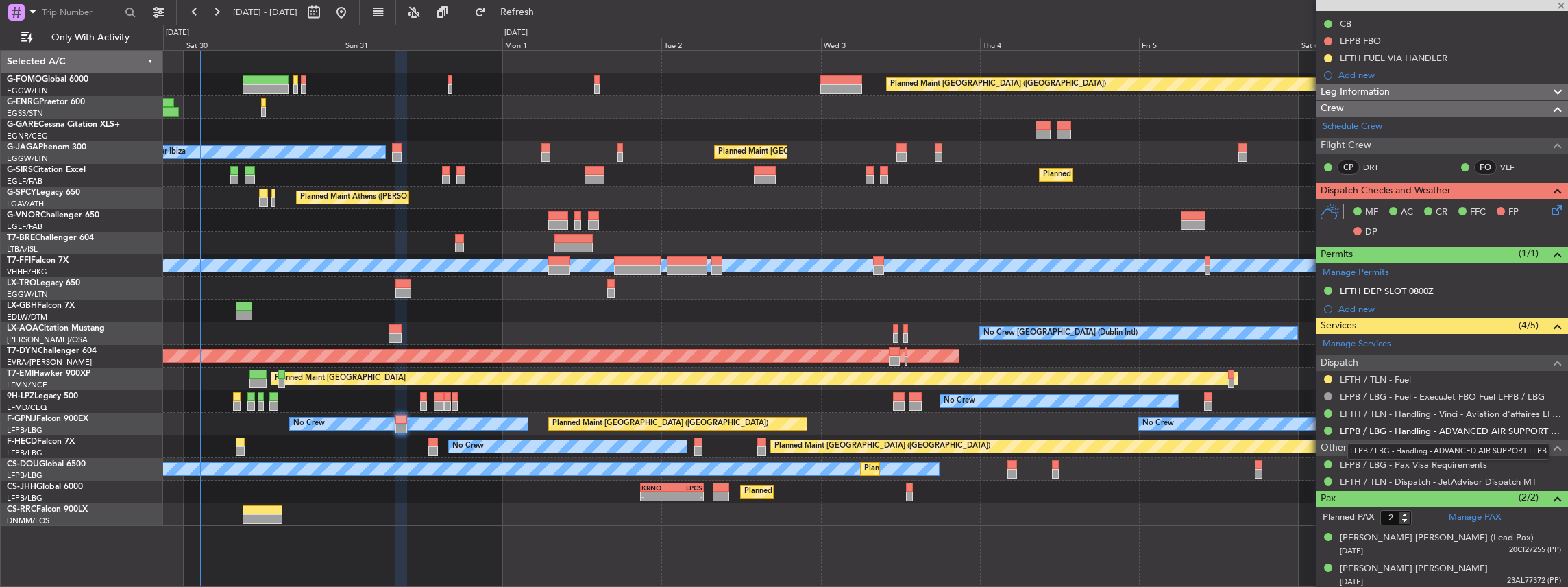
type input "+00:05"
type input "7"
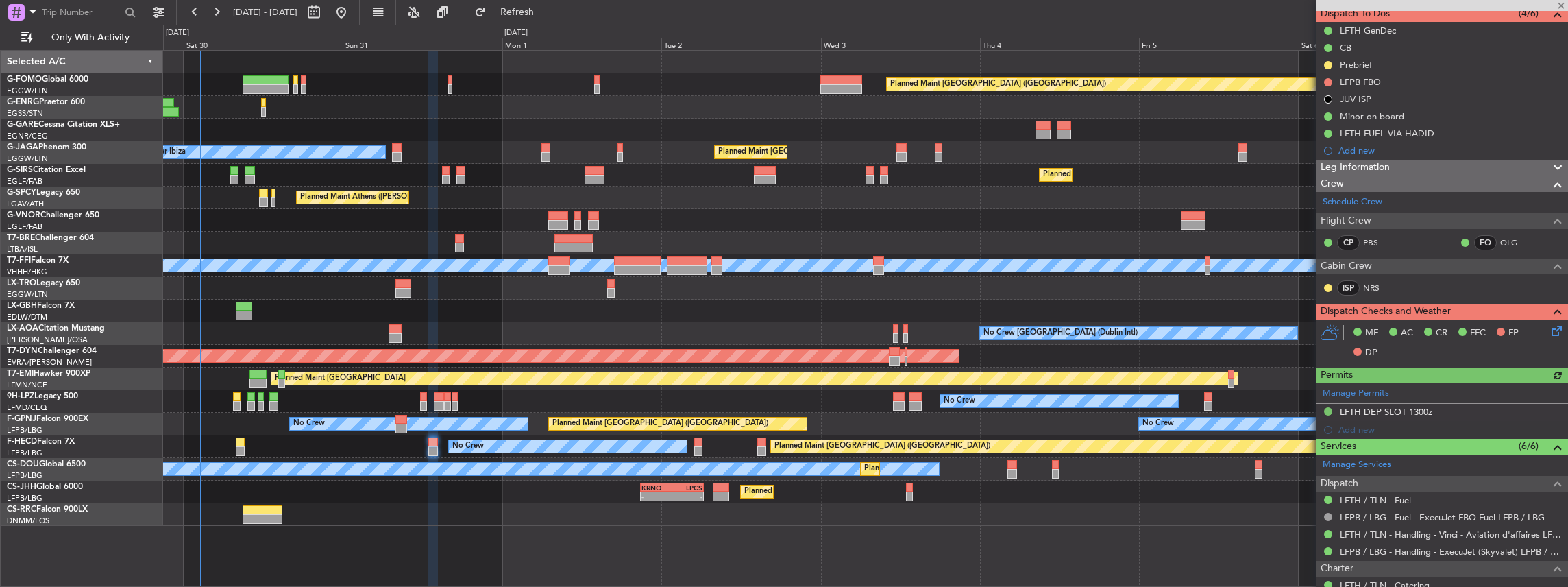
scroll to position [228, 0]
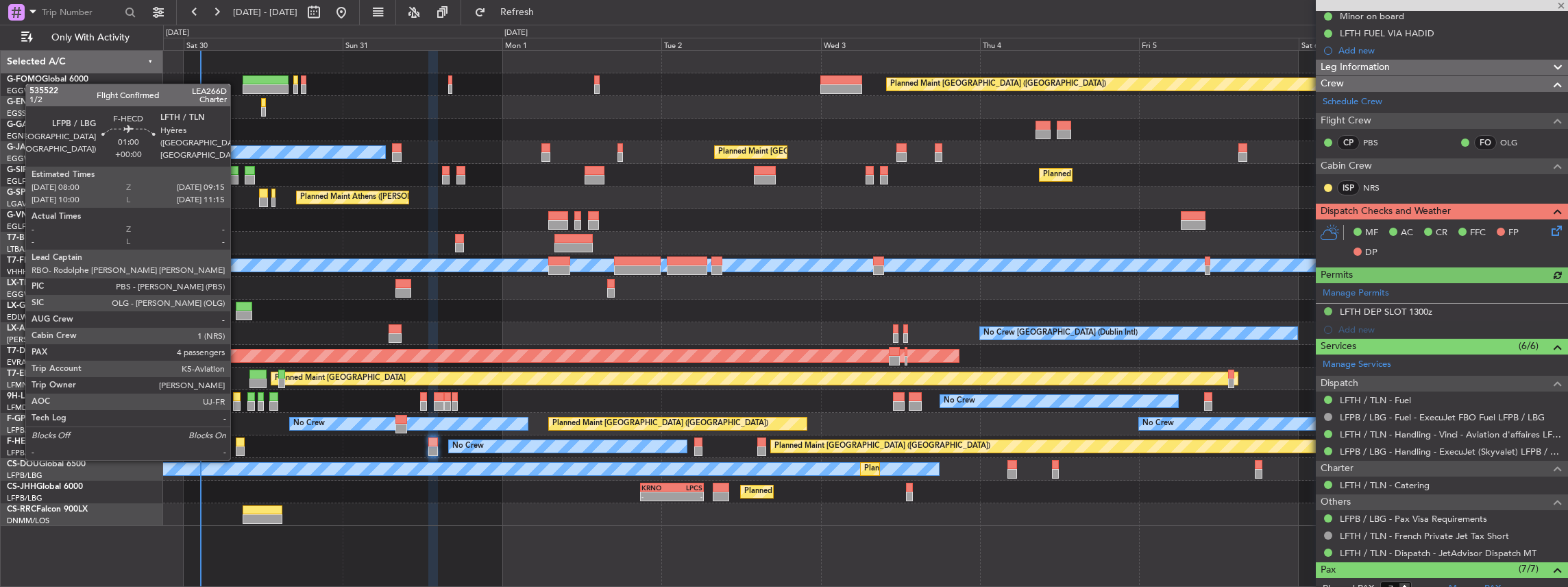
click at [237, 445] on div at bounding box center [240, 442] width 9 height 10
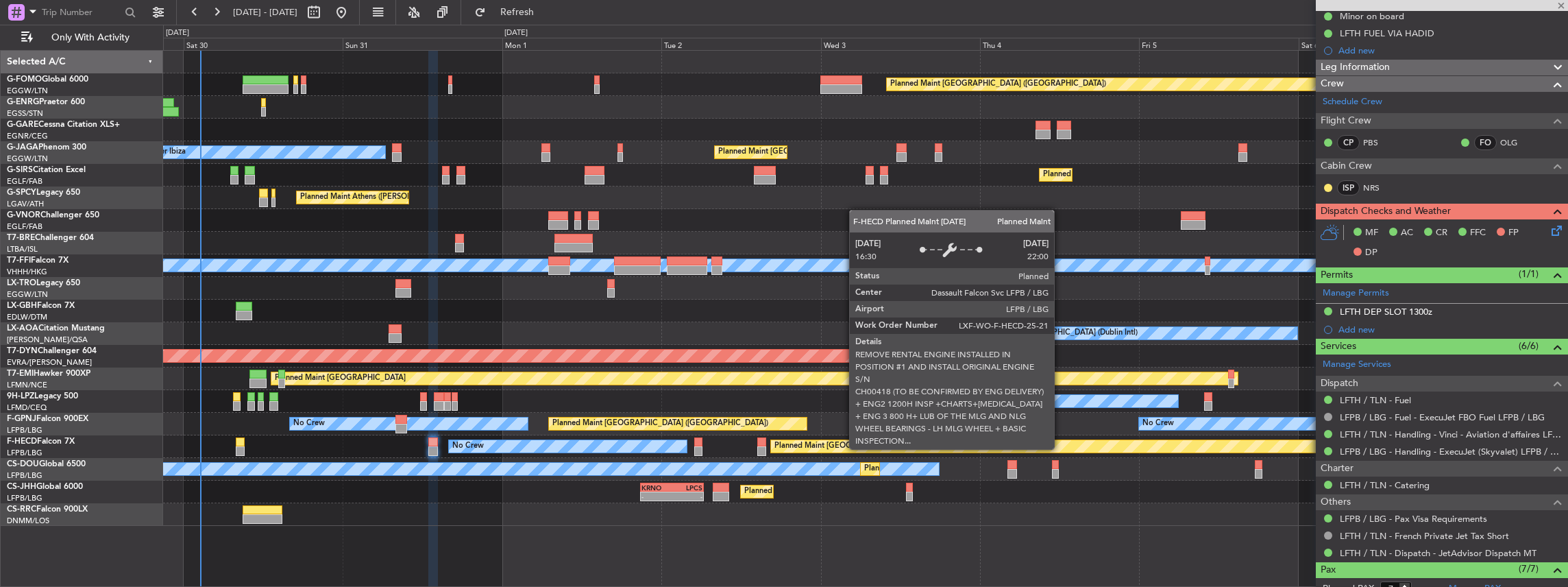
type input "4"
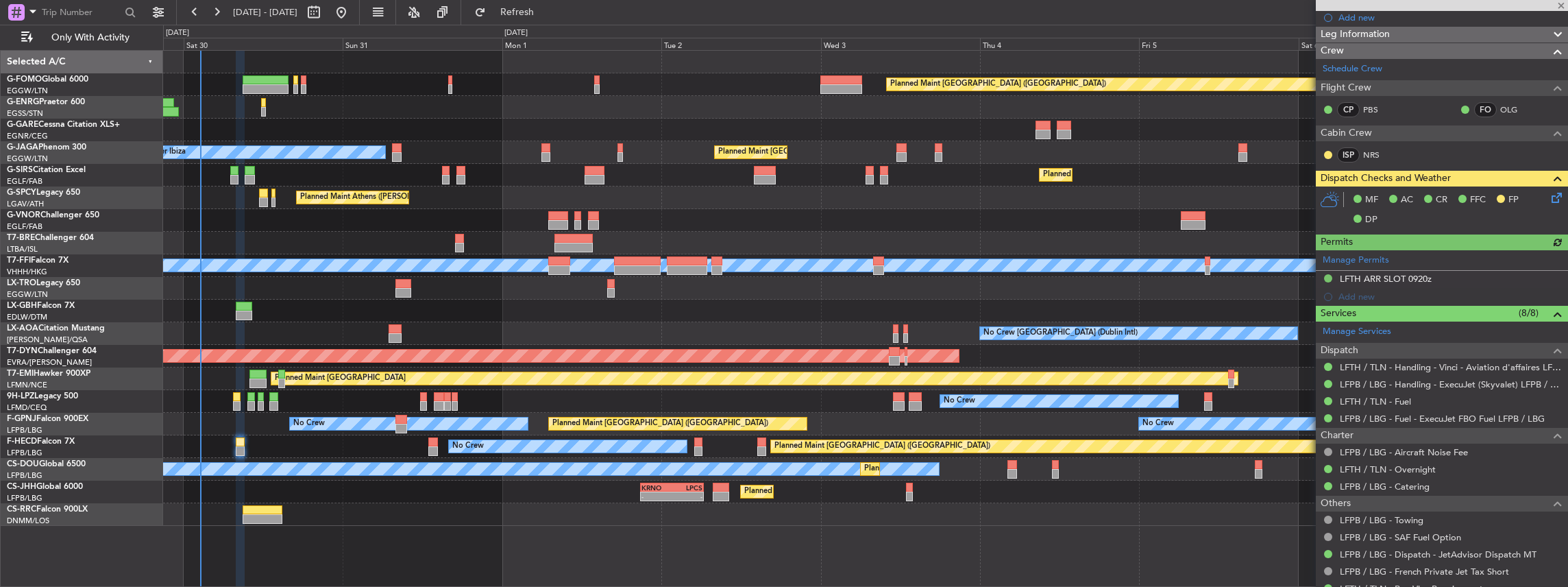
scroll to position [274, 0]
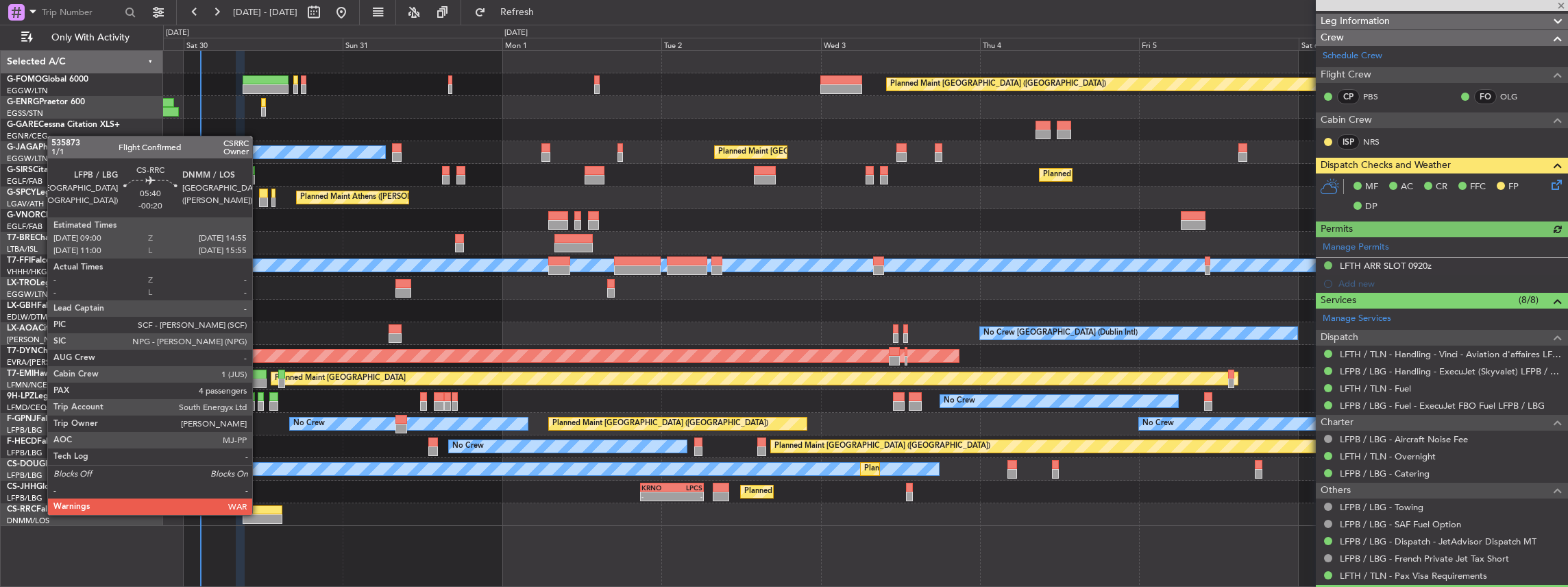
click at [260, 514] on div at bounding box center [262, 519] width 40 height 10
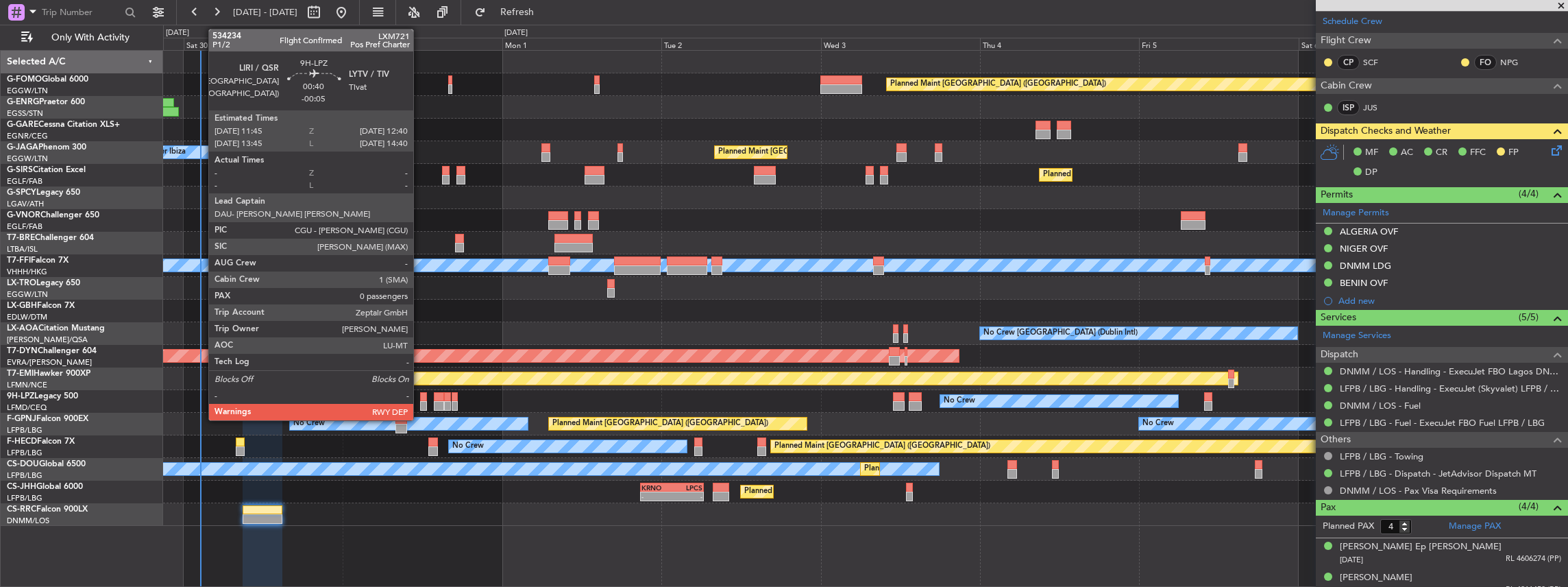
click at [420, 401] on div at bounding box center [424, 406] width 6 height 10
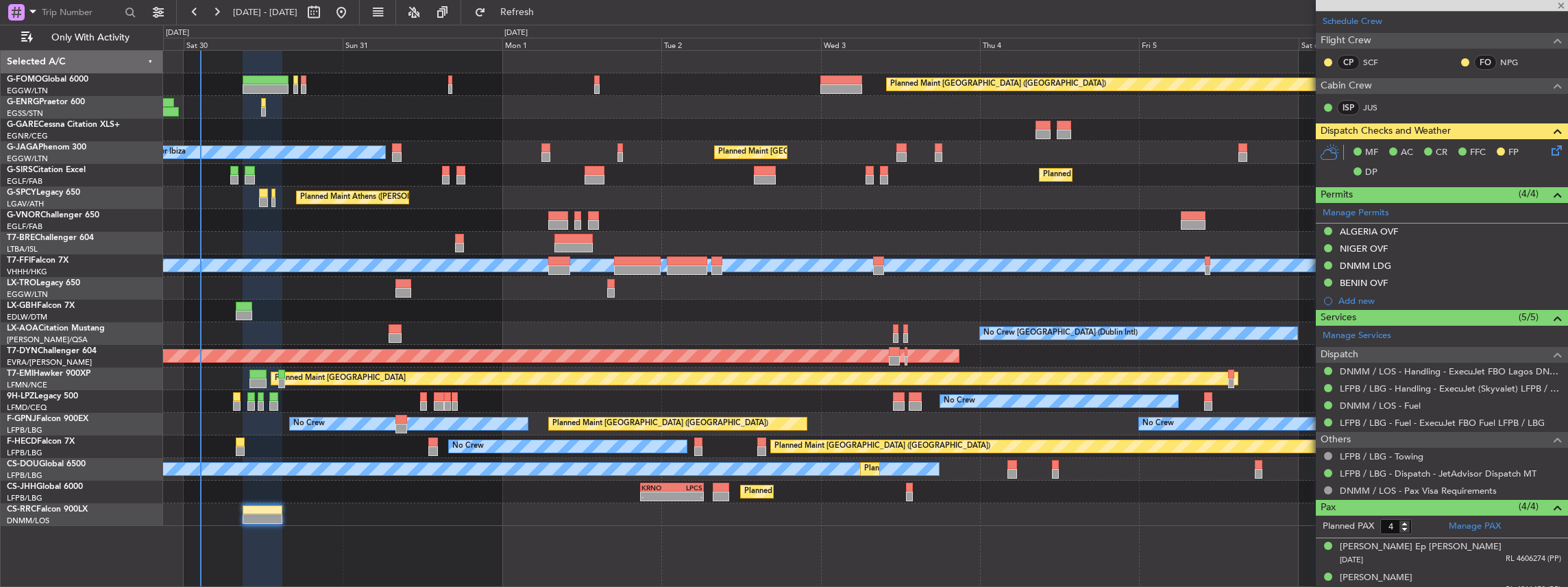
type input "-00:05"
type input "0"
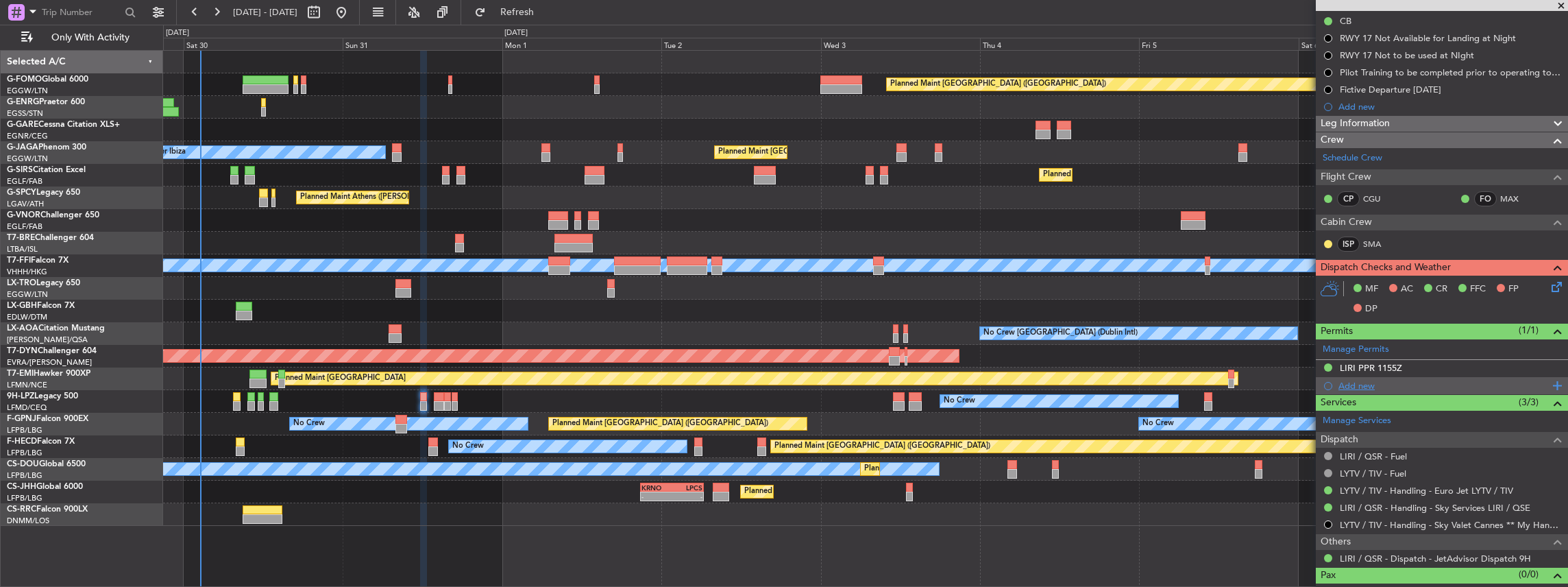
scroll to position [170, 0]
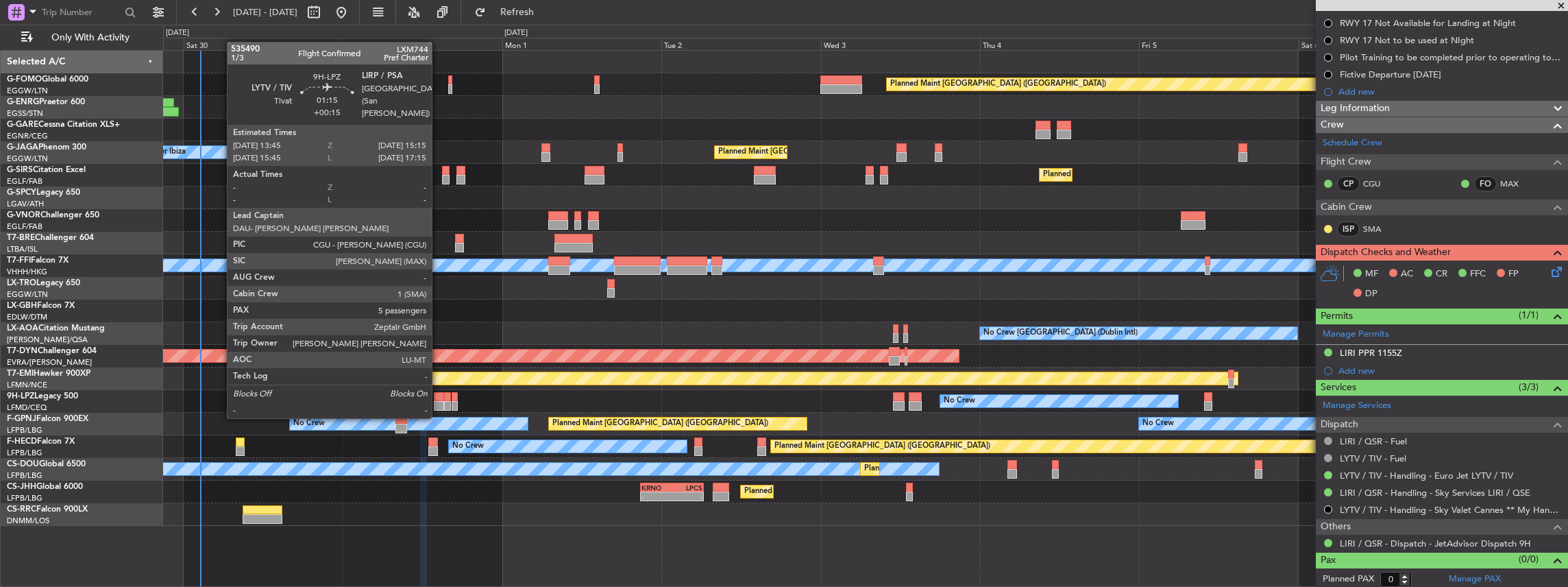
click at [439, 403] on div at bounding box center [439, 406] width 11 height 10
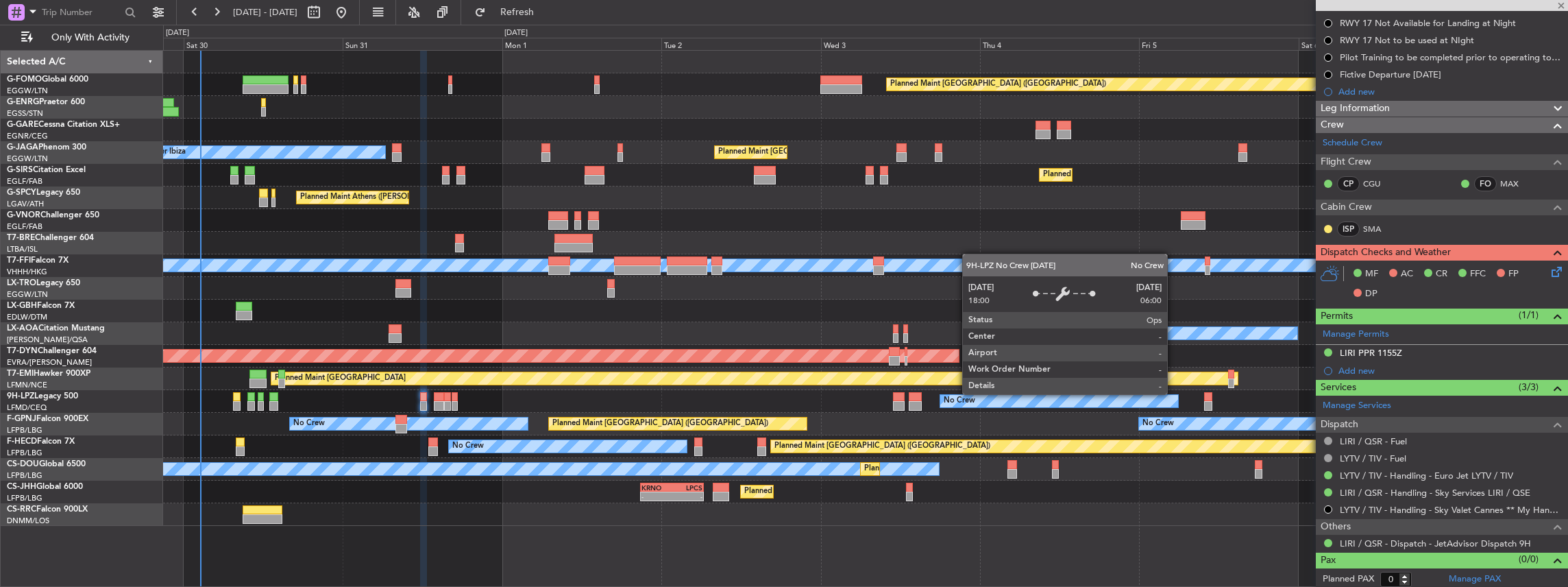
type input "+00:15"
type input "5"
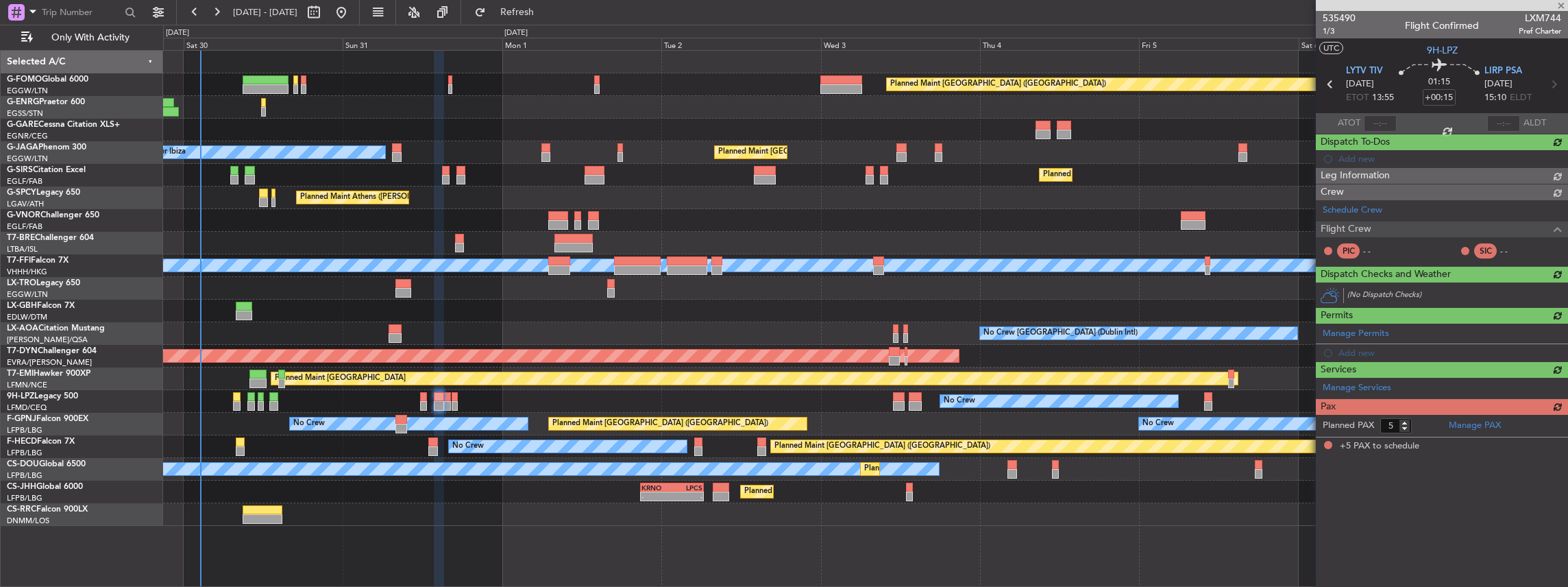
scroll to position [0, 0]
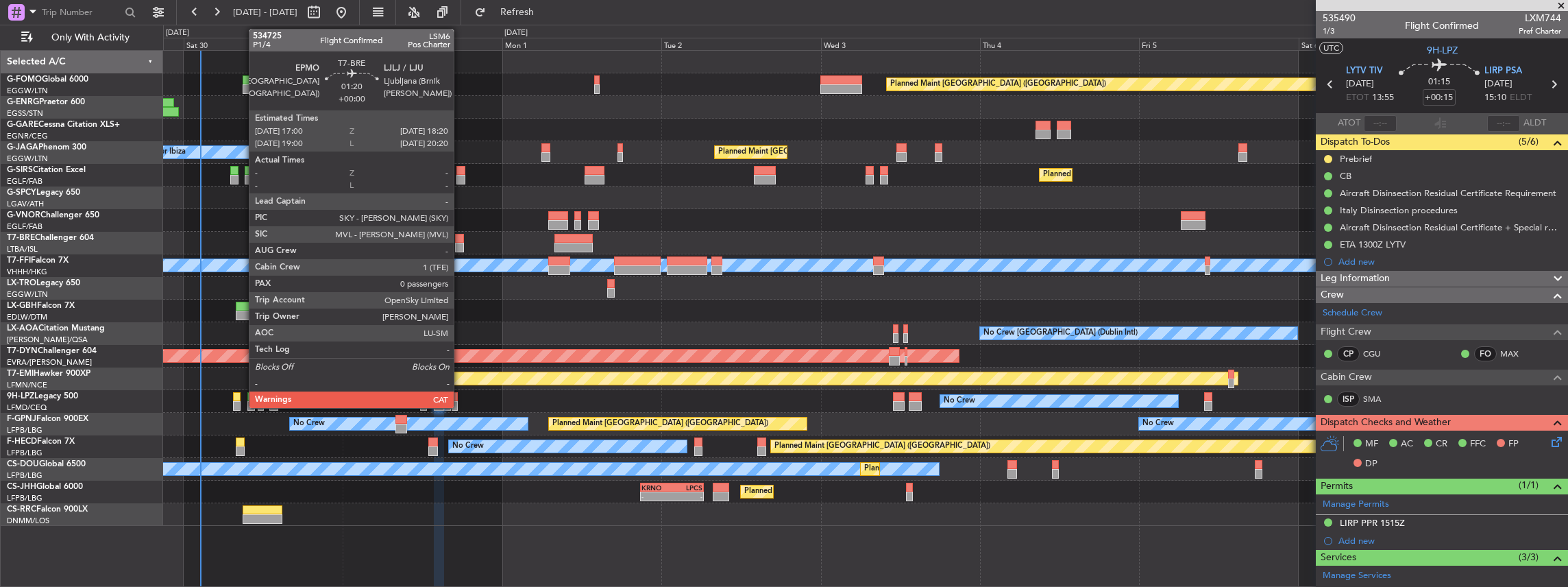
click at [461, 247] on div at bounding box center [460, 247] width 9 height 10
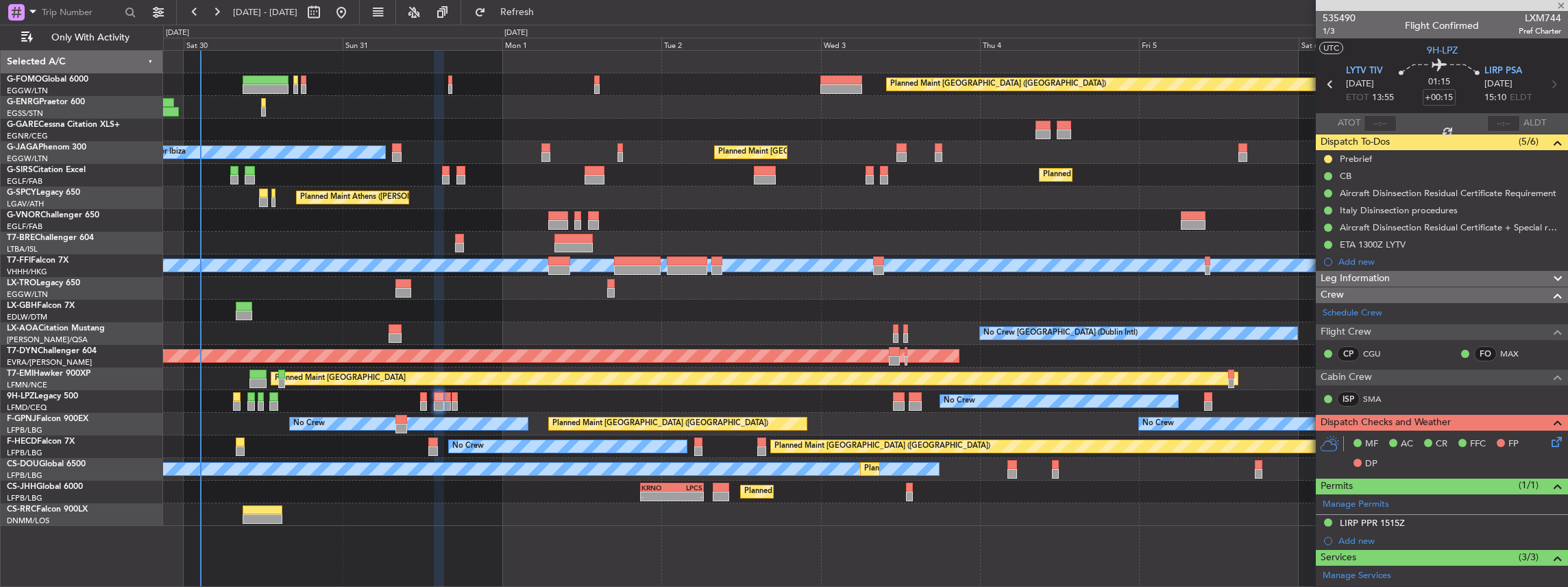
type input "0"
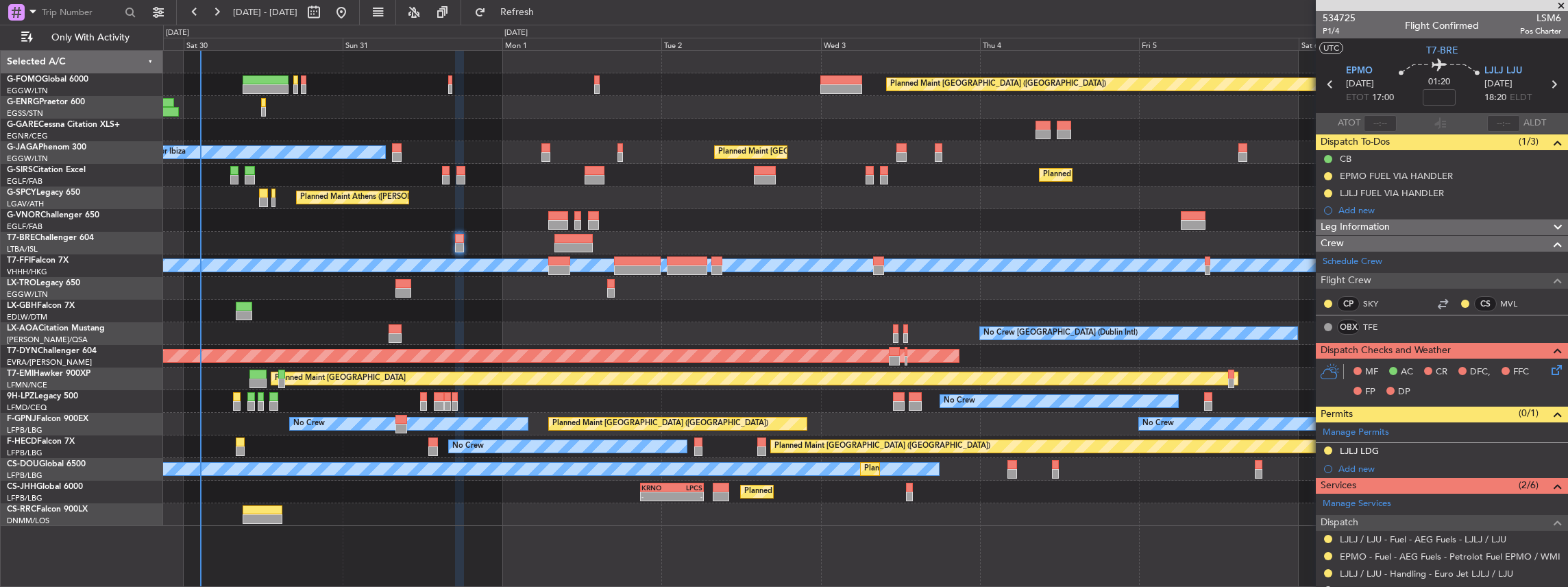
scroll to position [91, 0]
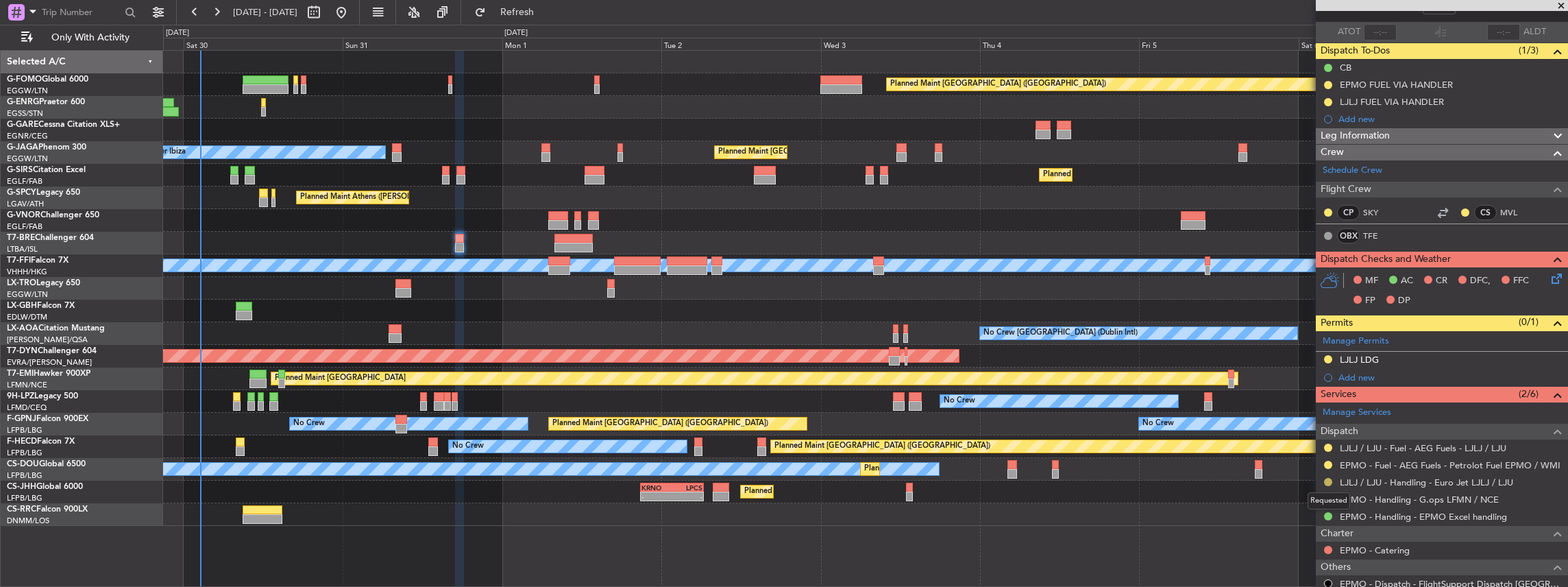
click at [1330, 480] on button at bounding box center [1328, 482] width 8 height 8
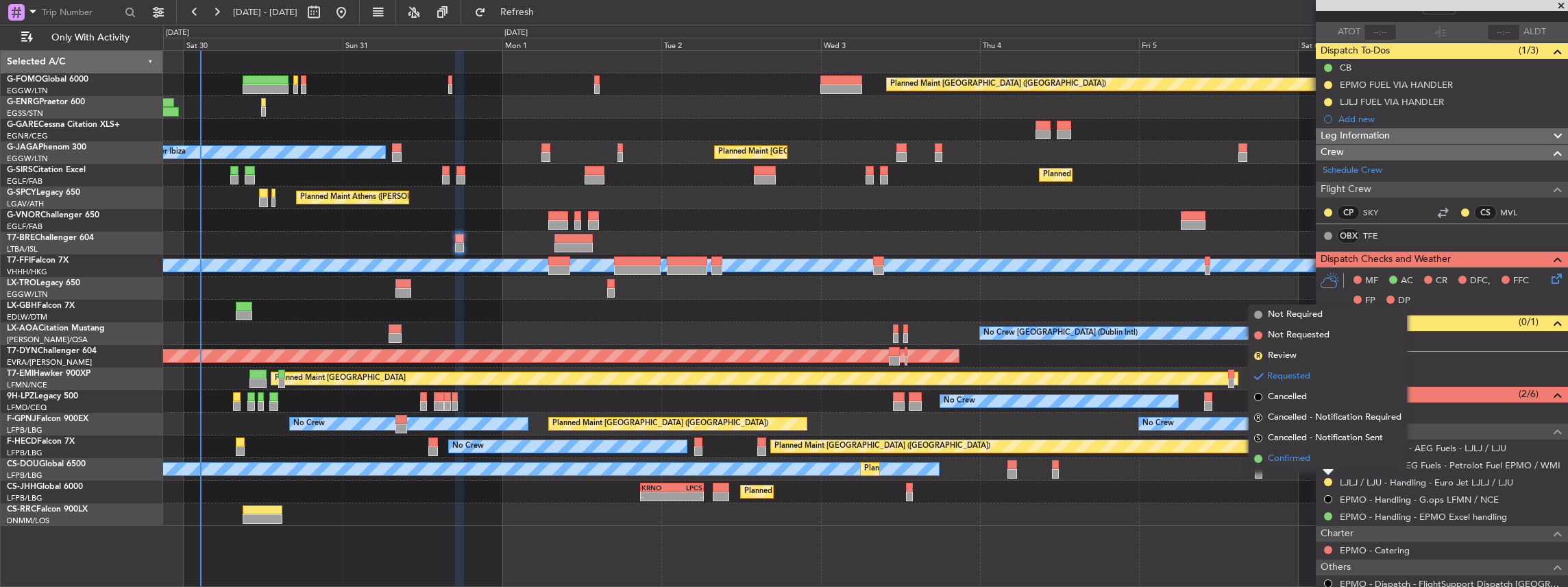
click at [1295, 457] on span "Confirmed" at bounding box center [1289, 459] width 42 height 14
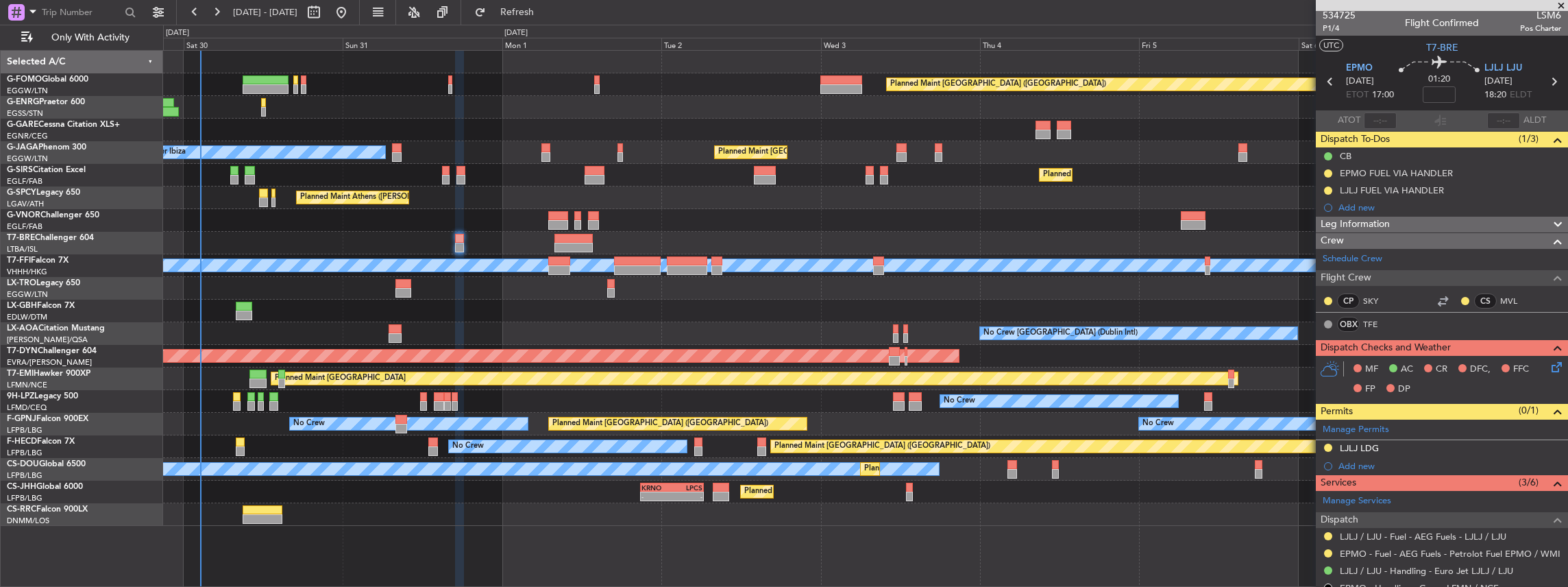
scroll to position [0, 0]
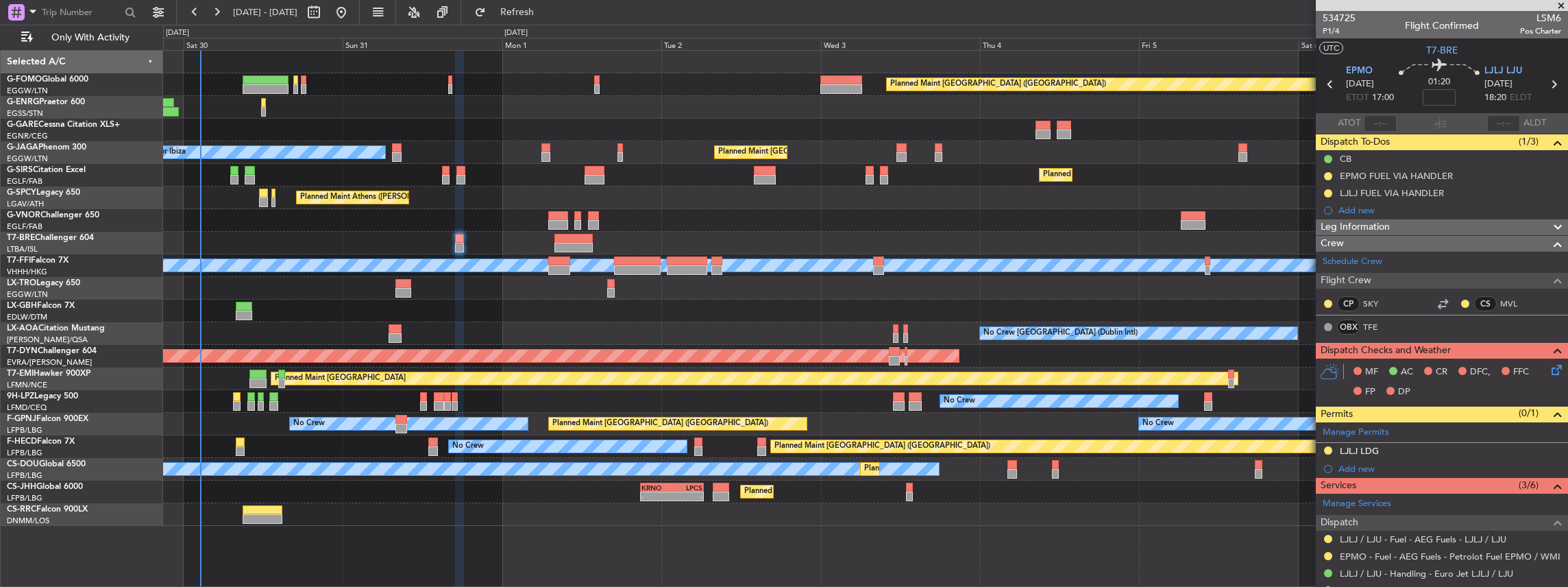
click at [1546, 84] on icon at bounding box center [1554, 85] width 18 height 18
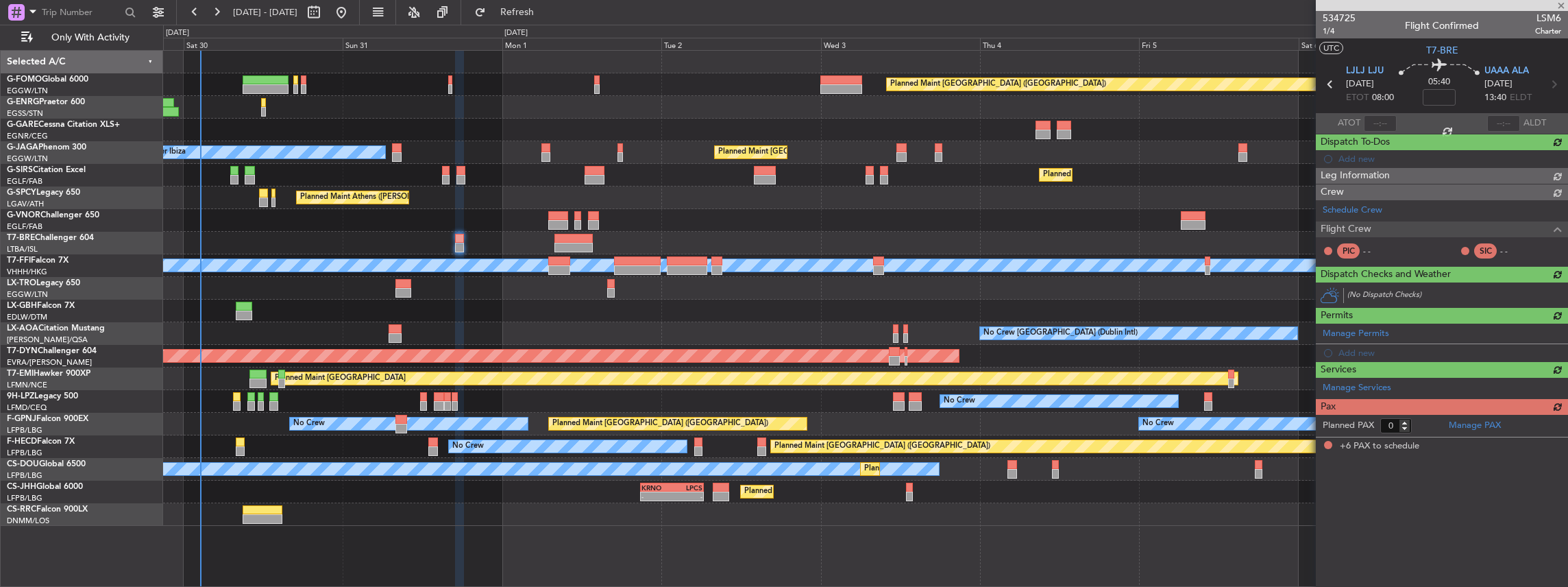
type input "-00:20"
type input "6"
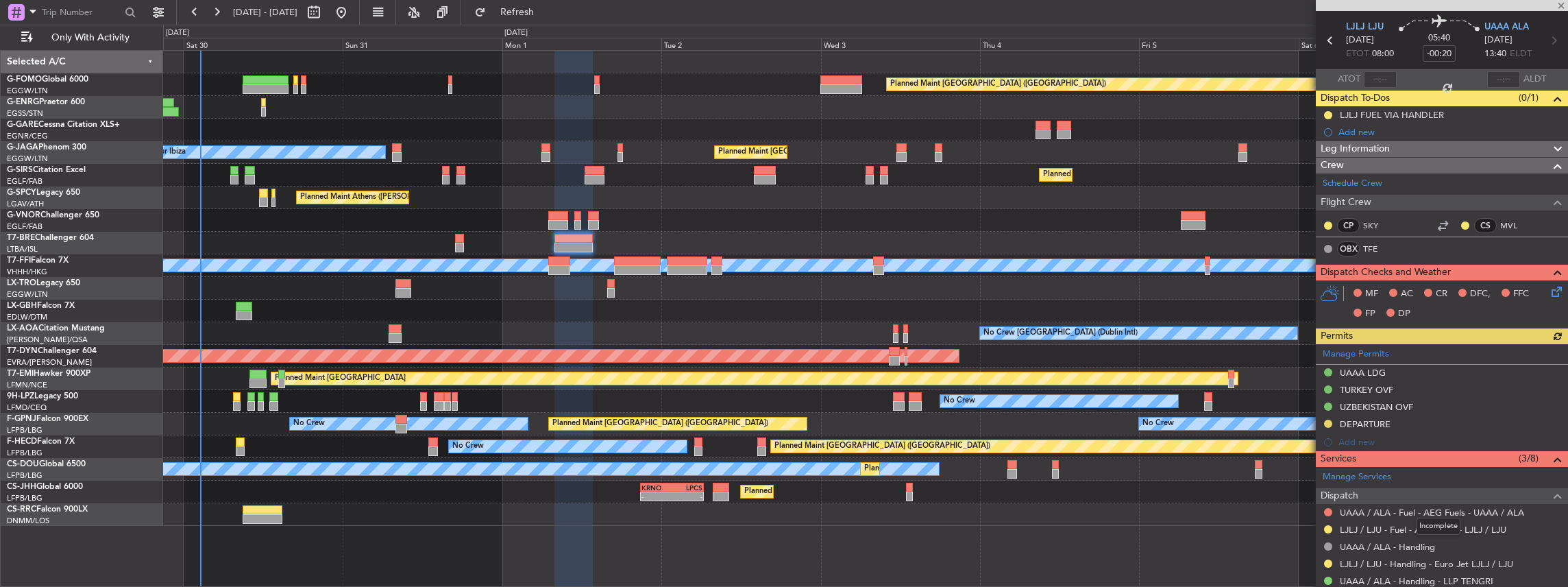
scroll to position [91, 0]
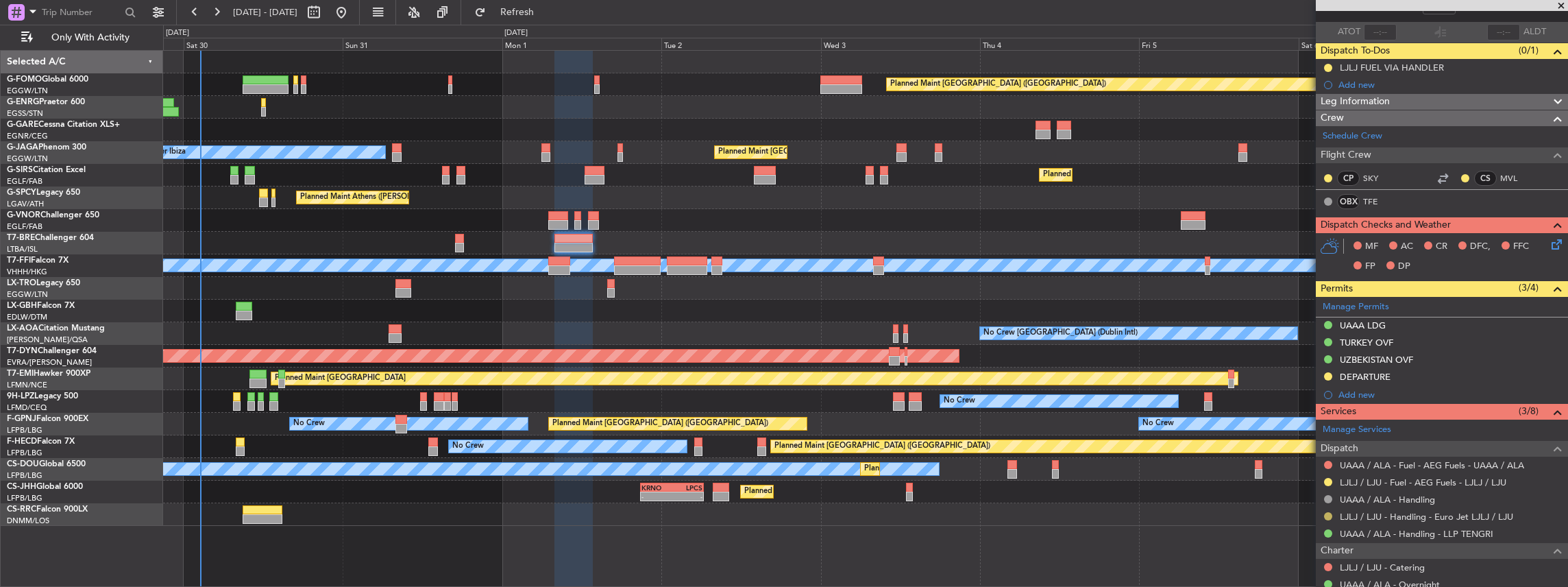
click at [1330, 515] on button at bounding box center [1328, 516] width 8 height 8
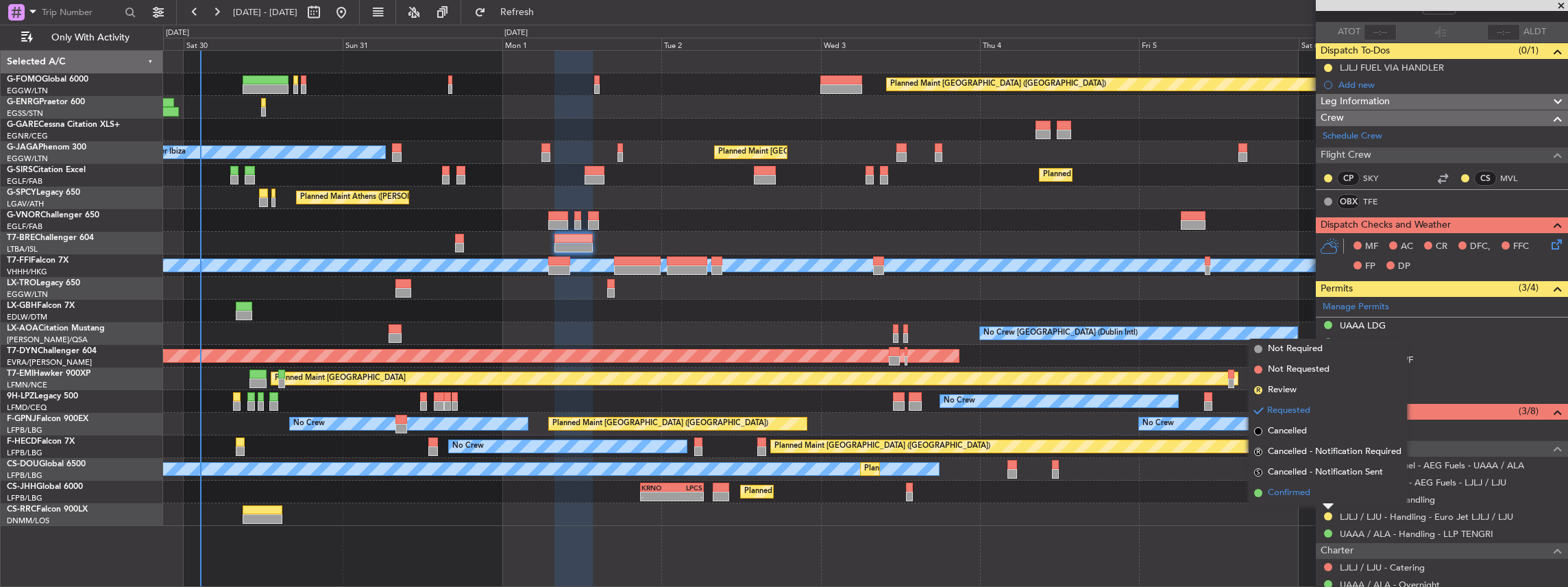
click at [1316, 495] on li "Confirmed" at bounding box center [1328, 493] width 159 height 20
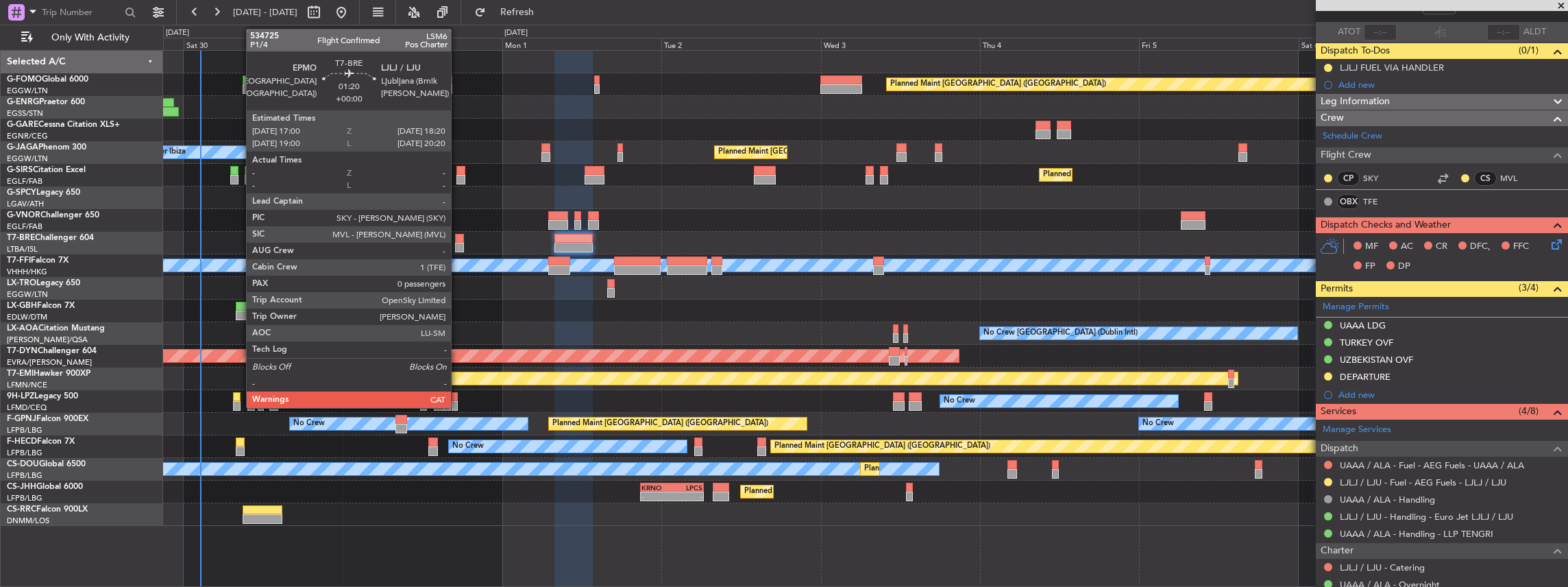
click at [457, 241] on div at bounding box center [460, 239] width 9 height 10
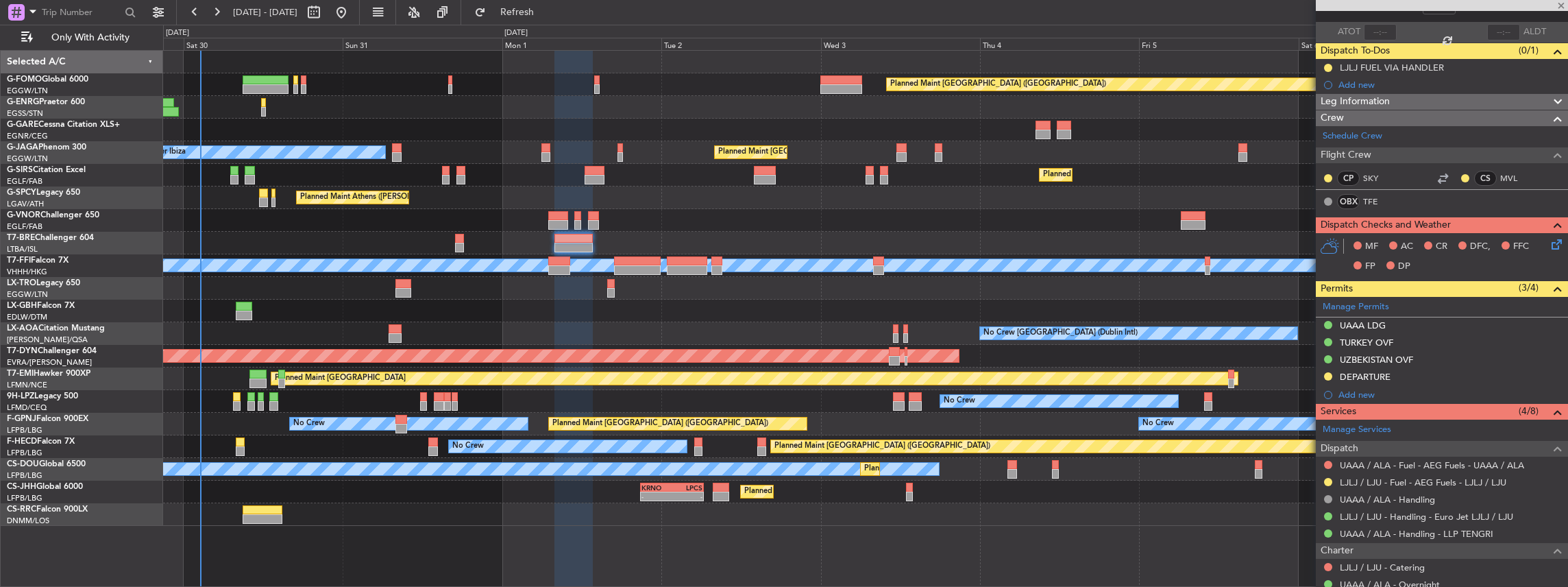
type input "0"
